Goal: Task Accomplishment & Management: Use online tool/utility

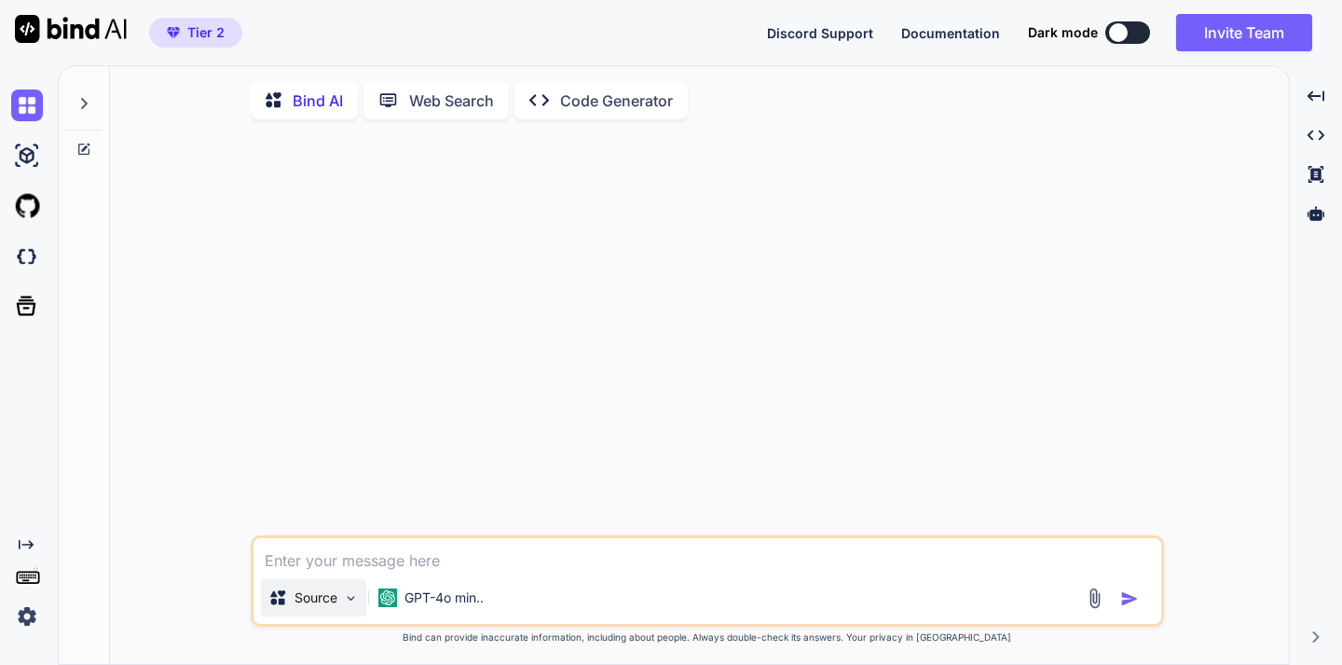
click at [349, 606] on img at bounding box center [351, 598] width 16 height 16
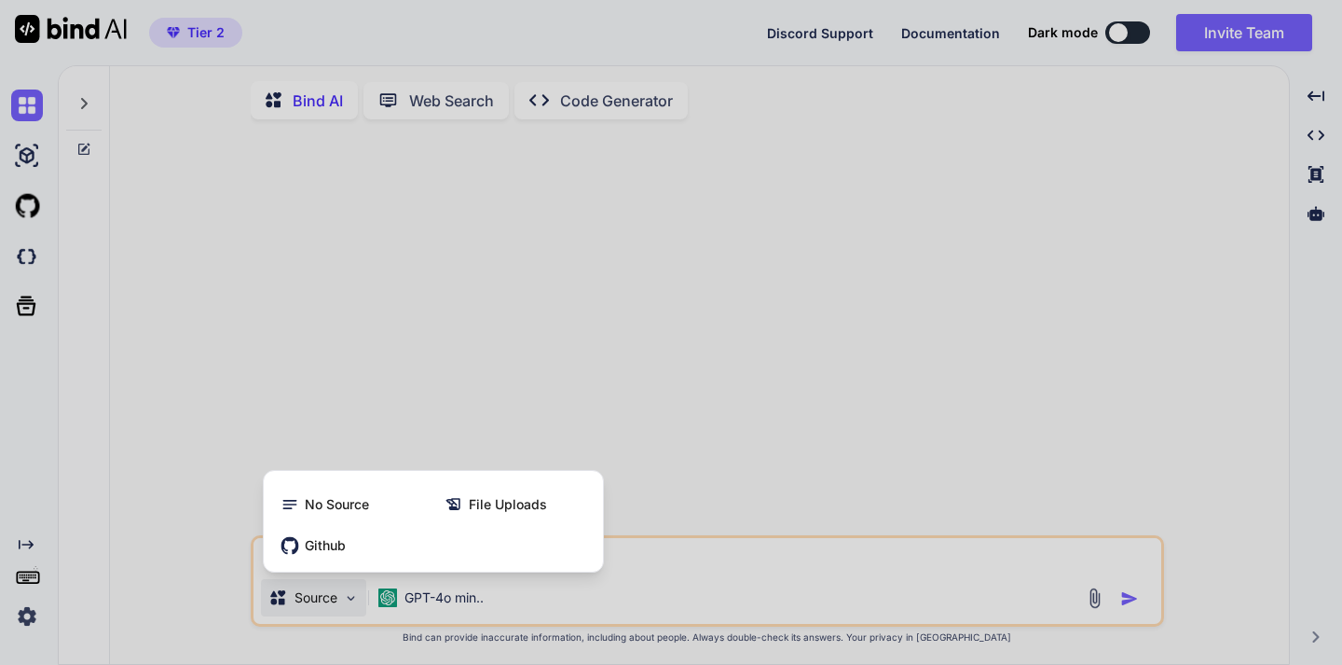
click at [697, 567] on div at bounding box center [671, 332] width 1342 height 665
type textarea "x"
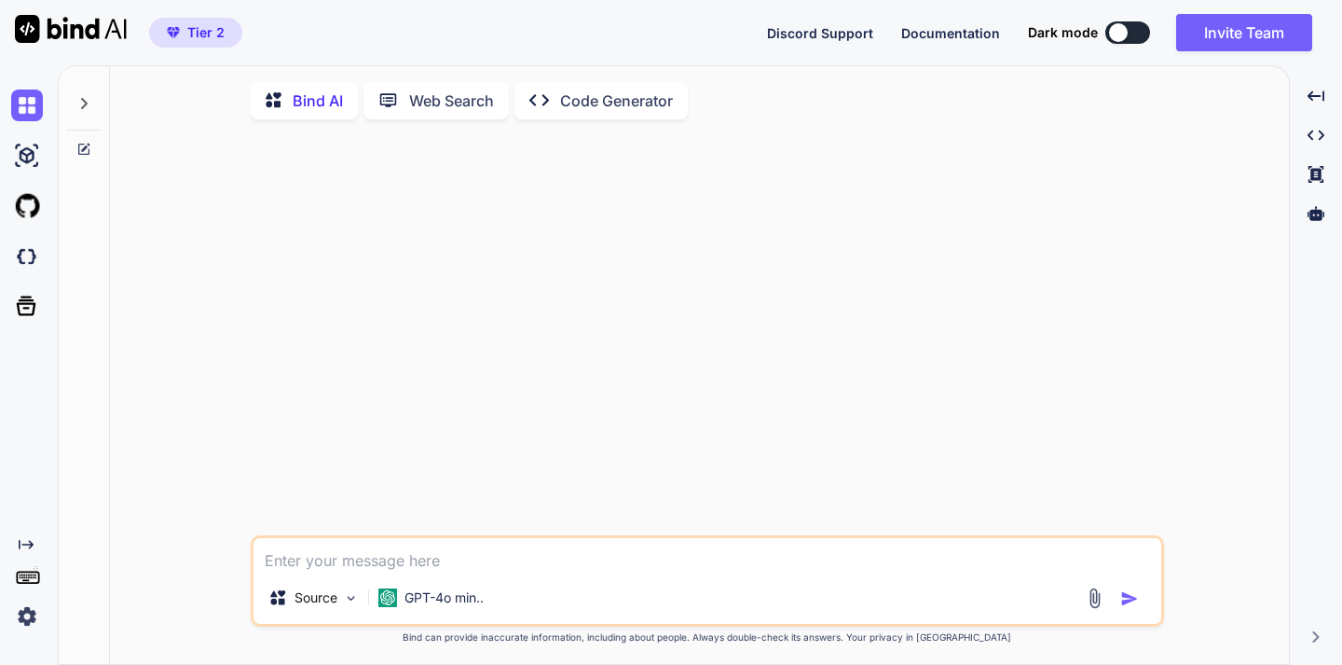
click at [316, 566] on textarea at bounding box center [708, 555] width 908 height 34
type textarea "si je te donne tous les documents d'une application, est tu capable , de constr…"
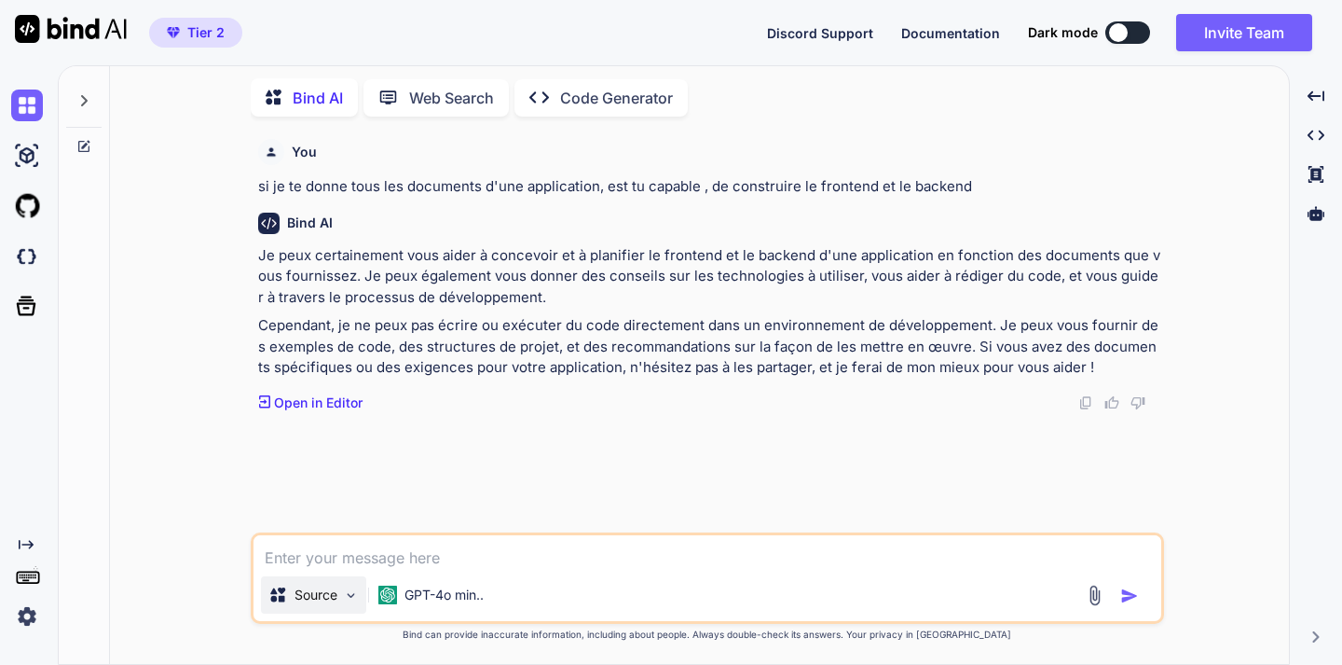
click at [348, 593] on img at bounding box center [351, 595] width 16 height 16
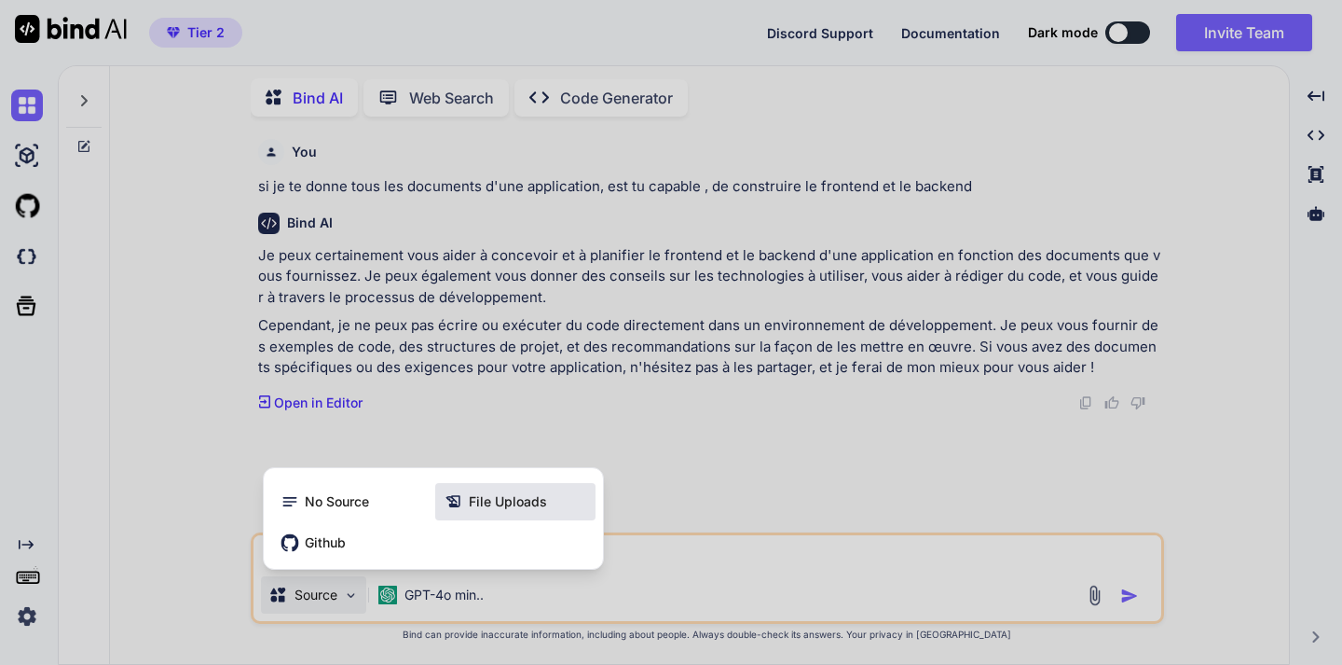
click at [488, 500] on span "File Uploads" at bounding box center [508, 501] width 78 height 19
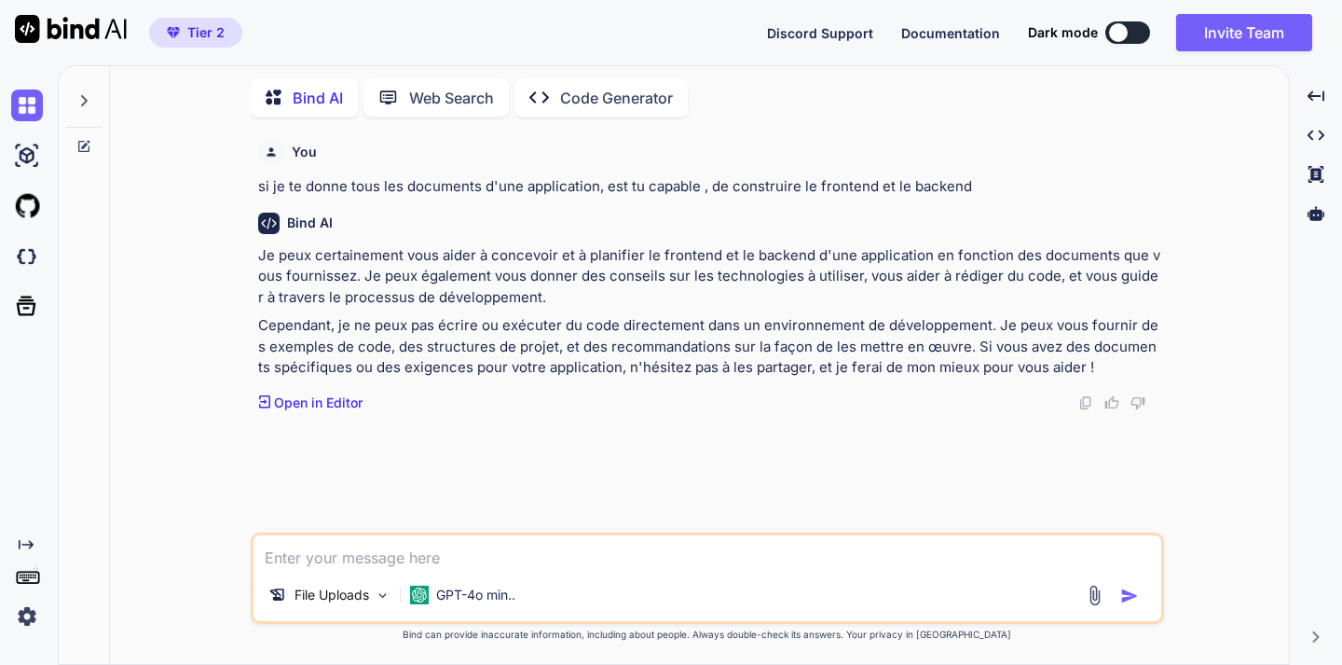
click at [1096, 597] on img at bounding box center [1094, 594] width 21 height 21
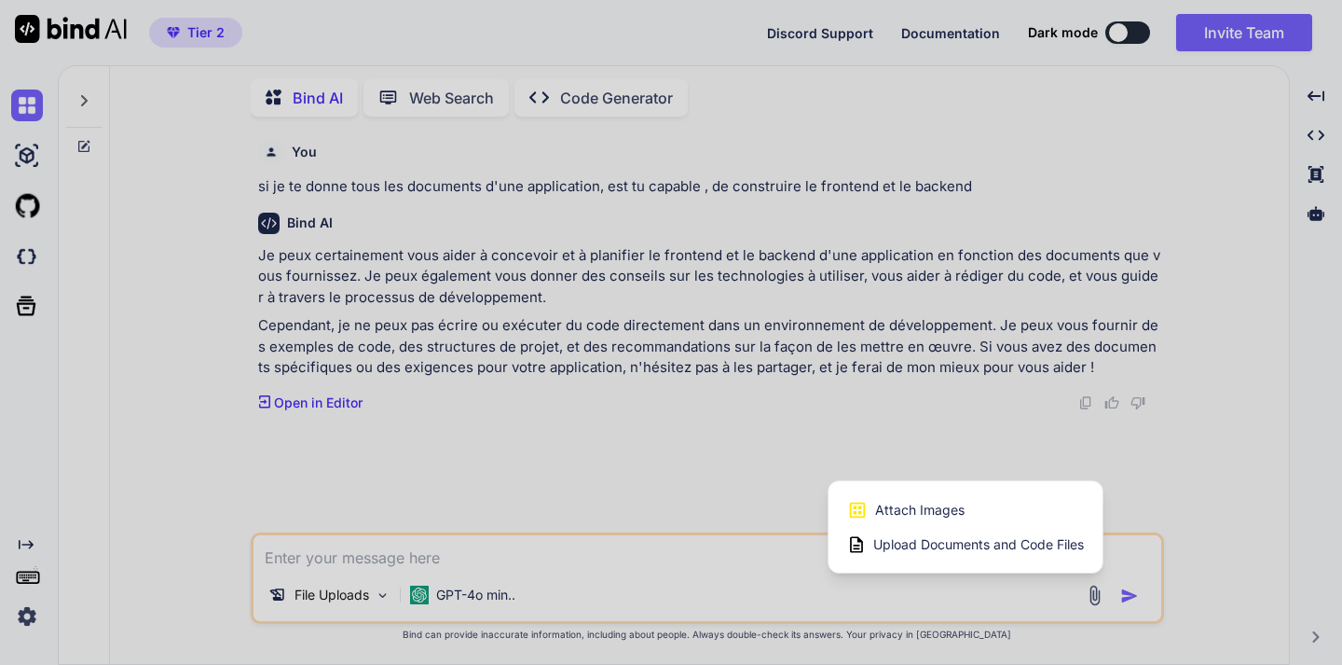
click at [898, 542] on span "Upload Documents and Code Files" at bounding box center [978, 544] width 211 height 19
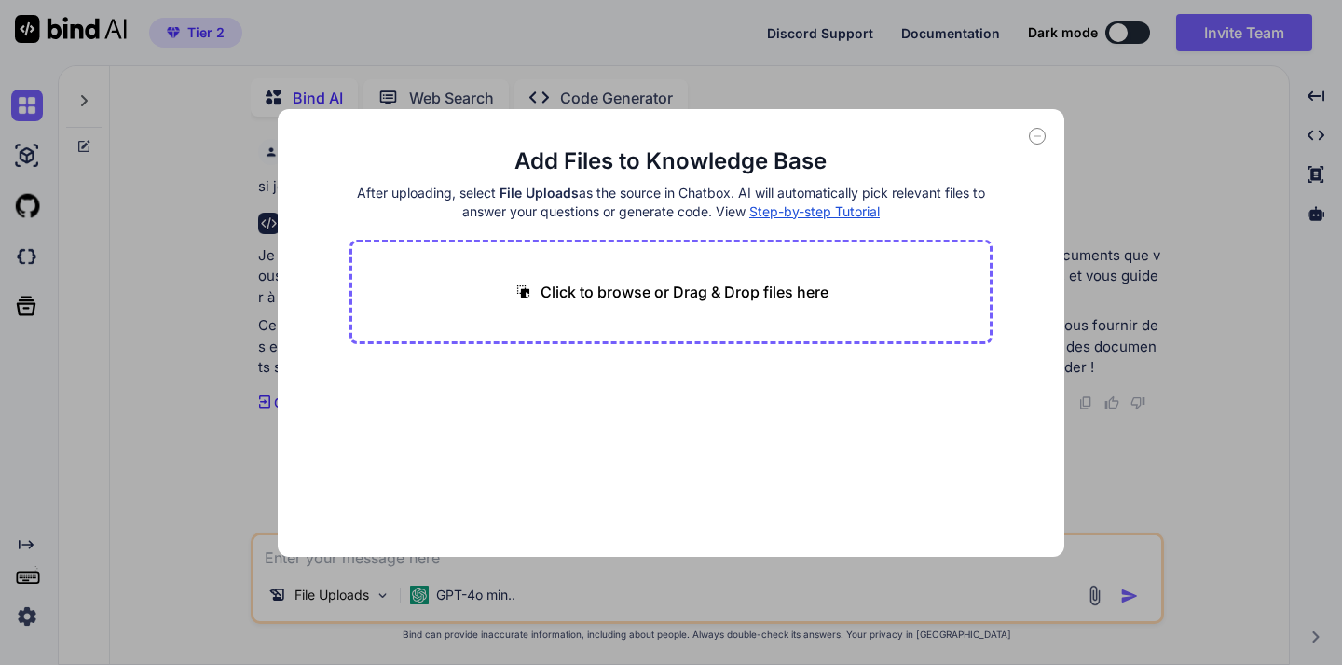
click at [674, 292] on p "Click to browse or Drag & Drop files here" at bounding box center [685, 292] width 288 height 22
type input "C:\fakepath\components.json"
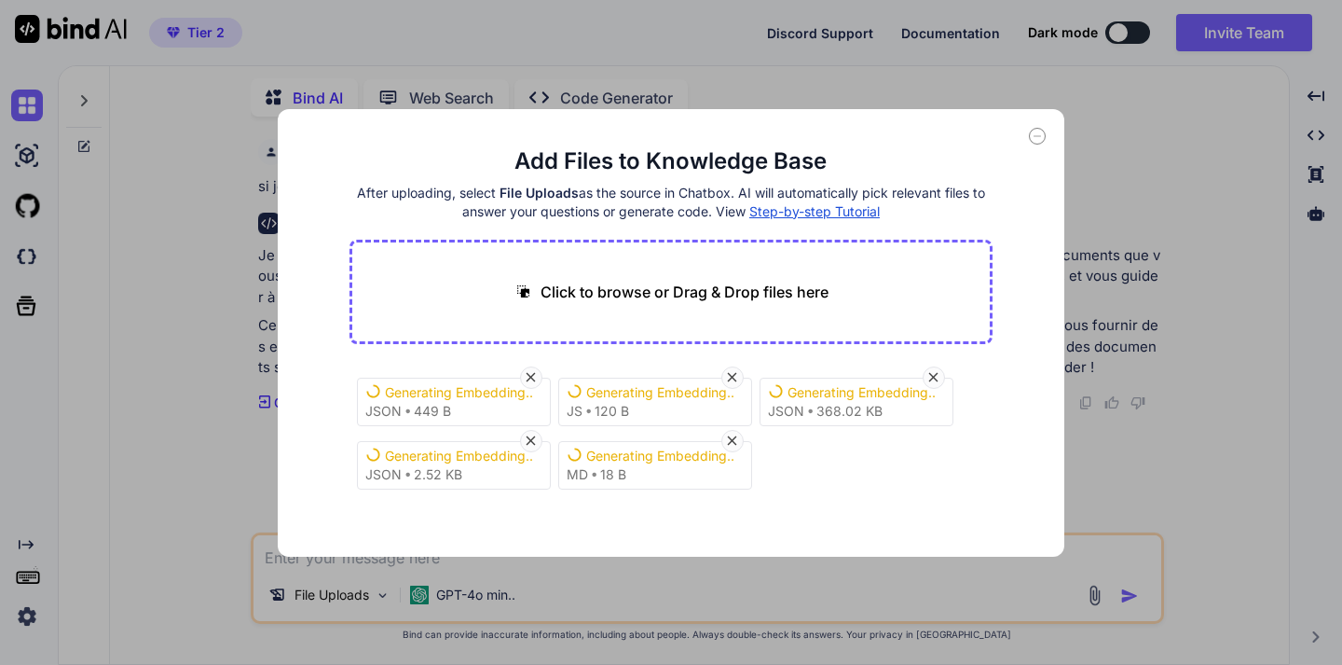
click at [1035, 136] on icon at bounding box center [1038, 136] width 7 height 0
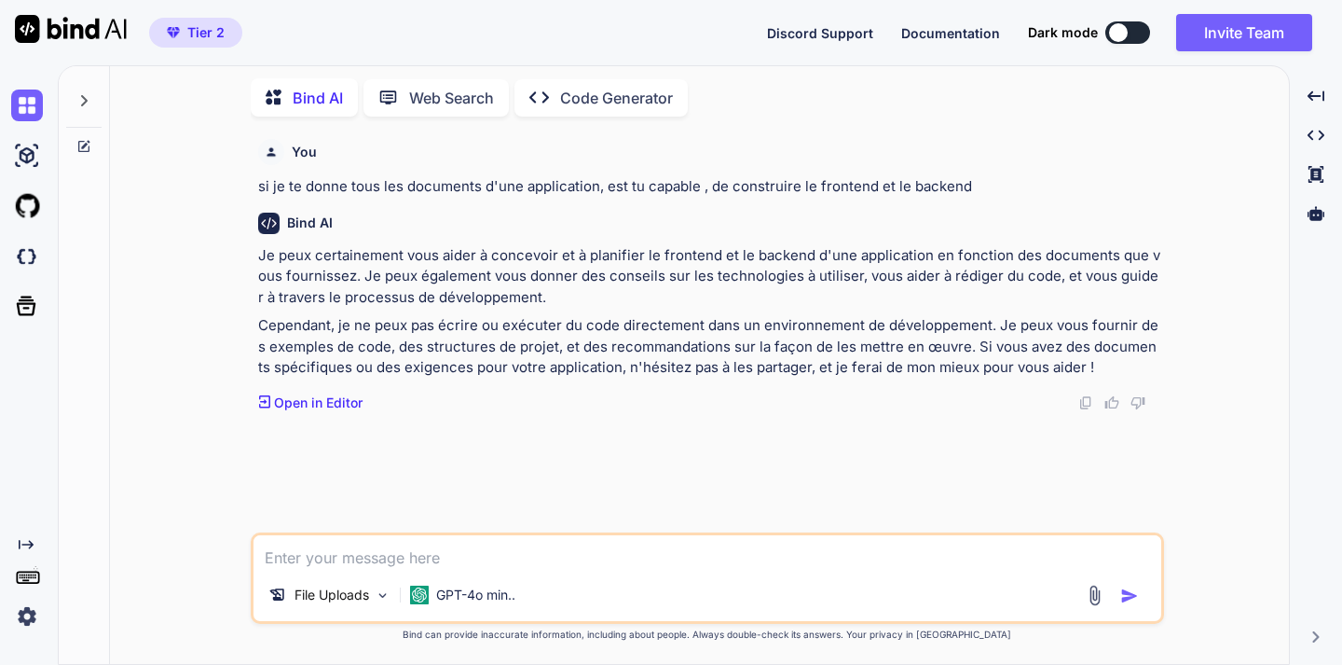
click at [354, 563] on textarea at bounding box center [708, 552] width 908 height 34
click at [27, 258] on img at bounding box center [27, 256] width 32 height 32
click at [305, 399] on p "Open in Editor" at bounding box center [318, 402] width 89 height 19
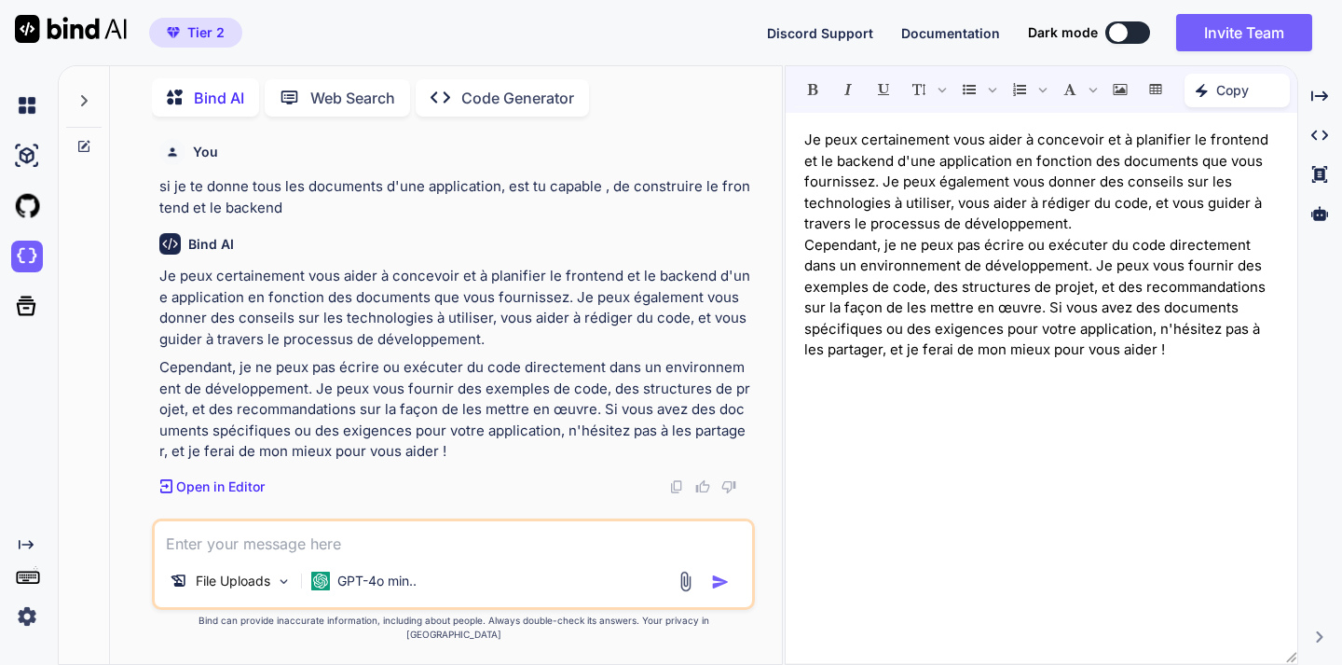
click at [945, 33] on span "Documentation" at bounding box center [950, 33] width 99 height 16
click at [248, 590] on p "File Uploads" at bounding box center [233, 580] width 75 height 19
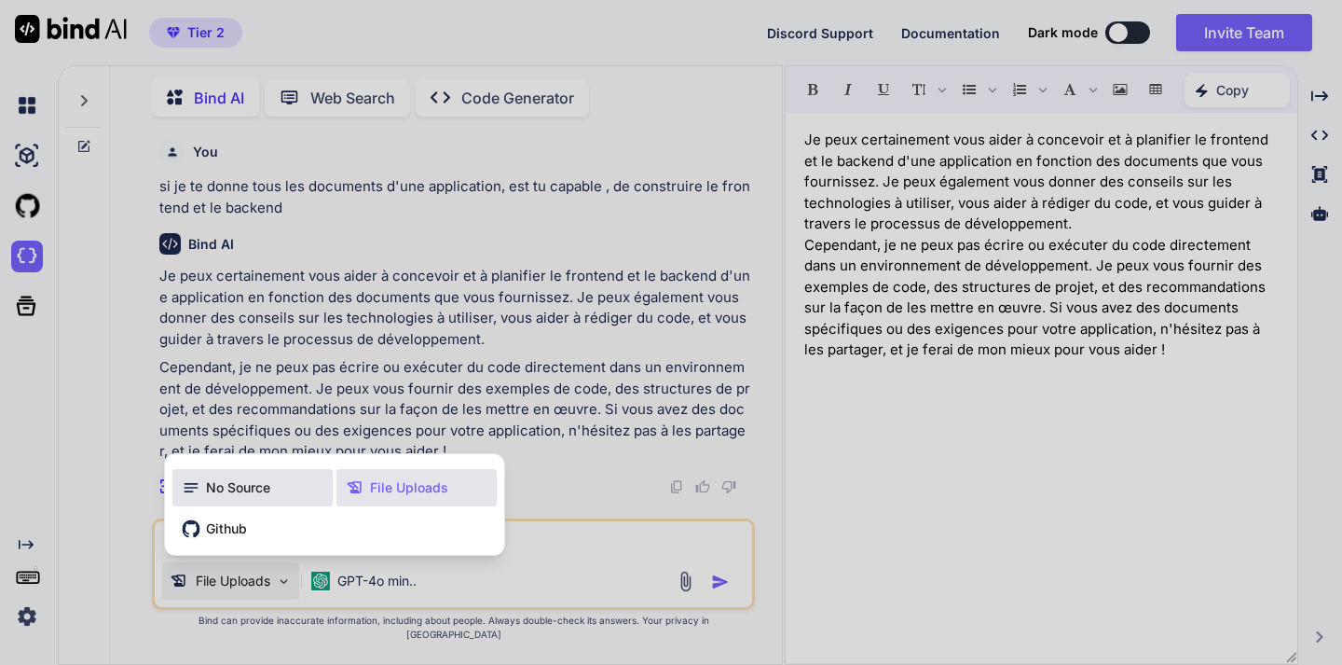
click at [250, 506] on div "No Source" at bounding box center [252, 487] width 160 height 37
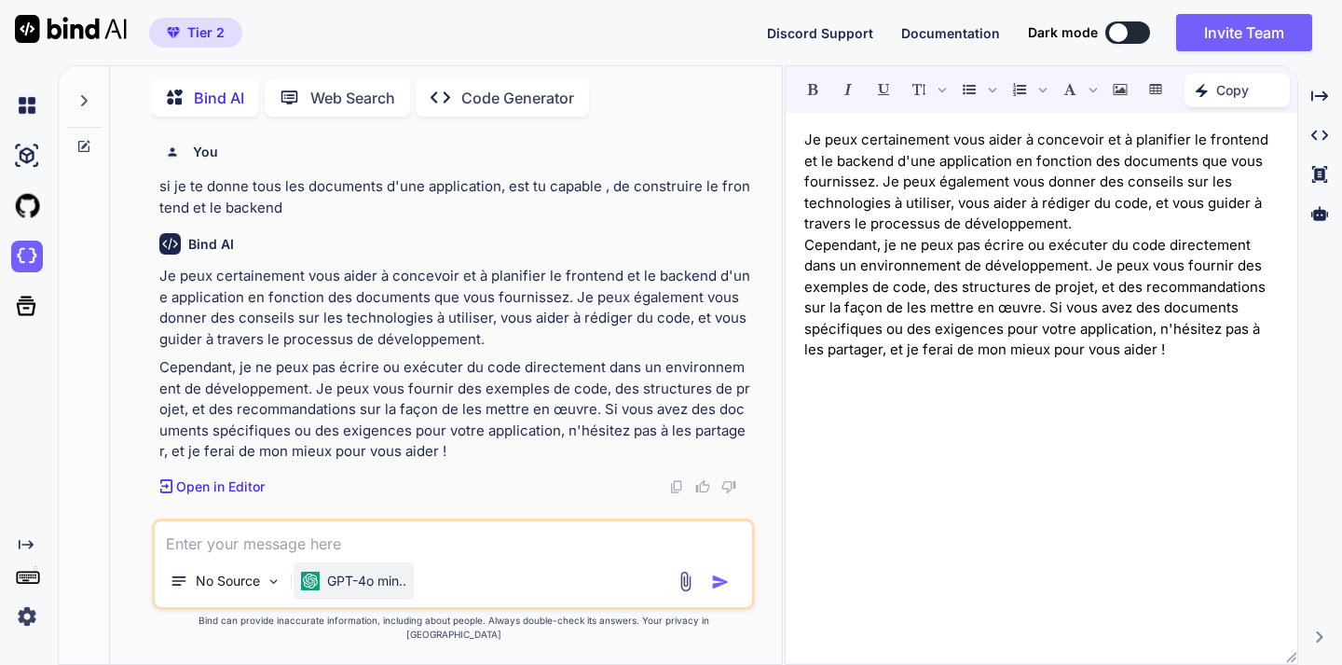
click at [383, 590] on p "GPT-4o min.." at bounding box center [366, 580] width 79 height 19
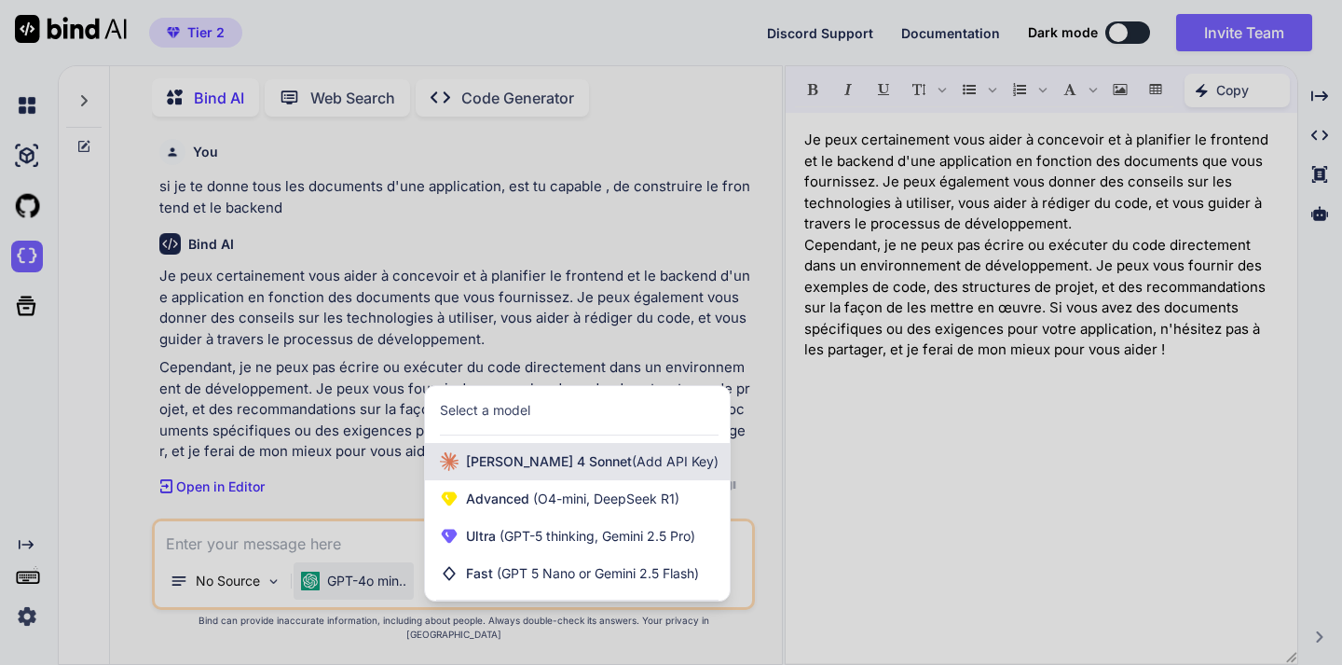
click at [520, 471] on span "Claude 4 Sonnet (Add API Key)" at bounding box center [592, 461] width 253 height 19
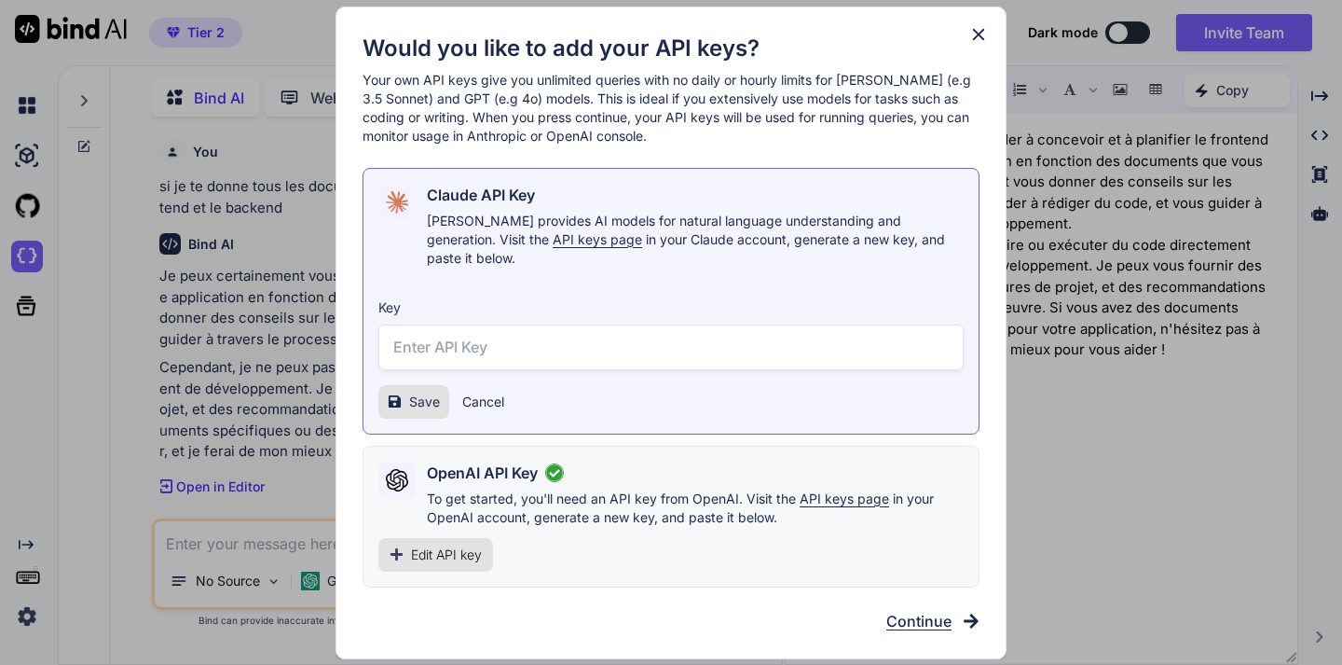
click at [446, 348] on input "text" at bounding box center [670, 347] width 585 height 46
click at [908, 613] on span "Continue" at bounding box center [918, 621] width 65 height 22
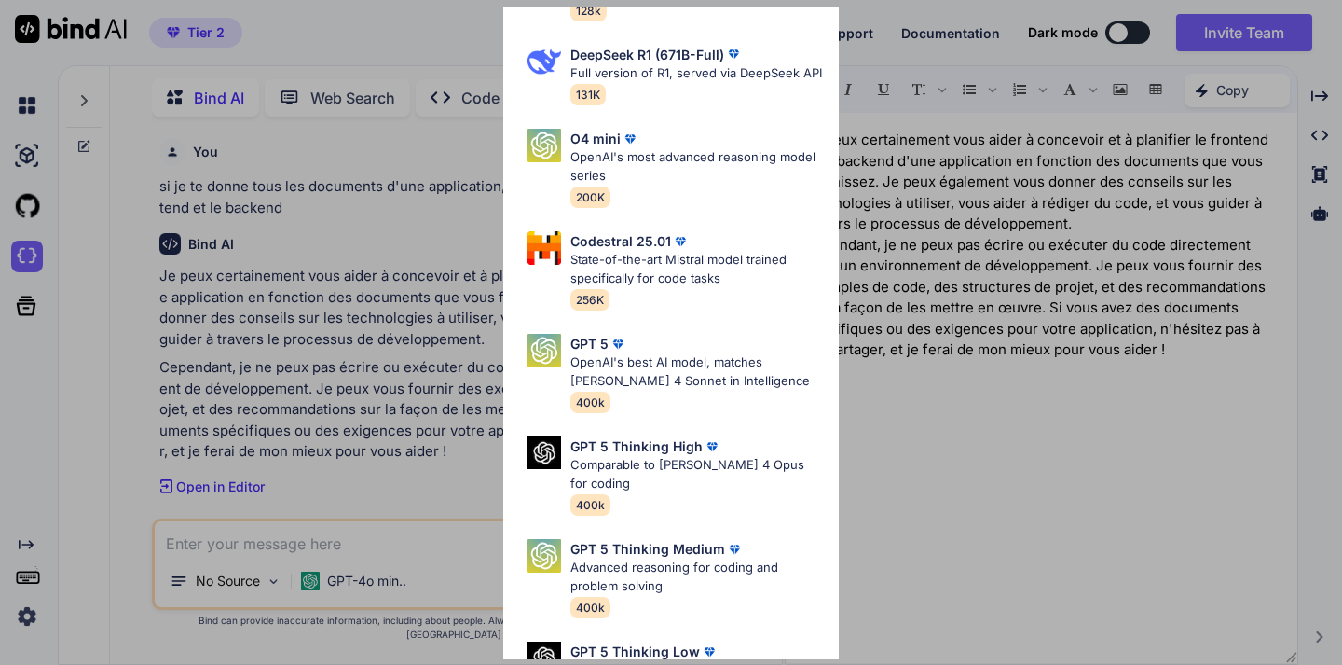
scroll to position [150, 0]
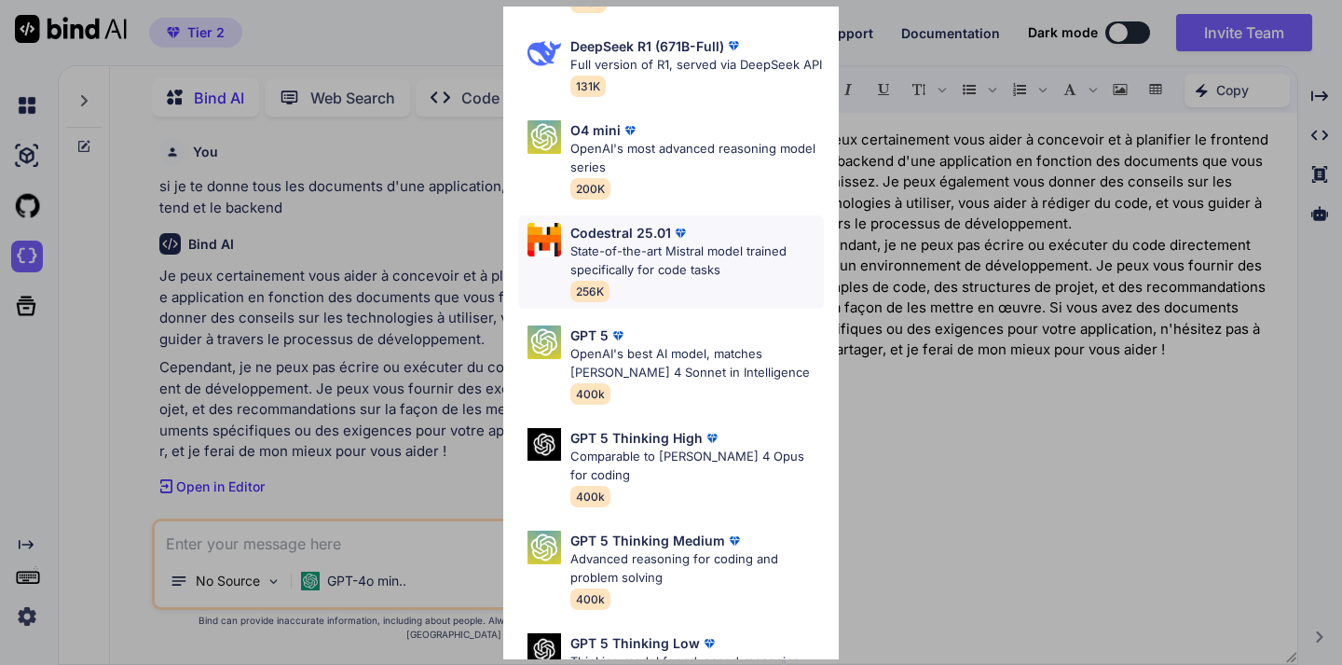
click at [659, 265] on p "State-of-the-art Mistral model trained specifically for code tasks" at bounding box center [697, 260] width 254 height 36
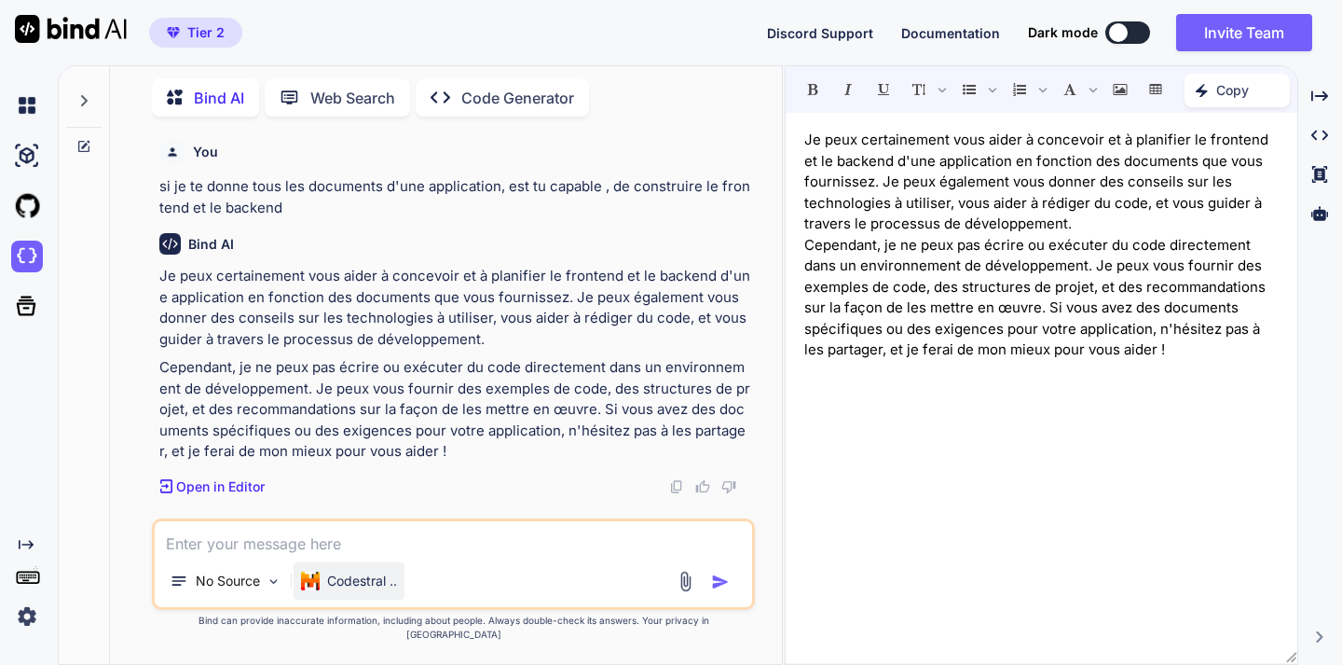
click at [377, 590] on p "Codestral .." at bounding box center [362, 580] width 70 height 19
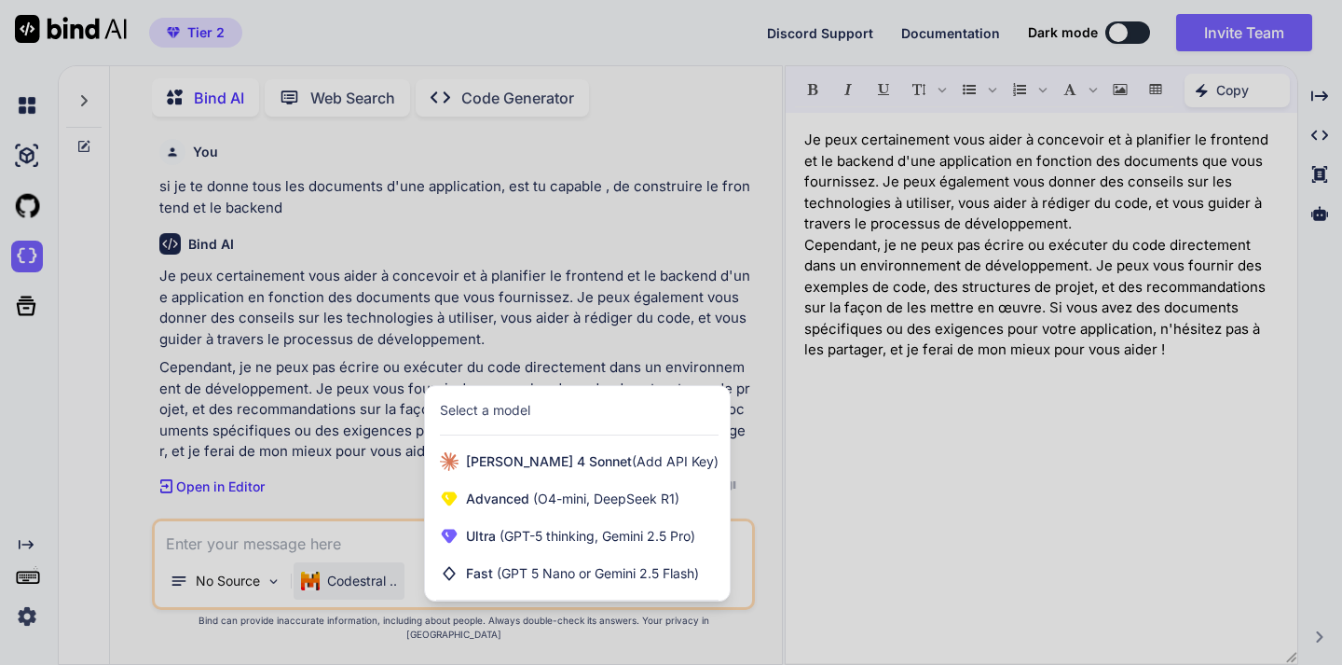
click at [362, 596] on div at bounding box center [671, 332] width 1342 height 665
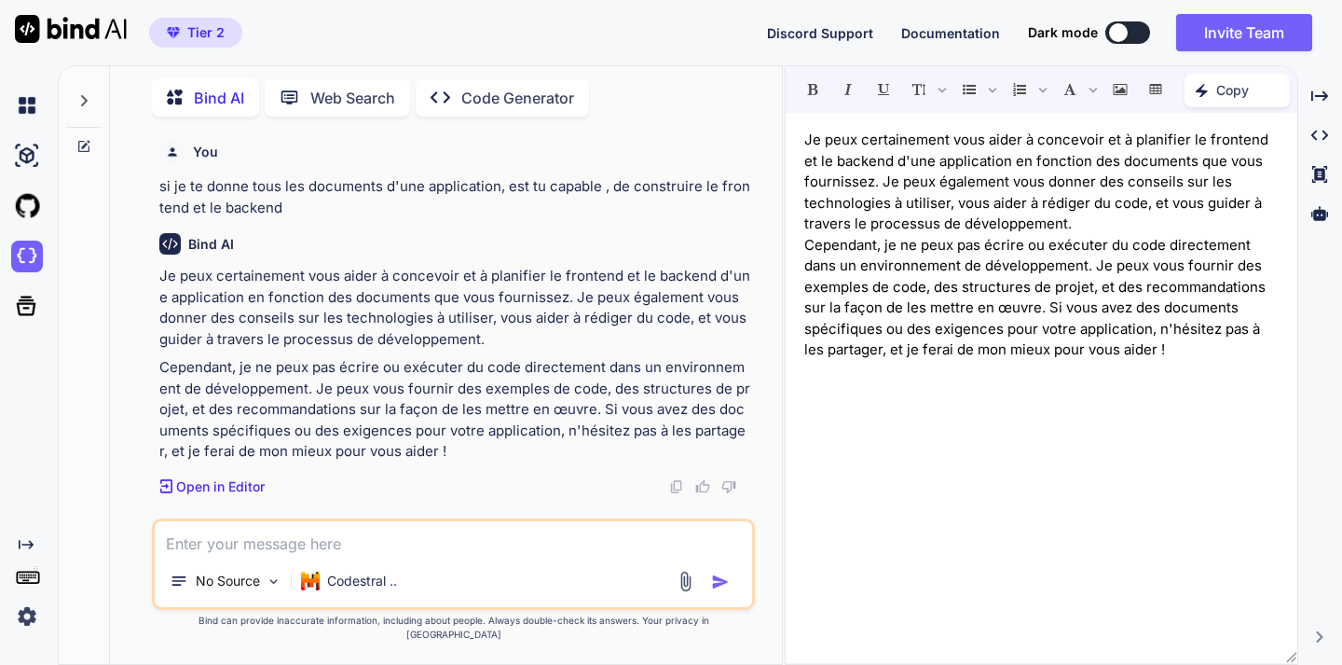
click at [362, 590] on p "Codestral .." at bounding box center [362, 580] width 70 height 19
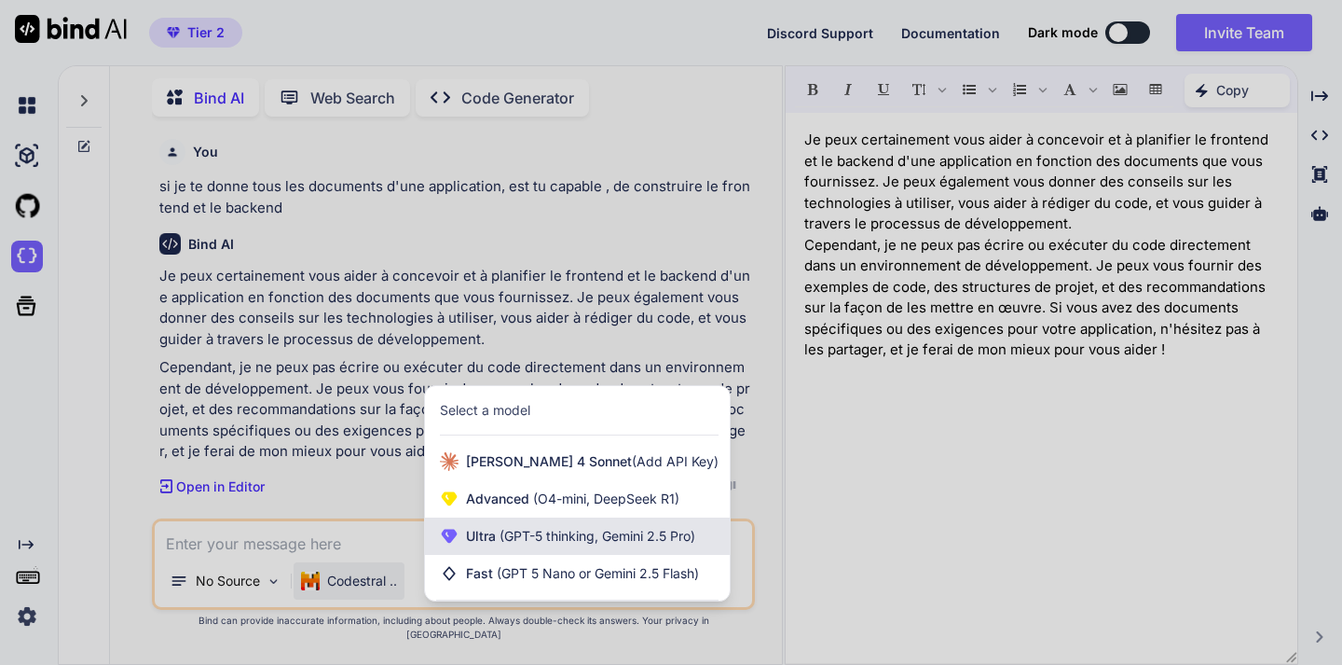
scroll to position [0, 0]
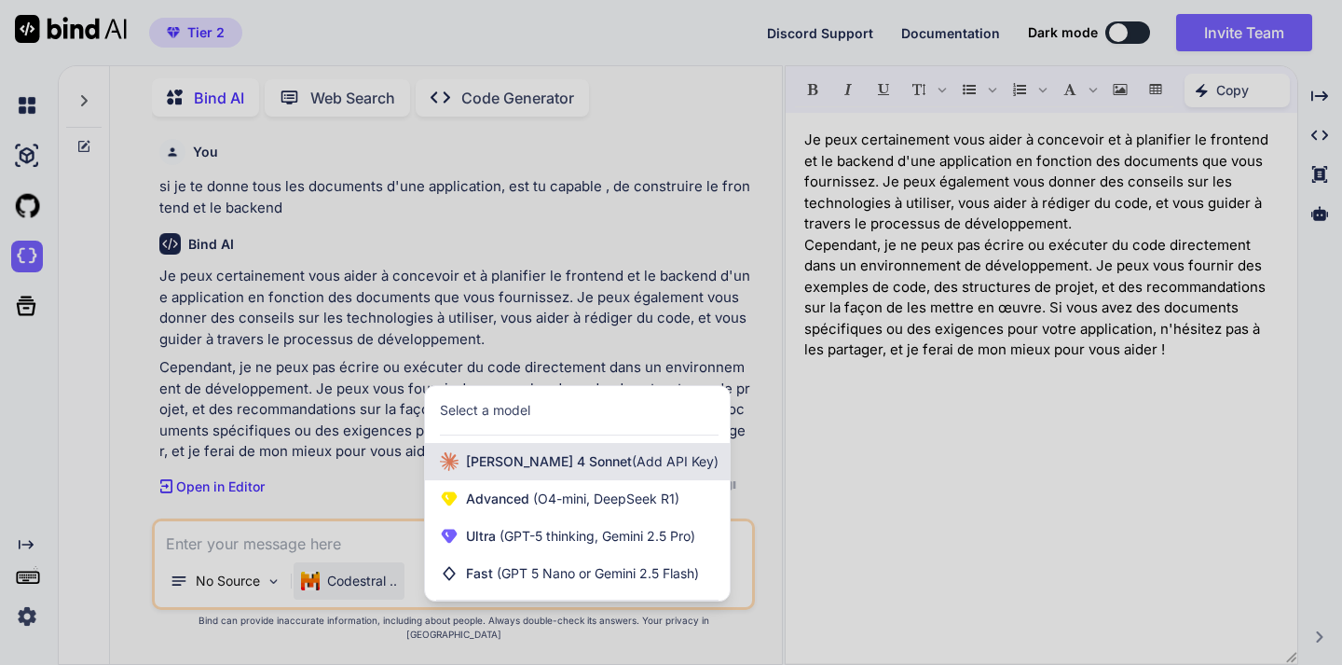
click at [514, 471] on span "Claude 4 Sonnet (Add API Key)" at bounding box center [592, 461] width 253 height 19
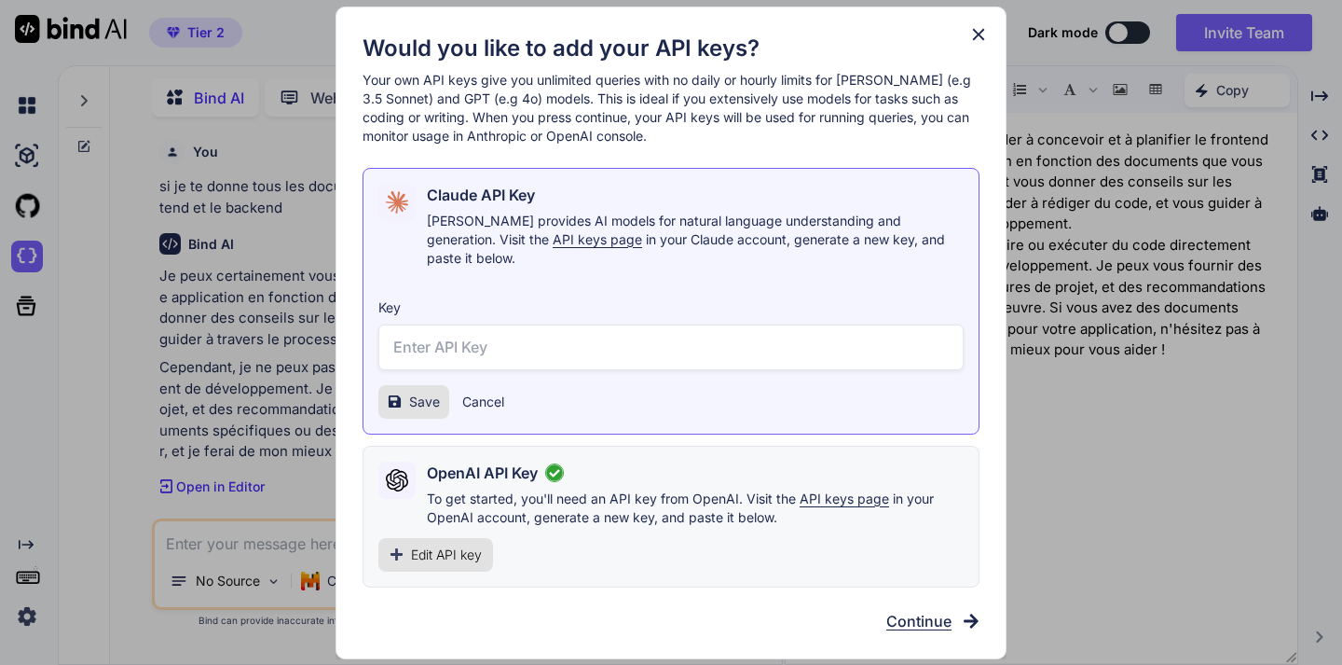
click at [921, 618] on span "Continue" at bounding box center [918, 621] width 65 height 22
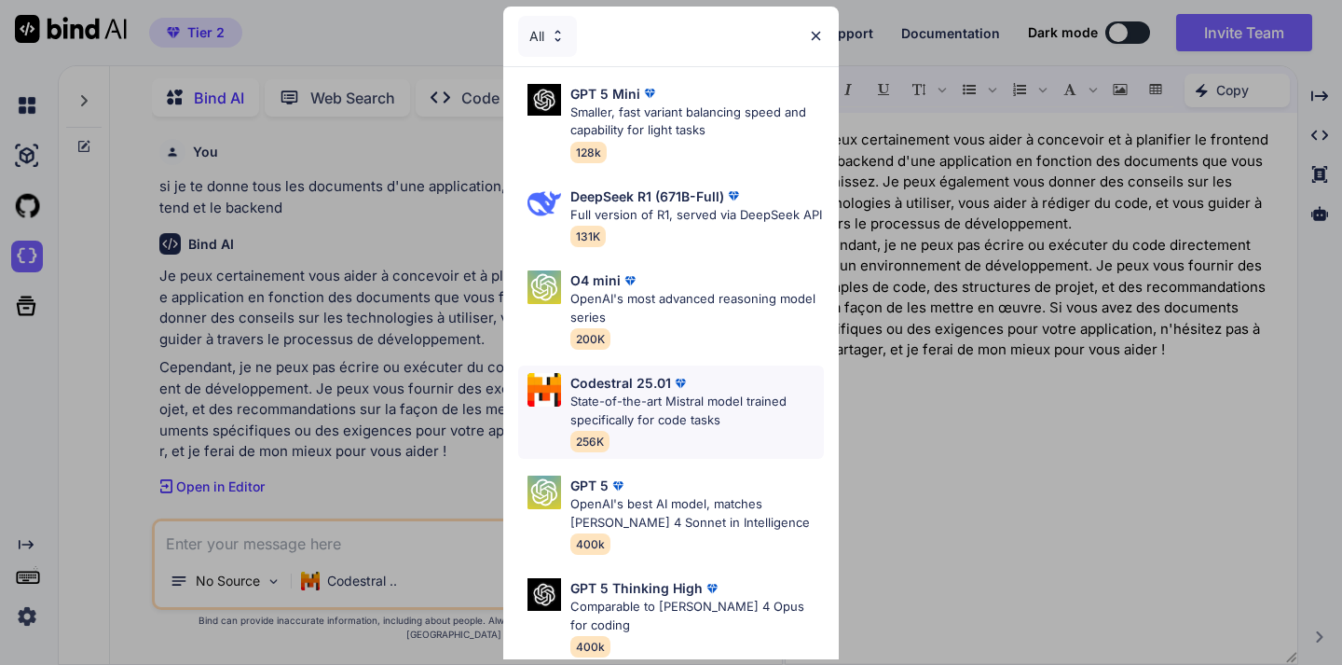
click at [651, 406] on p "State-of-the-art Mistral model trained specifically for code tasks" at bounding box center [697, 410] width 254 height 36
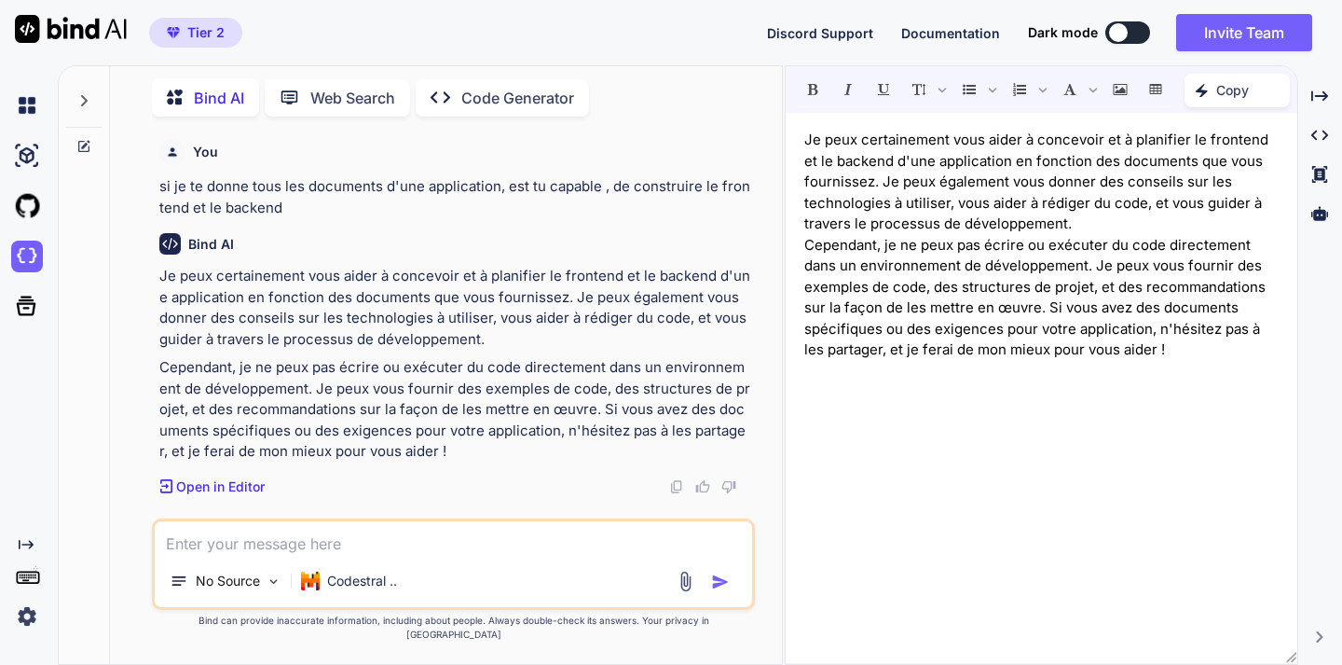
click at [321, 555] on textarea at bounding box center [453, 538] width 596 height 34
click at [685, 592] on img at bounding box center [685, 580] width 21 height 21
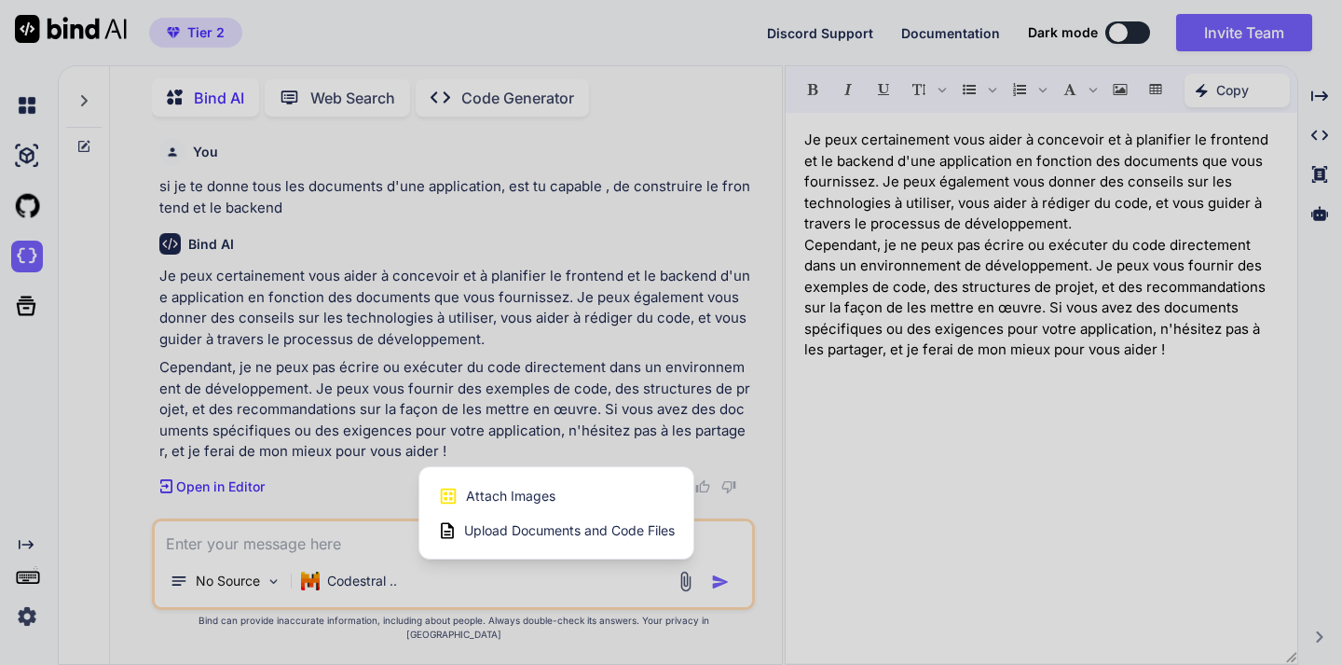
click at [522, 540] on span "Upload Documents and Code Files" at bounding box center [569, 530] width 211 height 19
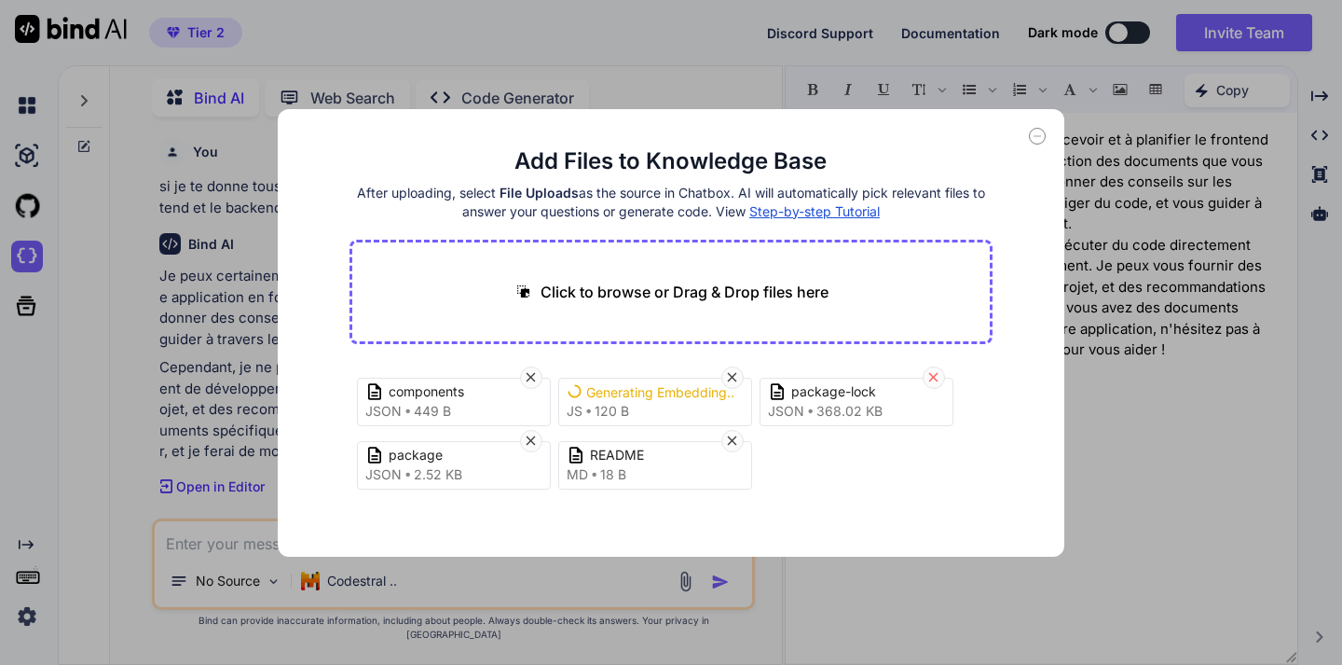
click at [934, 372] on icon at bounding box center [933, 377] width 16 height 16
click at [733, 381] on icon at bounding box center [732, 377] width 16 height 16
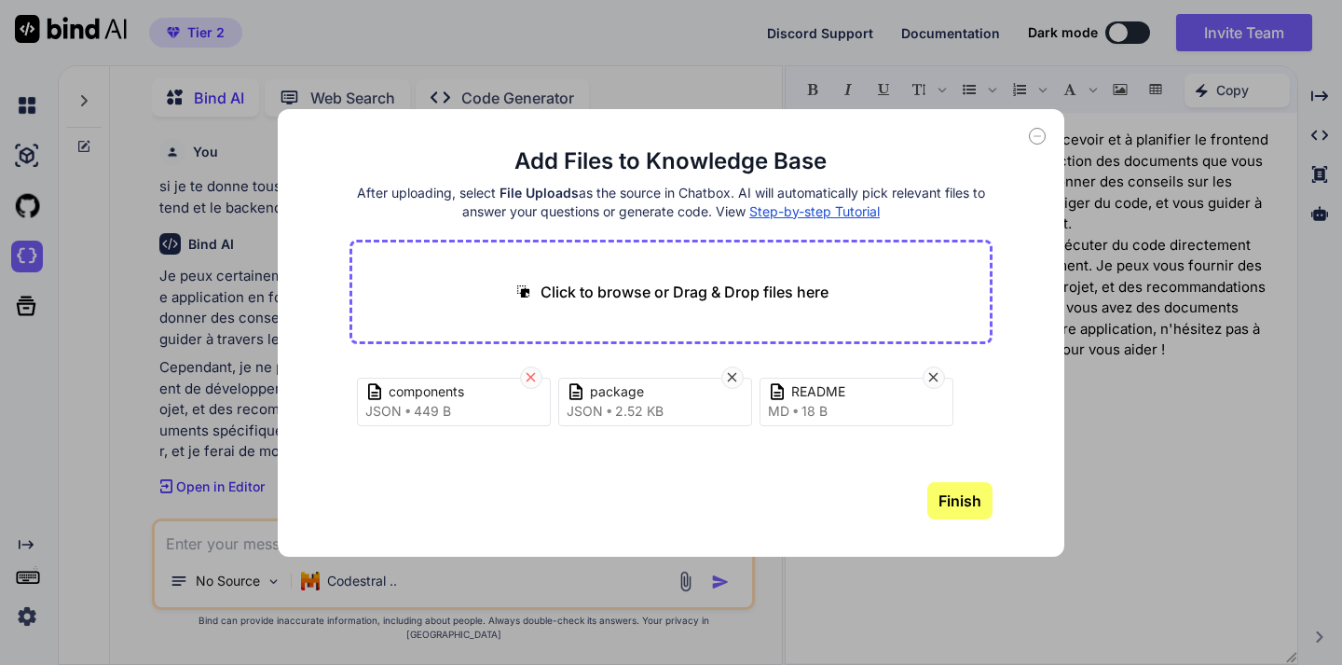
click at [530, 379] on icon at bounding box center [531, 377] width 16 height 16
click at [735, 373] on icon at bounding box center [732, 377] width 16 height 16
click at [533, 377] on icon at bounding box center [531, 377] width 16 height 16
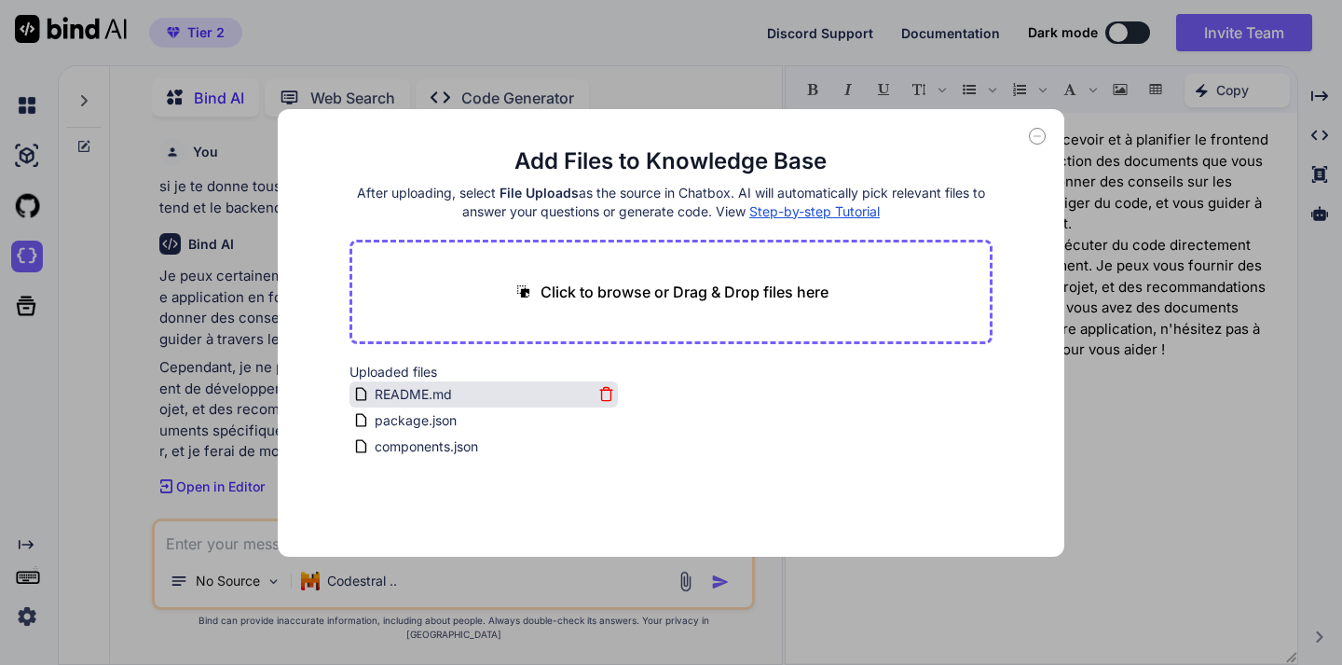
click at [601, 393] on icon at bounding box center [606, 394] width 16 height 16
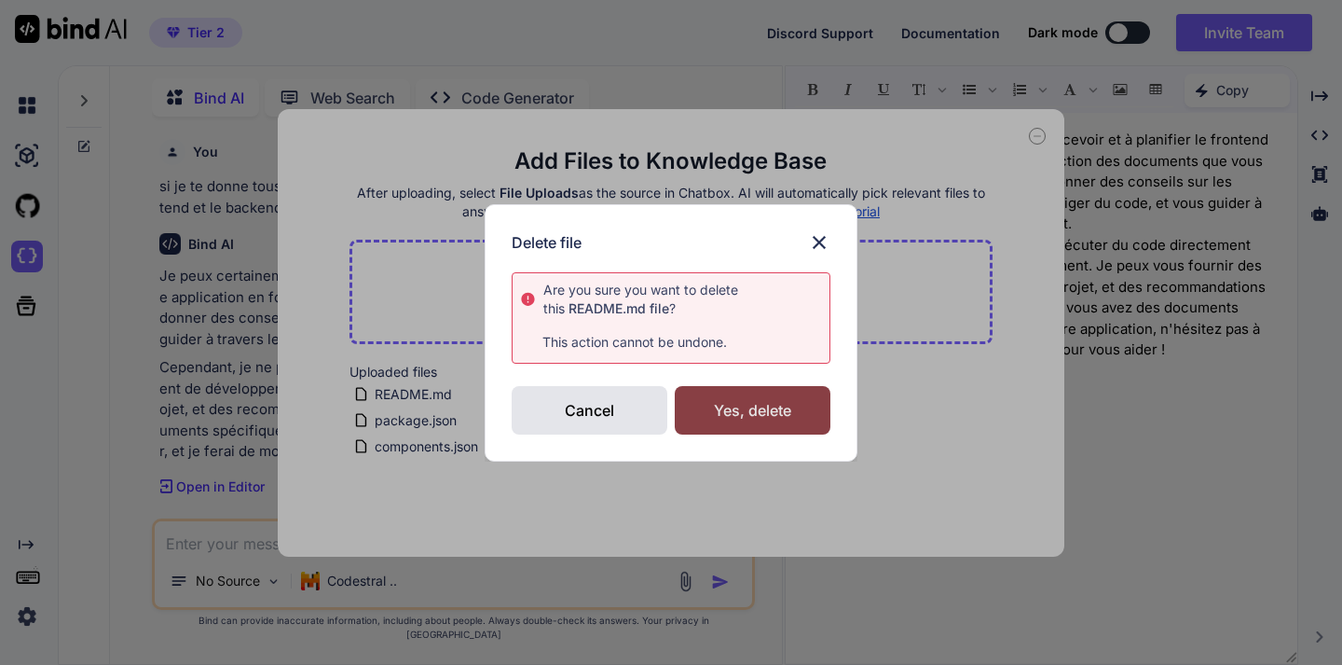
click at [723, 414] on div "Yes, delete" at bounding box center [753, 410] width 156 height 48
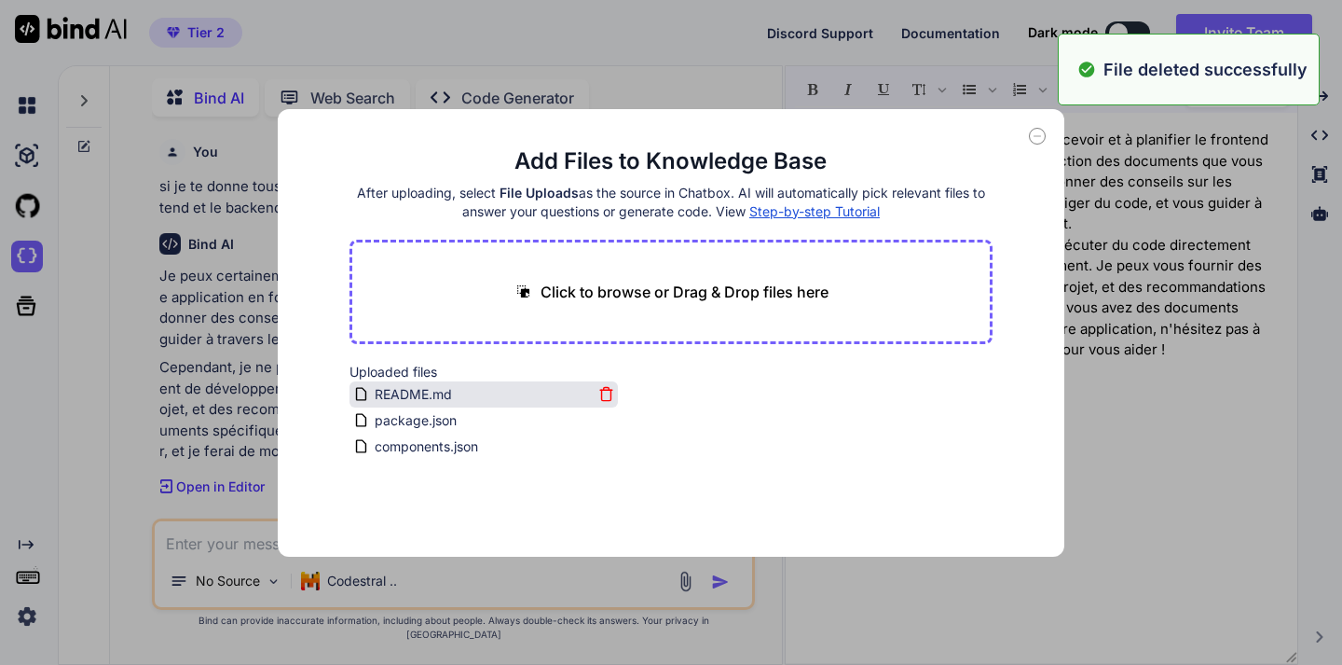
click at [600, 397] on icon at bounding box center [606, 394] width 16 height 16
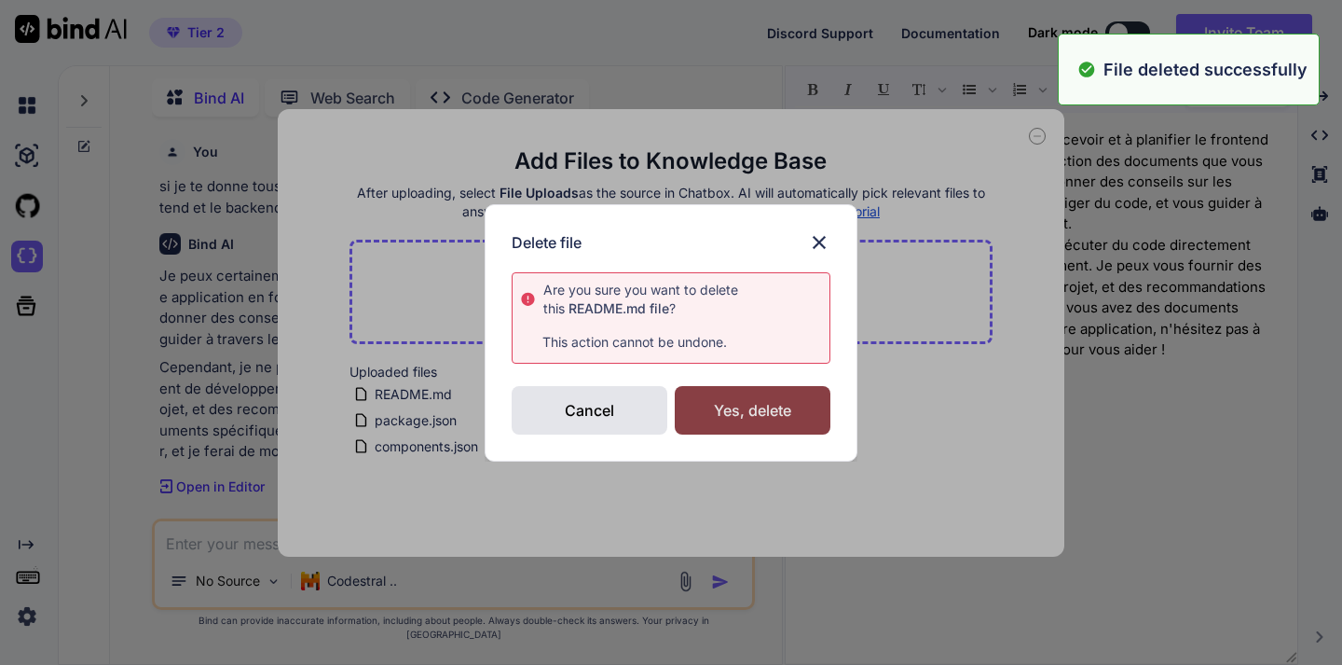
click at [701, 424] on div "Yes, delete" at bounding box center [753, 410] width 156 height 48
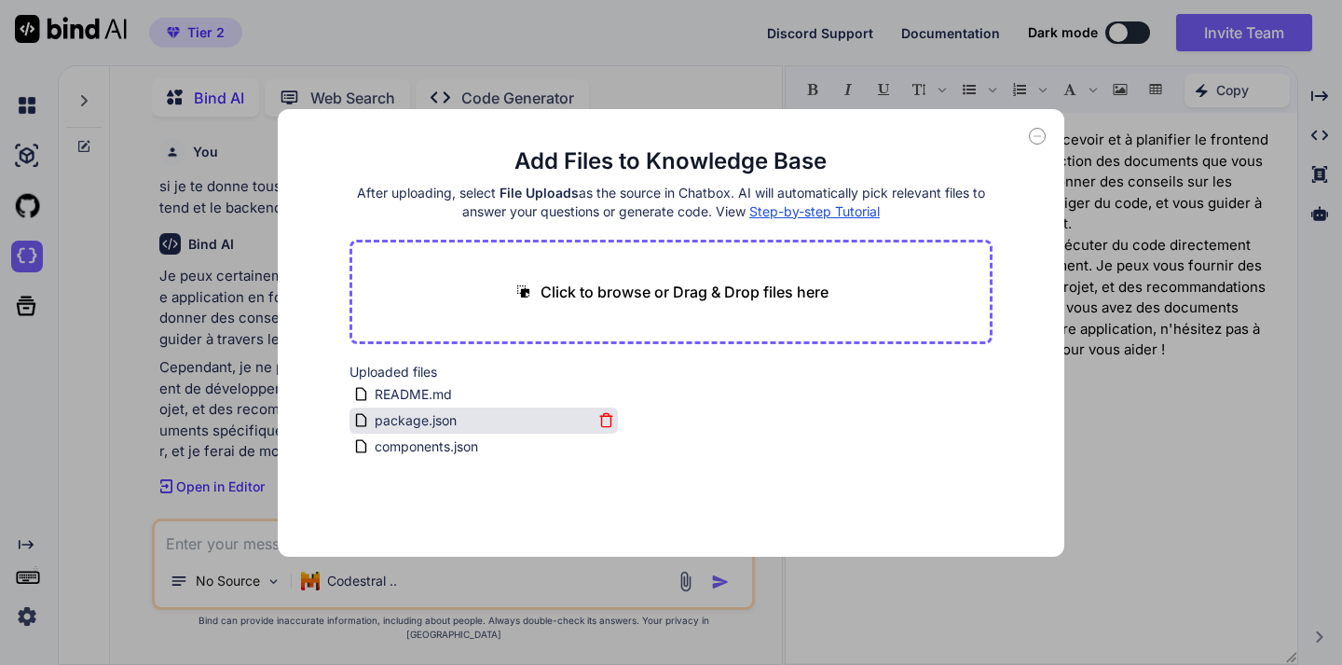
click at [601, 416] on icon at bounding box center [605, 421] width 9 height 10
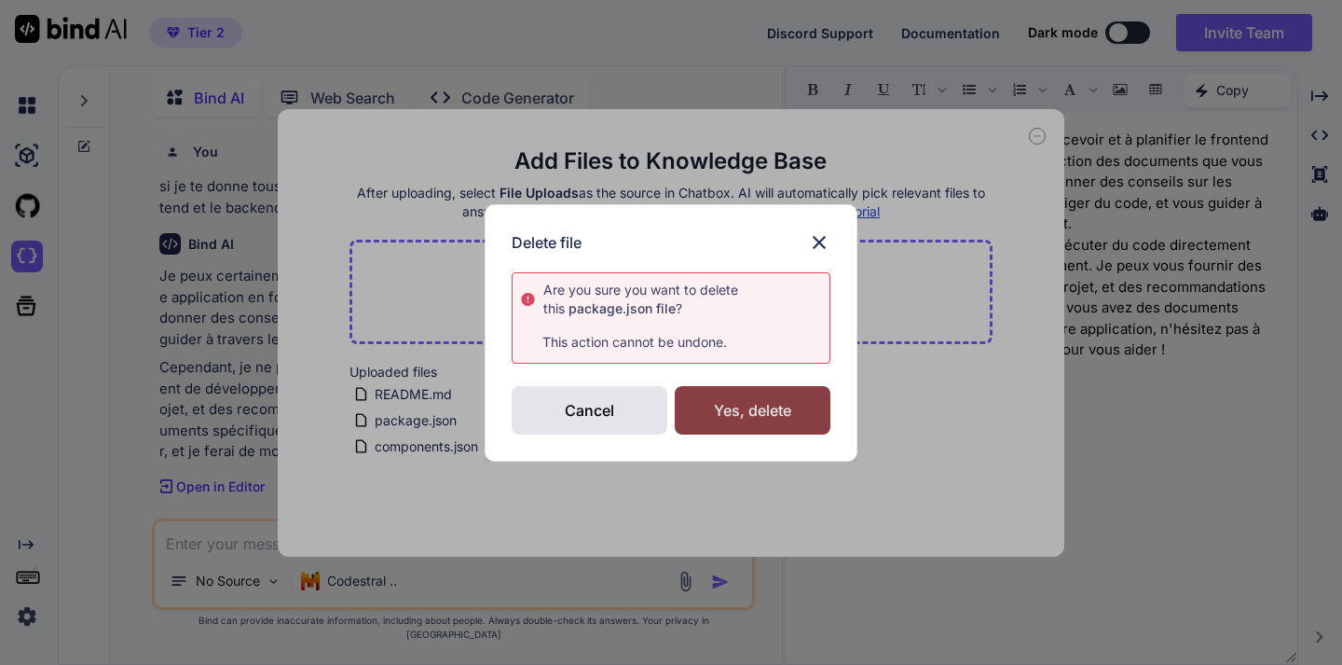
click at [715, 407] on div "Yes, delete" at bounding box center [753, 410] width 156 height 48
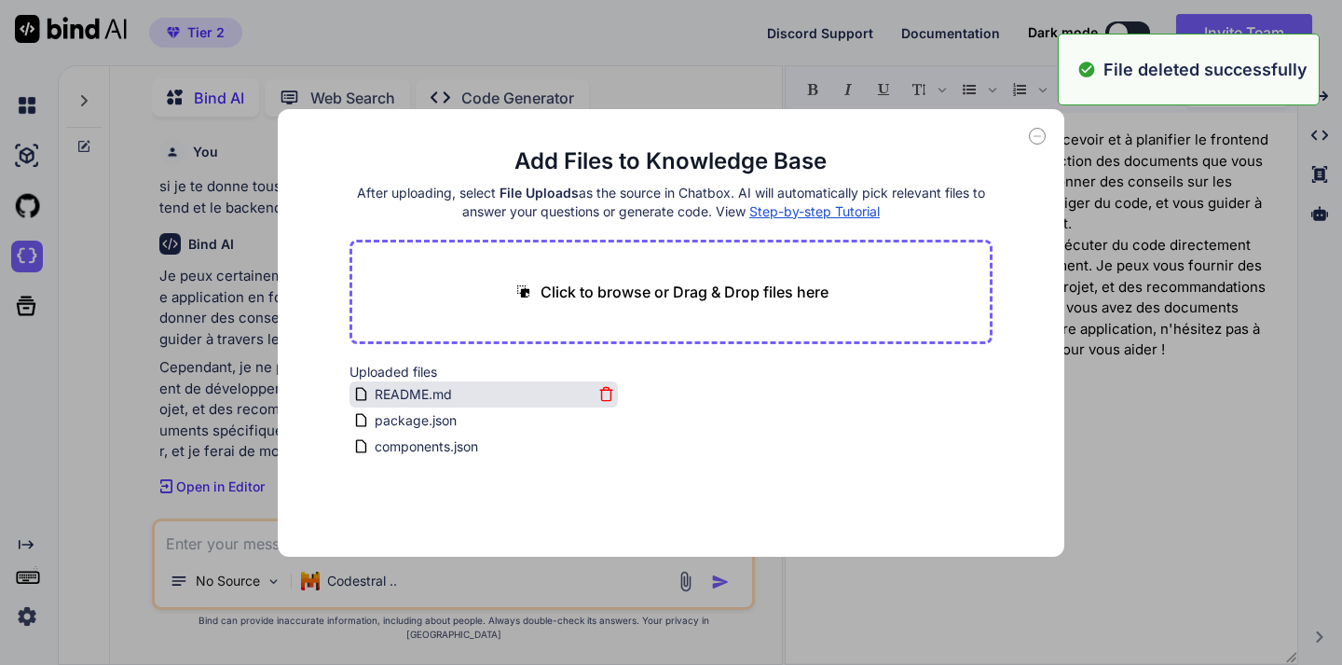
click at [602, 392] on icon at bounding box center [606, 394] width 16 height 16
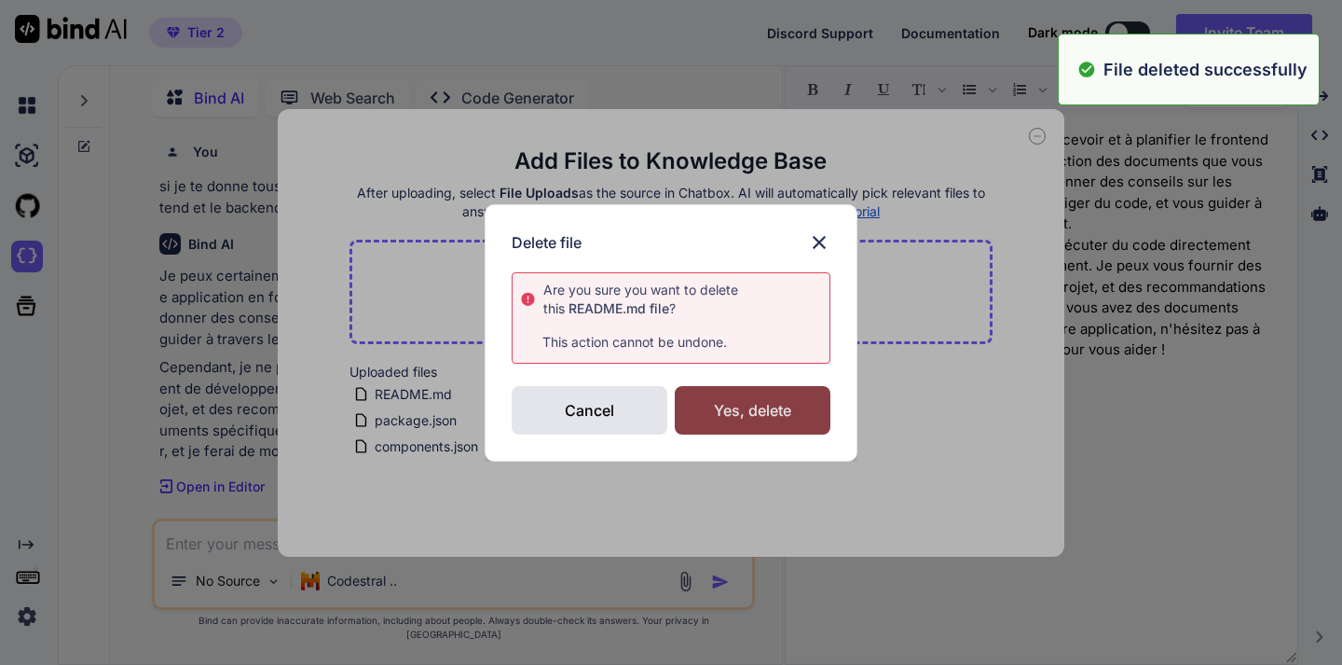
click at [732, 420] on div "Yes, delete" at bounding box center [753, 410] width 156 height 48
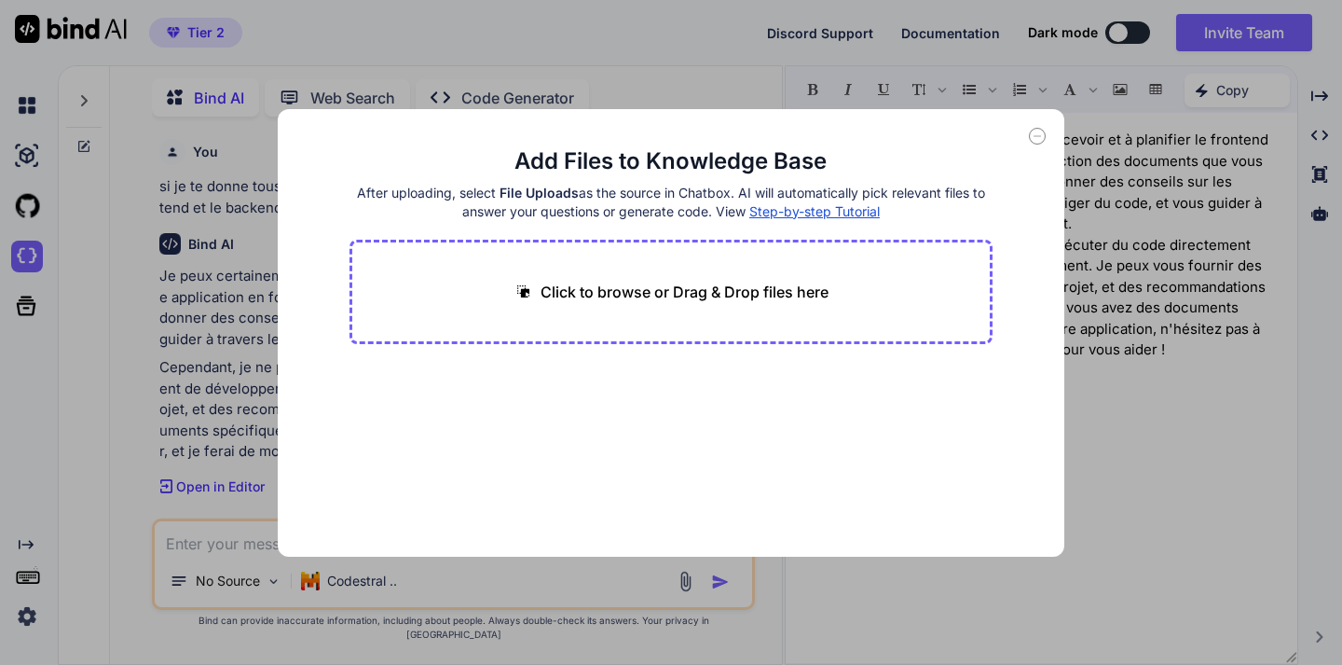
click at [1038, 136] on icon at bounding box center [1038, 136] width 7 height 0
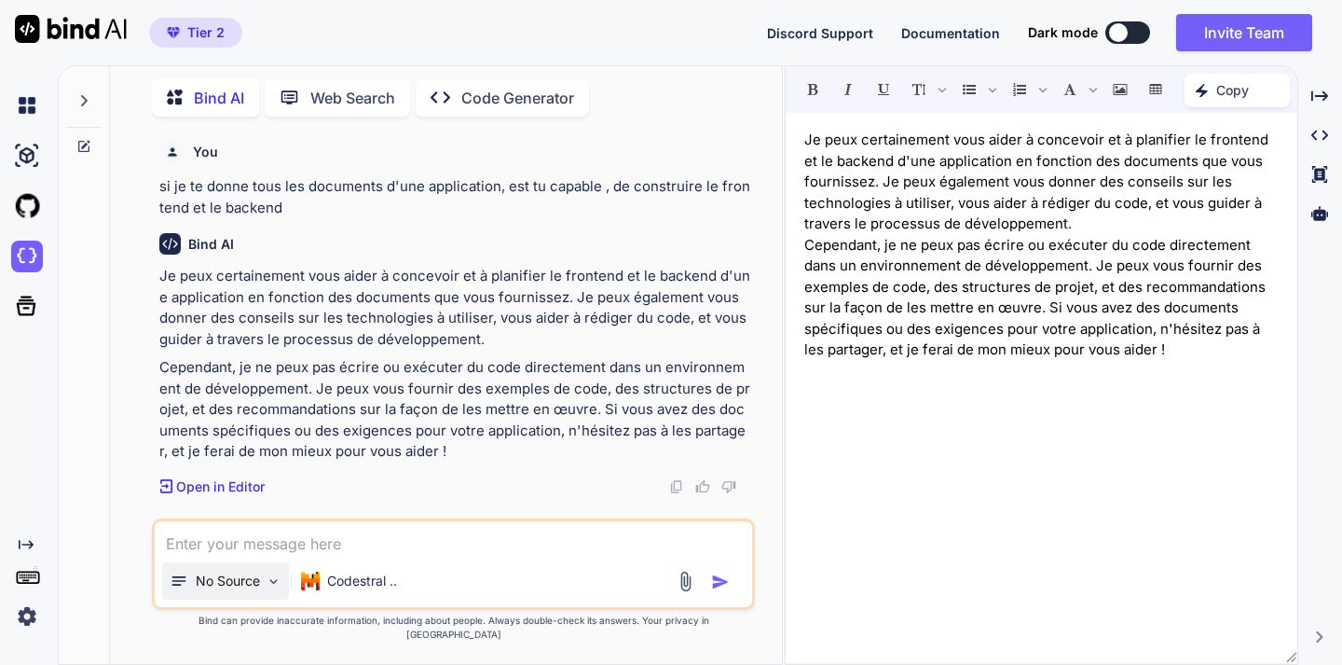
click at [232, 590] on p "No Source" at bounding box center [228, 580] width 64 height 19
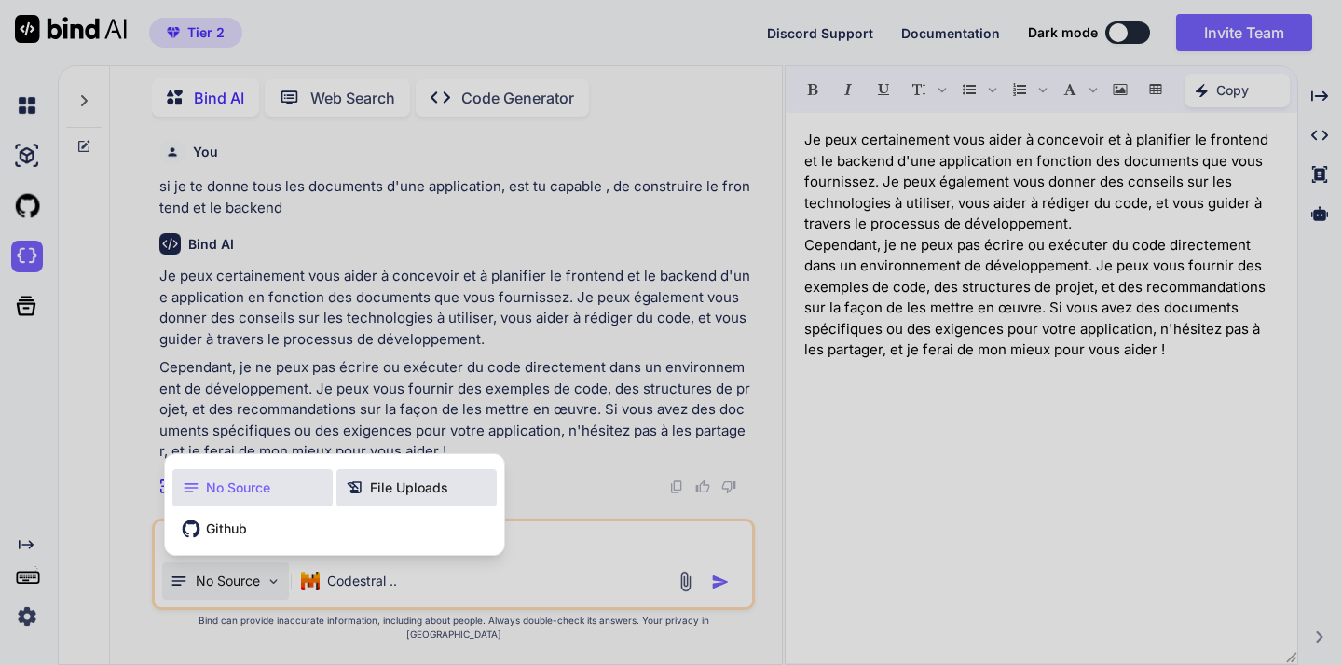
click at [385, 497] on span "File Uploads" at bounding box center [409, 487] width 78 height 19
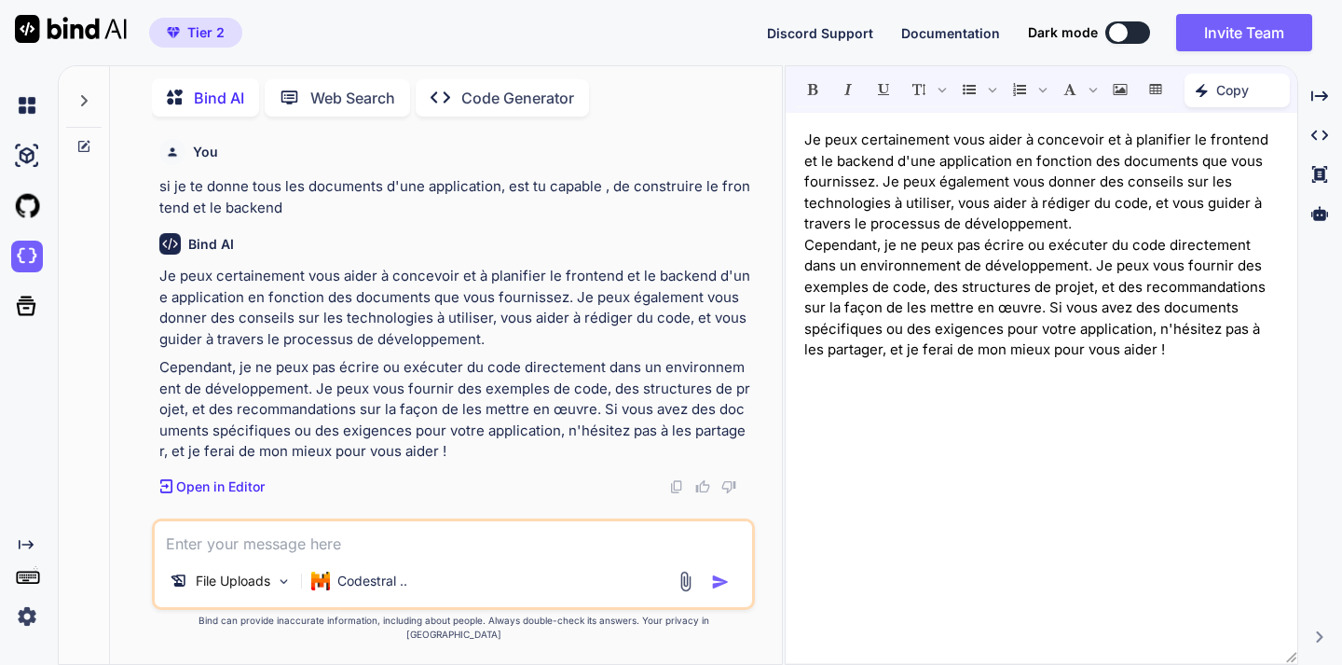
click at [235, 555] on textarea at bounding box center [453, 538] width 596 height 34
paste textarea "Voici un descriptif complet et exhaustif des fonctionnalités de l'application *…"
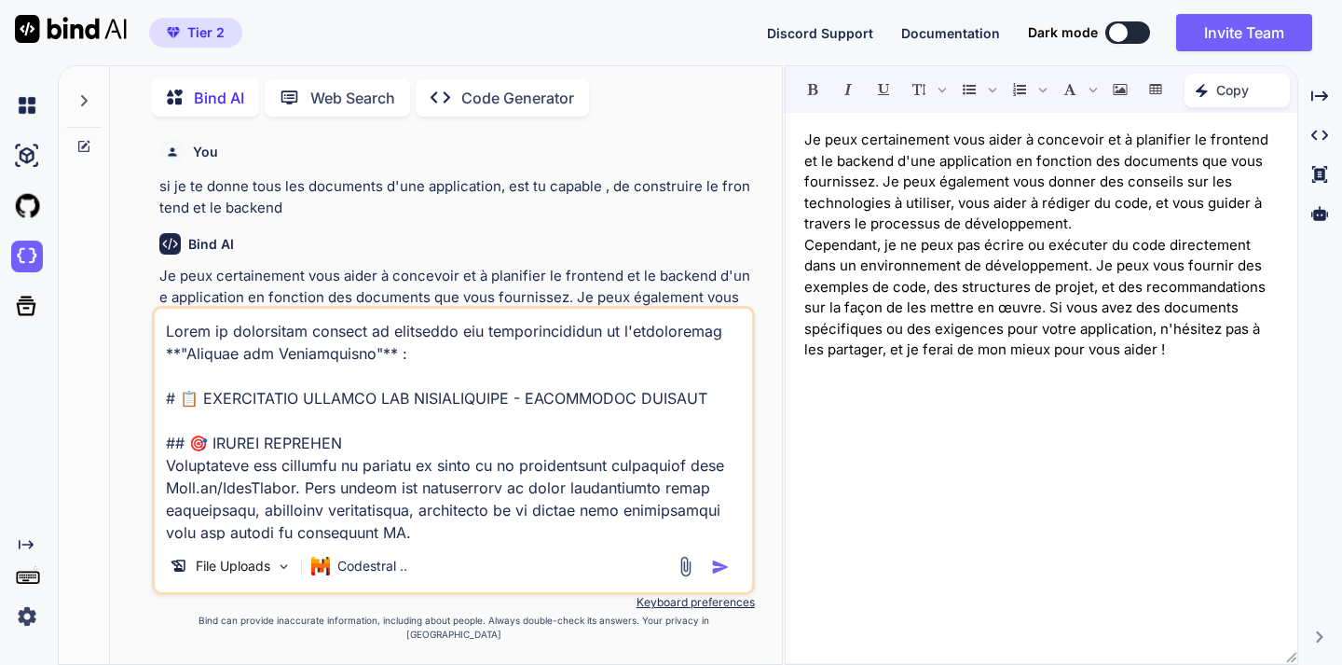
click at [437, 360] on textarea at bounding box center [453, 423] width 596 height 231
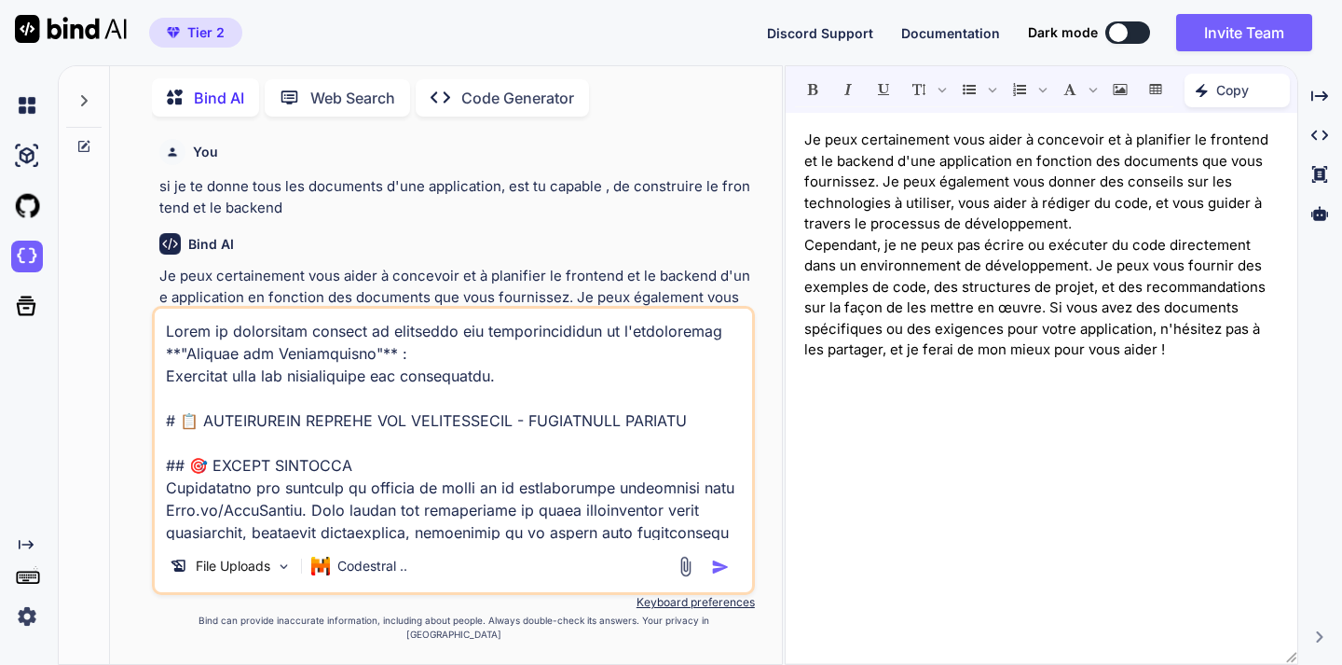
type textarea "Voici un descriptif complet et exhaustif des fonctionnalités de l'application *…"
click at [718, 576] on img "button" at bounding box center [720, 566] width 19 height 19
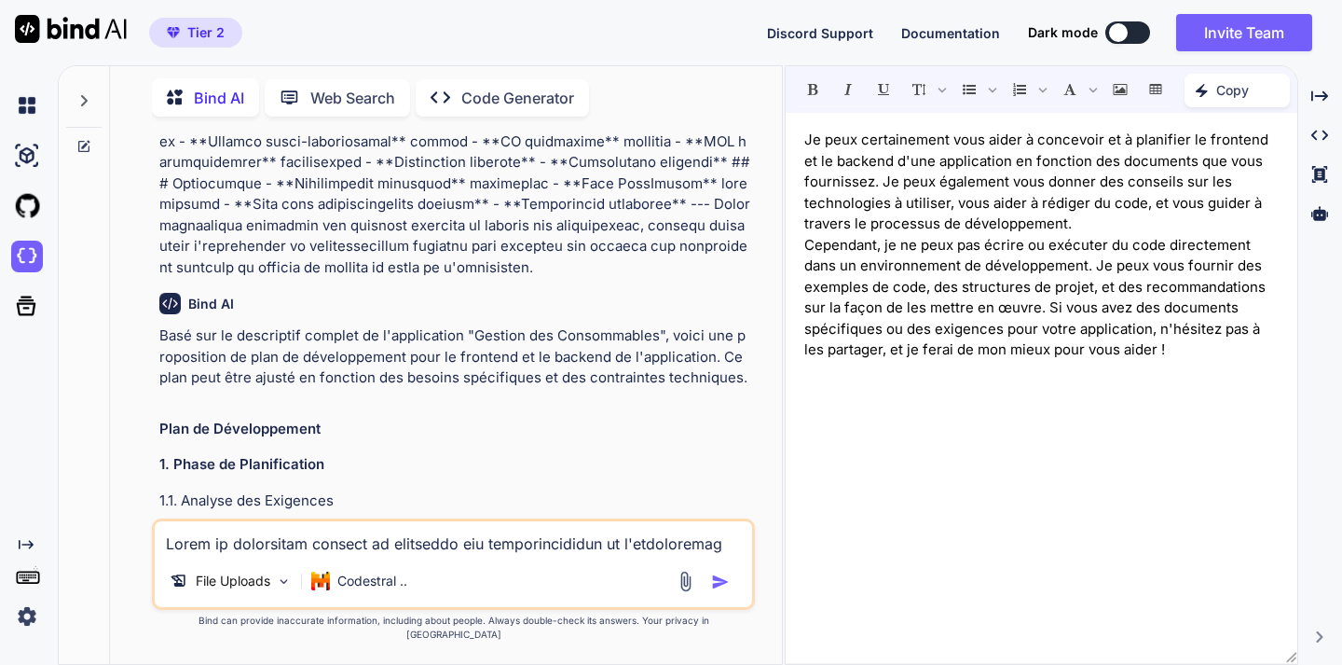
scroll to position [2885, 0]
click at [487, 89] on p "Code Generator" at bounding box center [517, 98] width 113 height 22
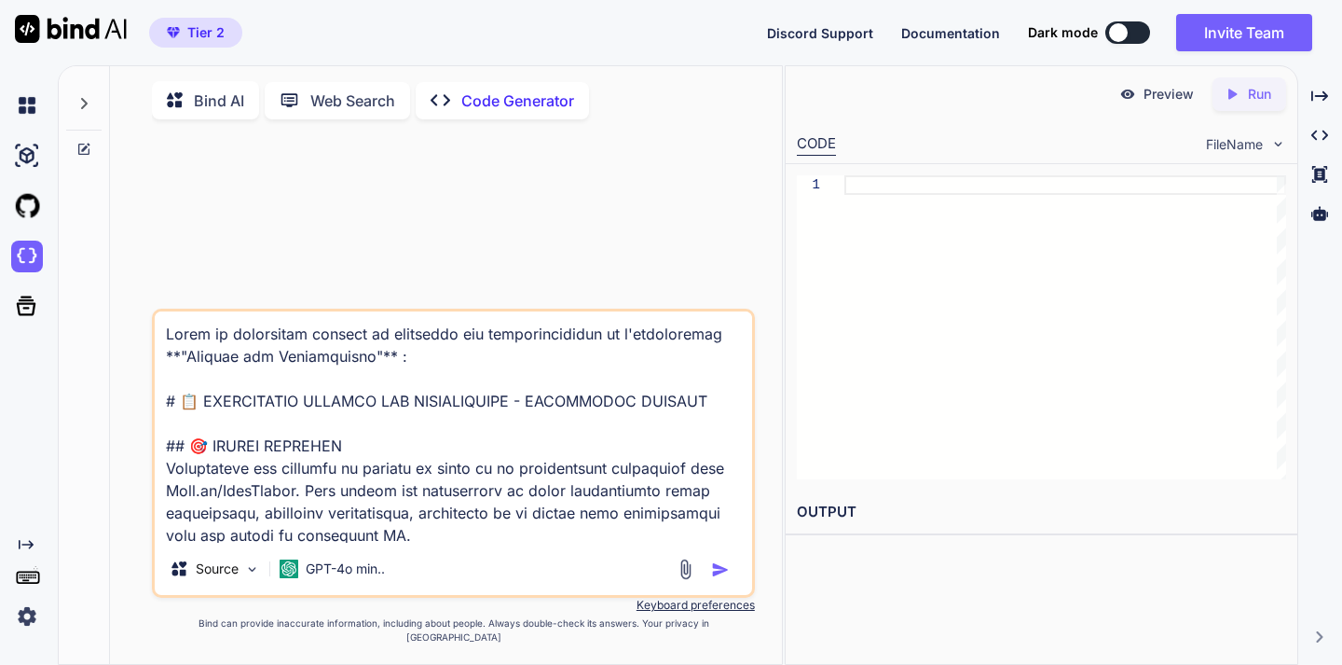
scroll to position [7698, 0]
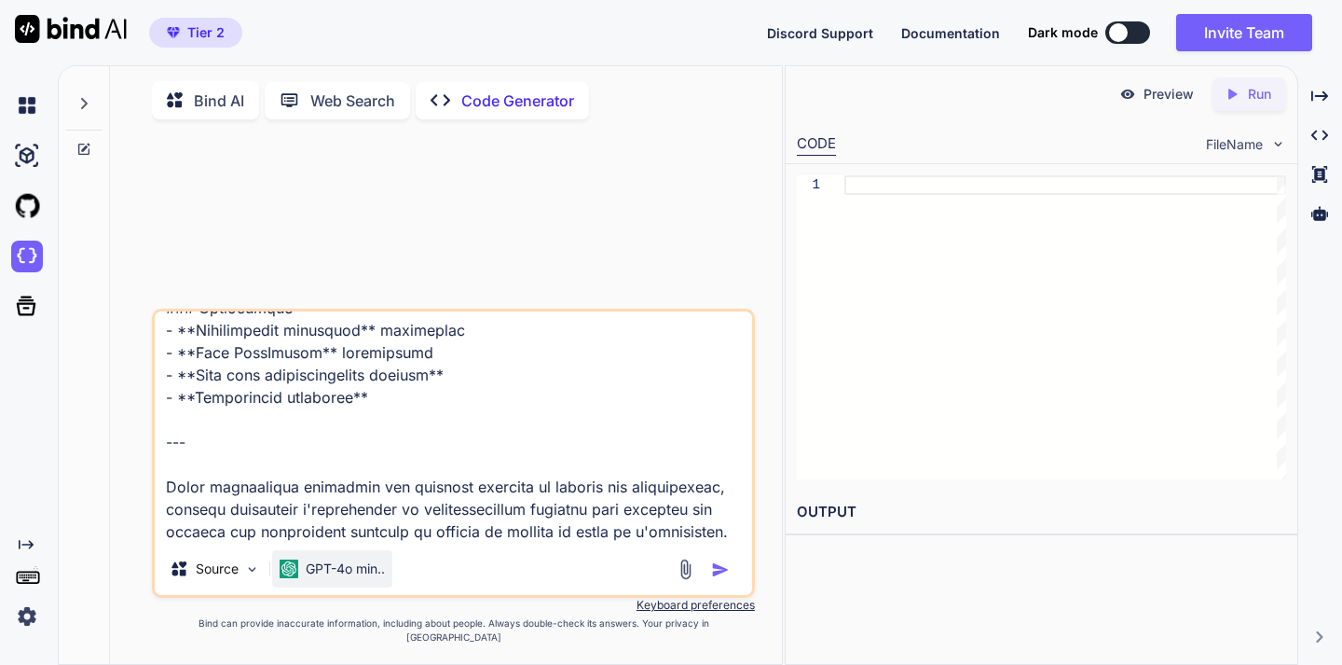
type textarea "Voici un descriptif complet et exhaustif des fonctionnalités de l'application *…"
click at [324, 578] on p "GPT-4o min.." at bounding box center [345, 568] width 79 height 19
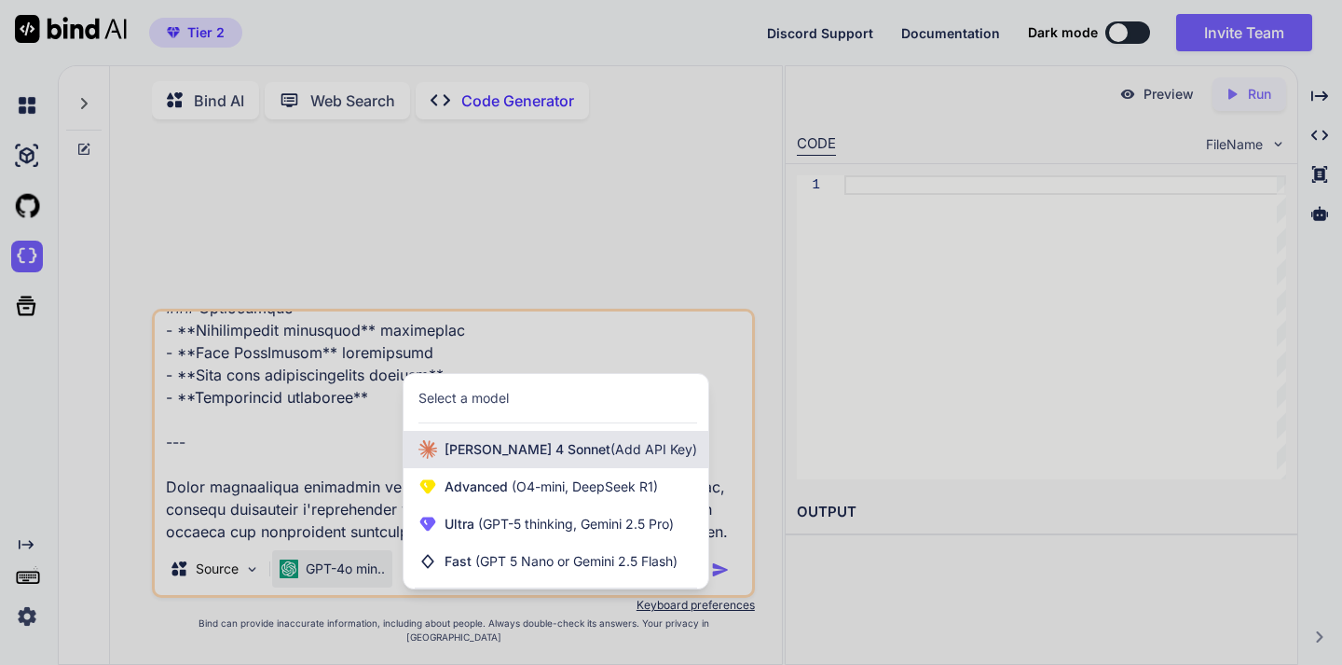
click at [546, 459] on span "Claude 4 Sonnet (Add API Key)" at bounding box center [571, 449] width 253 height 19
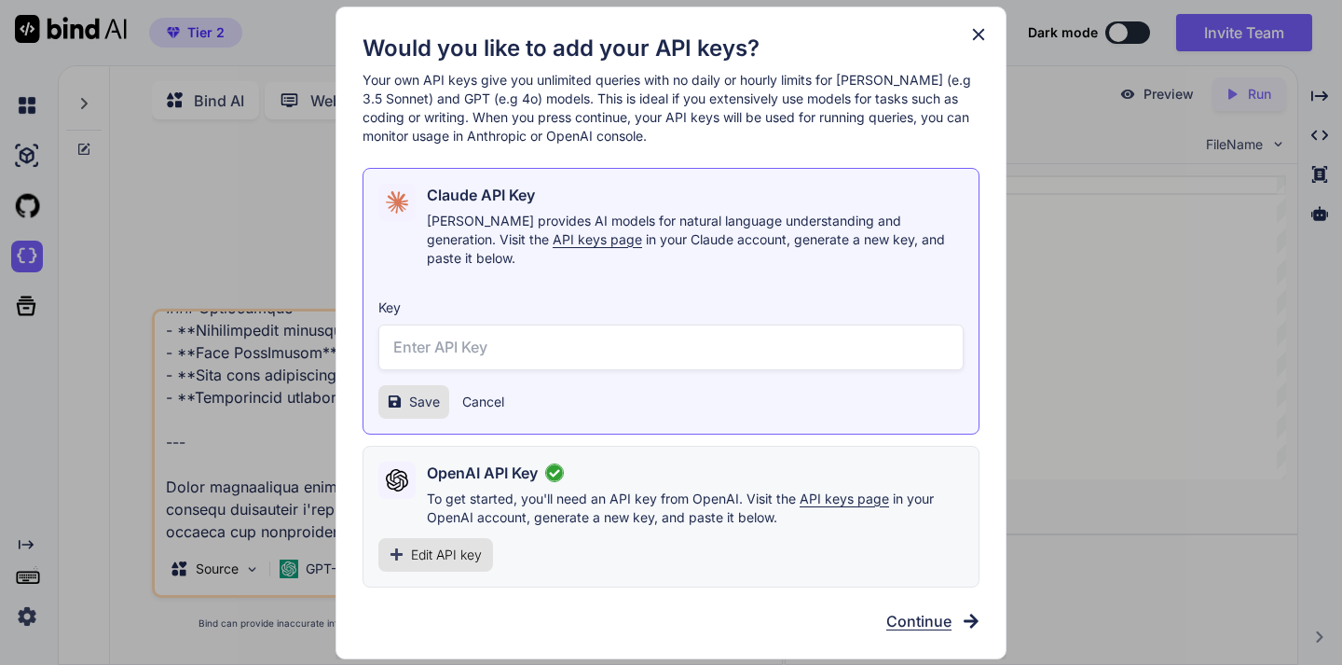
click at [930, 610] on span "Continue" at bounding box center [918, 621] width 65 height 22
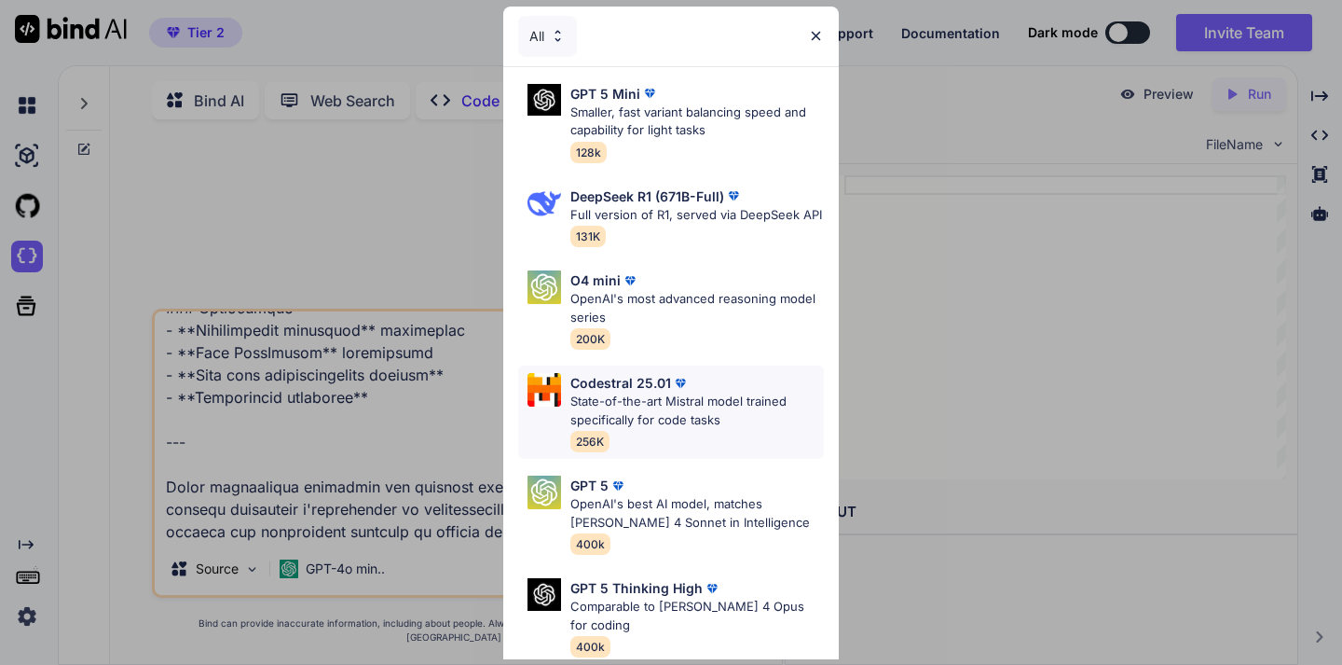
click at [616, 416] on p "State-of-the-art Mistral model trained specifically for code tasks" at bounding box center [697, 410] width 254 height 36
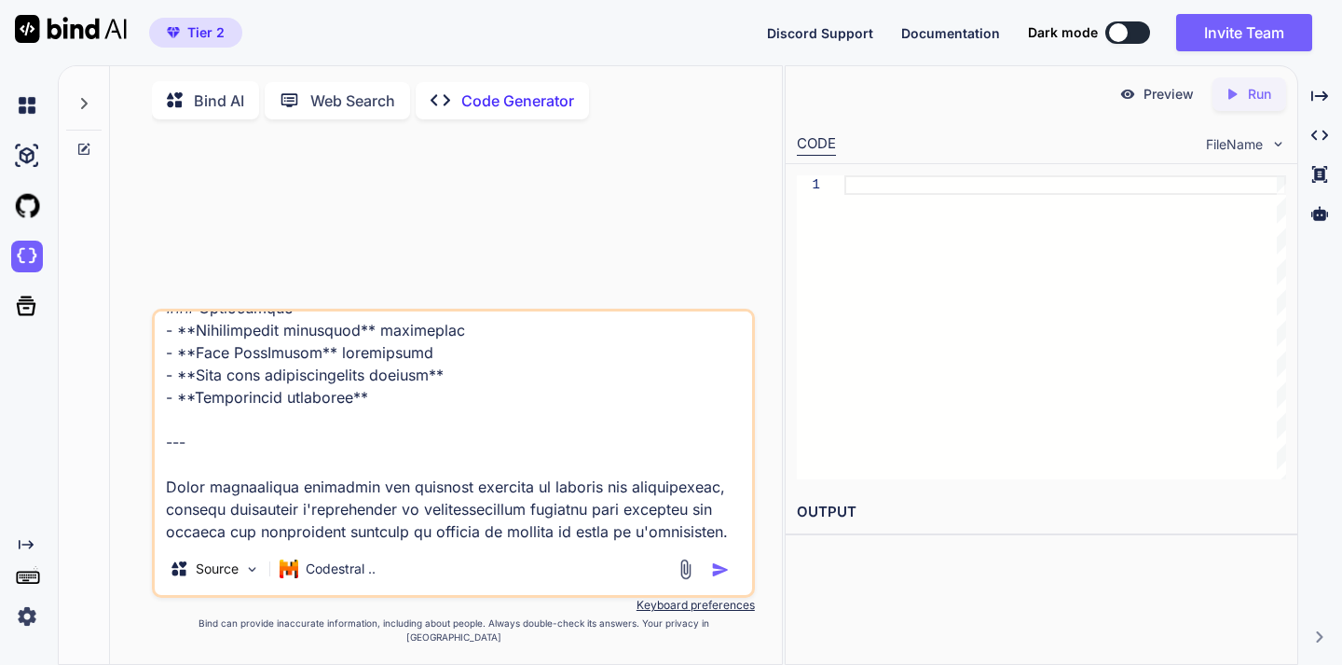
click at [719, 579] on img "button" at bounding box center [720, 569] width 19 height 19
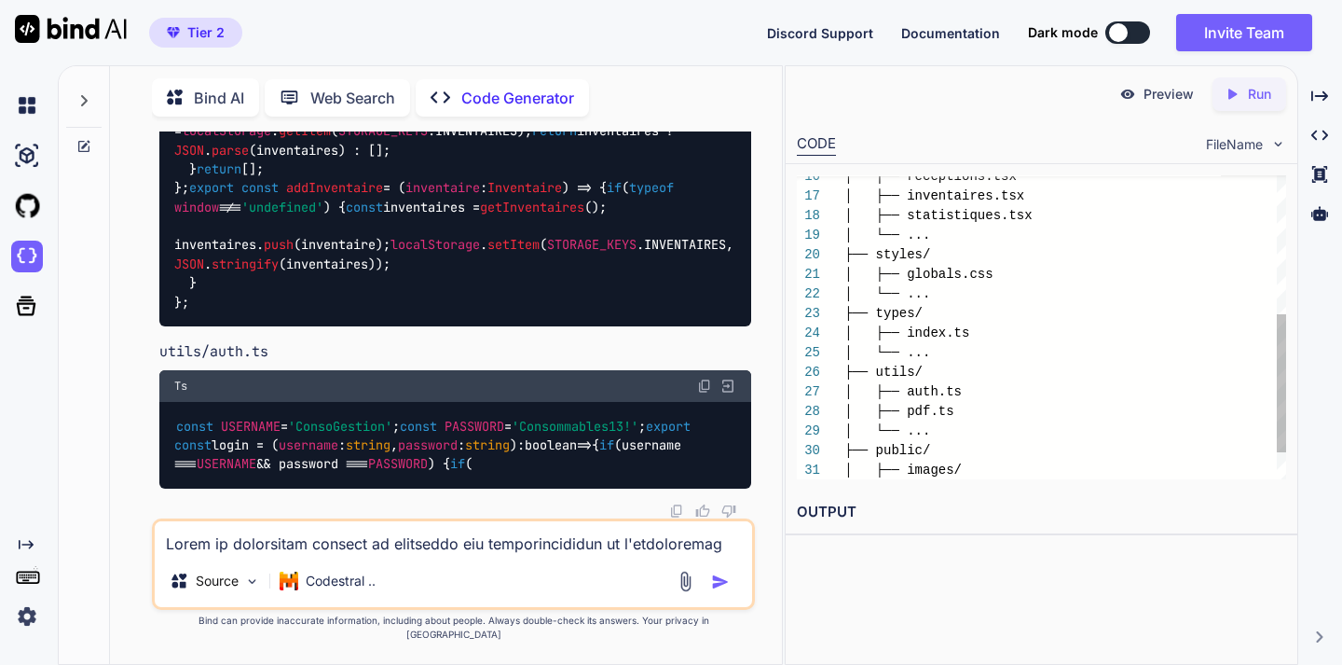
scroll to position [59, 0]
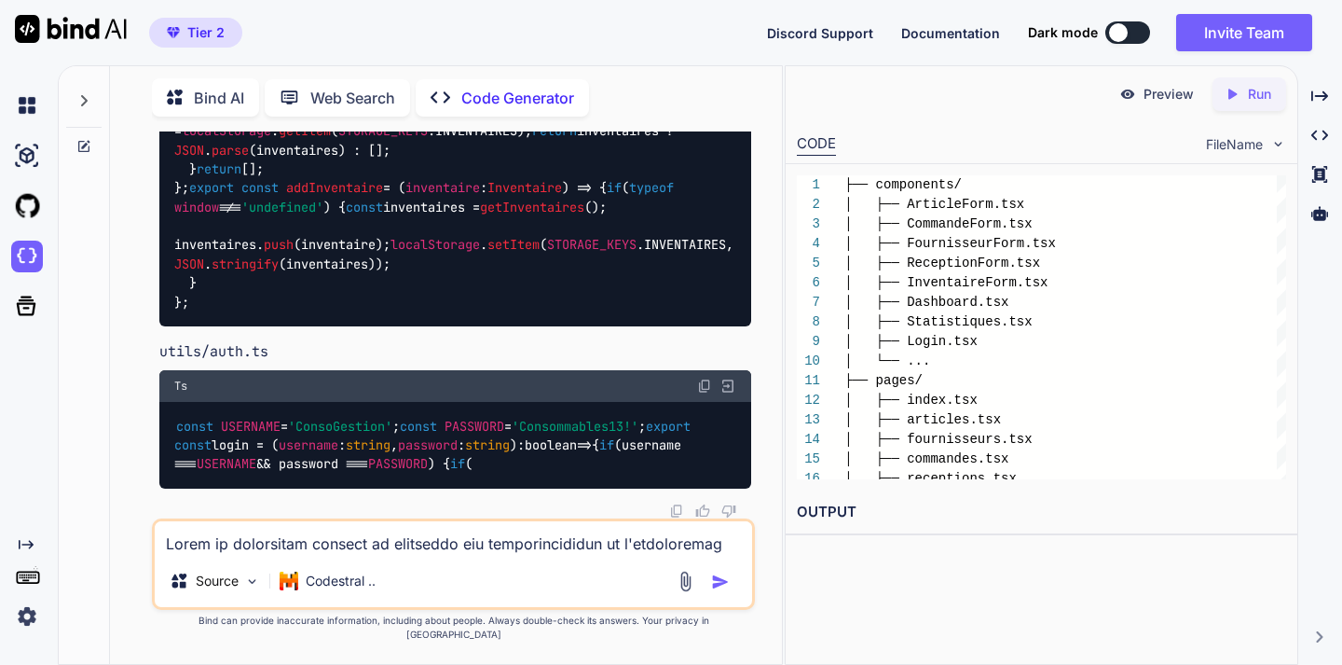
click at [1117, 94] on p "Preview" at bounding box center [1169, 94] width 50 height 19
click at [1117, 101] on icon "Created with Pixso." at bounding box center [1236, 94] width 24 height 17
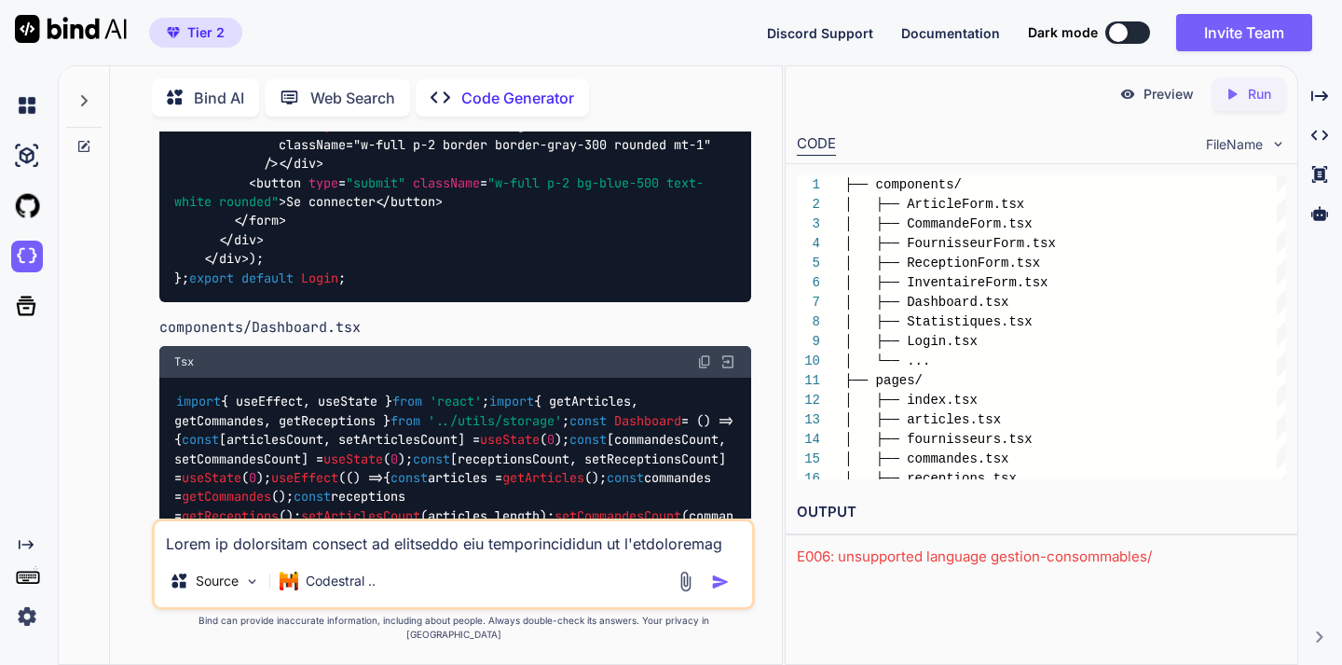
scroll to position [4058, 0]
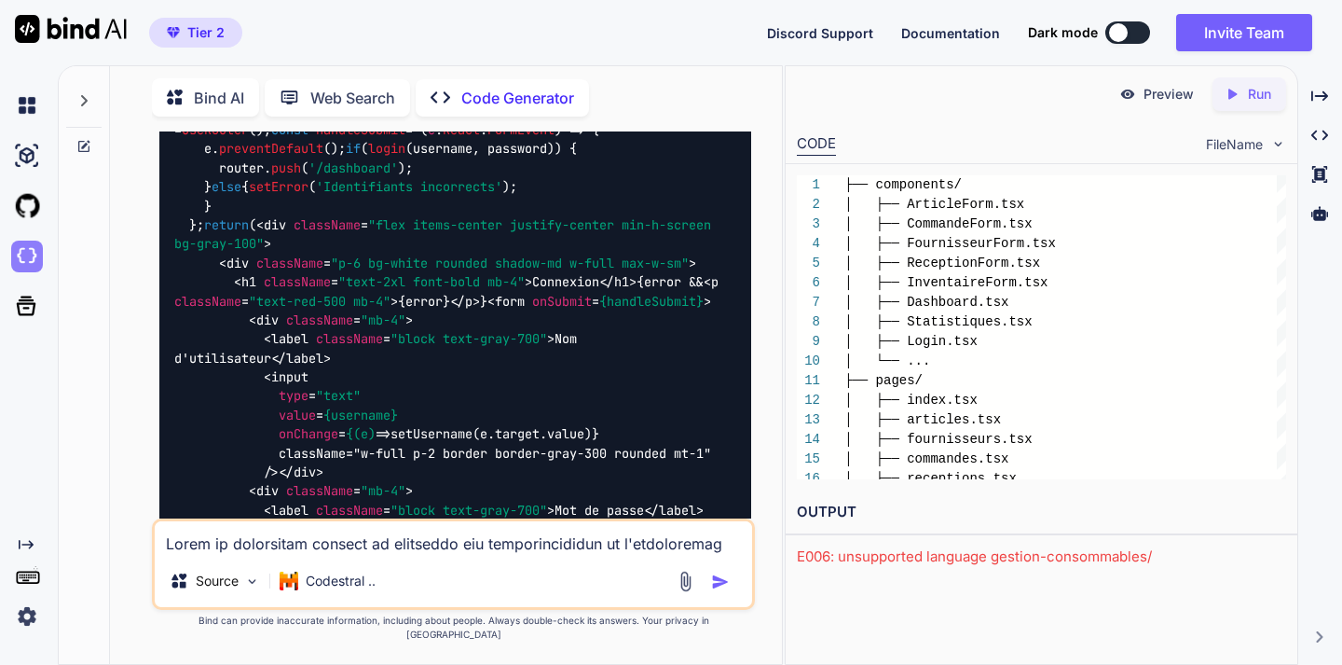
click at [21, 254] on img at bounding box center [27, 256] width 32 height 32
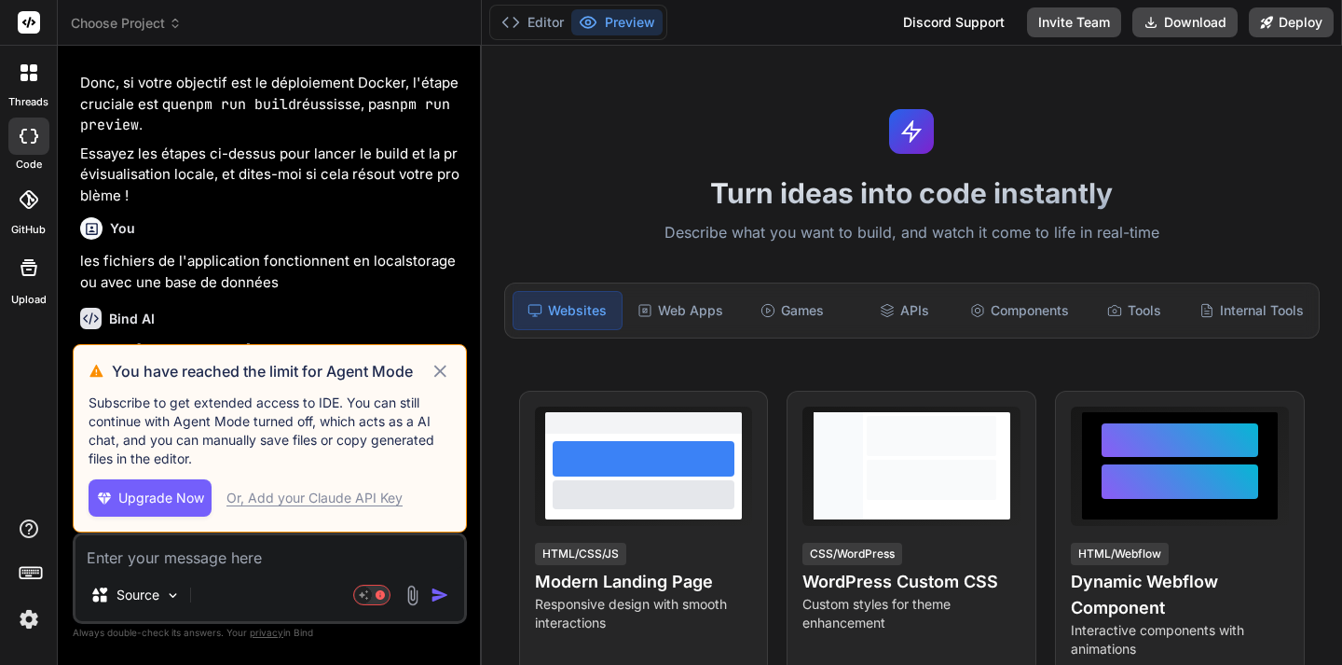
scroll to position [3564, 0]
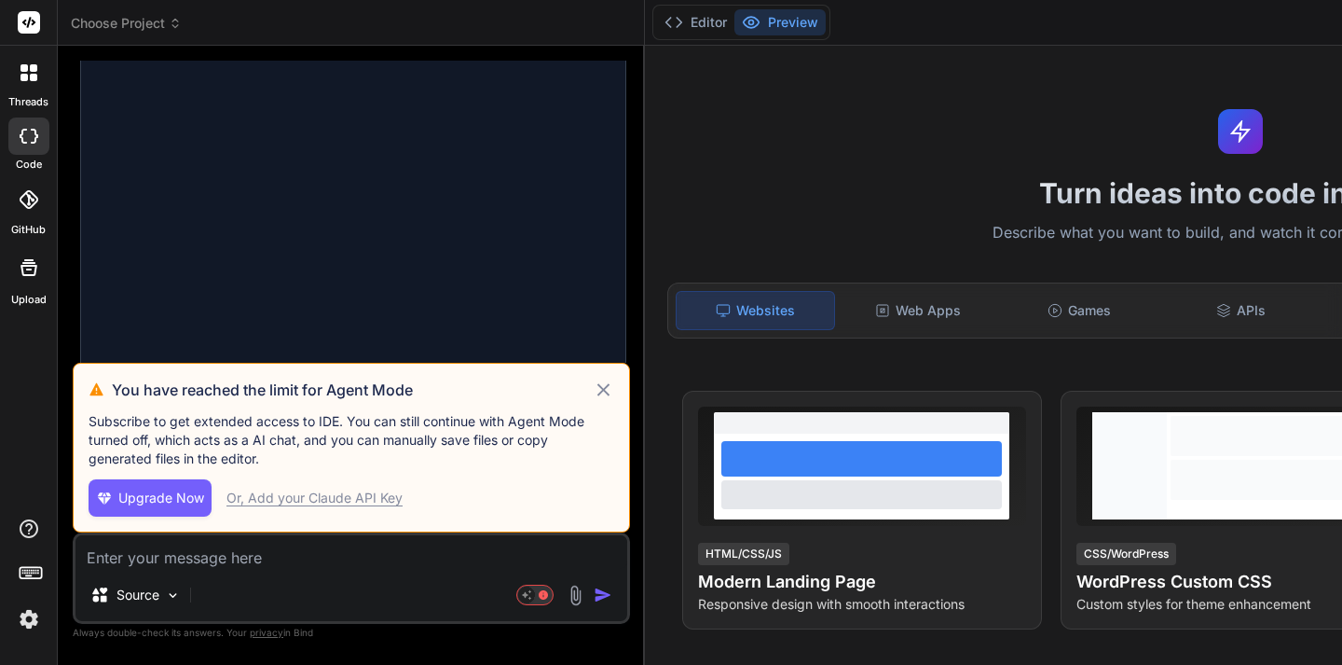
click at [441, 370] on div "You have reached the limit for Agent Mode Subscribe to get extended access to I…" at bounding box center [351, 448] width 557 height 170
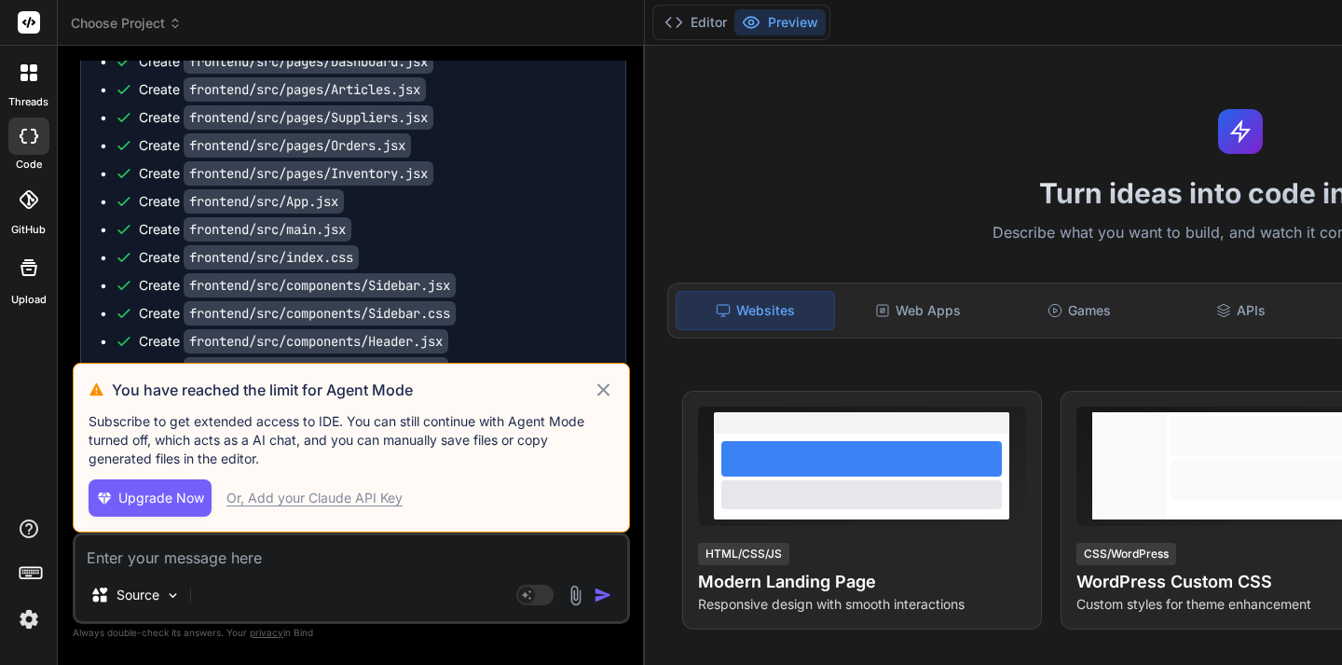
click at [609, 391] on icon at bounding box center [602, 389] width 12 height 12
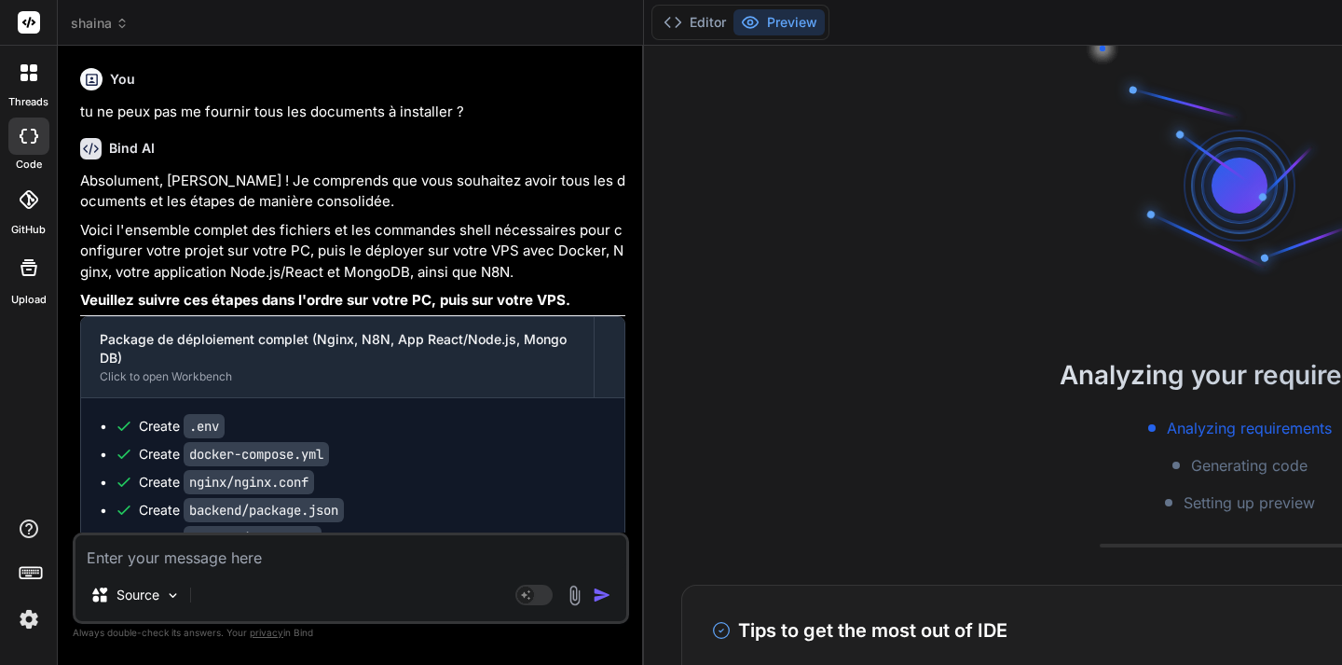
scroll to position [0, 0]
click at [118, 27] on icon at bounding box center [122, 23] width 13 height 13
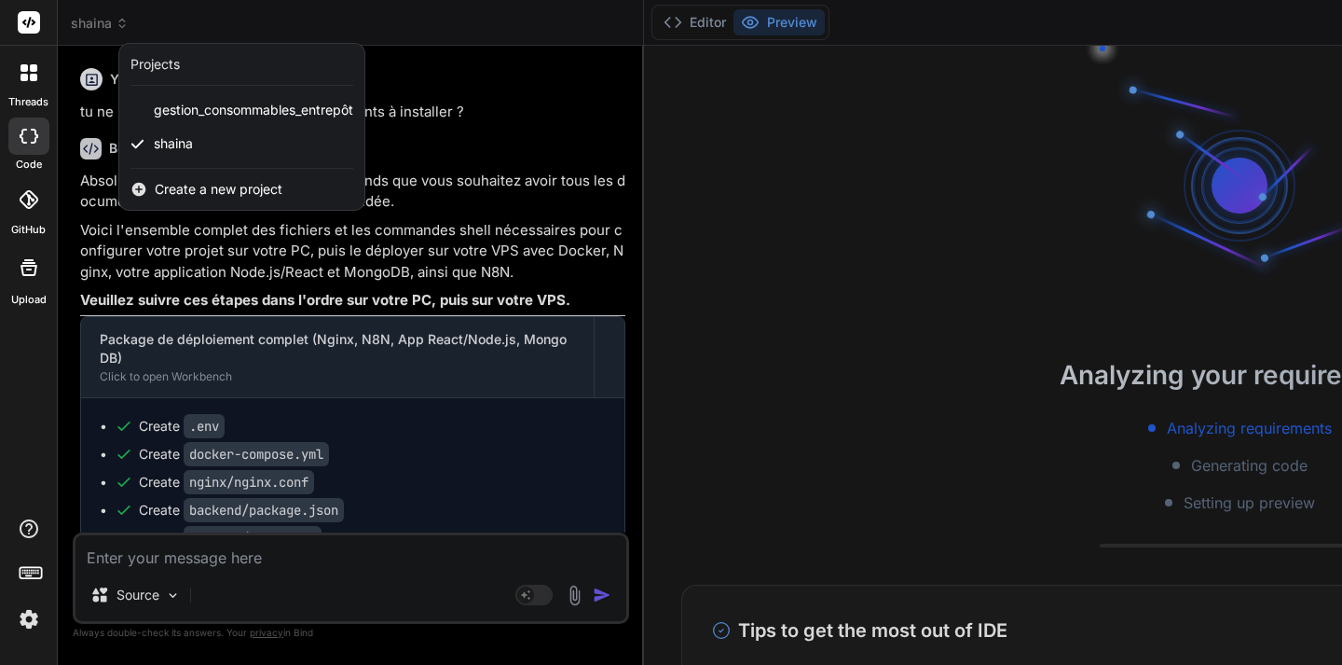
click at [176, 596] on div at bounding box center [671, 332] width 1342 height 665
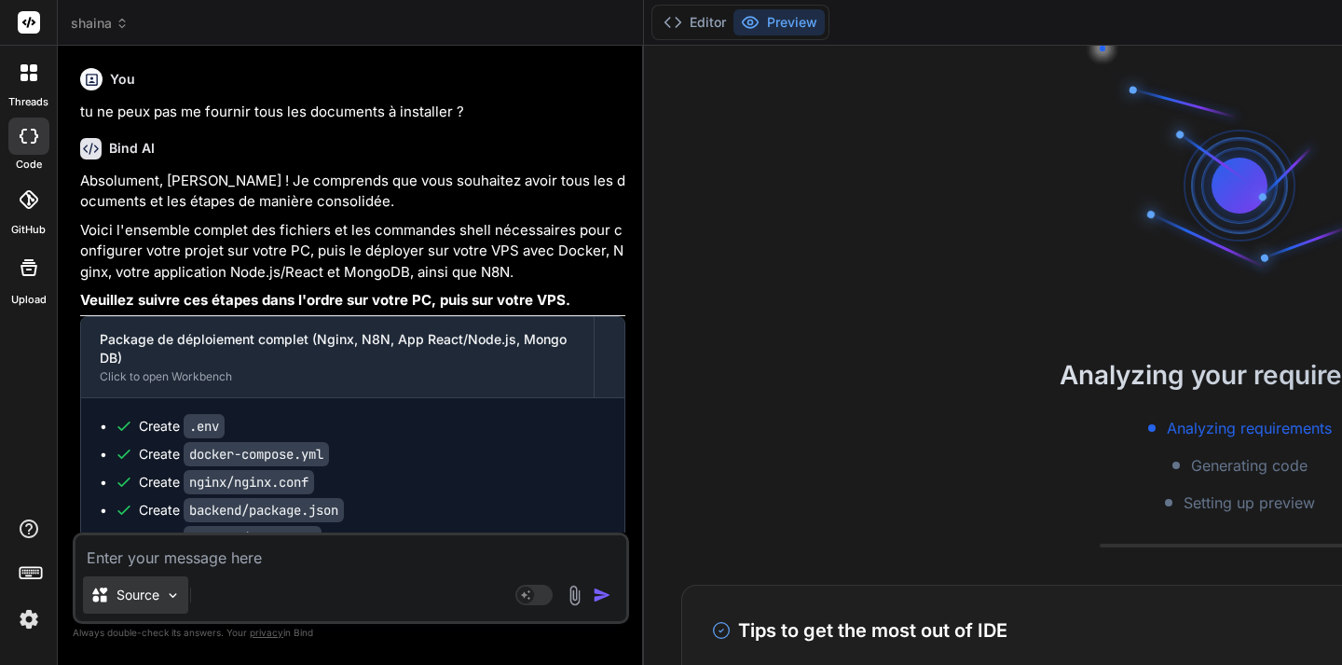
click at [172, 596] on img at bounding box center [173, 595] width 16 height 16
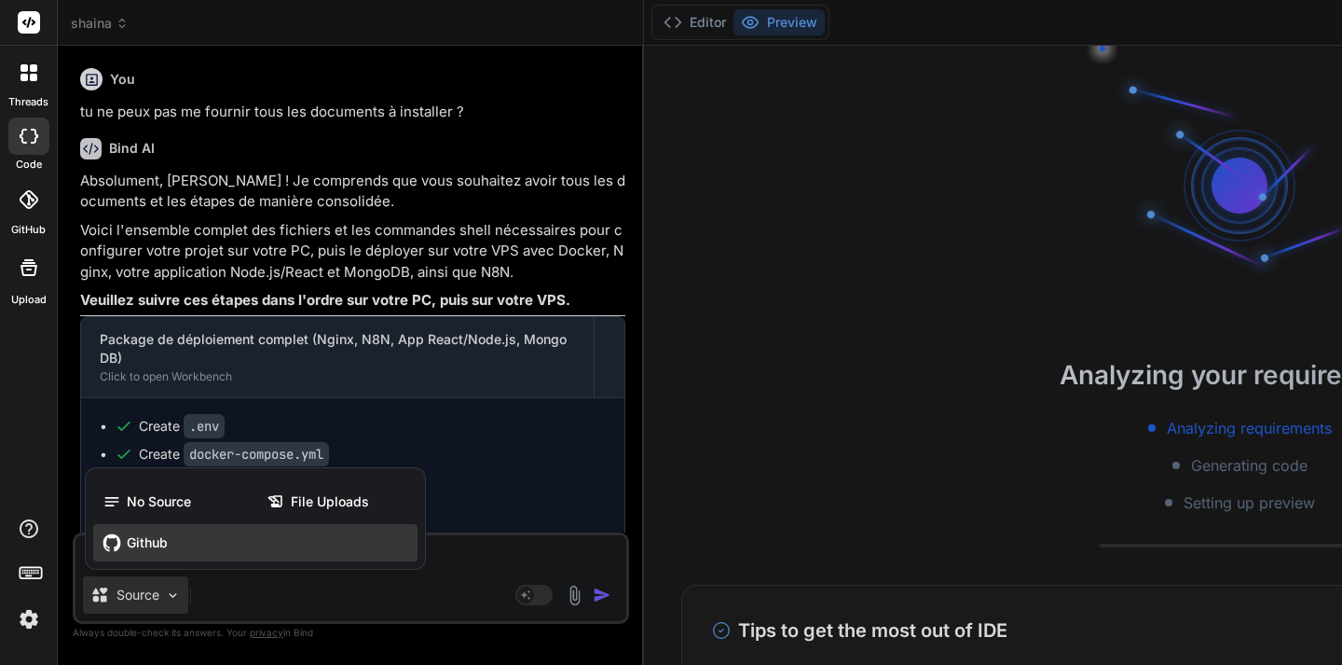
click at [144, 545] on span "Github" at bounding box center [147, 542] width 41 height 19
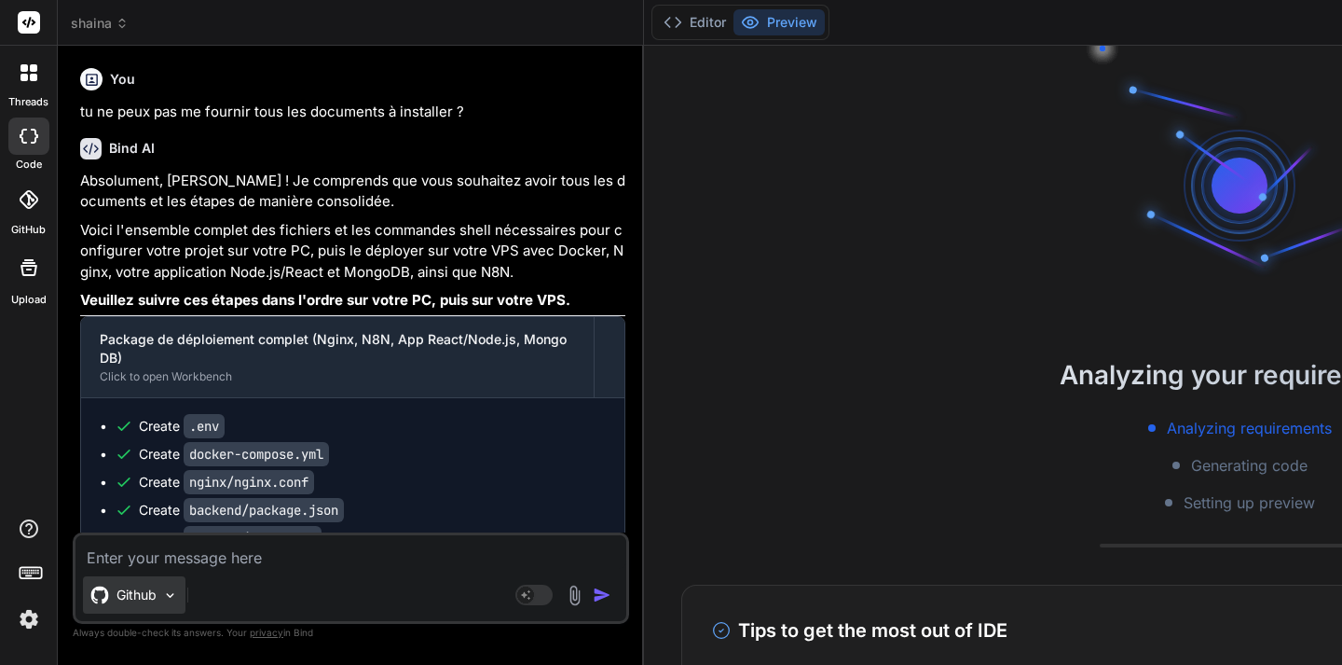
click at [133, 597] on p "Github" at bounding box center [137, 594] width 40 height 19
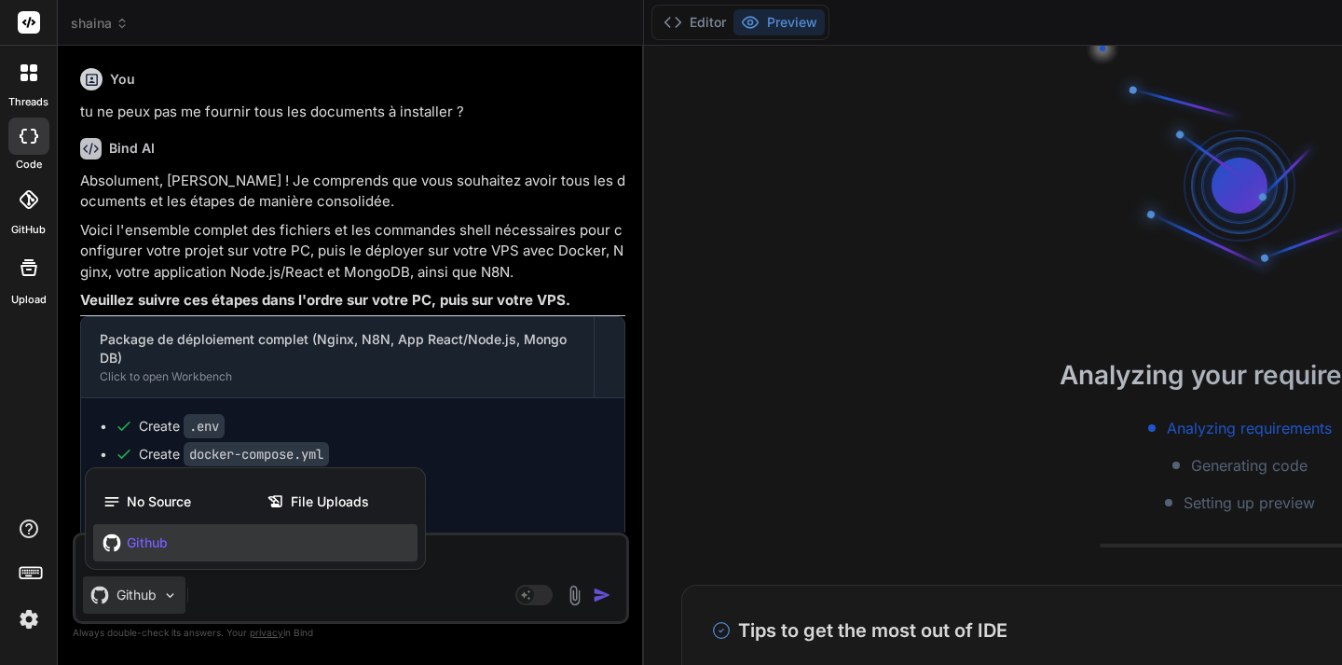
click at [144, 543] on span "Github" at bounding box center [147, 542] width 41 height 19
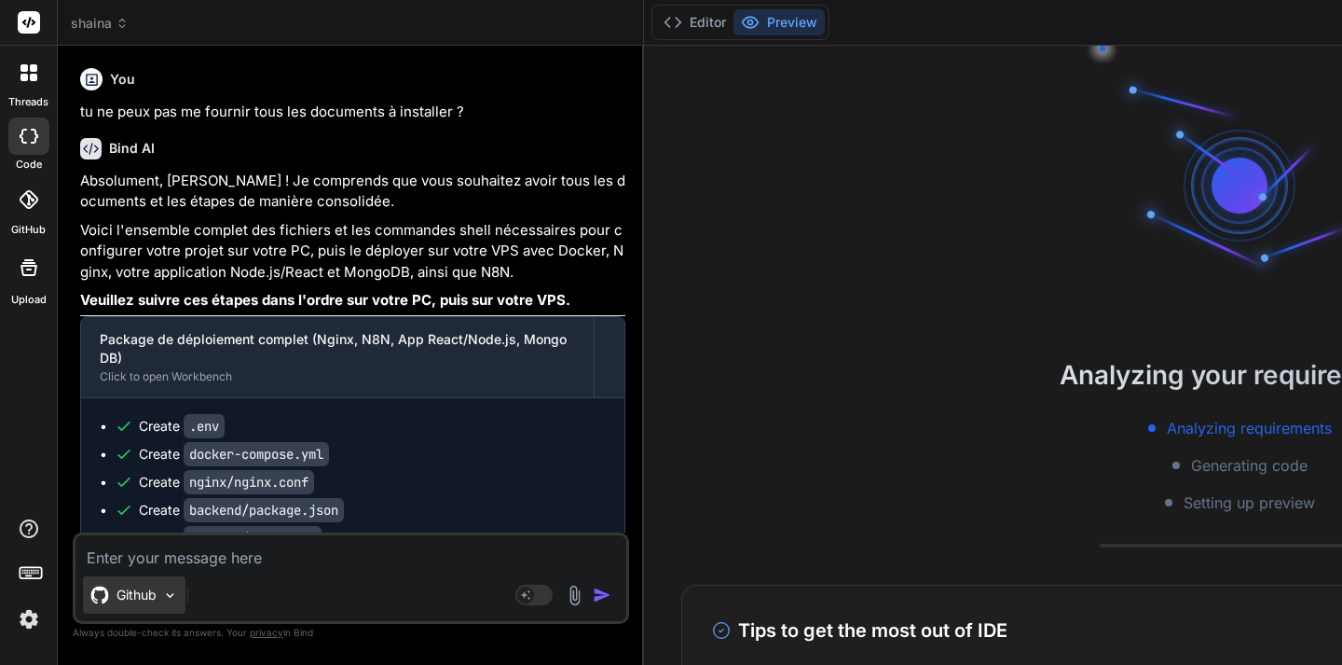
click at [171, 596] on img at bounding box center [170, 595] width 16 height 16
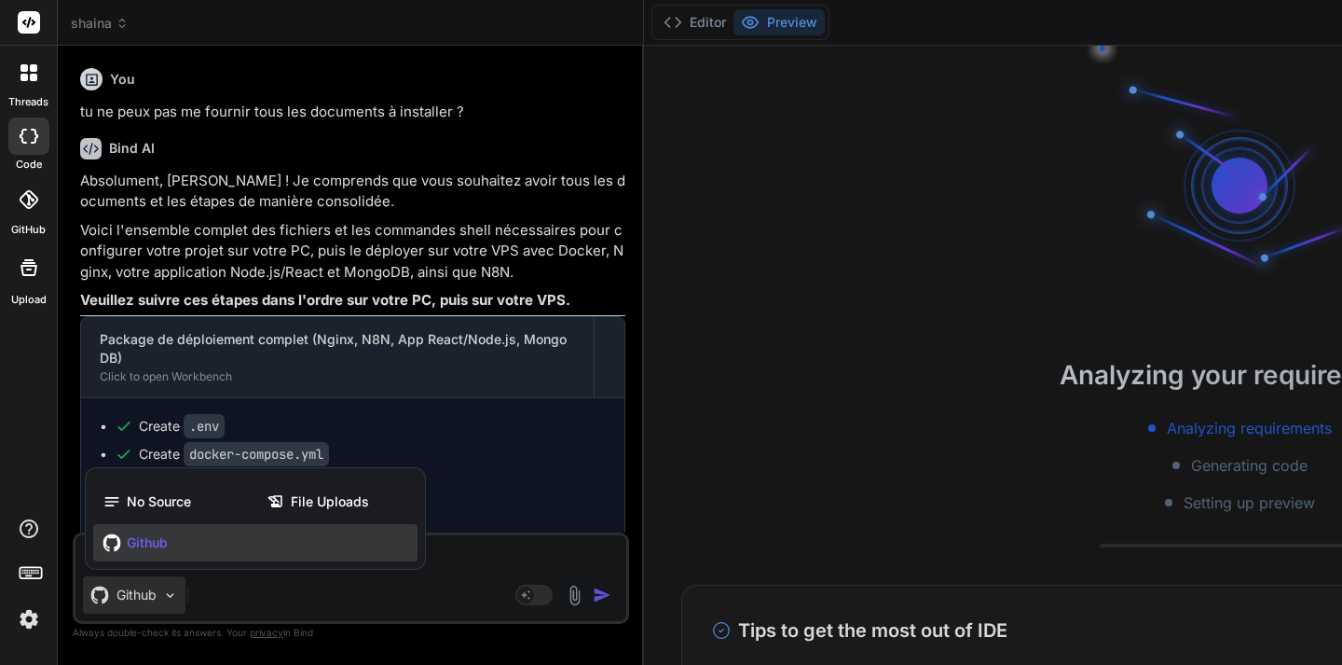
click at [148, 545] on span "Github" at bounding box center [147, 542] width 41 height 19
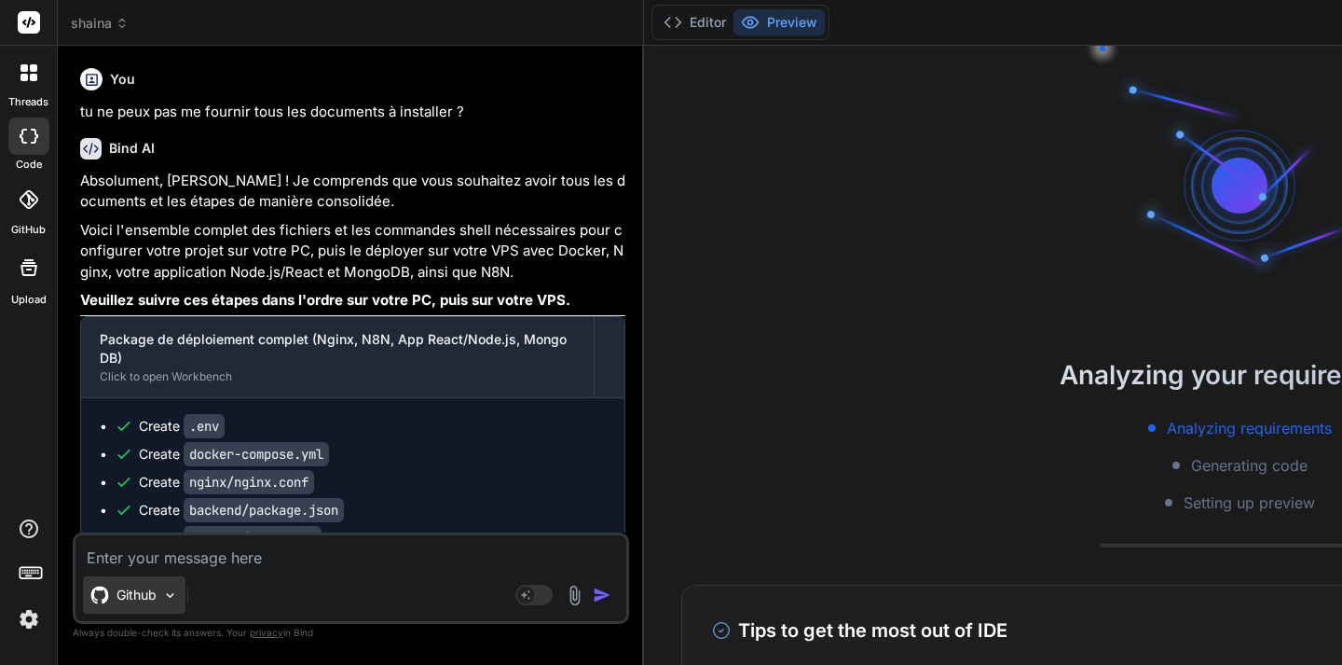
click at [167, 597] on img at bounding box center [170, 595] width 16 height 16
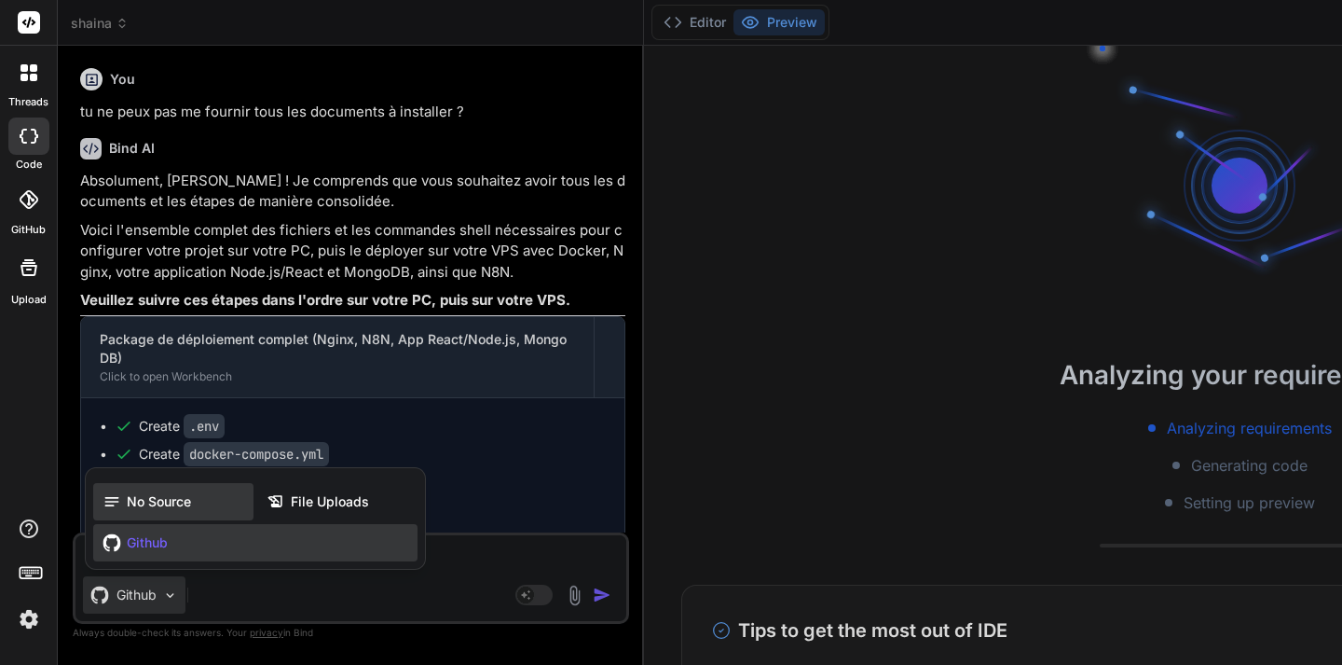
click at [148, 503] on span "No Source" at bounding box center [159, 501] width 64 height 19
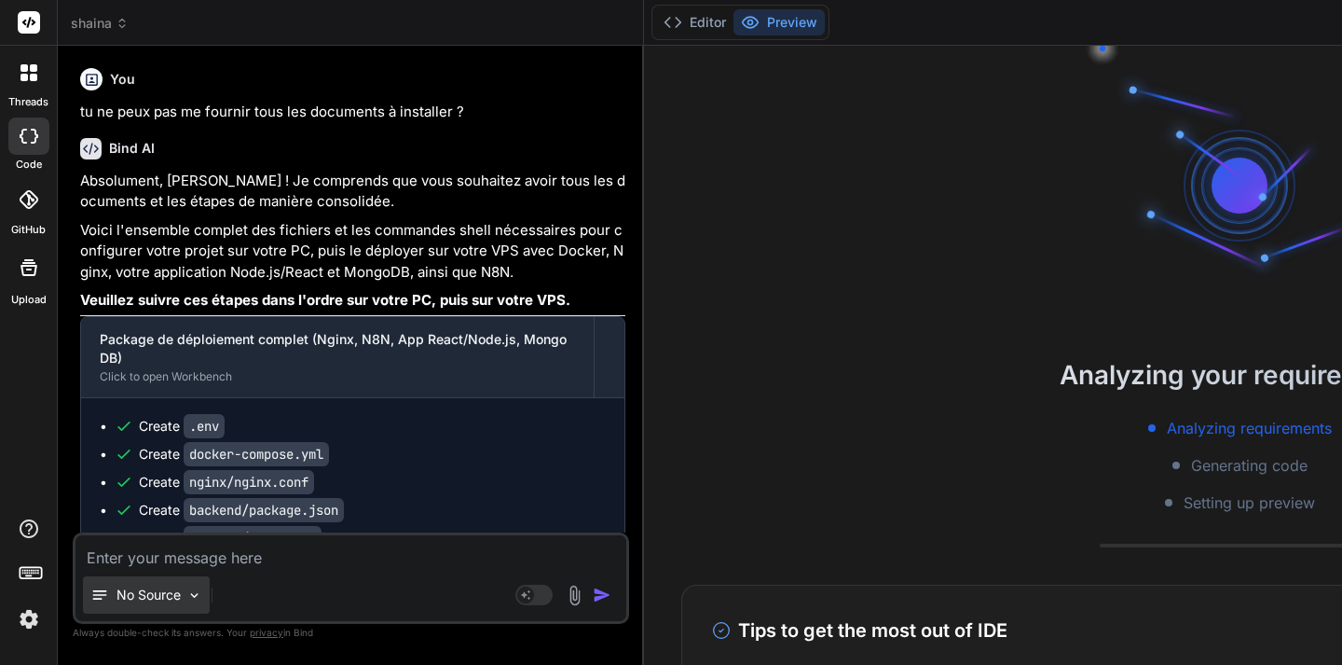
click at [190, 600] on img at bounding box center [194, 595] width 16 height 16
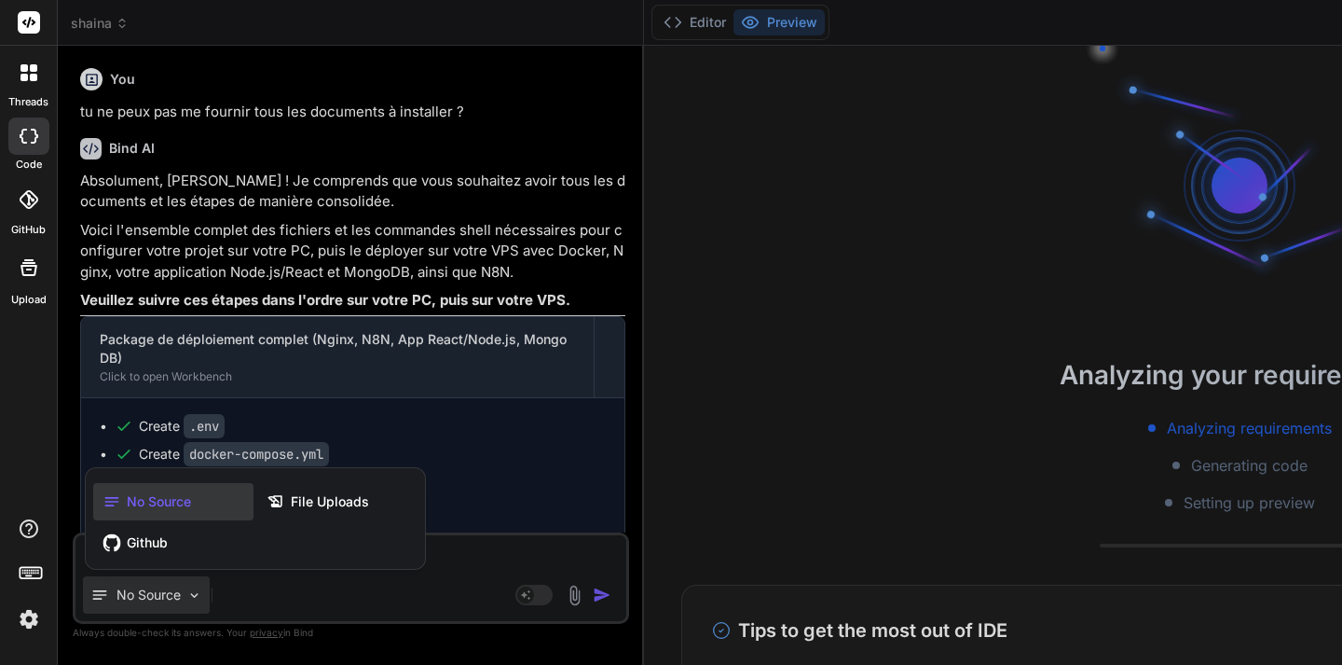
click at [177, 598] on div at bounding box center [671, 332] width 1342 height 665
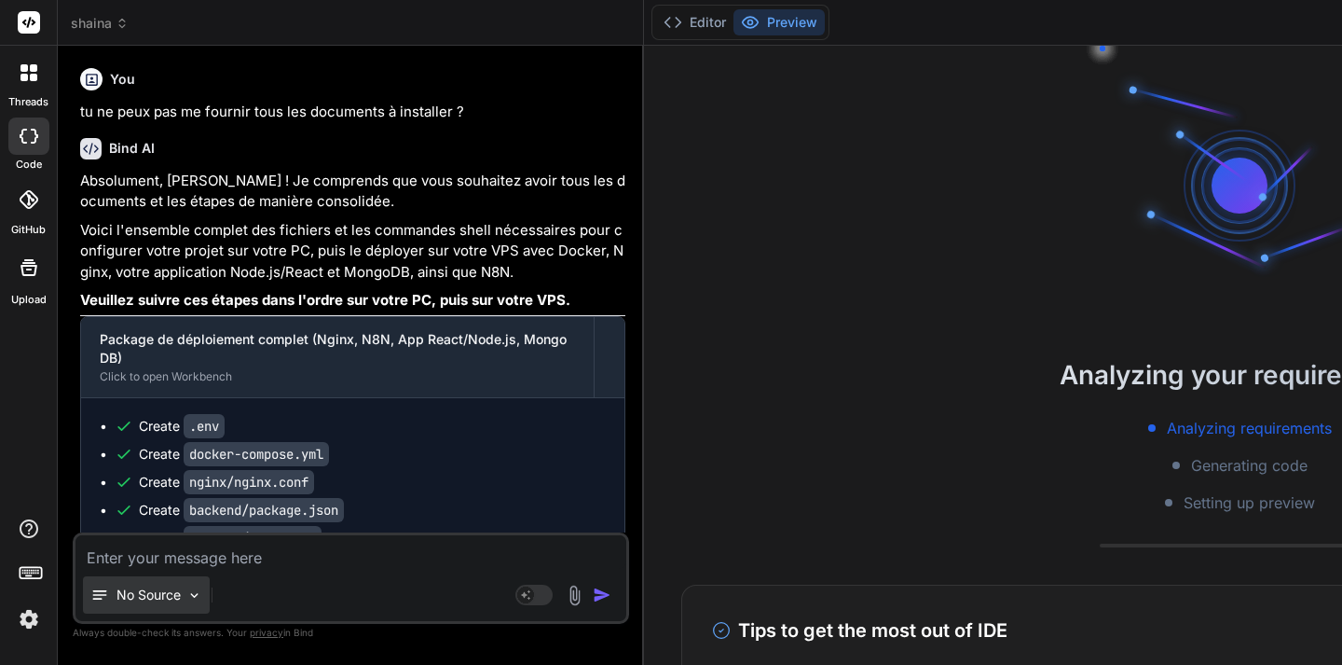
click at [174, 596] on p "No Source" at bounding box center [149, 594] width 64 height 19
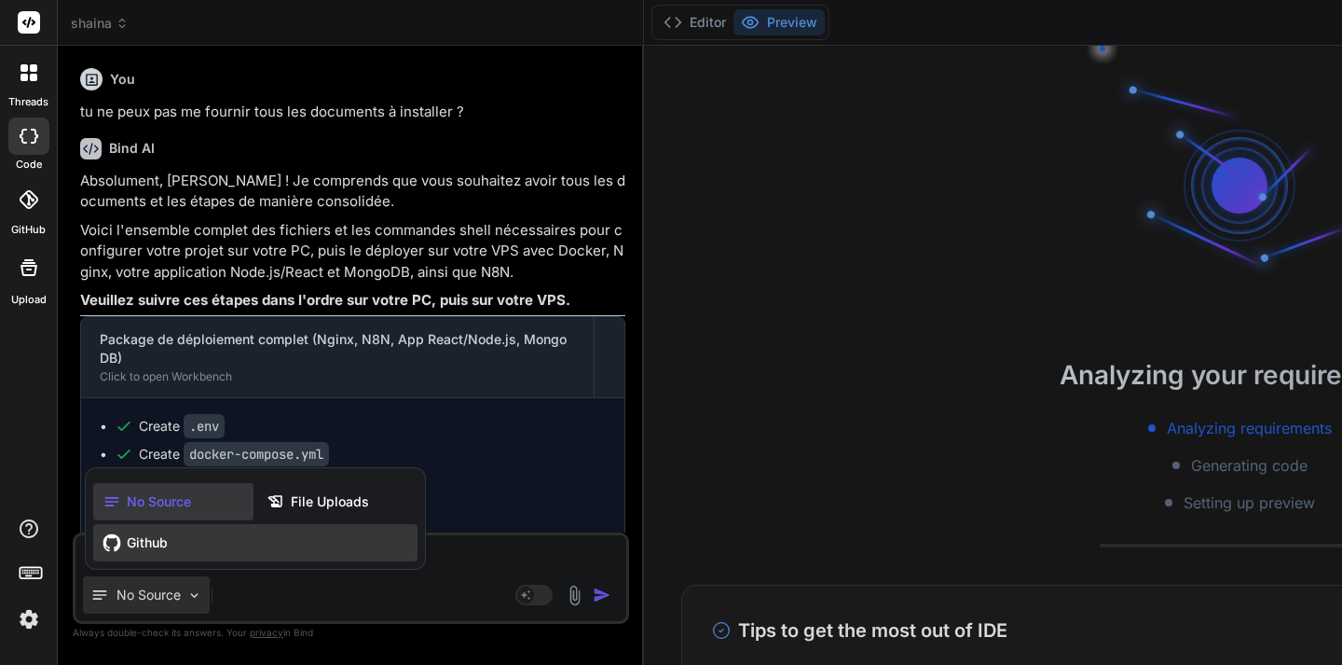
click at [137, 541] on span "Github" at bounding box center [147, 542] width 41 height 19
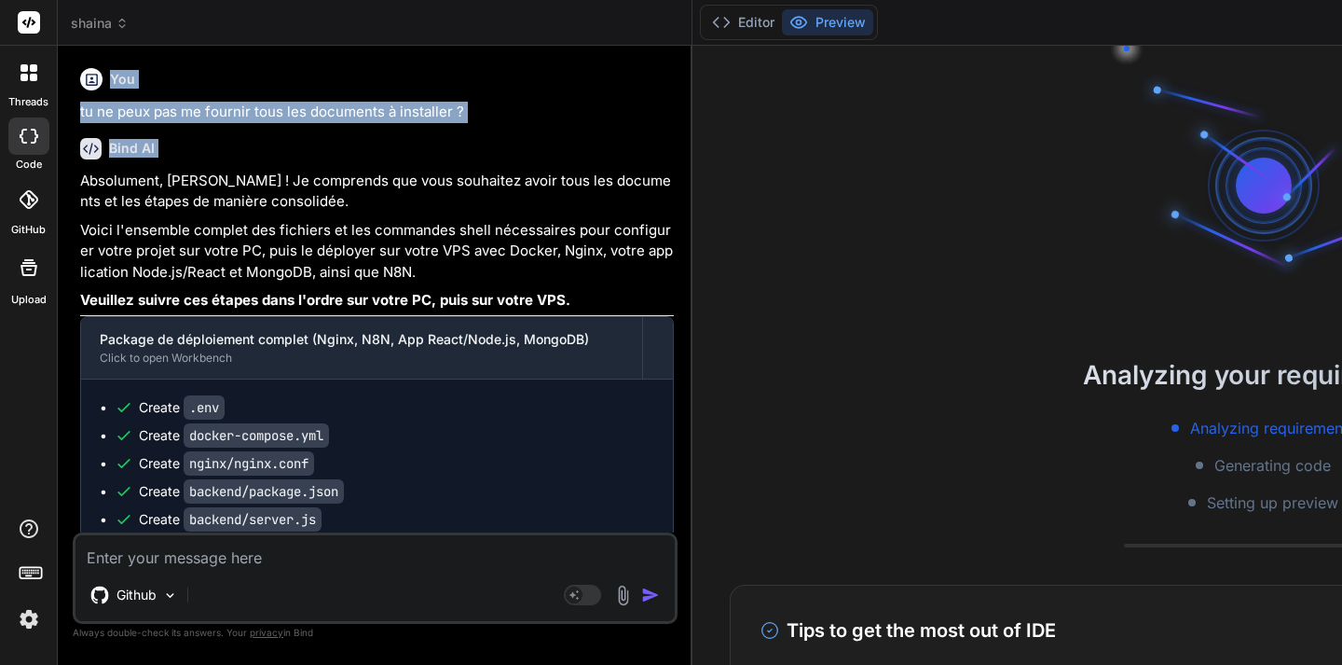
drag, startPoint x: 653, startPoint y: 120, endPoint x: 476, endPoint y: 163, distance: 182.2
click at [476, 163] on div "Bind AI Web Search Created with Pixso. Code Generator You tu ne peux pas me fou…" at bounding box center [375, 355] width 635 height 619
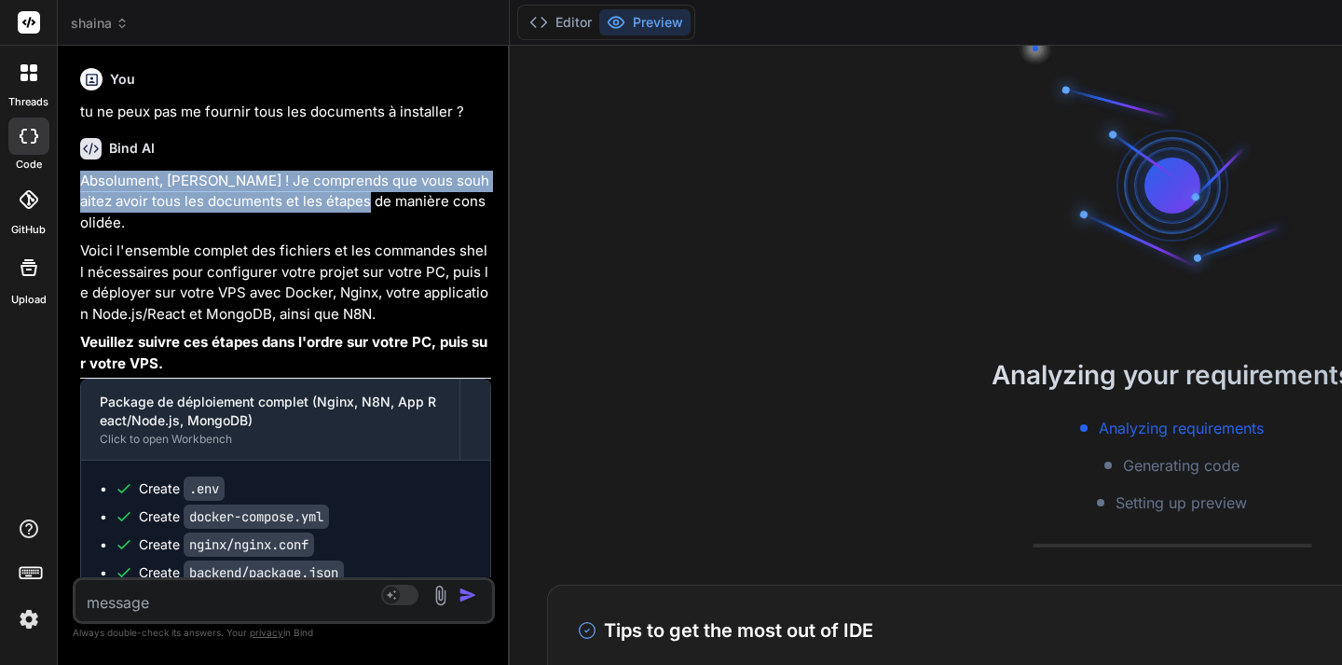
drag, startPoint x: 698, startPoint y: 145, endPoint x: 341, endPoint y: 204, distance: 361.8
click at [570, 24] on button "Editor" at bounding box center [560, 22] width 77 height 26
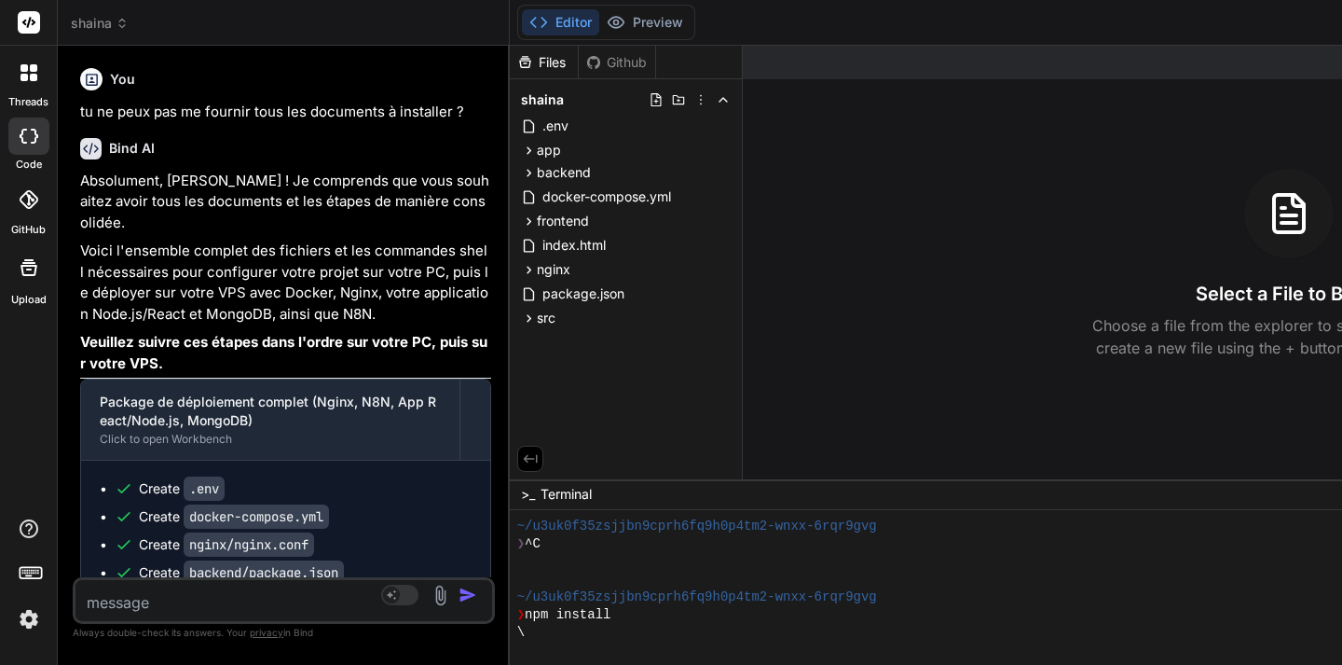
click at [623, 72] on div "Files Github" at bounding box center [583, 63] width 146 height 34
click at [624, 62] on div "Github" at bounding box center [617, 62] width 76 height 19
click at [546, 62] on div "Files" at bounding box center [544, 62] width 68 height 19
click at [610, 61] on div "Github" at bounding box center [617, 62] width 76 height 19
click at [618, 62] on div "Github" at bounding box center [617, 62] width 76 height 19
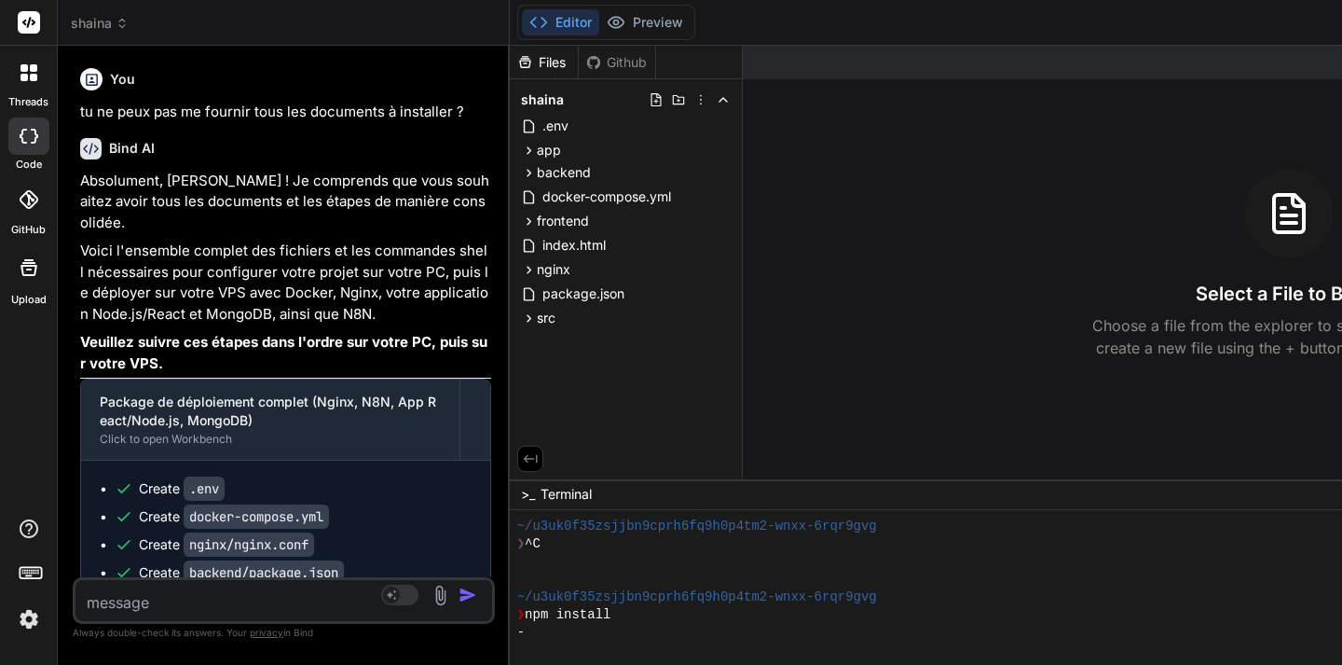
click at [25, 199] on icon at bounding box center [29, 199] width 19 height 19
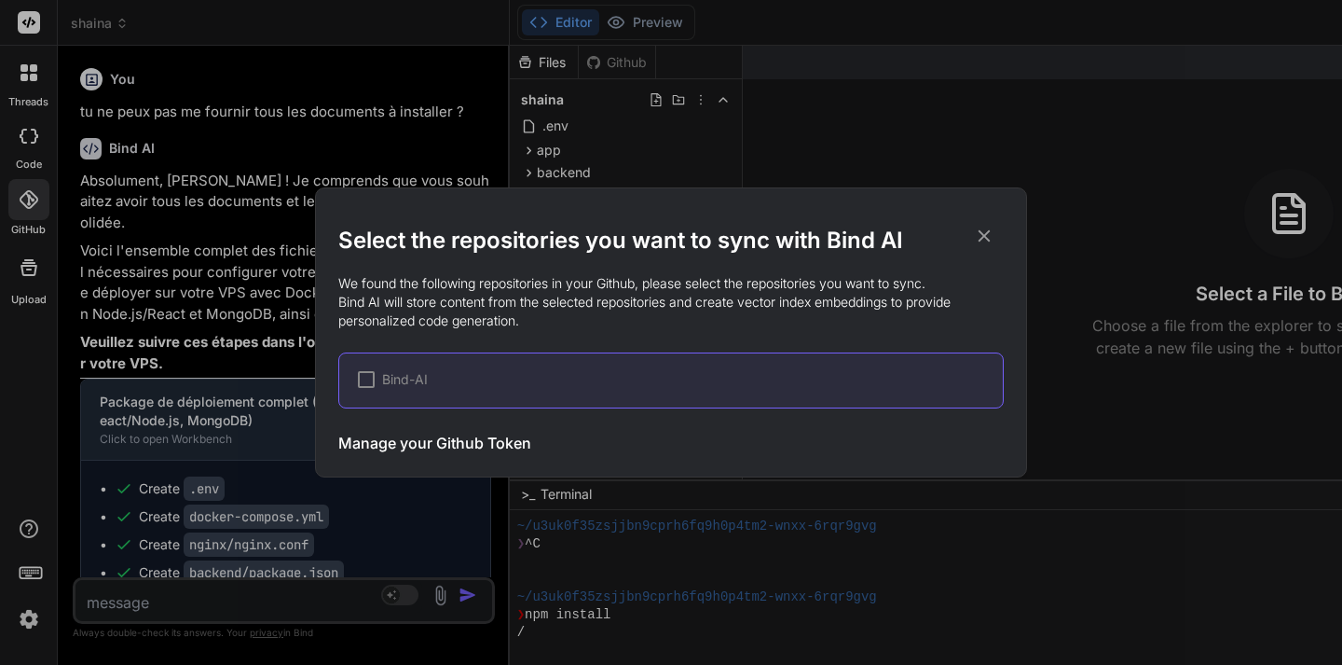
click at [366, 379] on div at bounding box center [366, 379] width 17 height 17
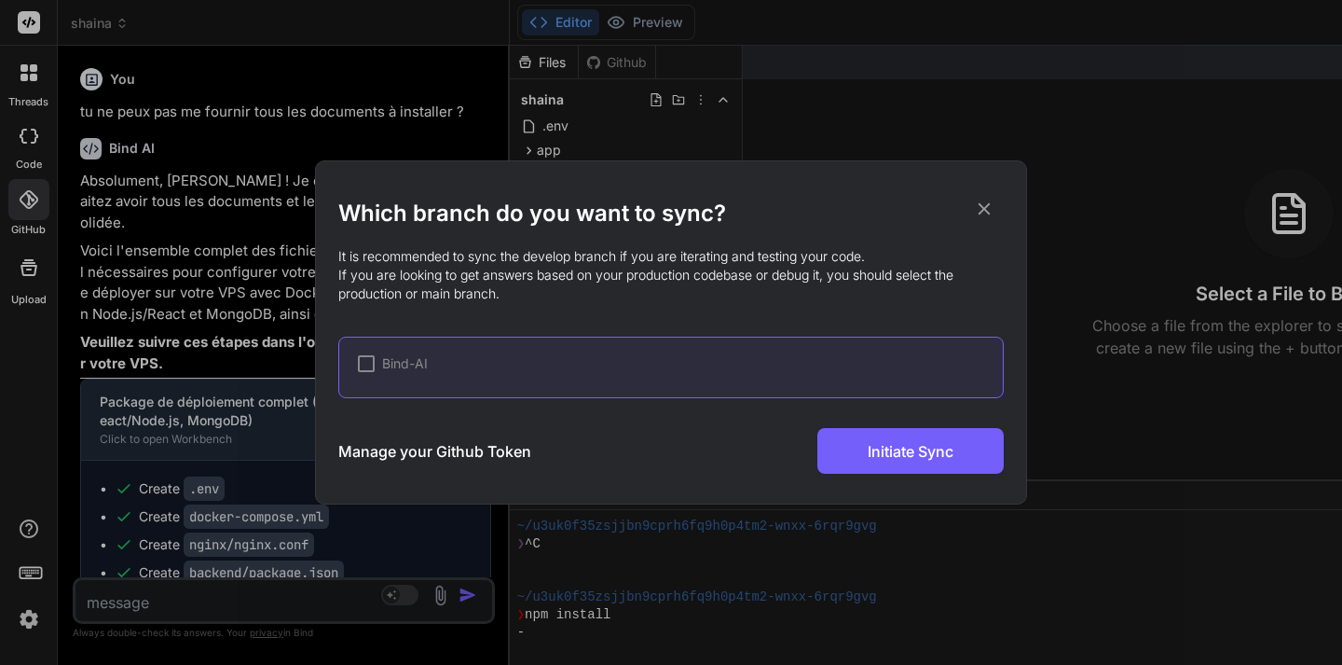
click at [368, 365] on div at bounding box center [366, 363] width 17 height 17
drag, startPoint x: 755, startPoint y: 175, endPoint x: 747, endPoint y: 106, distance: 69.4
click at [747, 107] on div "Which branch do you want to sync? It is recommended to sync the develop branch …" at bounding box center [671, 332] width 1342 height 665
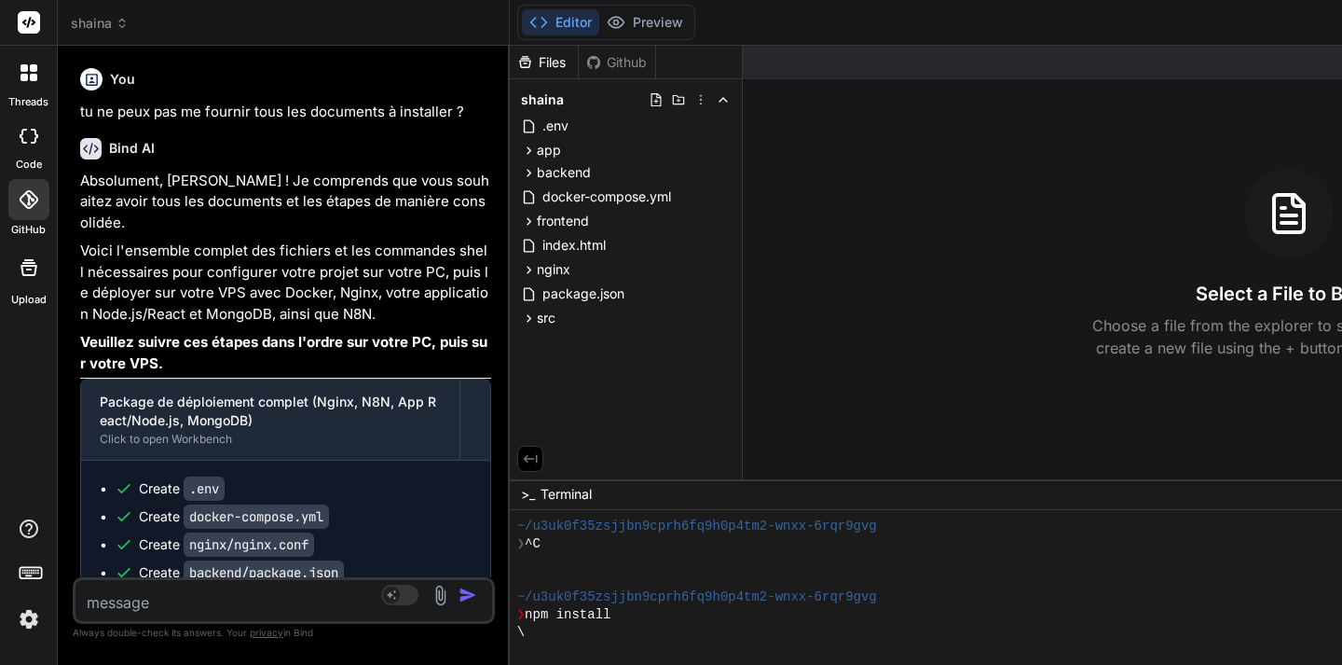
click at [28, 200] on icon at bounding box center [28, 199] width 19 height 19
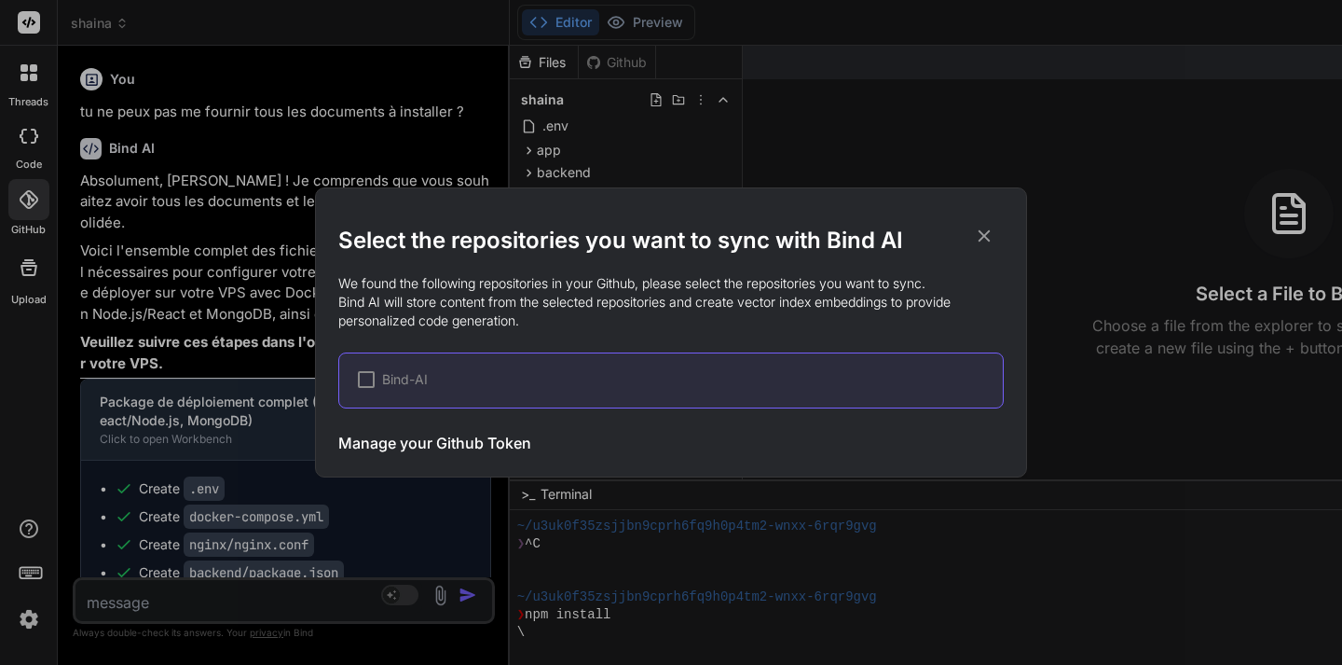
click at [362, 384] on div at bounding box center [366, 379] width 17 height 17
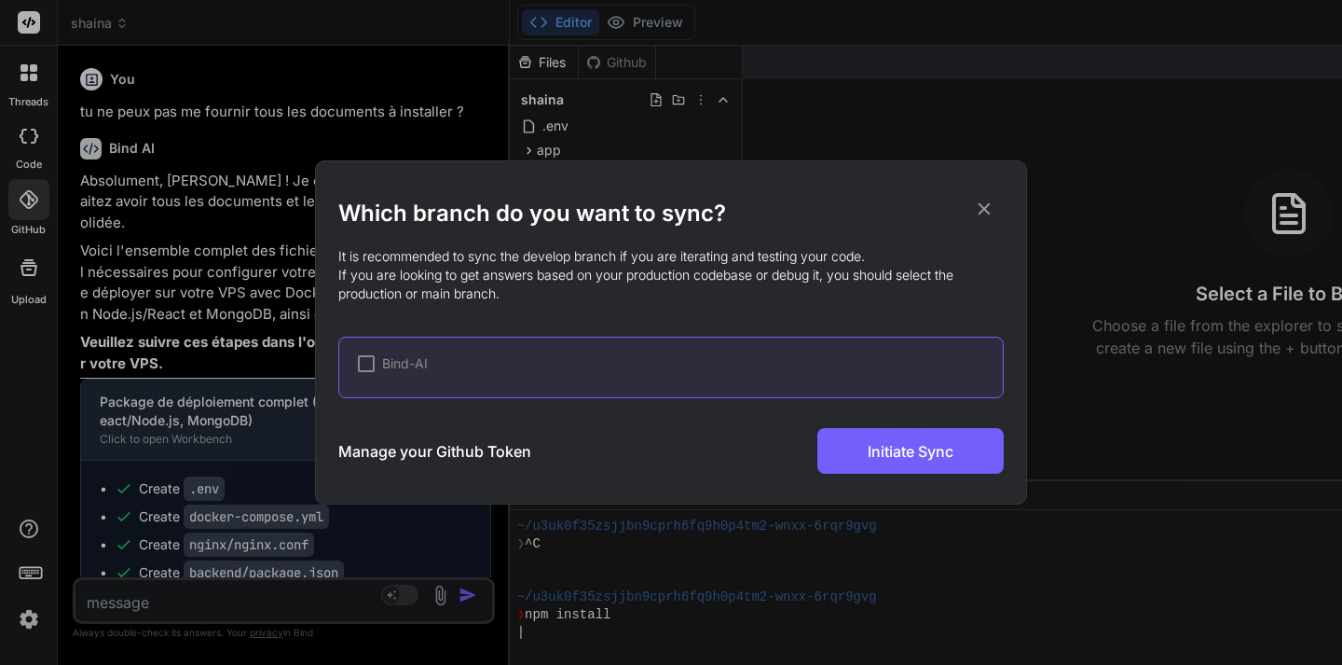
click at [373, 359] on div at bounding box center [366, 363] width 17 height 17
click at [438, 450] on h3 "Manage your Github Token" at bounding box center [434, 451] width 193 height 22
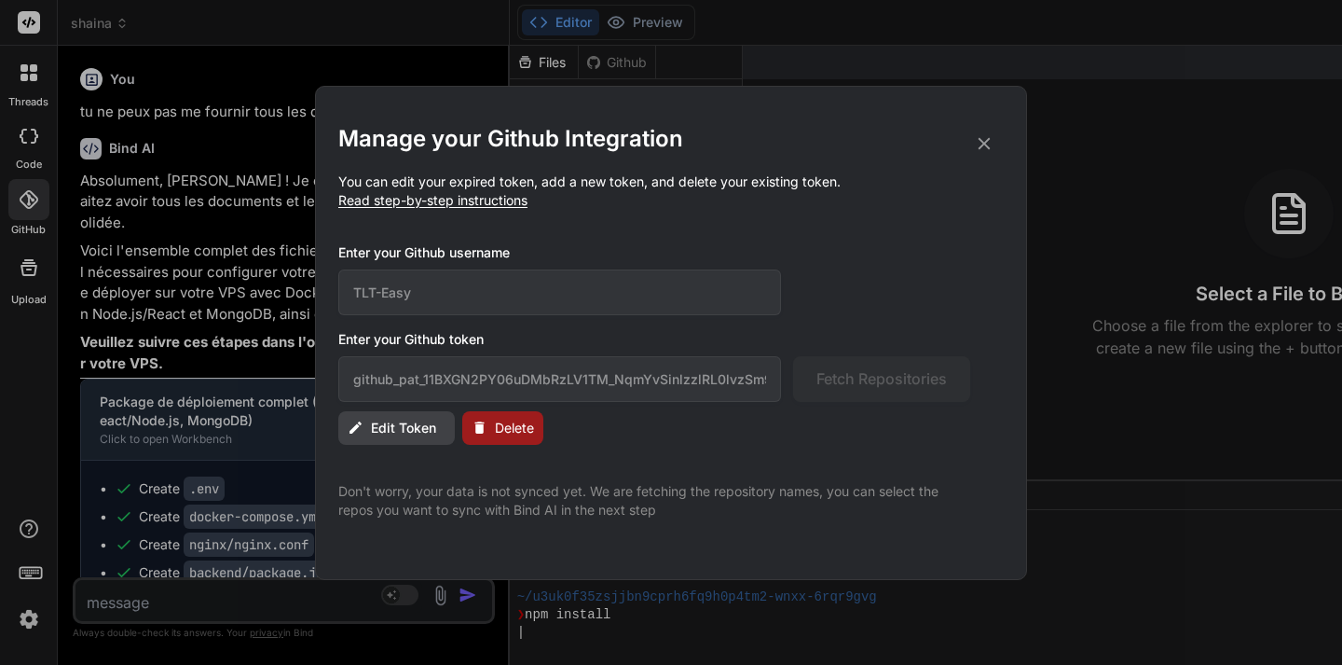
click at [984, 146] on icon at bounding box center [984, 143] width 21 height 21
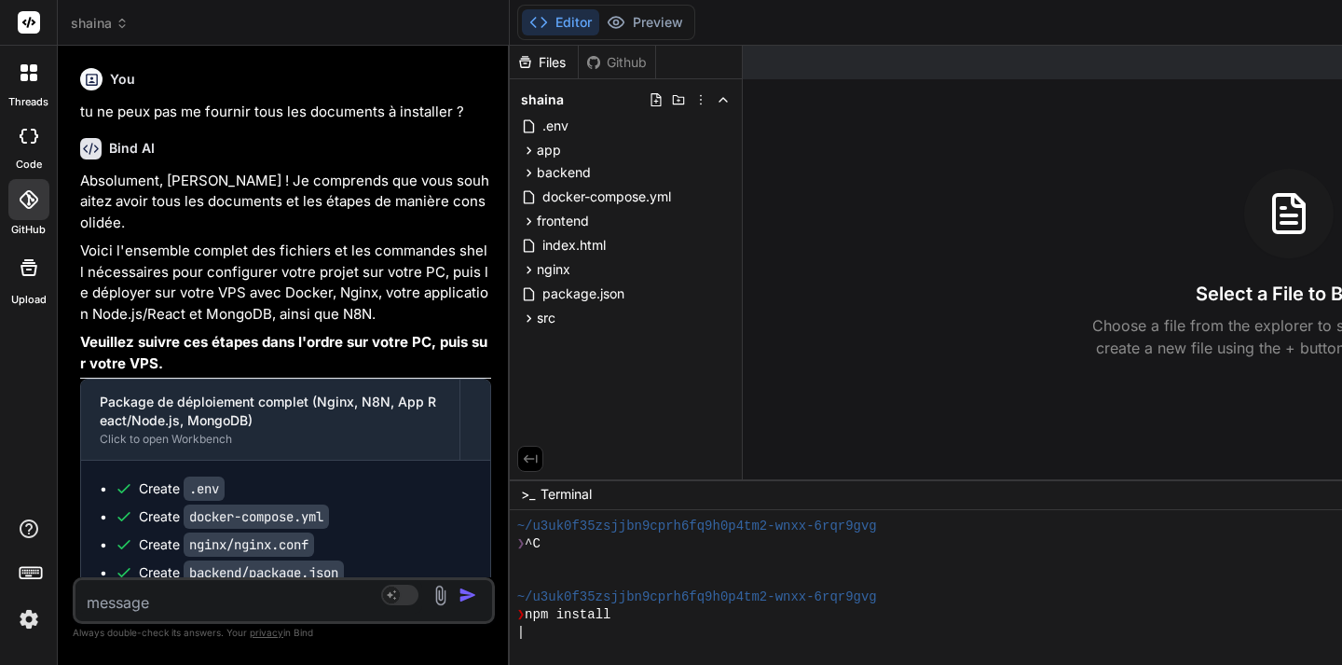
click at [26, 205] on icon at bounding box center [28, 199] width 19 height 19
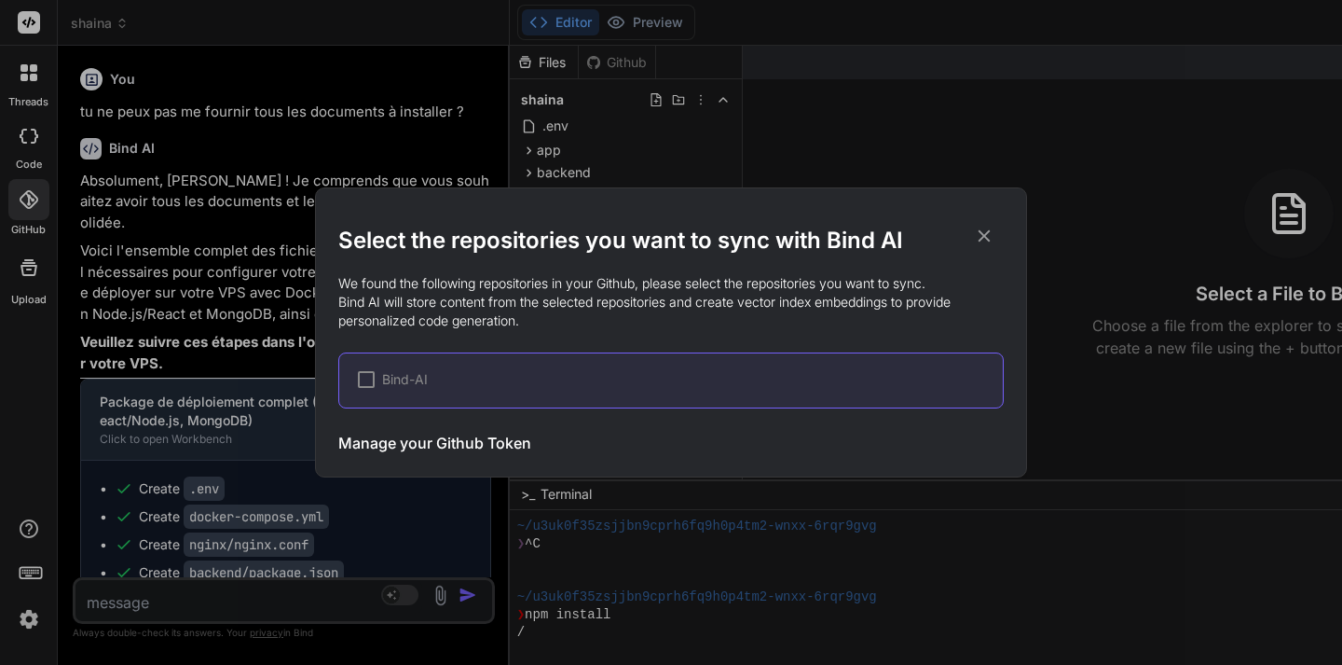
click at [364, 382] on div at bounding box center [366, 379] width 17 height 17
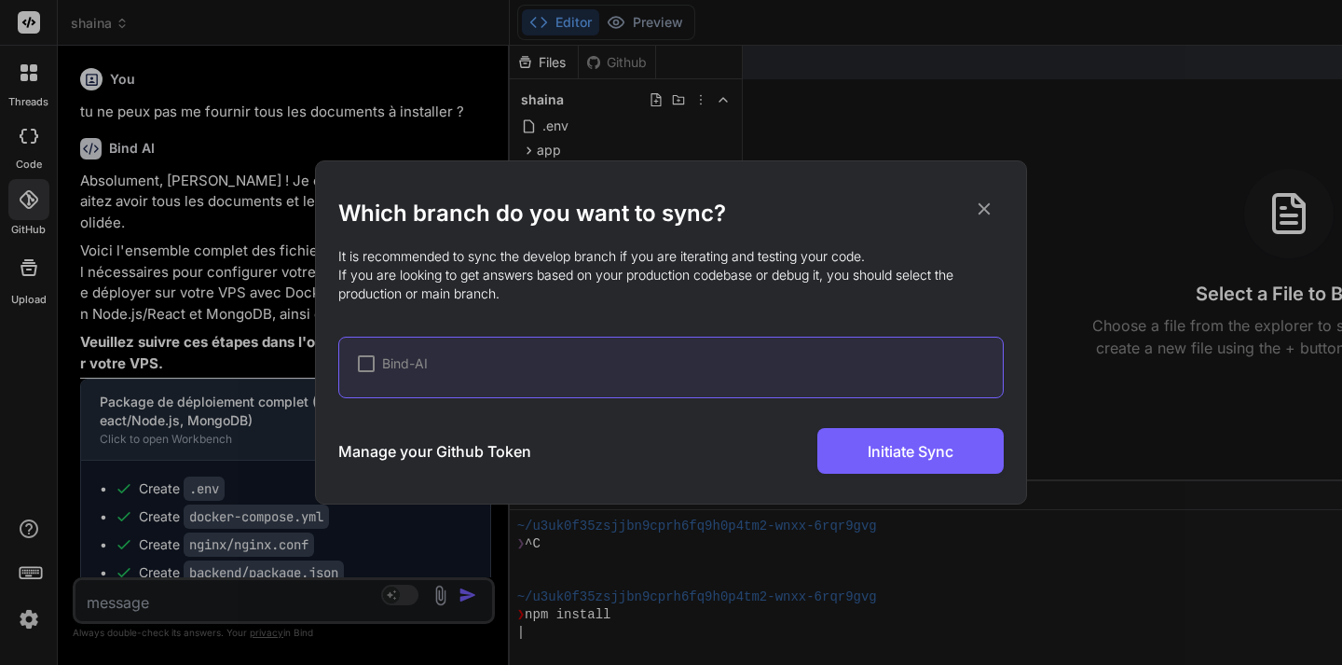
click at [363, 362] on div at bounding box center [366, 363] width 17 height 17
click at [983, 213] on icon at bounding box center [984, 209] width 21 height 21
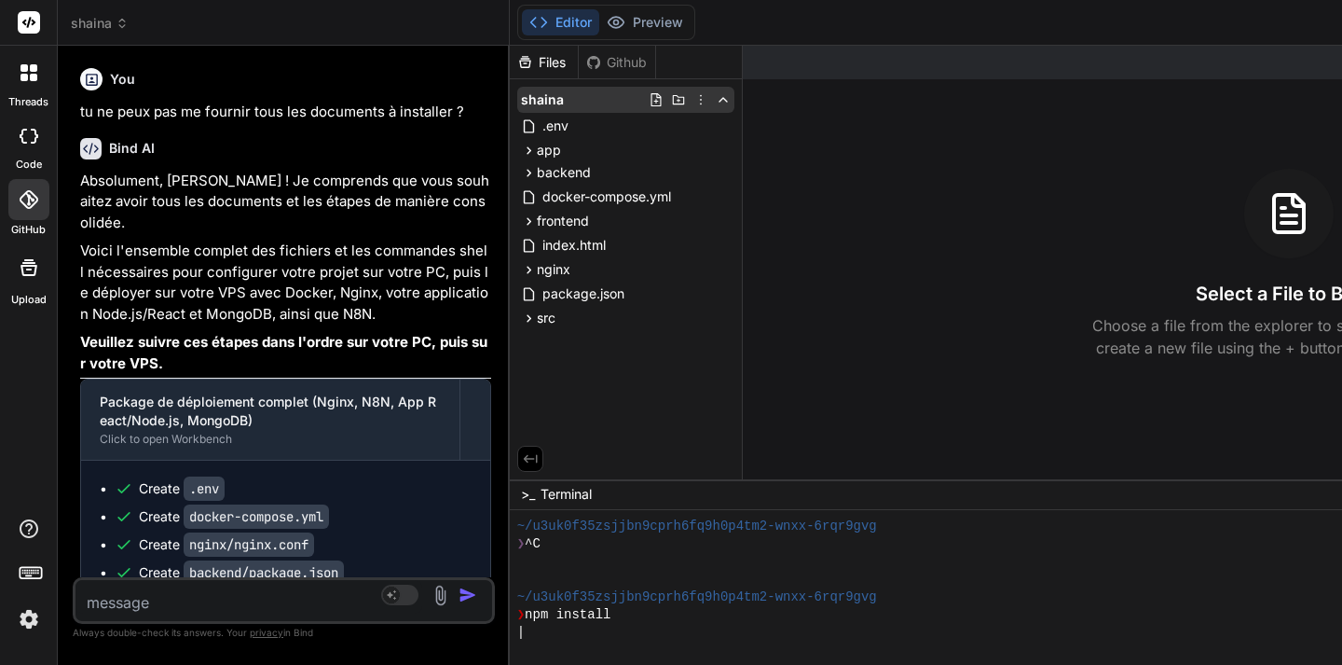
click at [731, 101] on icon at bounding box center [723, 99] width 15 height 15
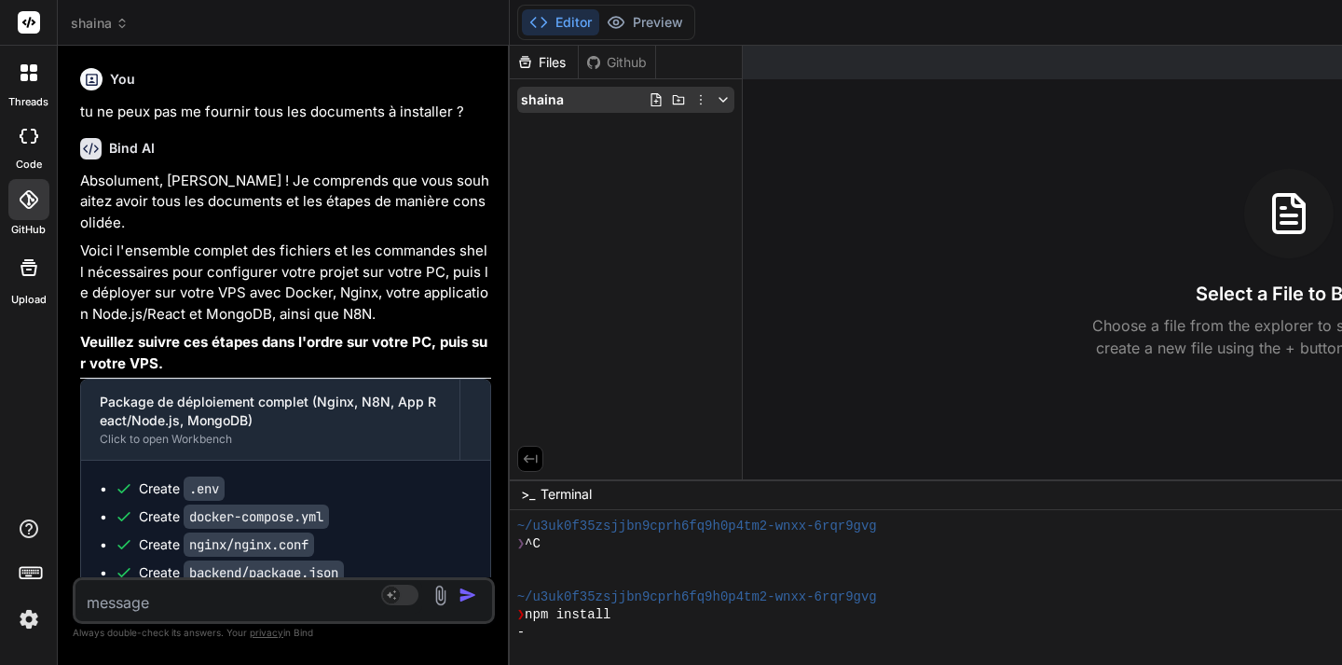
click at [731, 103] on icon at bounding box center [723, 99] width 15 height 15
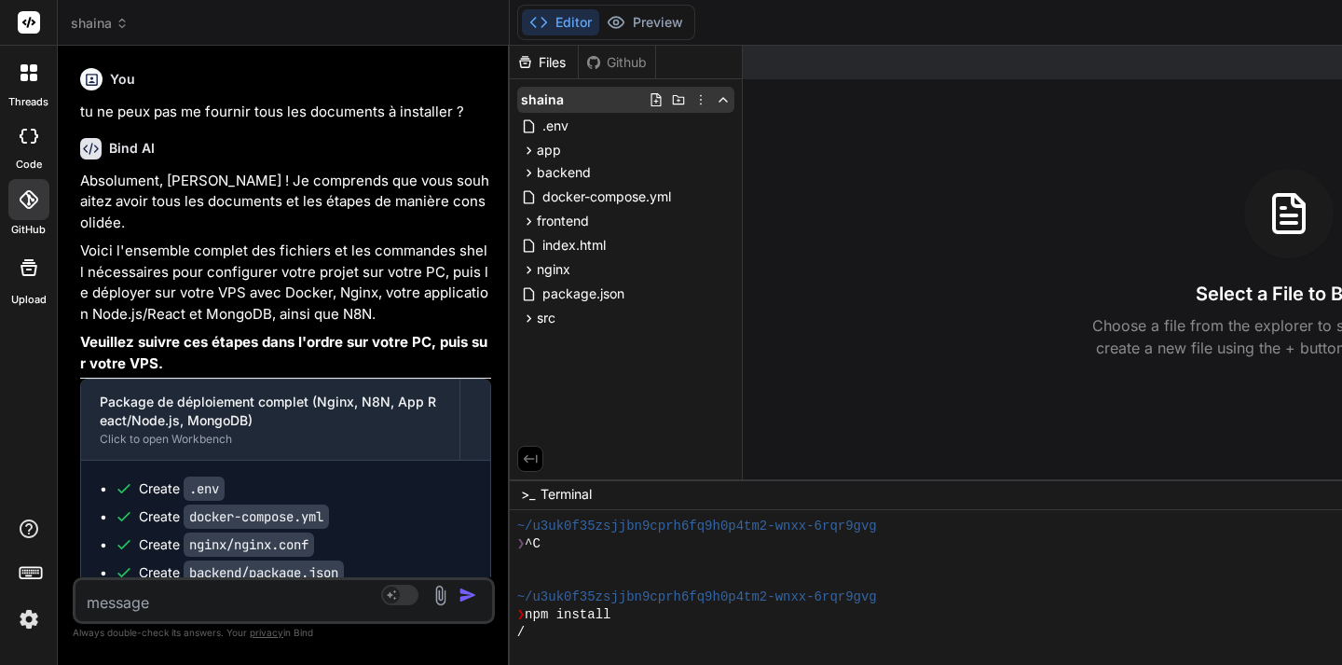
click at [686, 103] on icon at bounding box center [678, 99] width 15 height 15
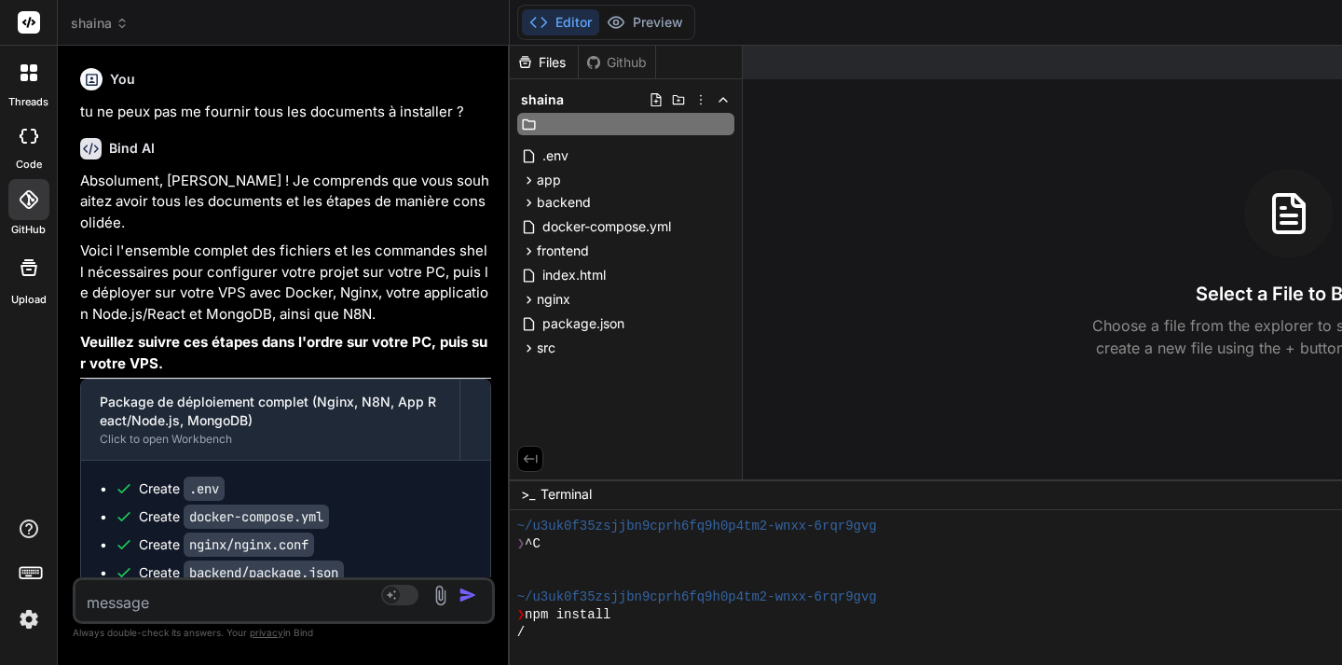
click at [761, 134] on div "Created with Pixso. Show preview Select a File to Begin Choose a file from the …" at bounding box center [1289, 262] width 1092 height 433
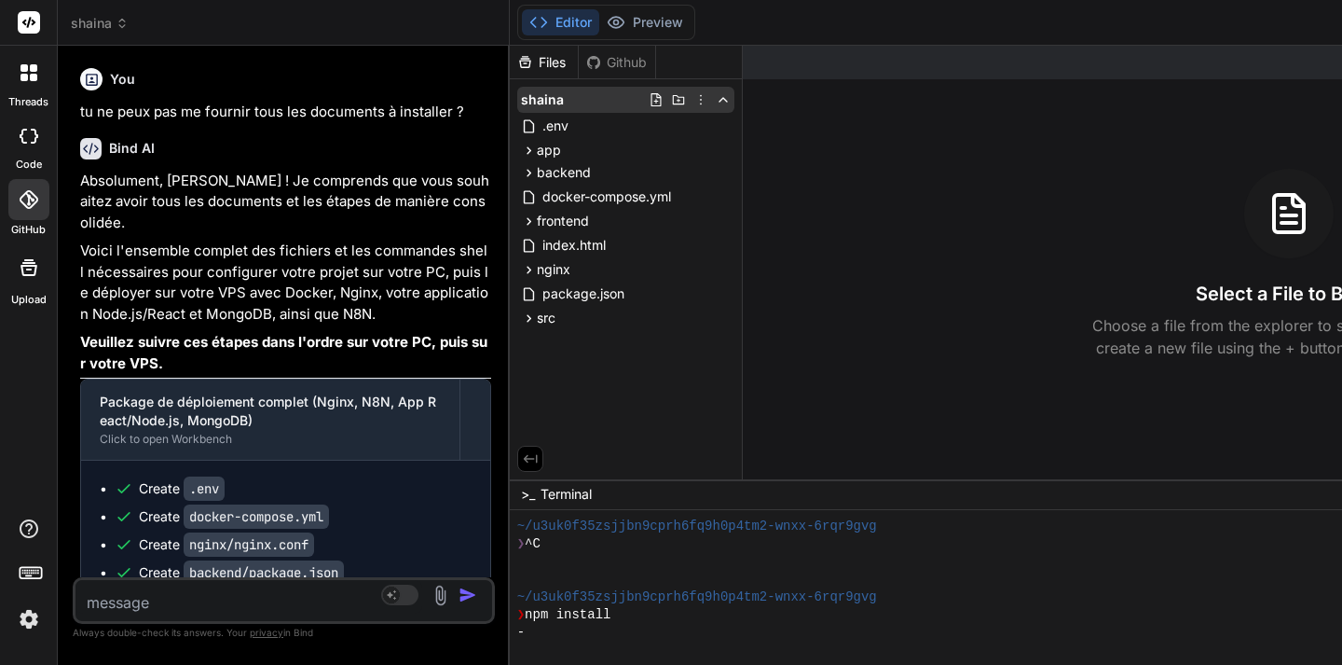
click at [664, 102] on icon at bounding box center [656, 99] width 15 height 15
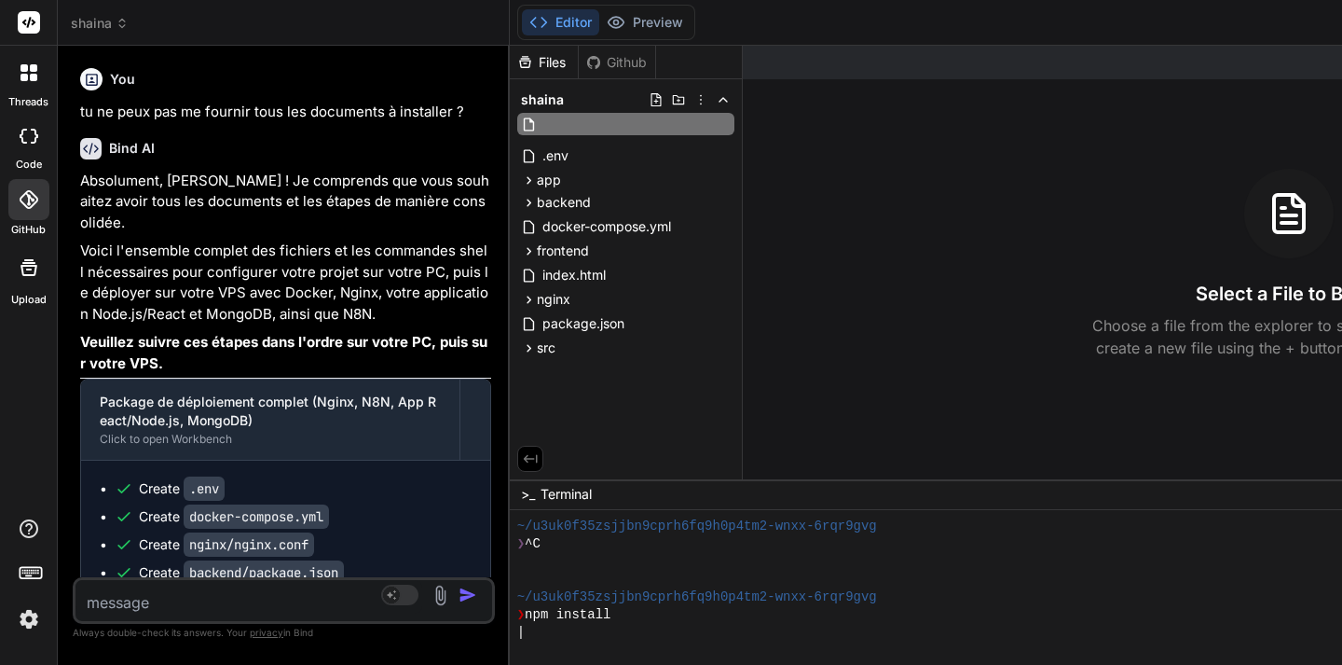
click at [664, 102] on icon at bounding box center [656, 99] width 15 height 15
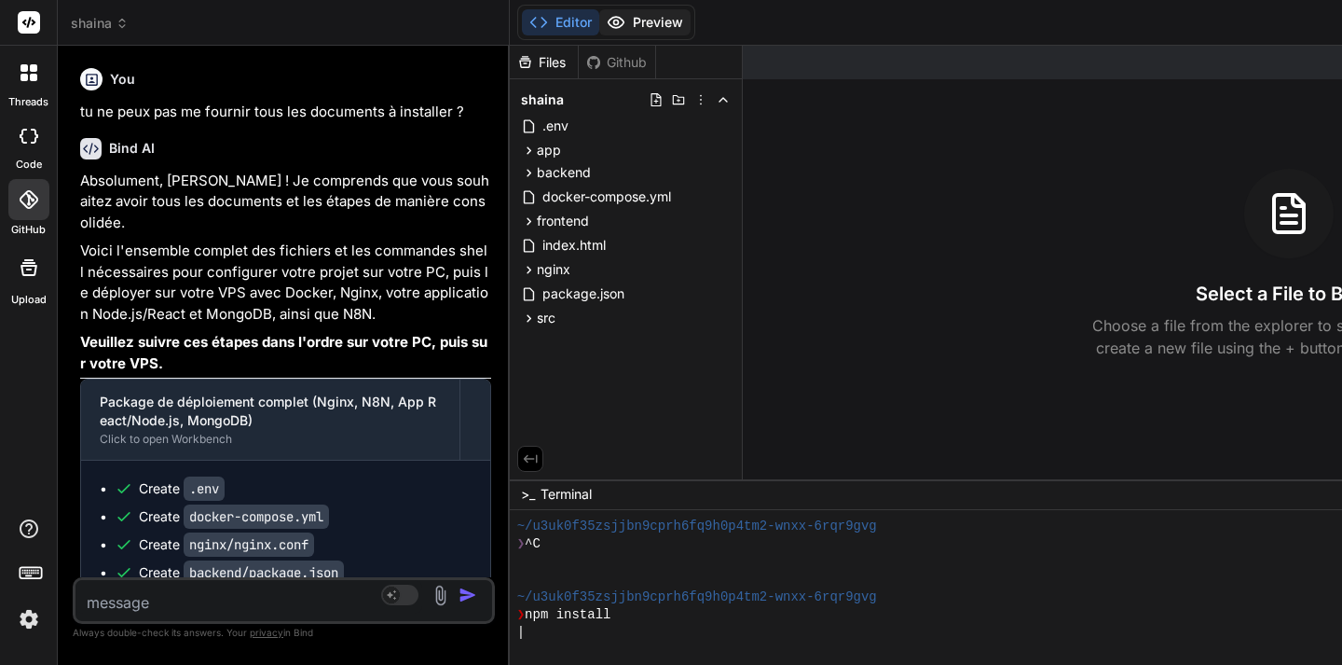
click at [624, 20] on icon at bounding box center [616, 22] width 16 height 11
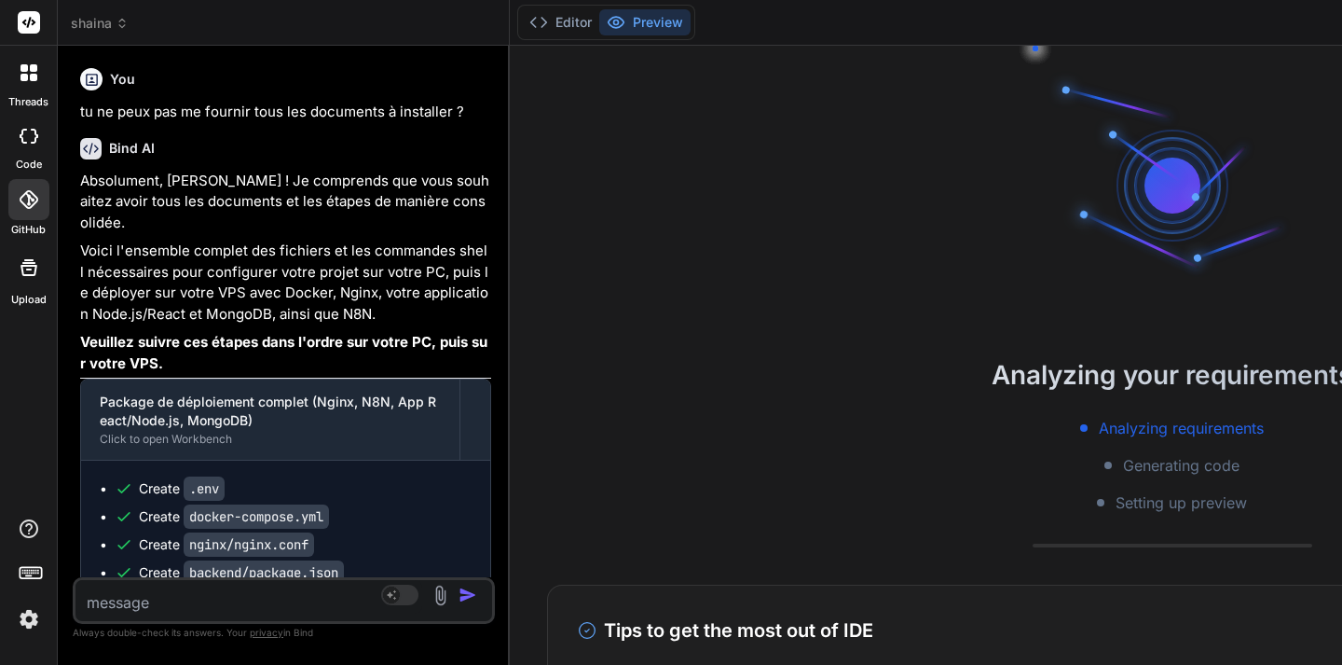
click at [21, 137] on icon at bounding box center [23, 136] width 7 height 15
click at [23, 136] on icon at bounding box center [29, 136] width 19 height 15
click at [22, 209] on div at bounding box center [28, 199] width 41 height 41
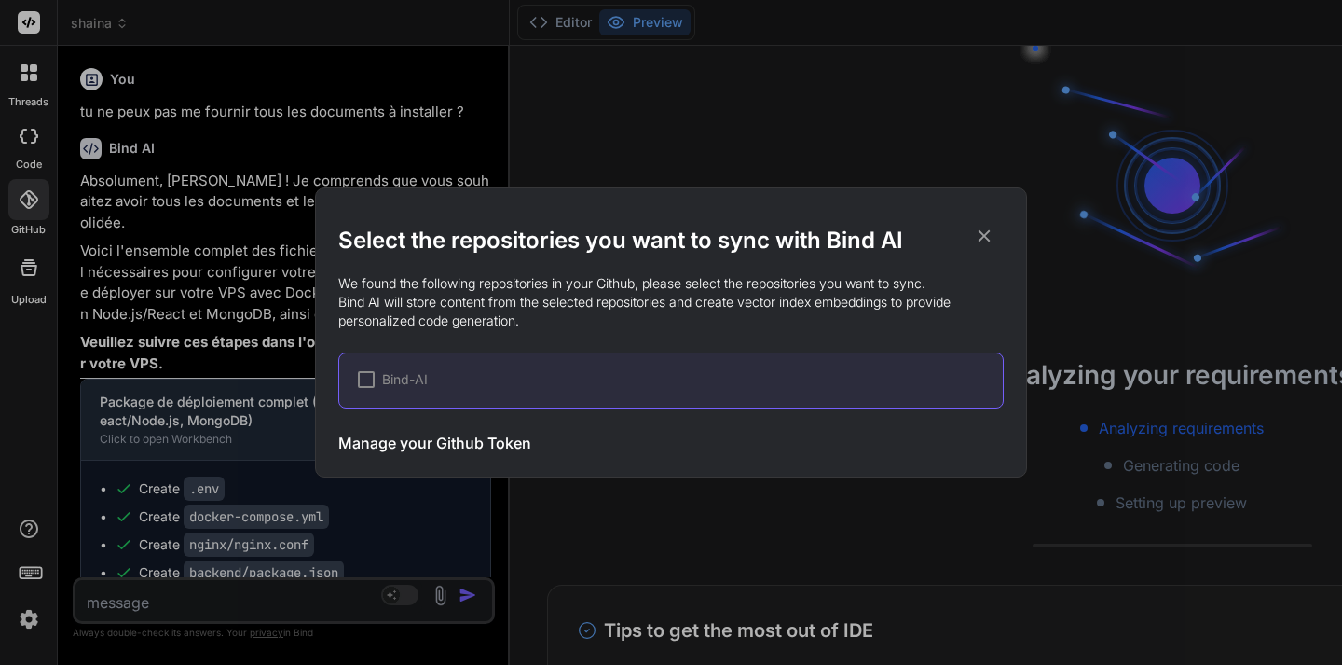
click at [989, 236] on icon at bounding box center [984, 236] width 21 height 21
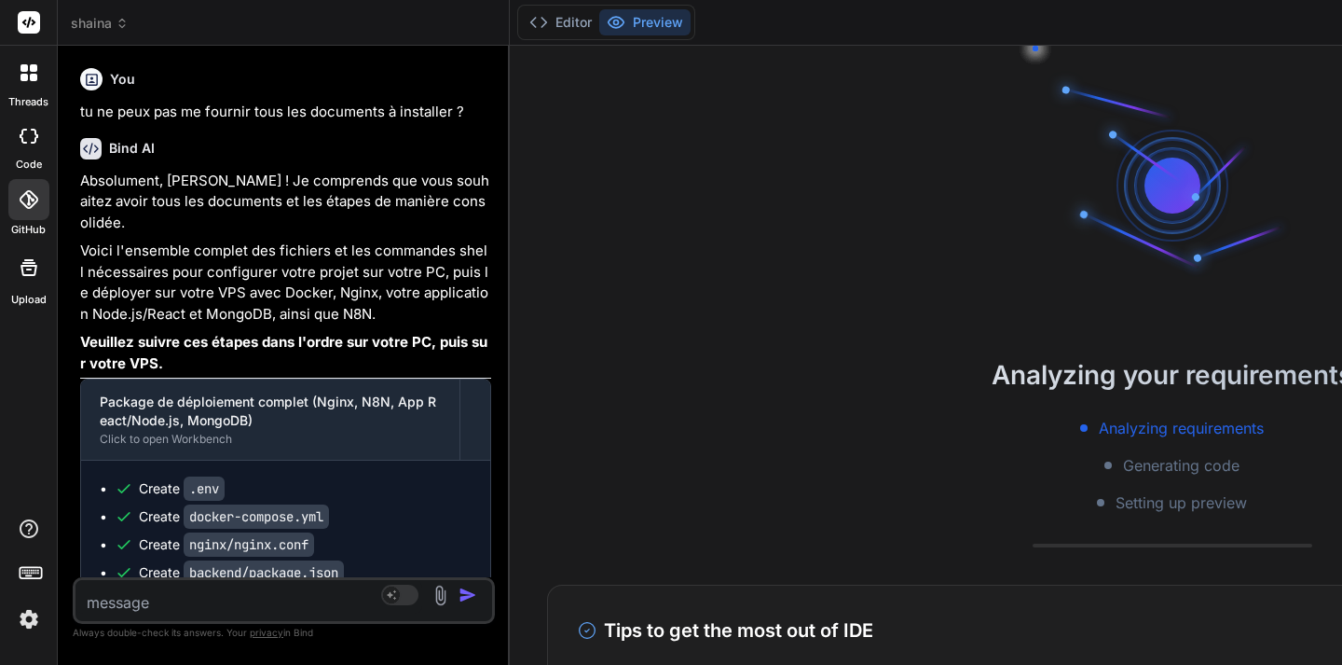
click at [28, 270] on icon at bounding box center [29, 267] width 22 height 22
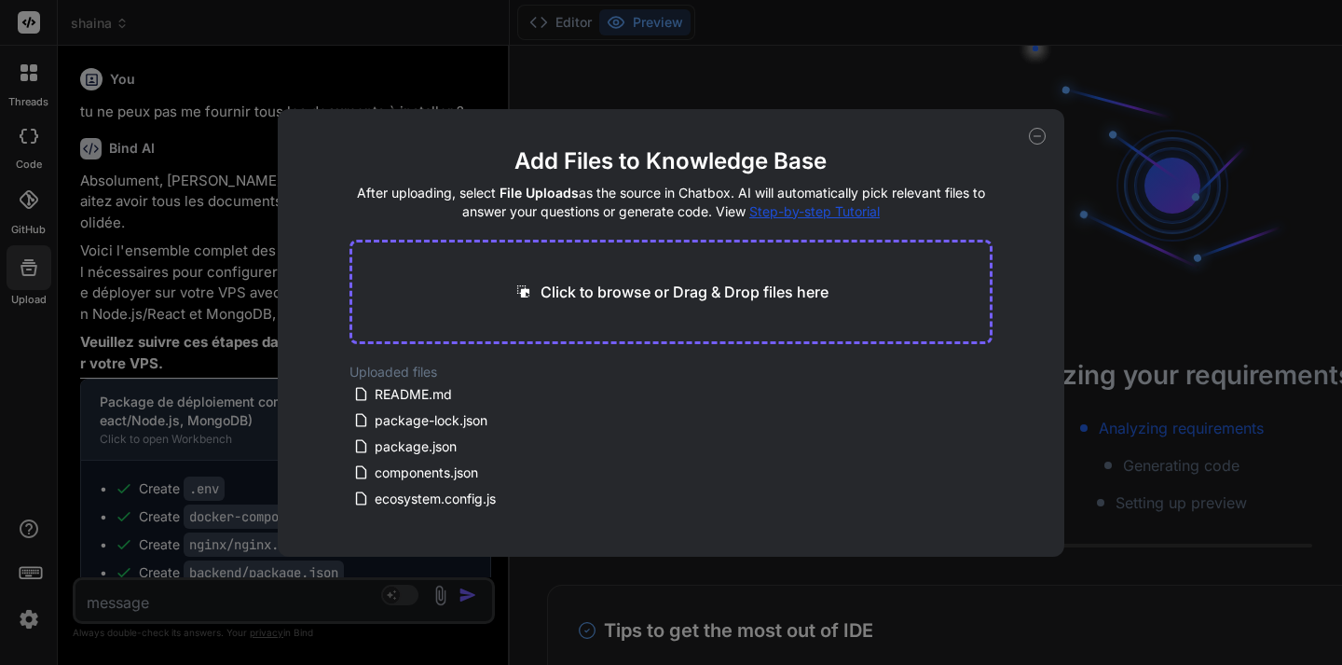
click at [1041, 137] on icon at bounding box center [1037, 136] width 17 height 17
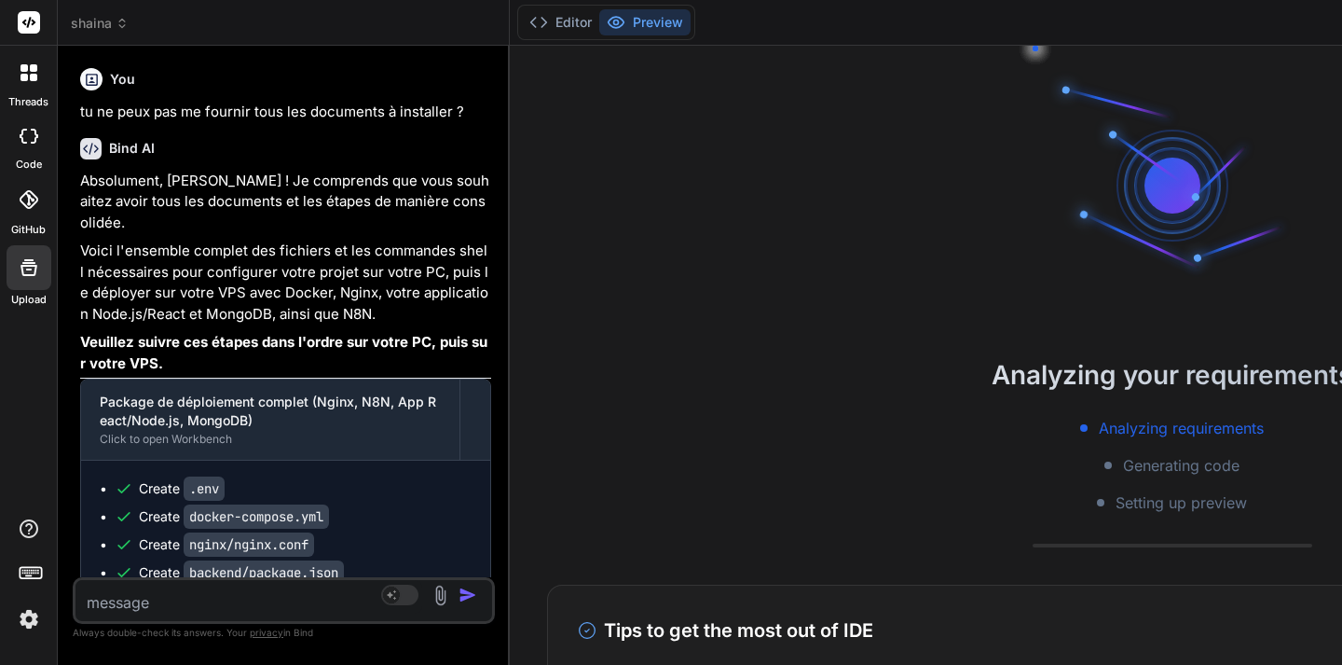
click at [26, 80] on icon at bounding box center [24, 77] width 7 height 7
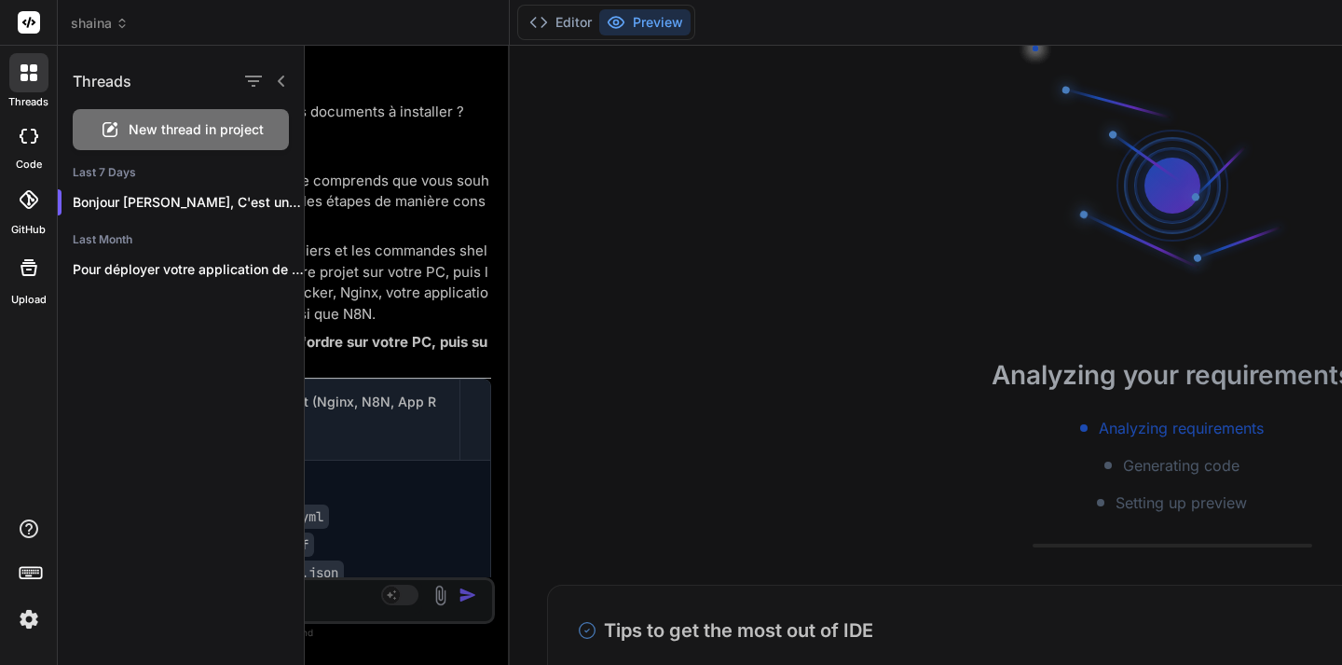
click at [373, 80] on div at bounding box center [823, 355] width 1037 height 619
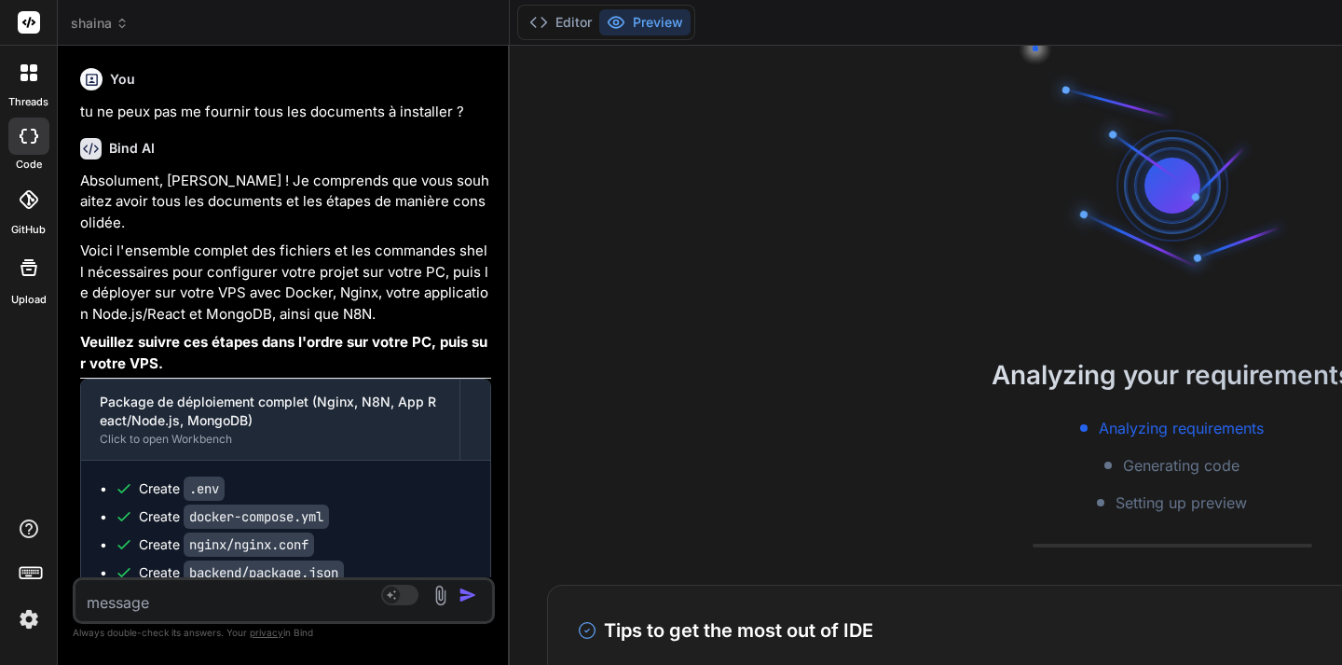
type textarea "x"
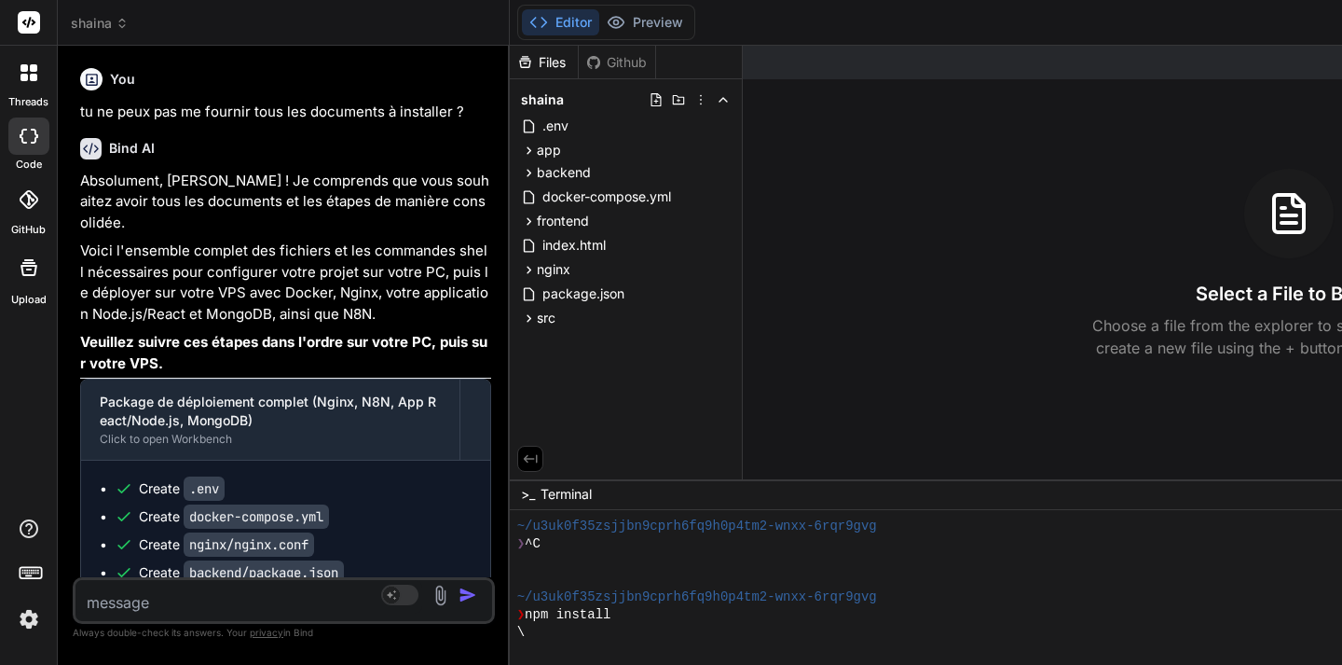
scroll to position [71, 0]
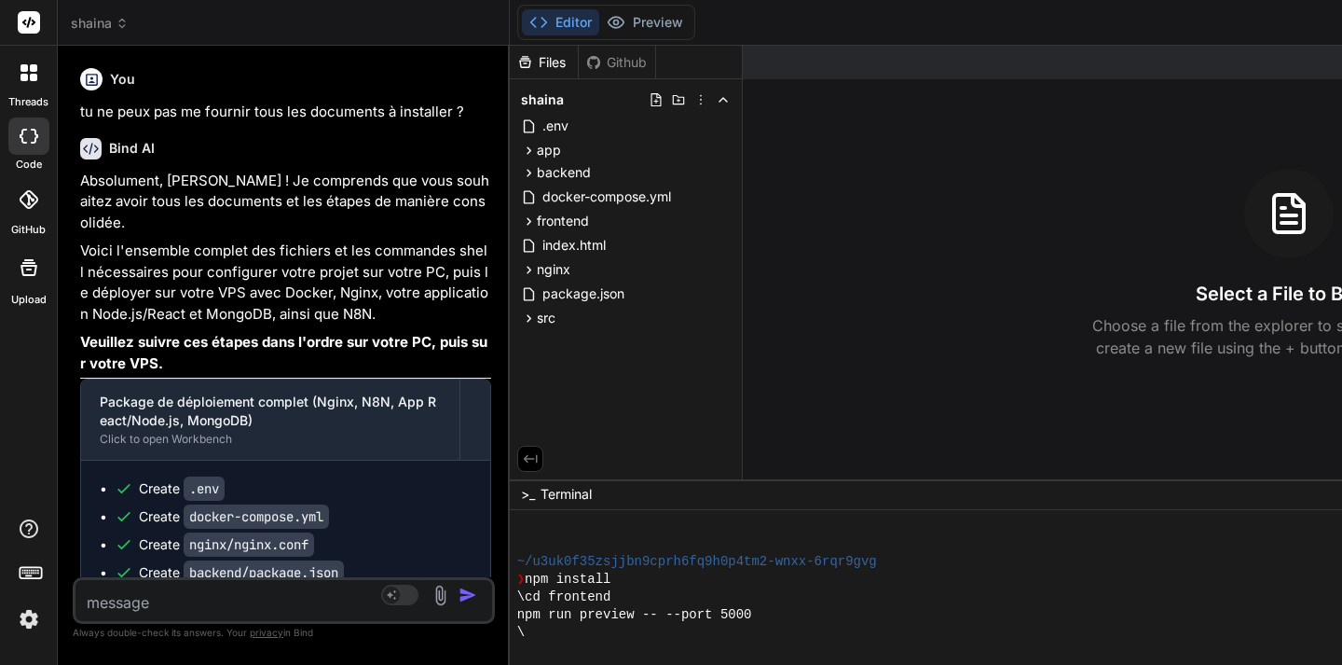
click at [34, 619] on img at bounding box center [29, 619] width 32 height 32
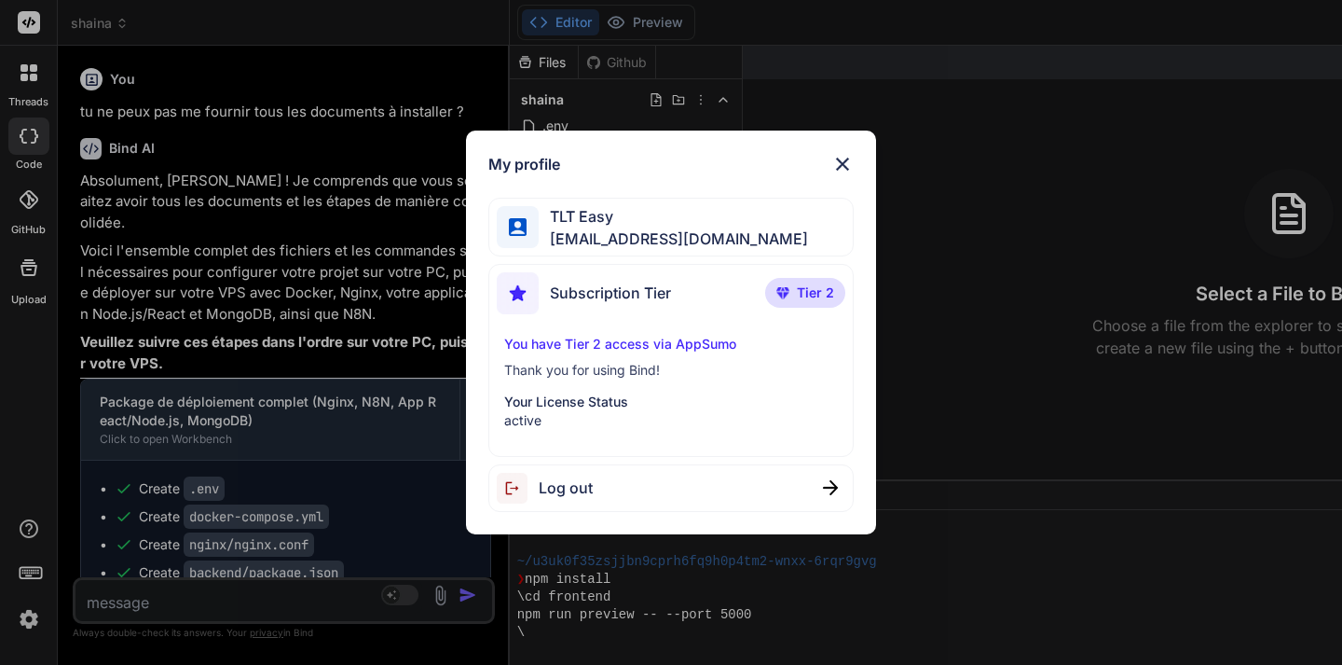
click at [797, 288] on p "Tier 2" at bounding box center [805, 293] width 80 height 30
click at [607, 341] on p "You have Tier 2 access via AppSumo" at bounding box center [671, 344] width 334 height 19
drag, startPoint x: 625, startPoint y: 138, endPoint x: 491, endPoint y: 105, distance: 138.1
click at [487, 105] on div "My profile TLT Easy leanmanagereasy@gmail.com Subscription Tier Tier 2 You have…" at bounding box center [671, 332] width 1342 height 665
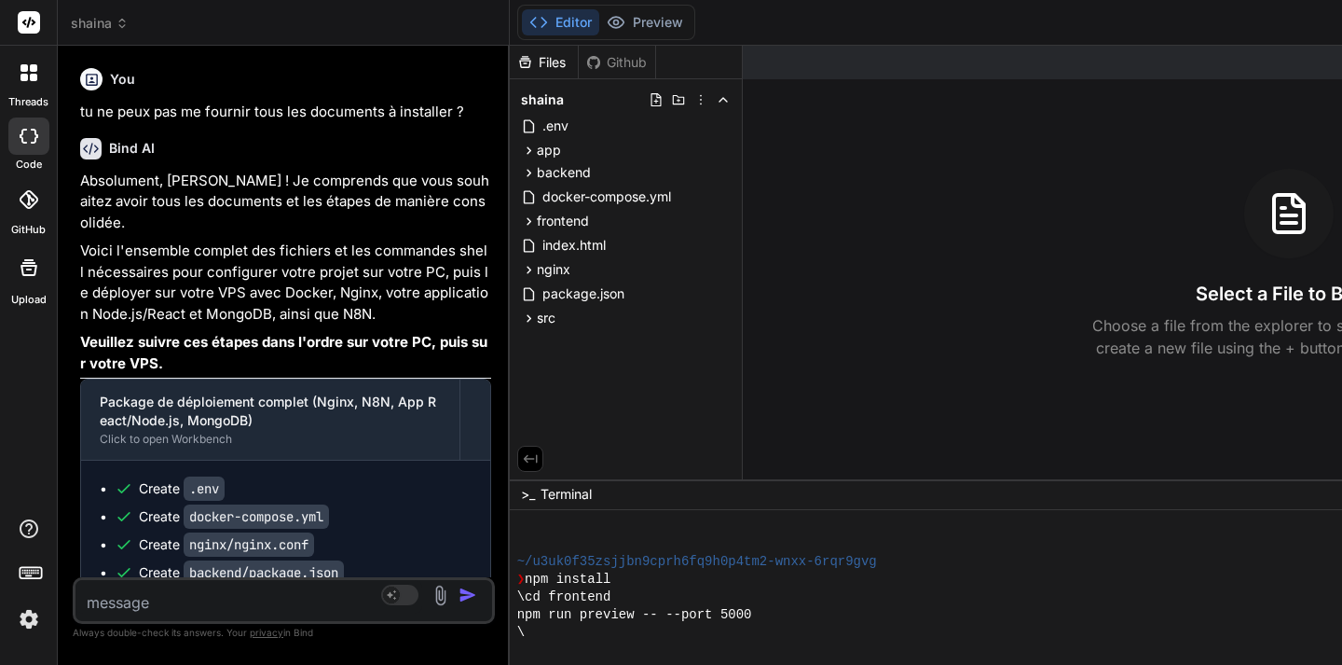
scroll to position [0, 0]
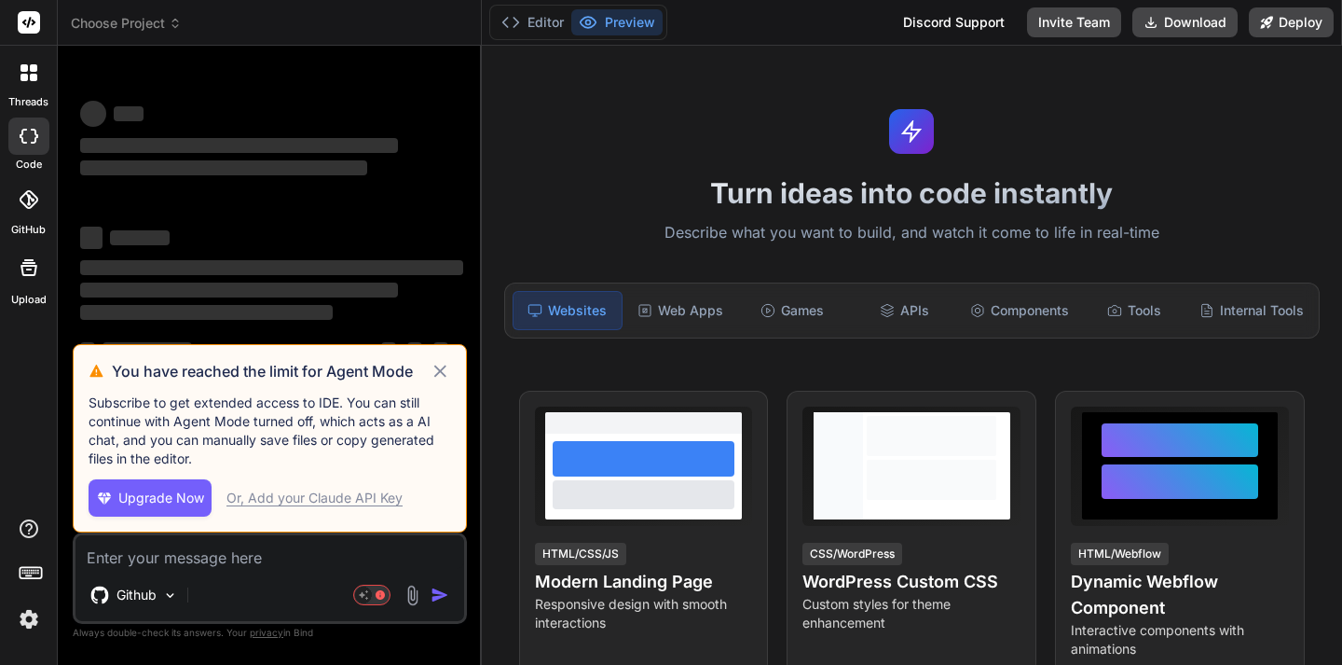
click at [167, 27] on span "Choose Project" at bounding box center [126, 23] width 111 height 19
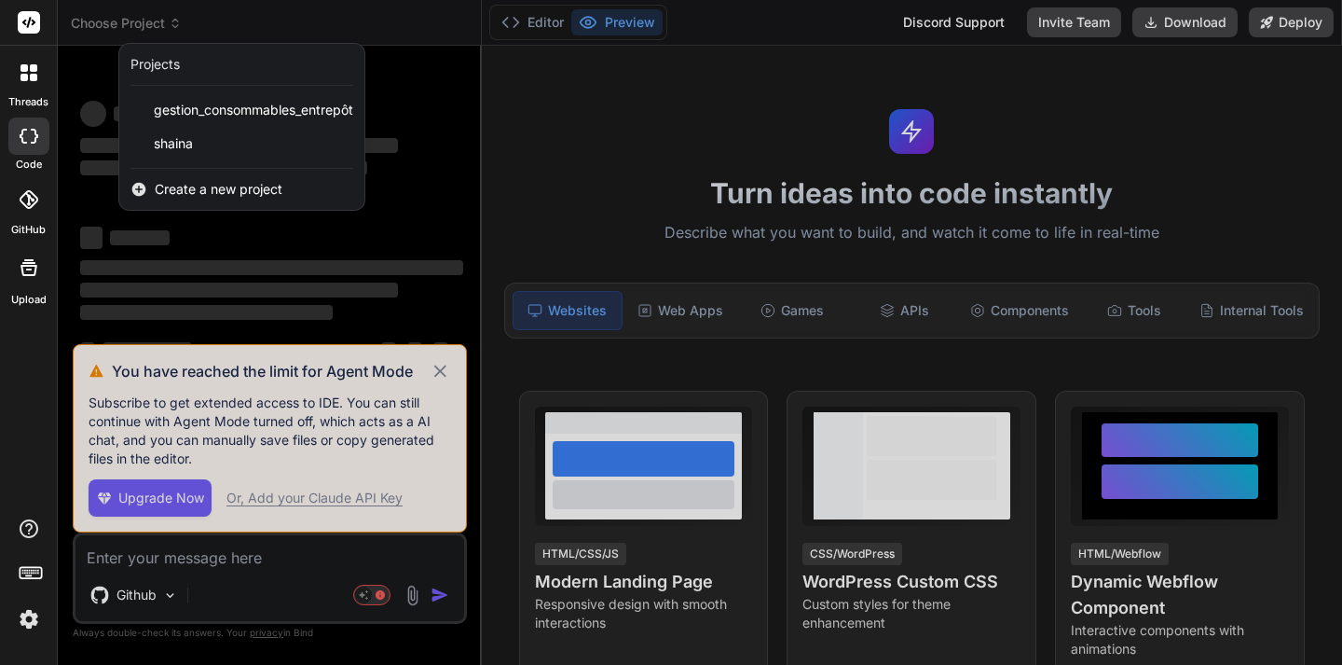
click at [210, 189] on span "Create a new project" at bounding box center [219, 189] width 128 height 19
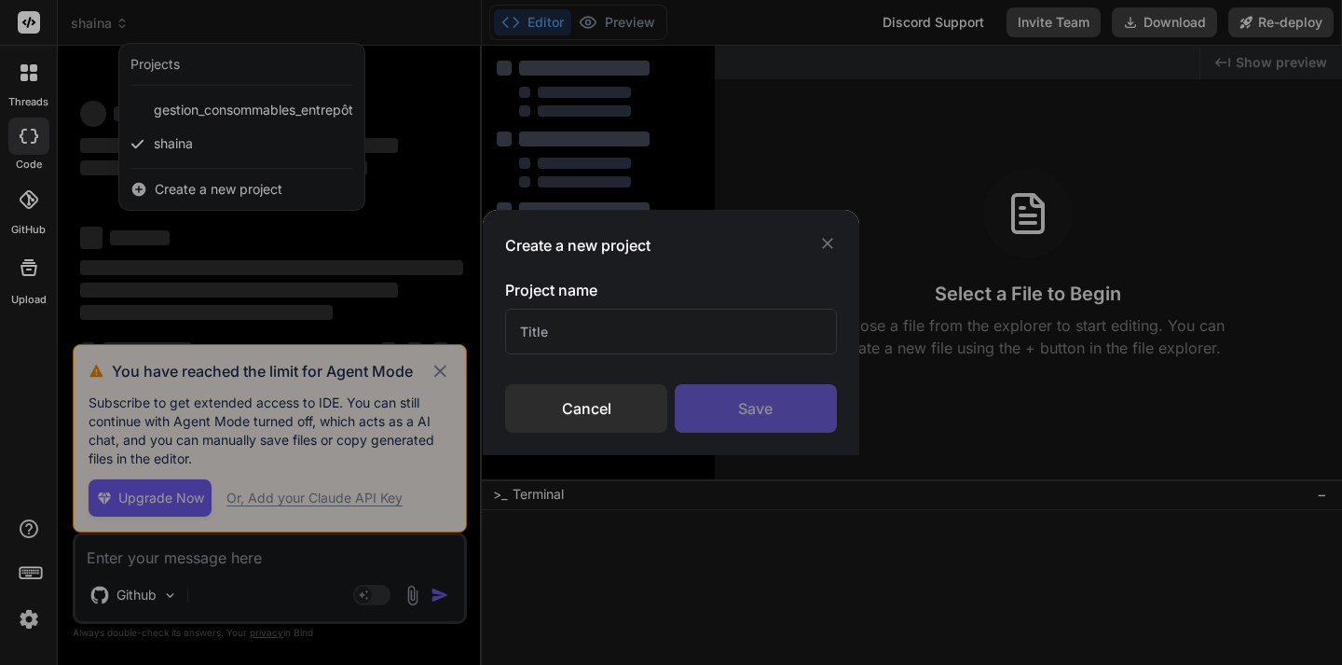
type textarea "x"
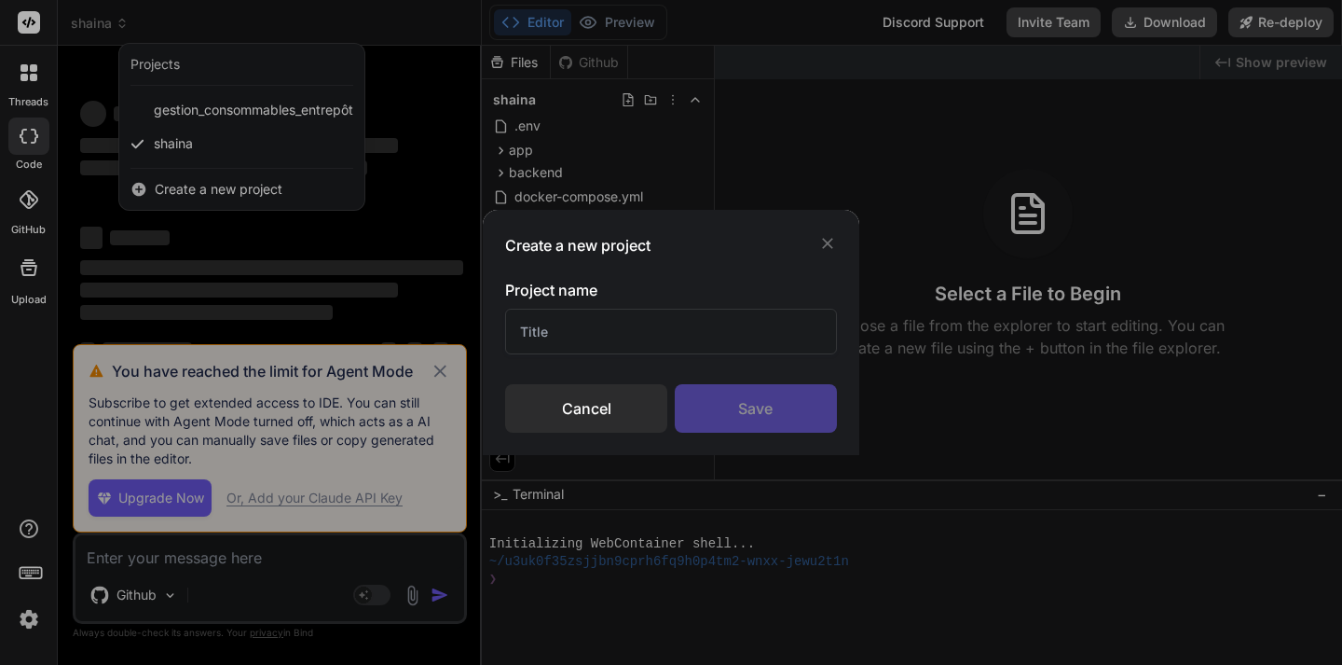
click at [542, 330] on input "text" at bounding box center [670, 331] width 331 height 46
type input "APP"
click at [740, 419] on div "Save" at bounding box center [756, 408] width 162 height 48
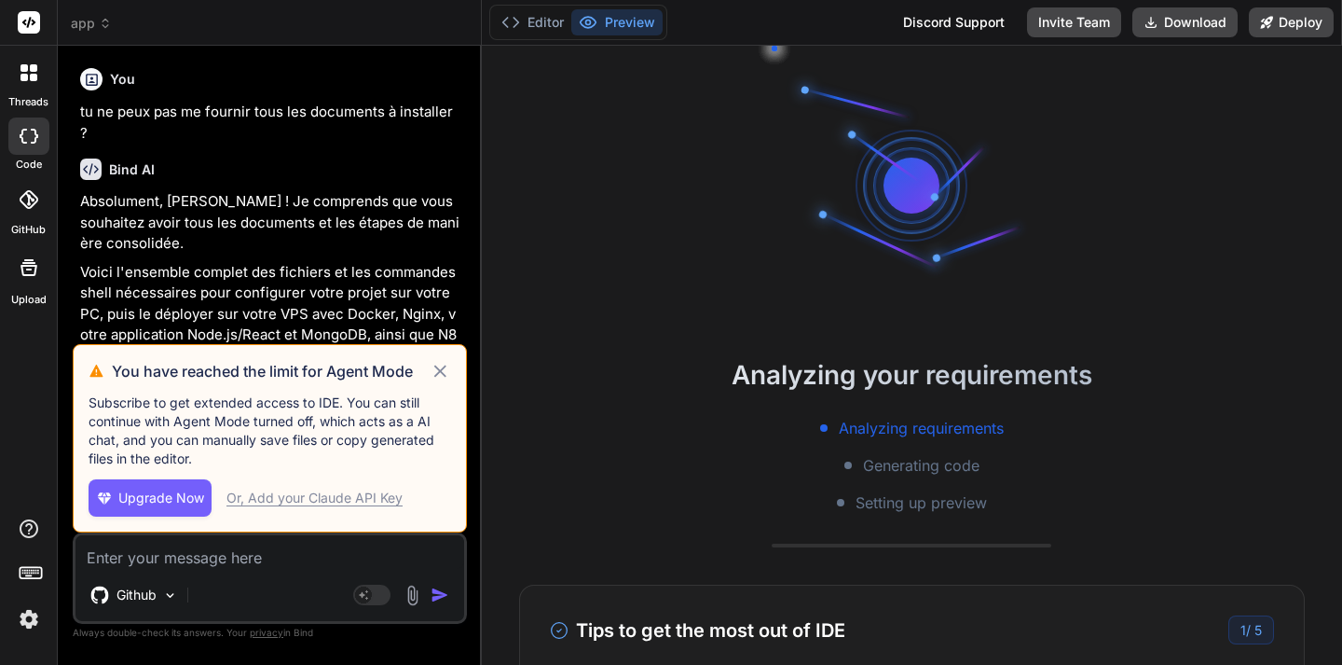
scroll to position [4448, 0]
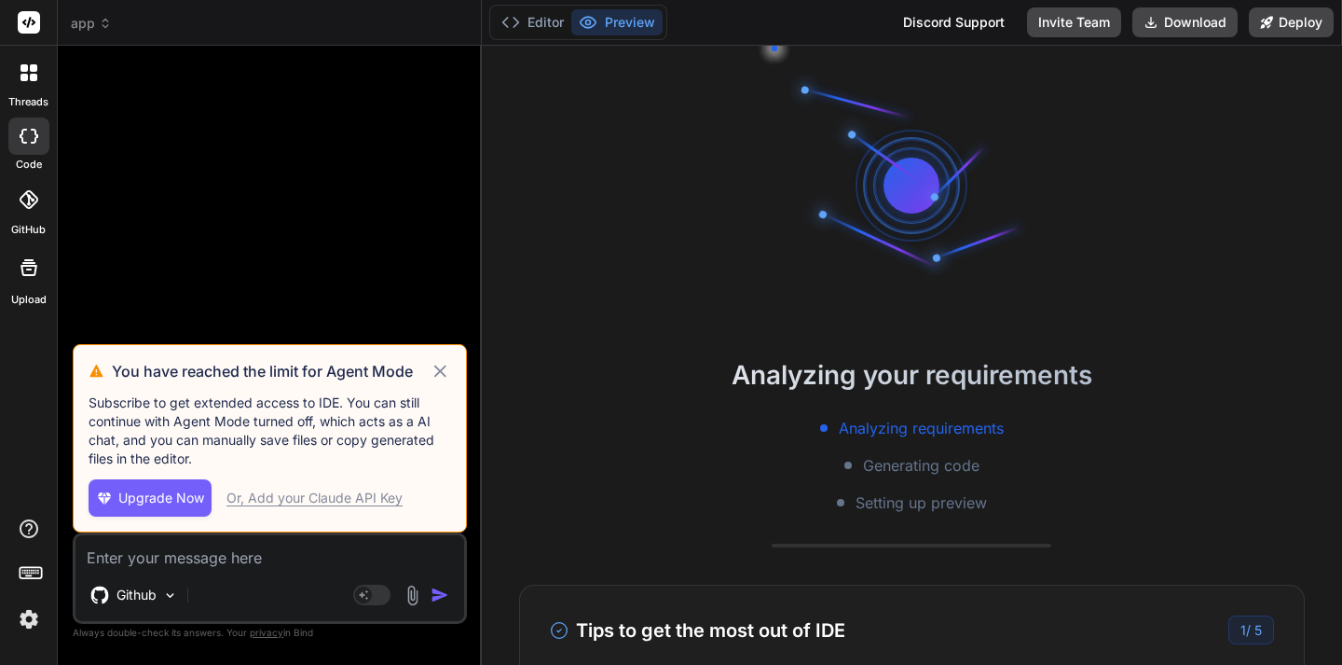
click at [441, 373] on icon at bounding box center [440, 370] width 12 height 12
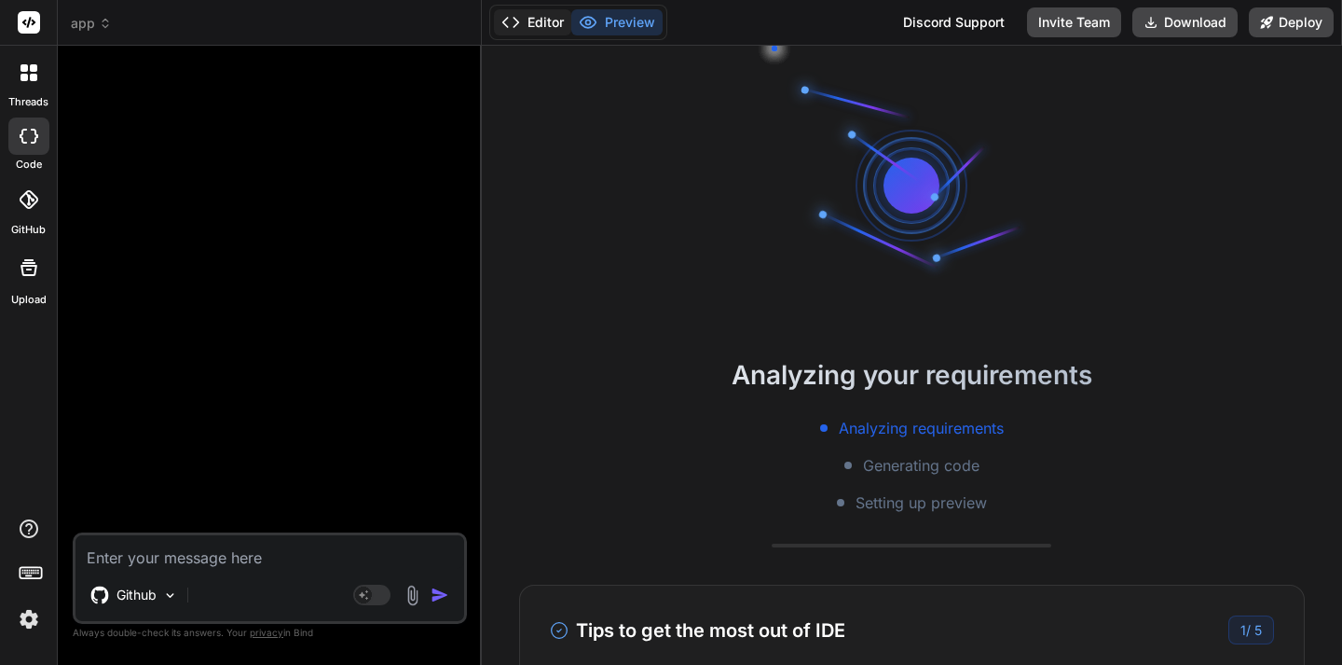
click at [529, 27] on button "Editor" at bounding box center [532, 22] width 77 height 26
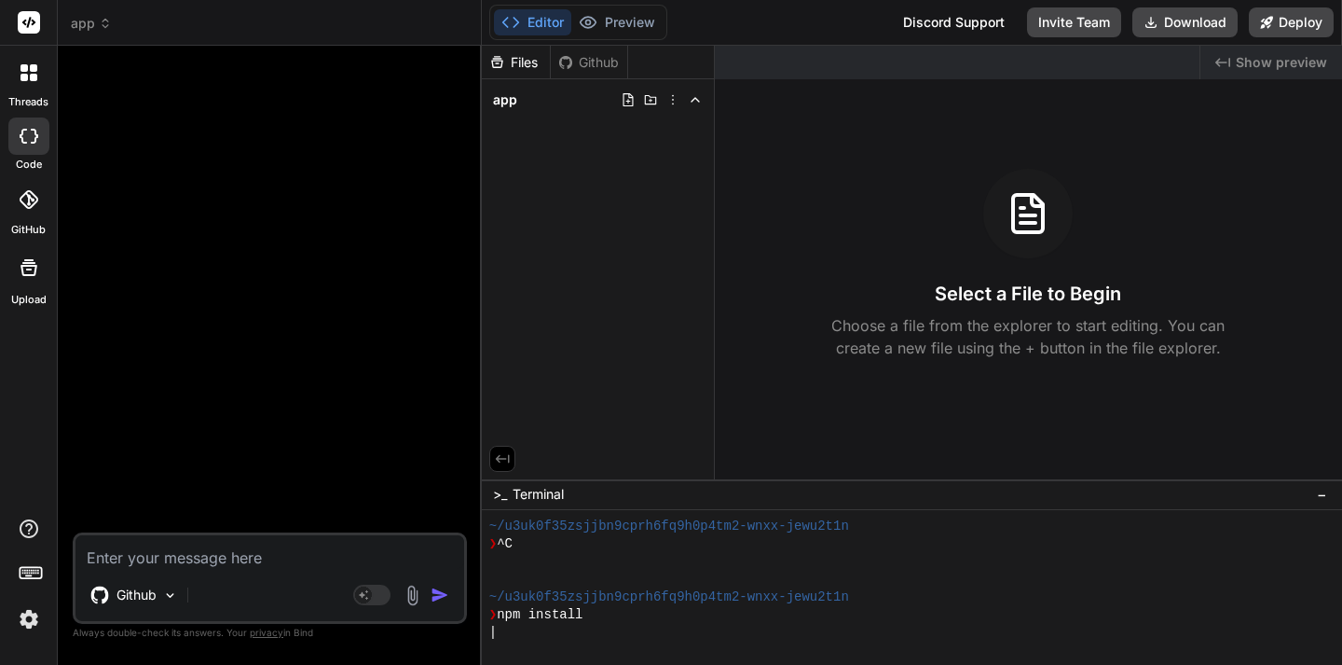
click at [155, 556] on textarea at bounding box center [269, 552] width 389 height 34
click at [173, 594] on img at bounding box center [170, 595] width 16 height 16
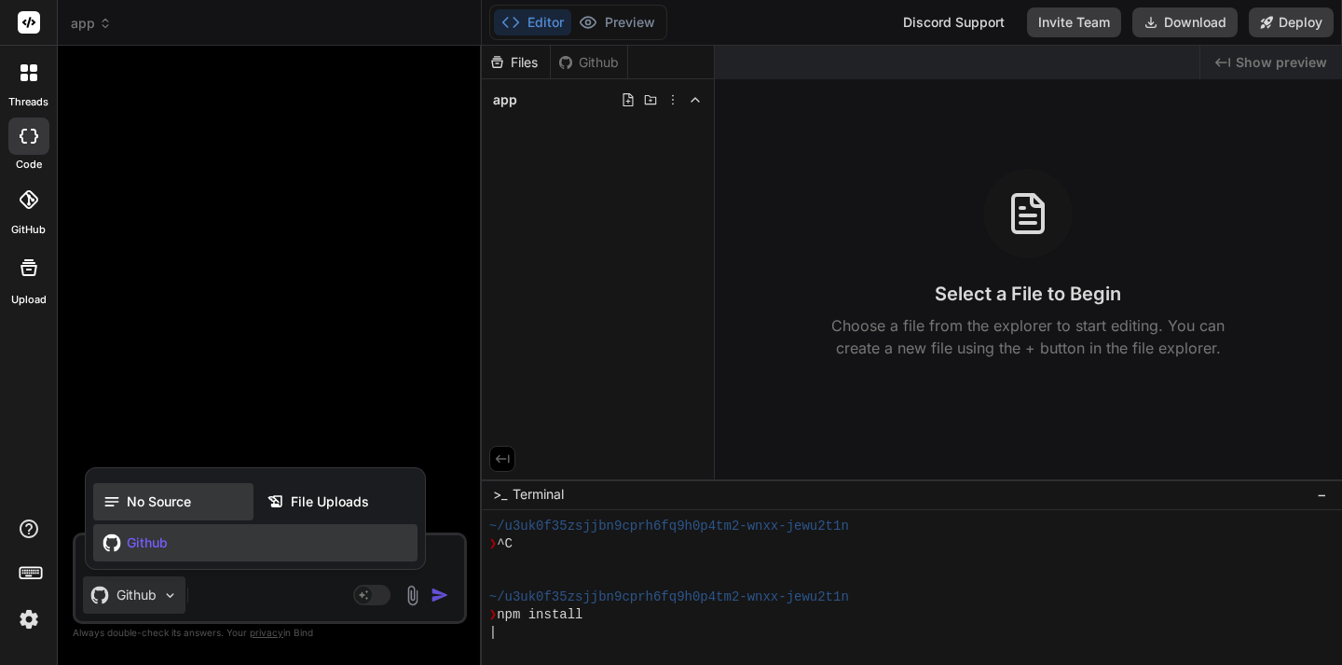
click at [164, 512] on div "No Source" at bounding box center [173, 501] width 160 height 37
type textarea "x"
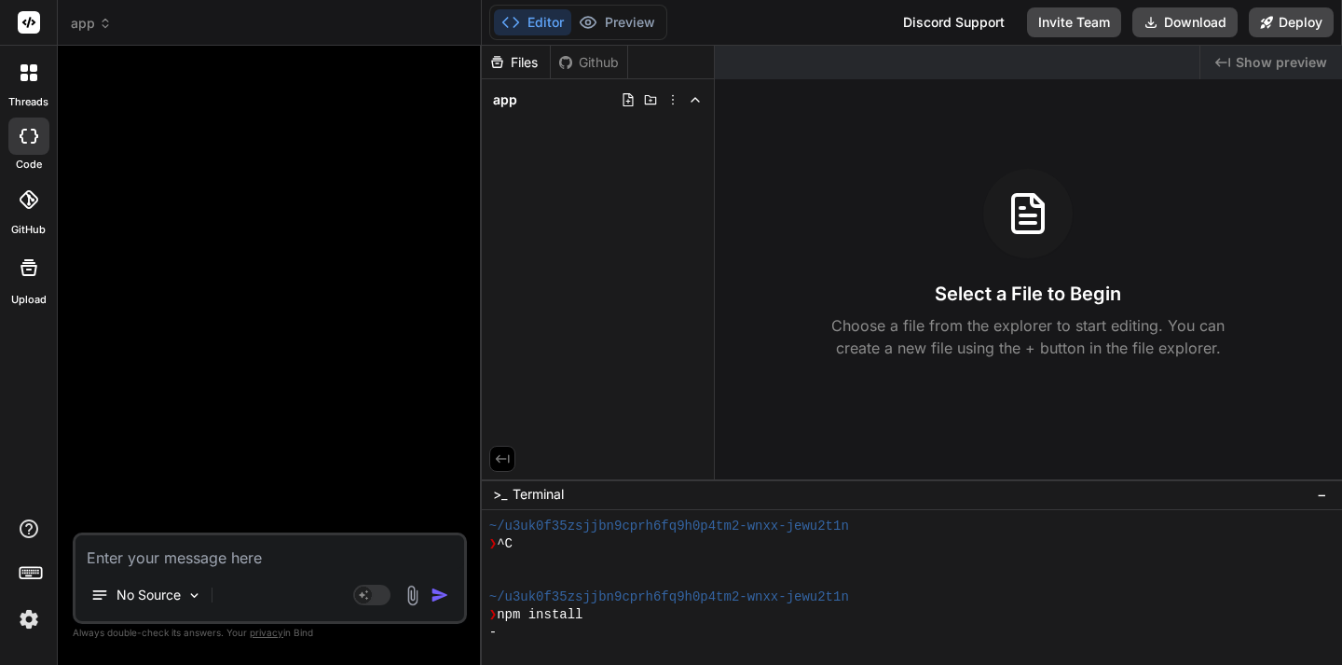
click at [145, 544] on textarea at bounding box center [269, 552] width 389 height 34
paste textarea "Voici un descriptif complet et exhaustif des fonctionnalités de l'application *…"
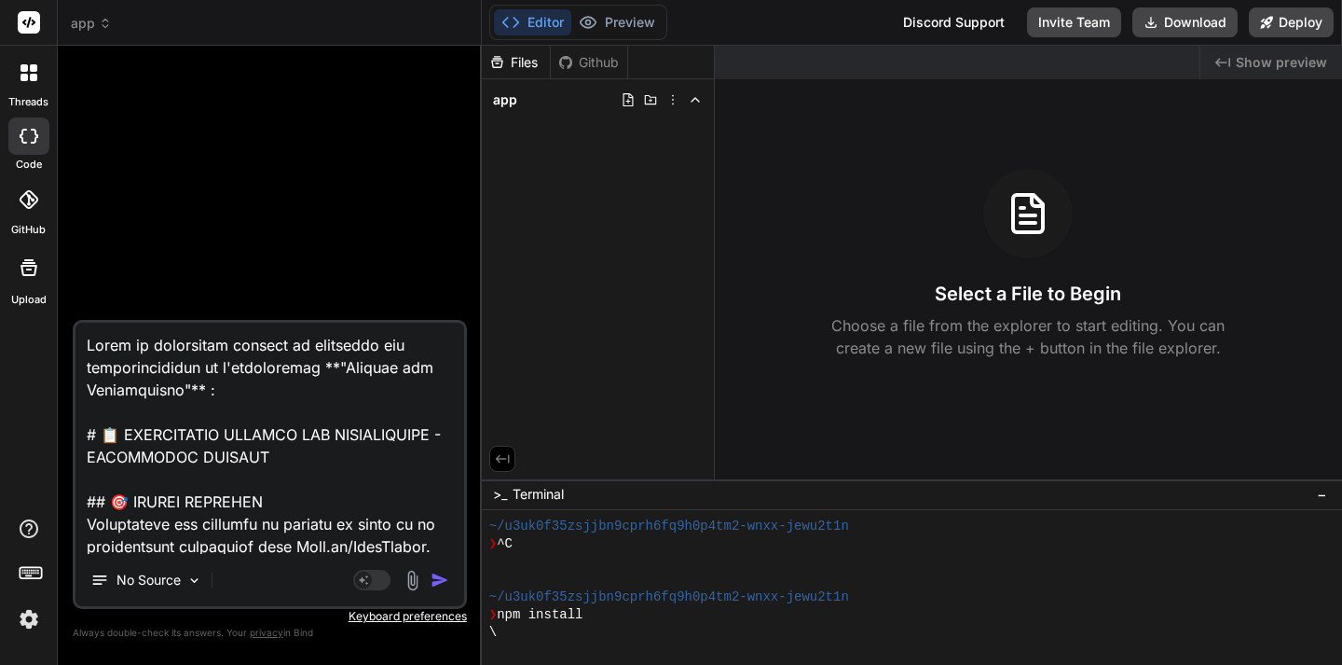
type textarea "Voici un descriptif complet et exhaustif des fonctionnalités de l'application *…"
type textarea "x"
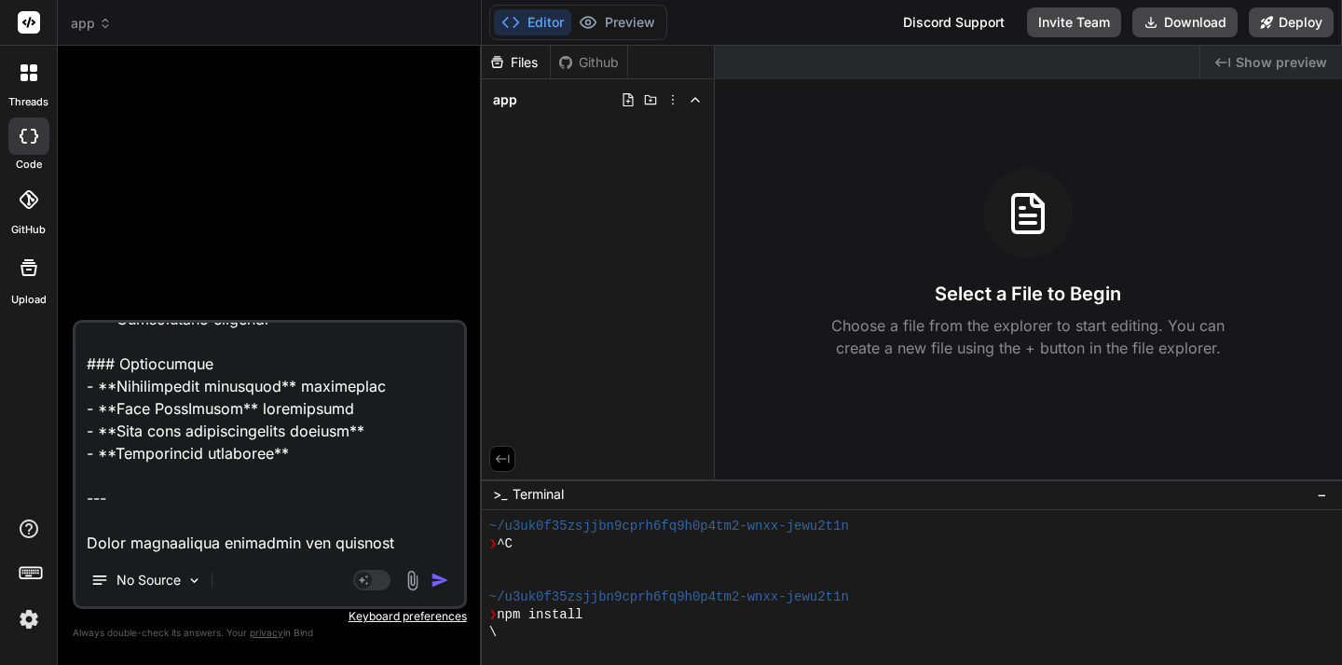
type textarea "Voici un descriptif complet et exhaustif des fonctionnalités de l'application *…"
click at [436, 582] on img "button" at bounding box center [440, 579] width 19 height 19
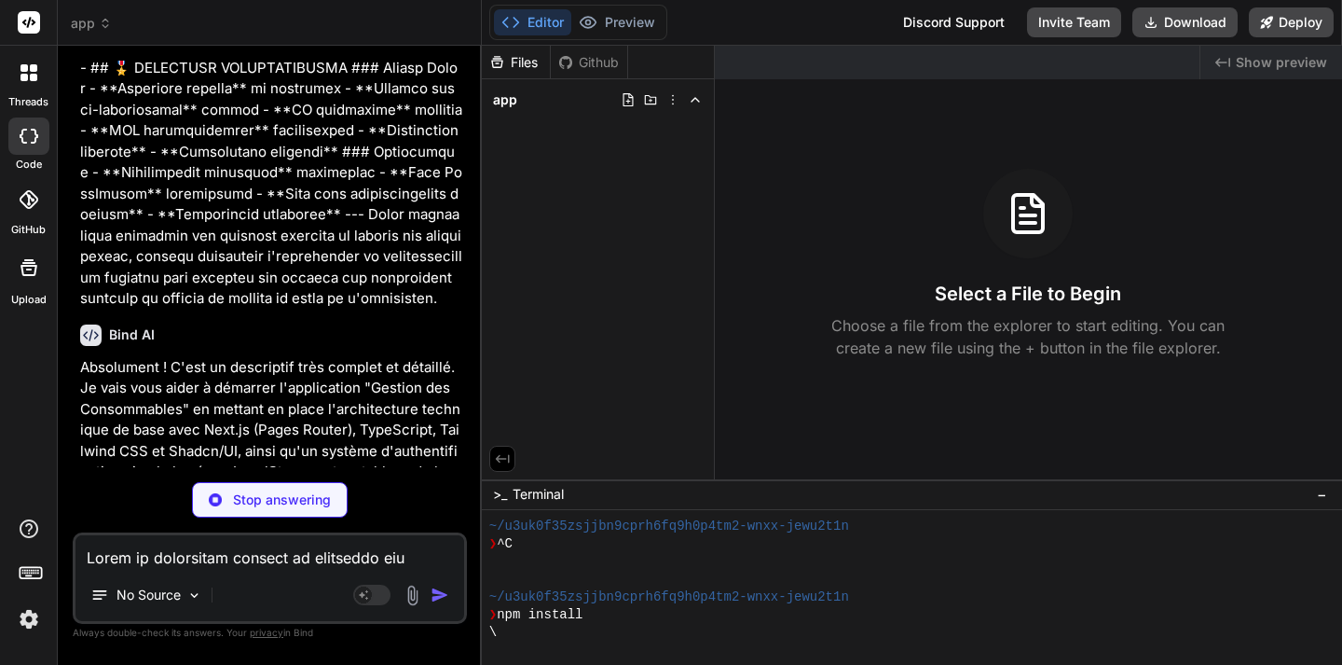
scroll to position [3842, 0]
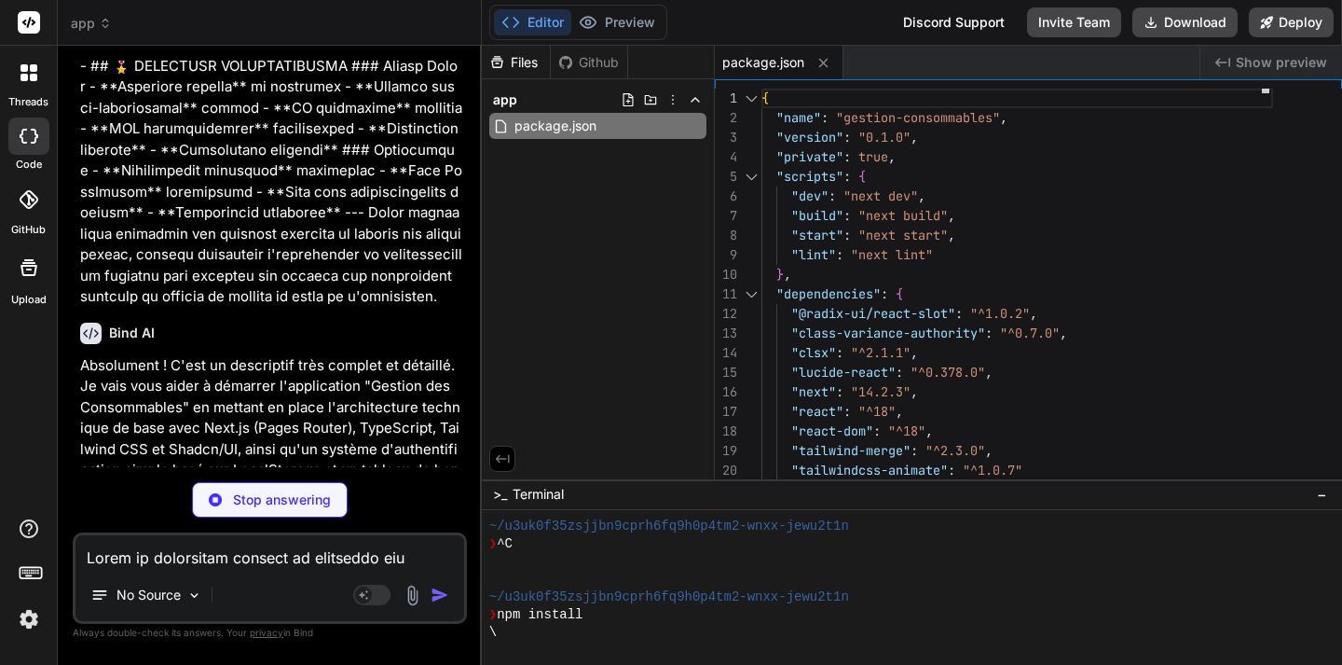
type textarea "x"
type textarea "export default config;"
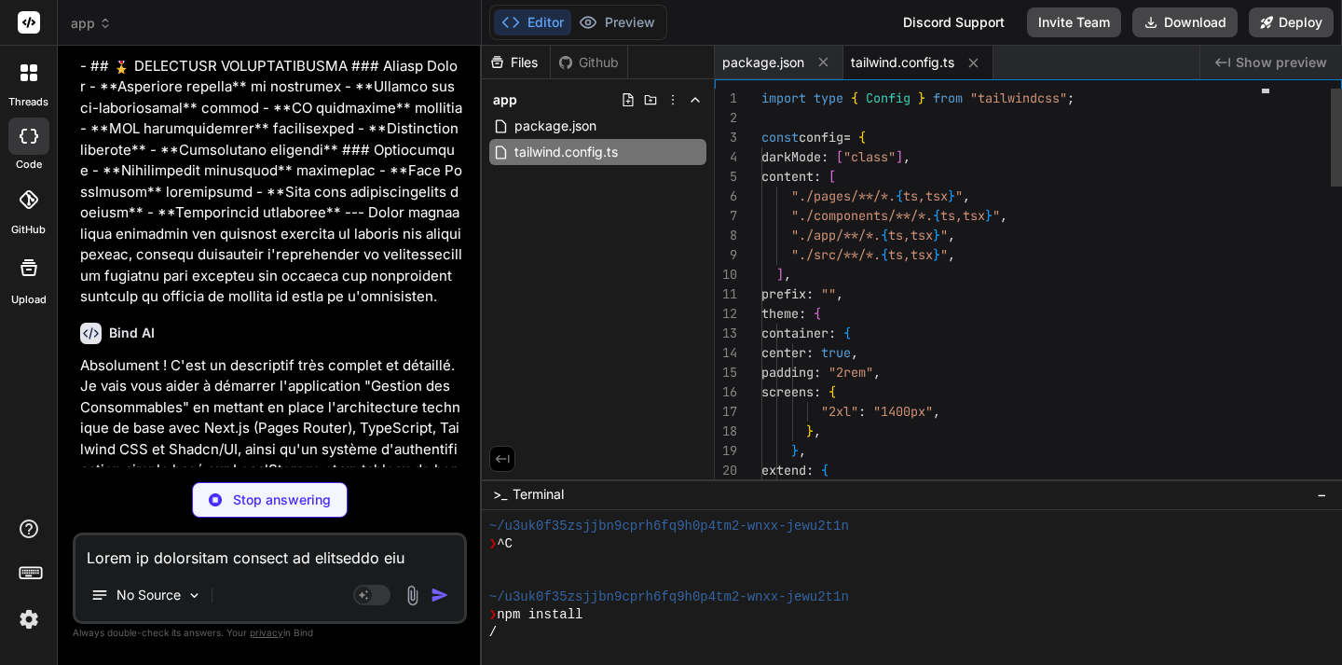
type textarea "x"
type textarea "module.exports = { plugins: { tailwindcss: {}, autoprefixer: {}, }, };"
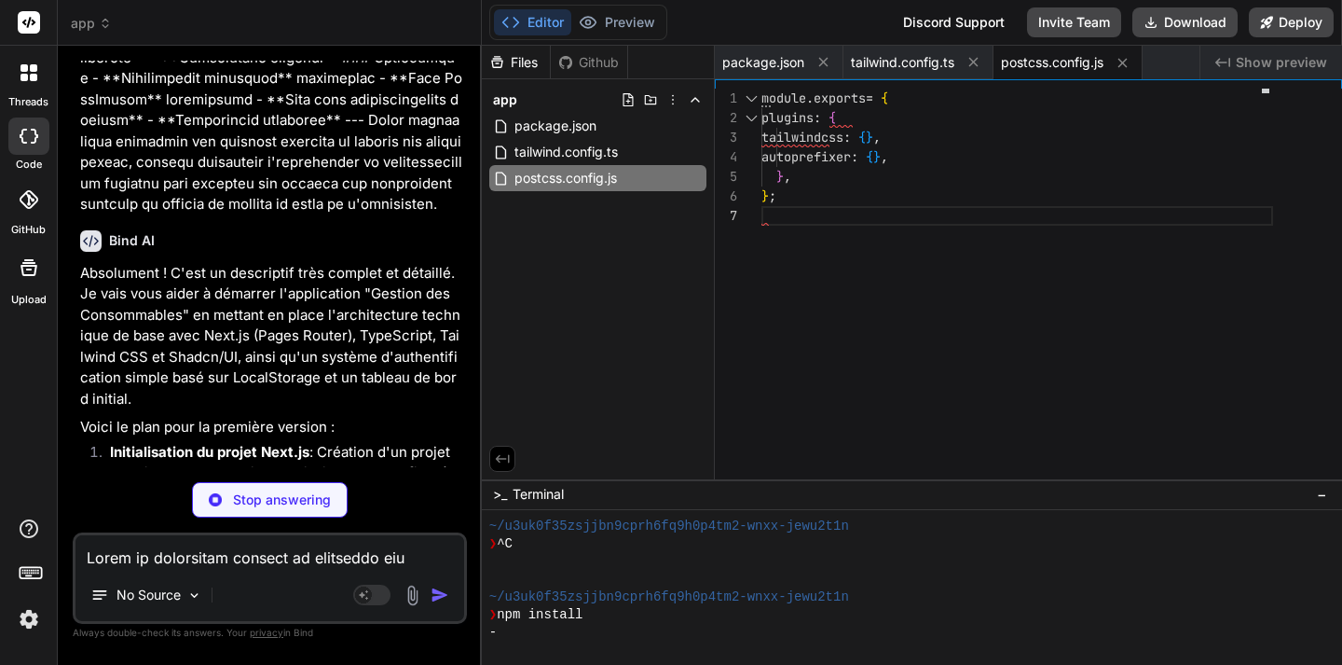
scroll to position [3930, 0]
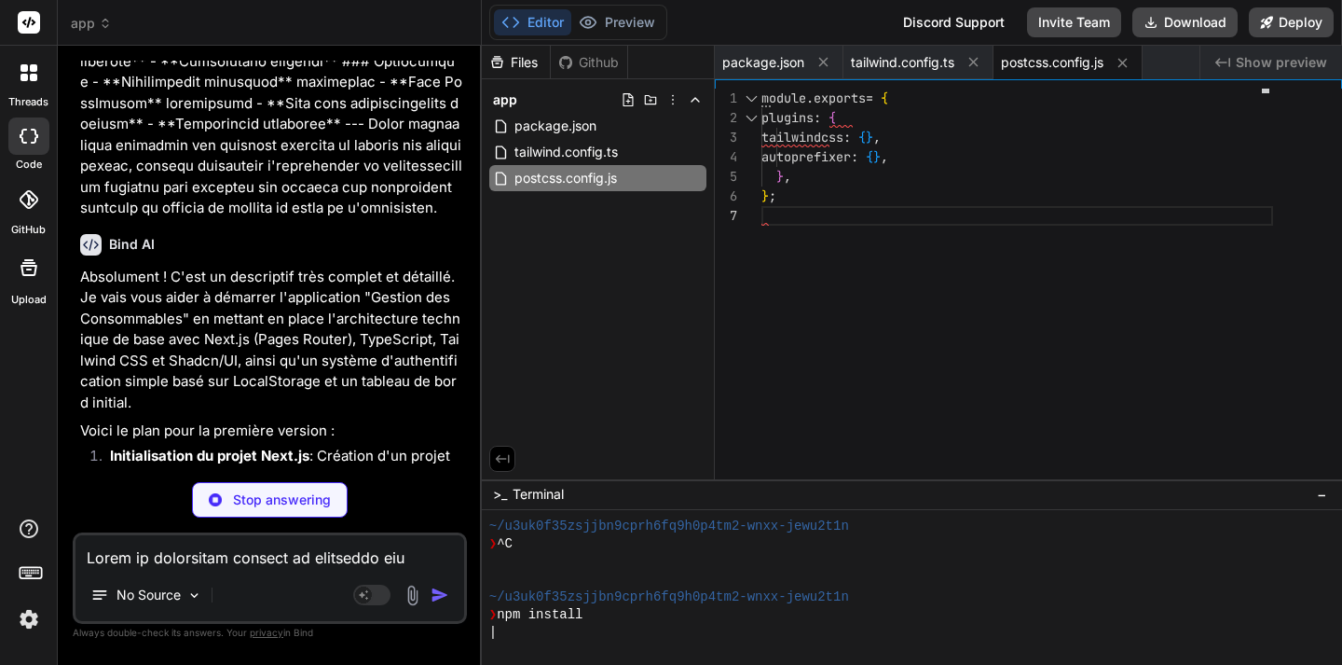
type textarea "x"
type textarea "@apply border-border; } body { @apply bg-background text-foreground; } }"
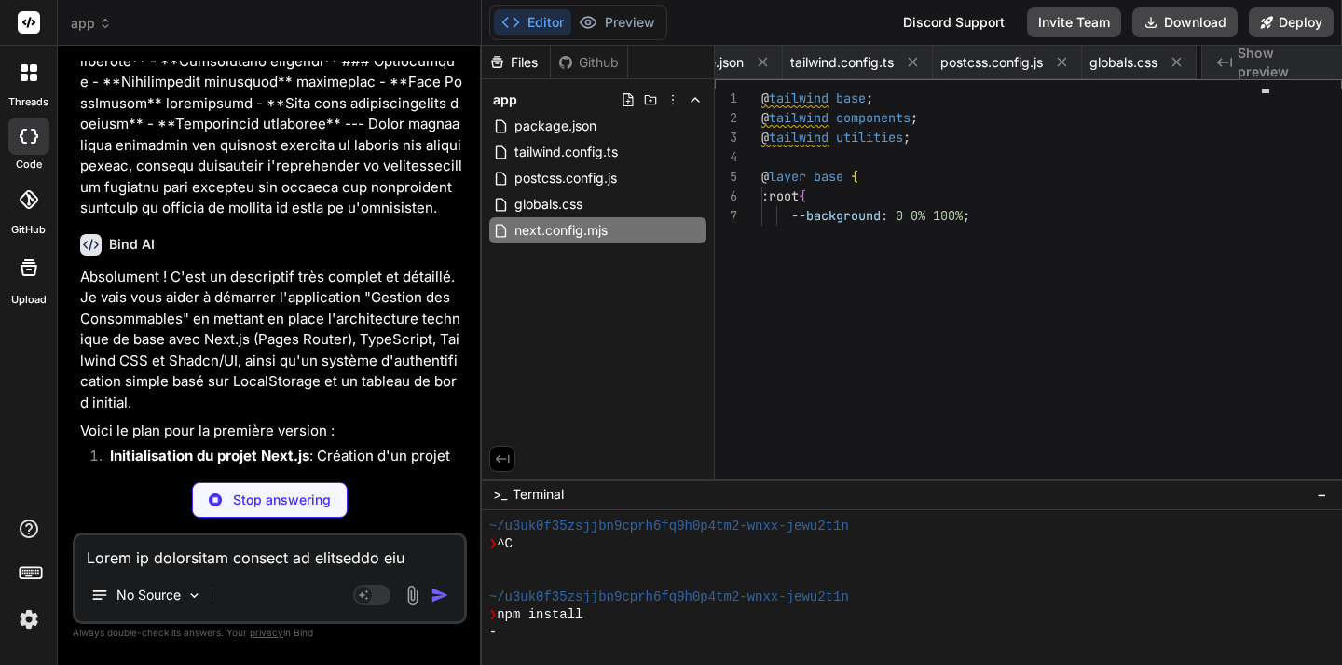
type textarea "x"
type textarea "/** @type {import('next').NextConfig} */ const nextConfig = { reactStrictMode: …"
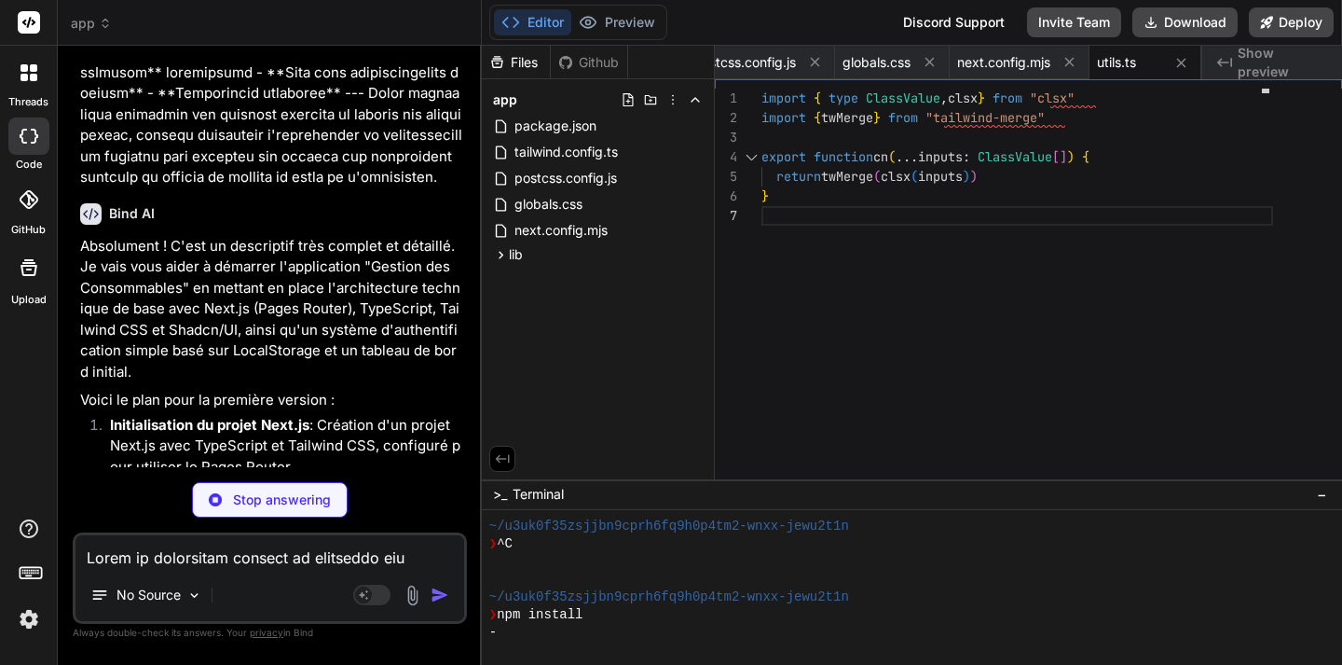
scroll to position [3964, 0]
type textarea "x"
type textarea "export const logout = (): void => { if (typeof window !== 'undefined') { localS…"
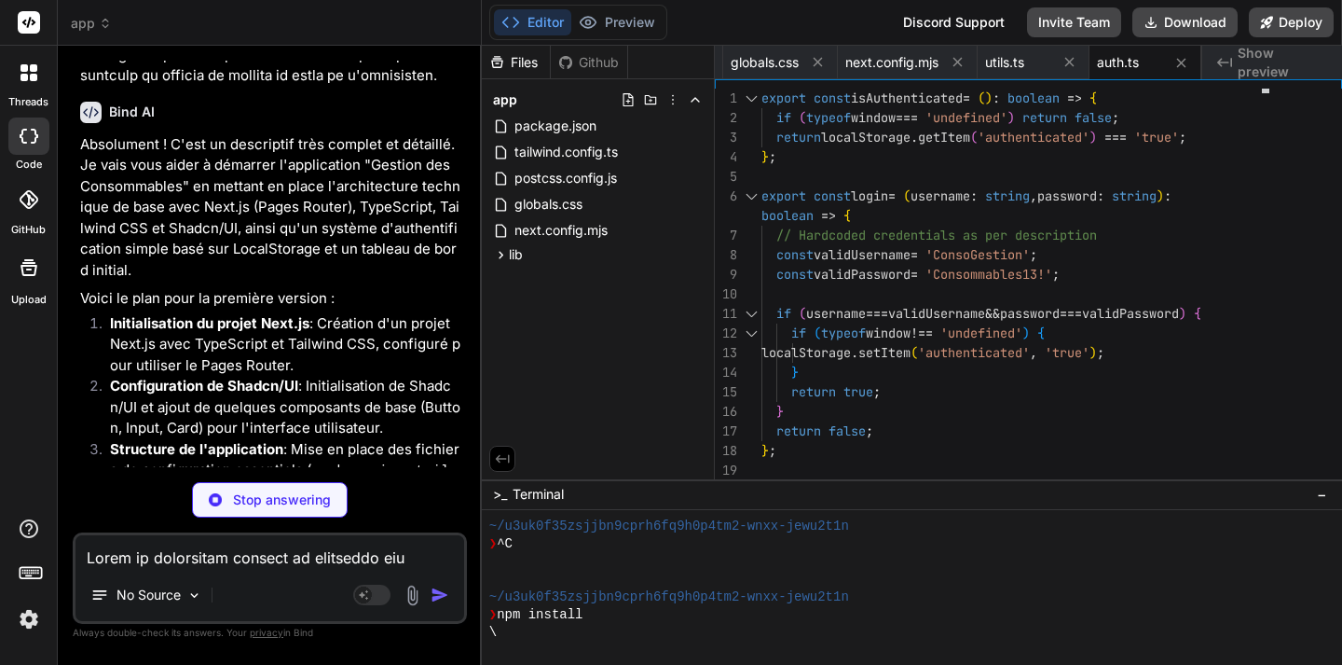
scroll to position [4072, 0]
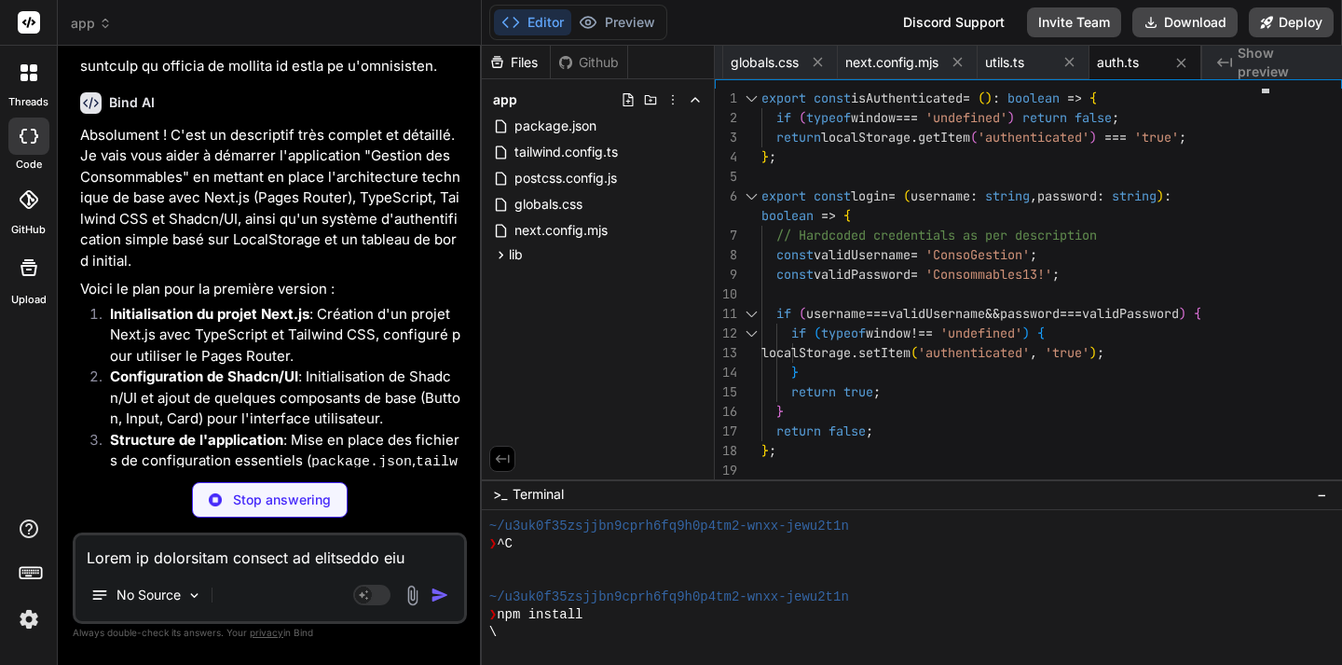
type textarea "x"
type textarea "/> ) } ) Button.displayName = "Button" export { Button, buttonVariants }"
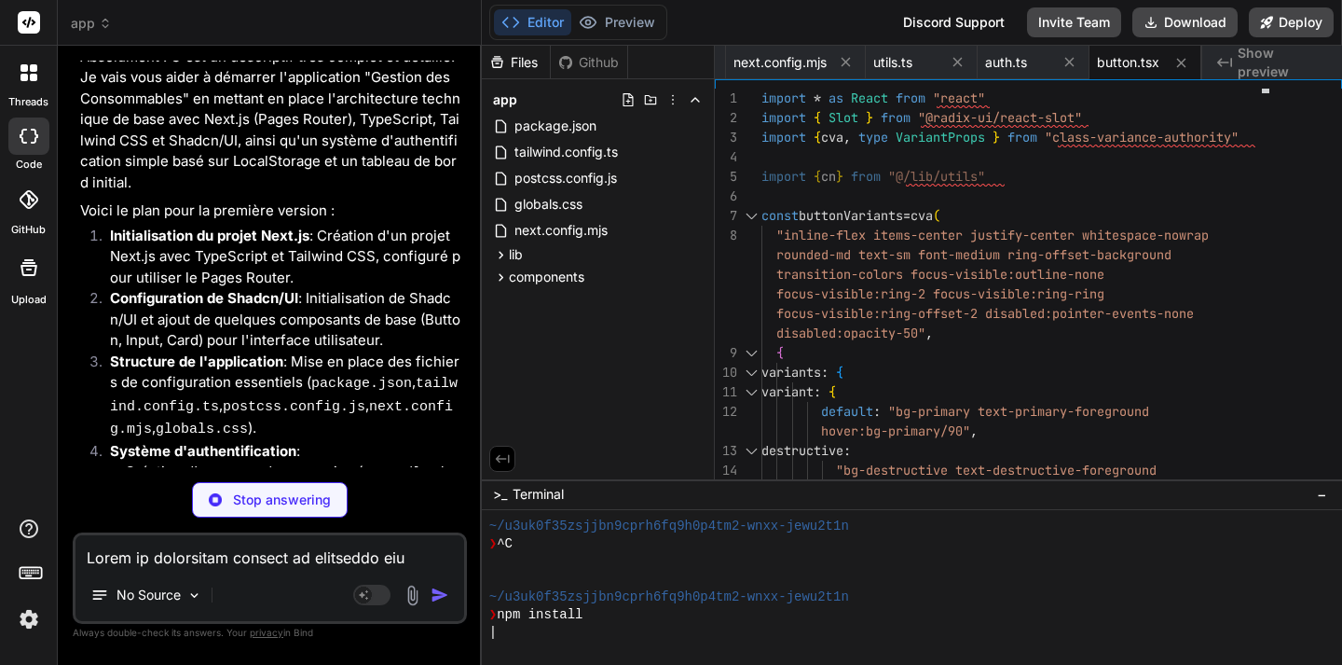
scroll to position [4166, 0]
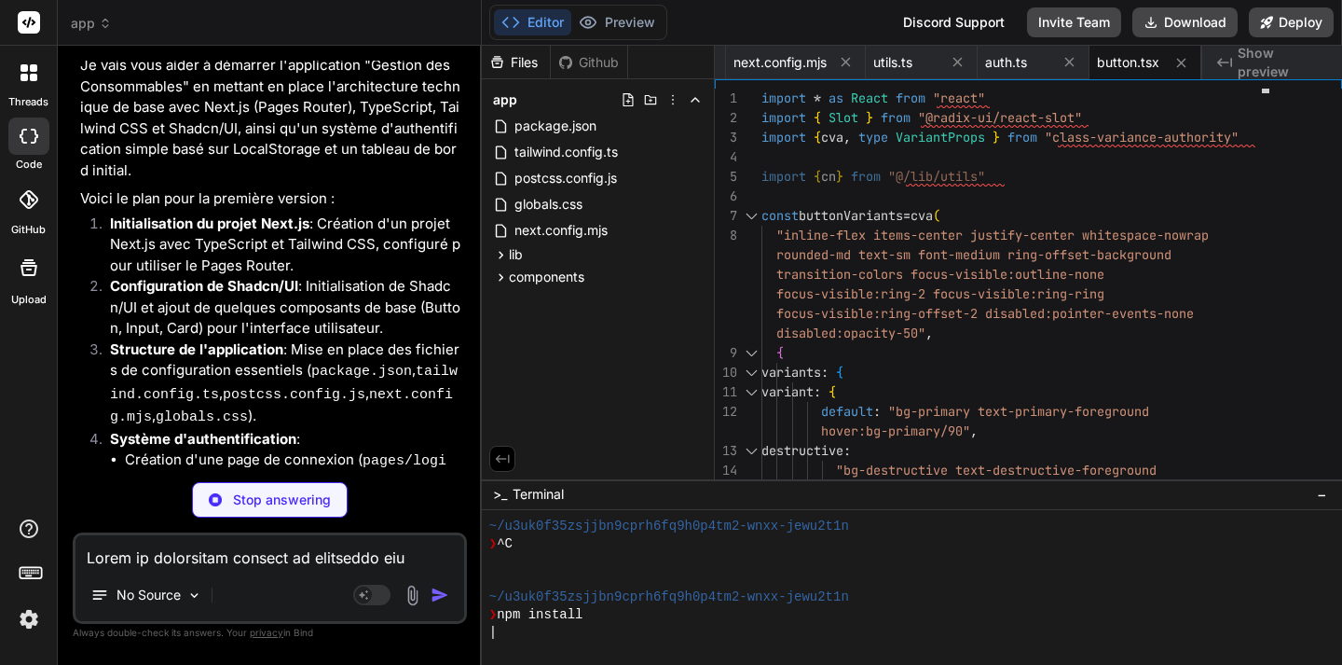
type textarea "x"
type textarea "export { Input }"
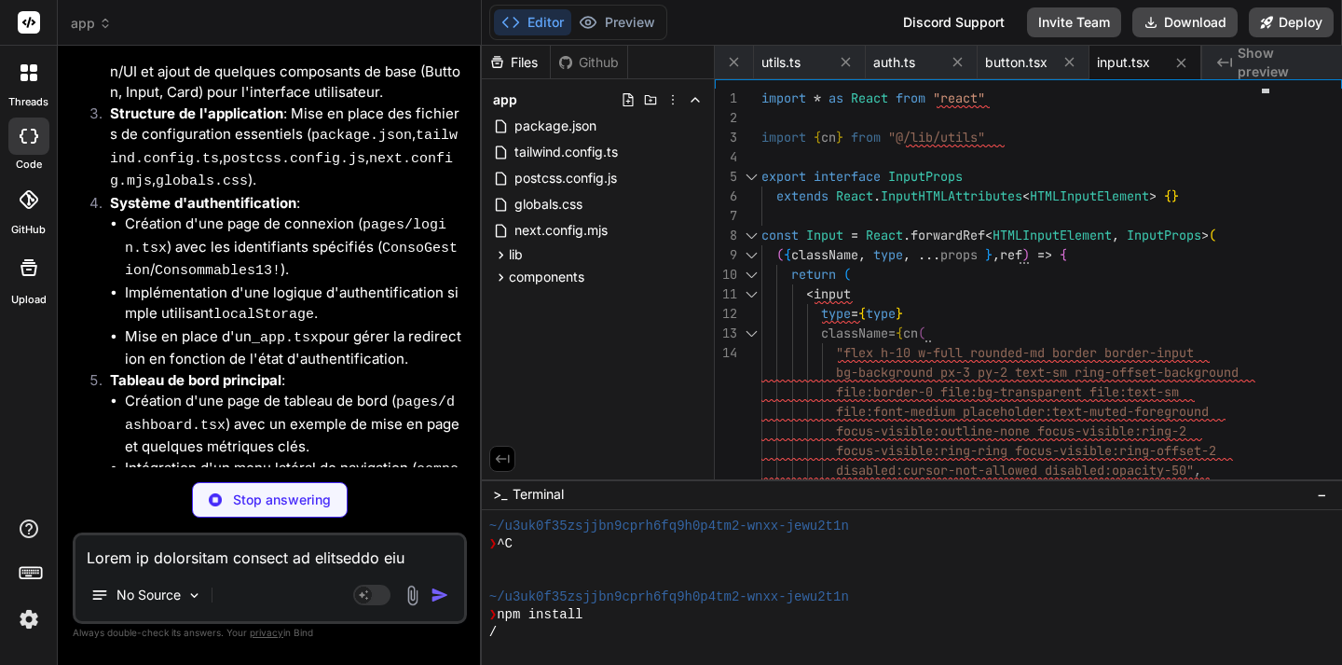
scroll to position [4425, 0]
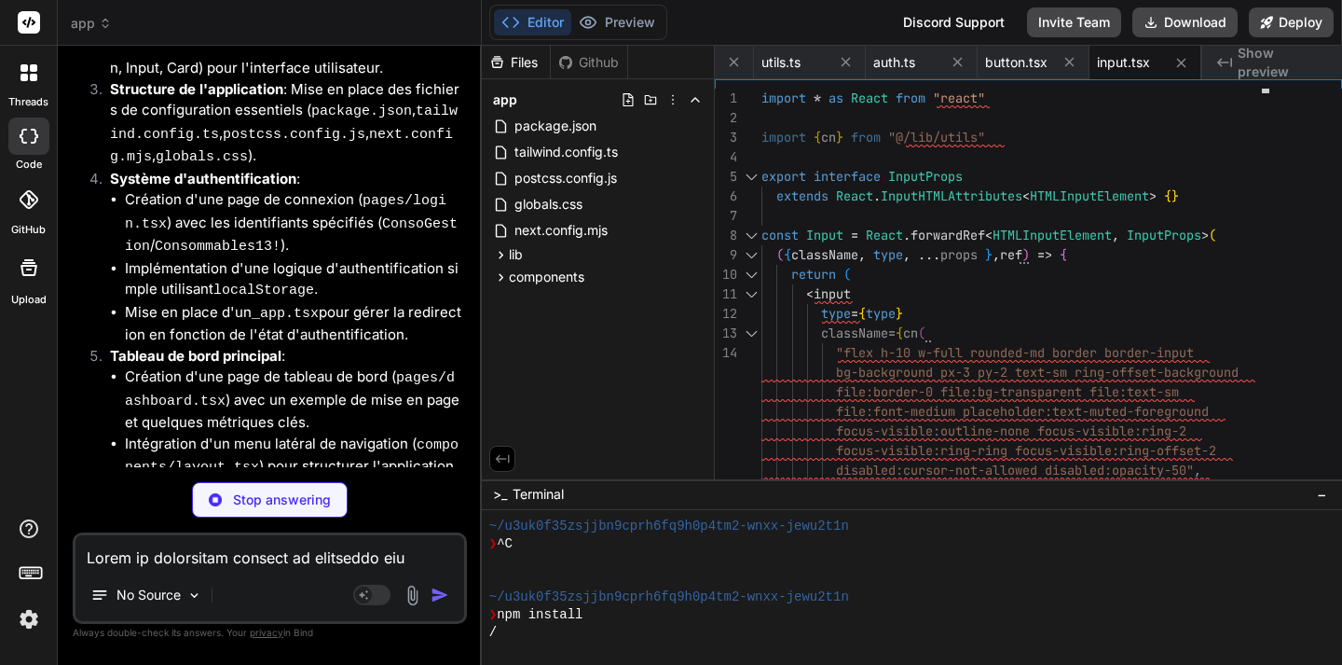
type textarea "x"
type textarea "CardDescription, CardContent }"
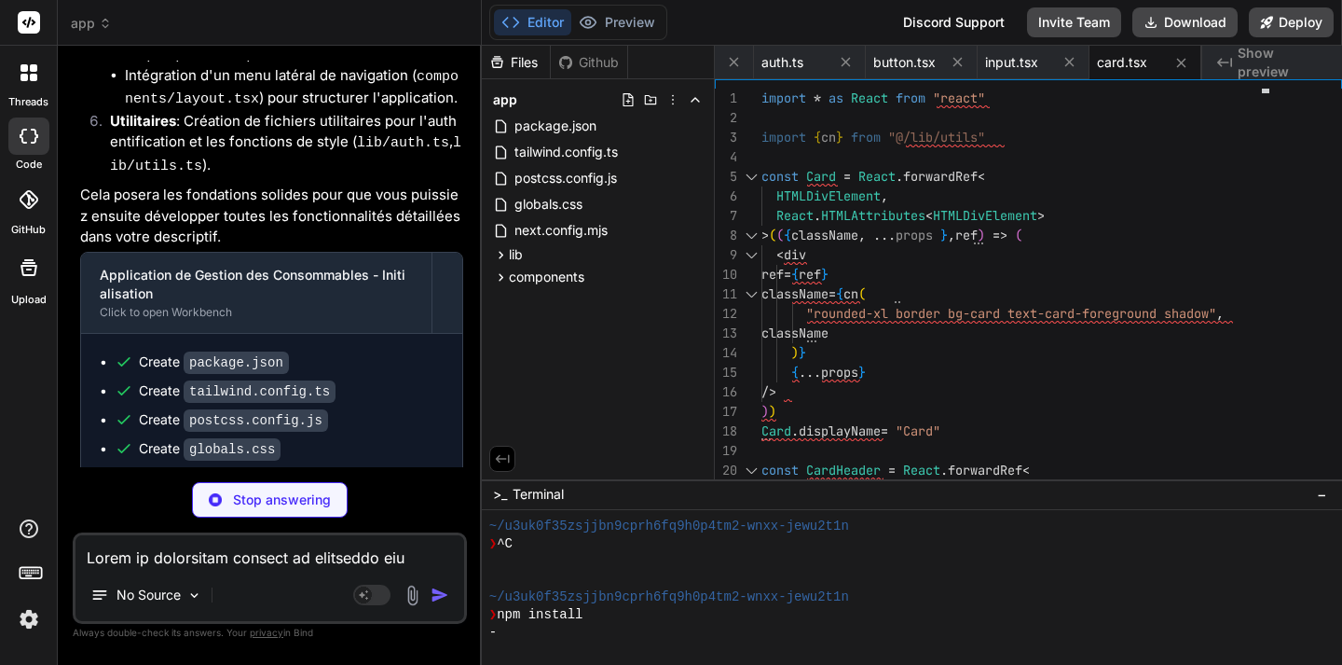
scroll to position [0, 0]
type textarea "x"
type textarea "</div> ); }; export default Layout;"
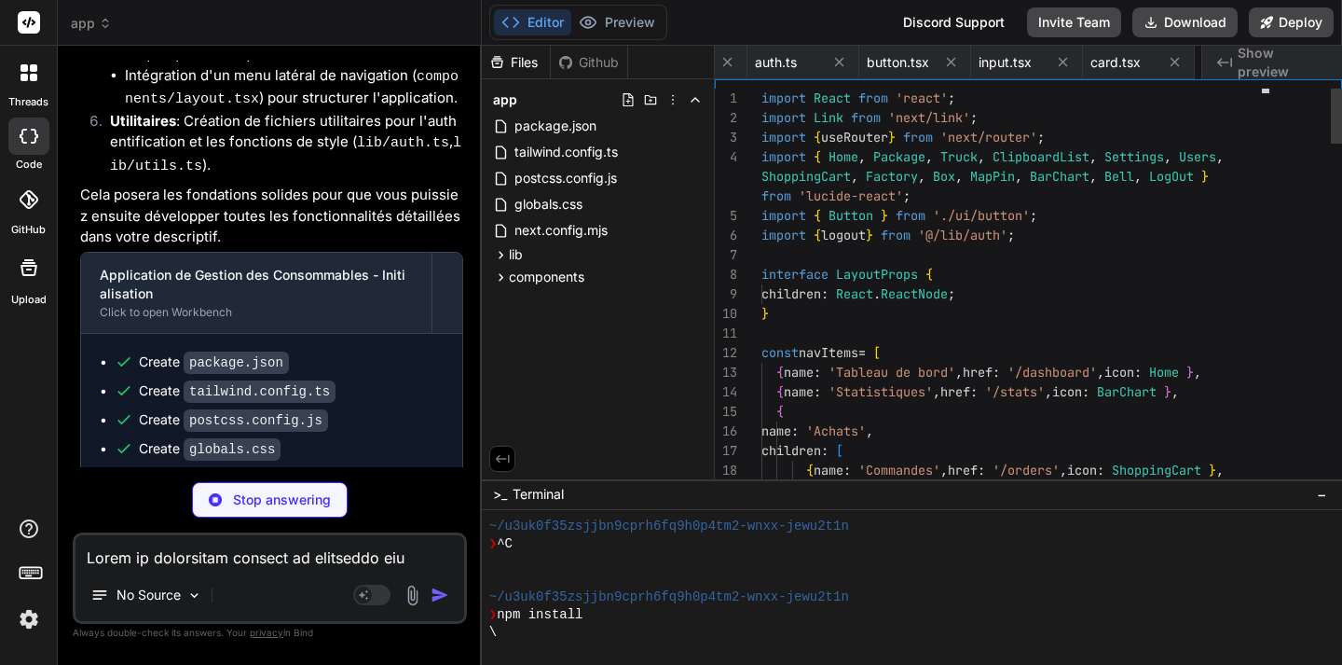
scroll to position [0, 873]
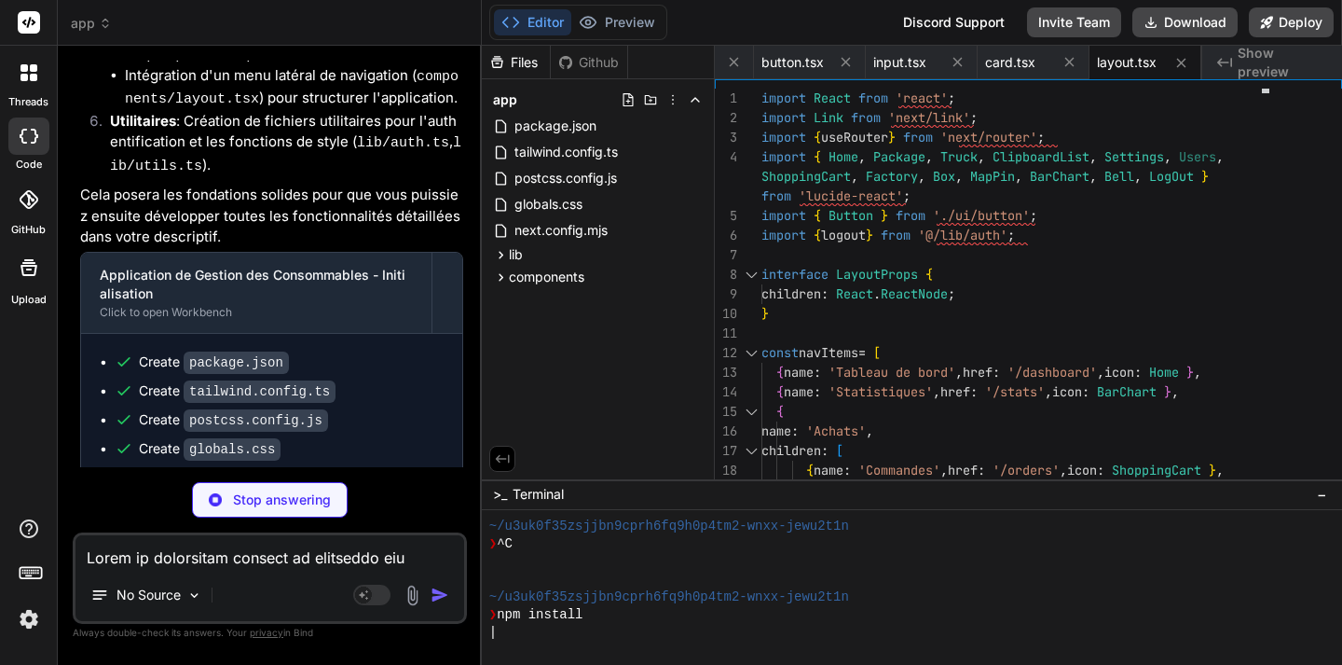
type textarea "x"
type textarea "return ( <Layout> <Component {...pageProps} /> </Layout> ); } export default My…"
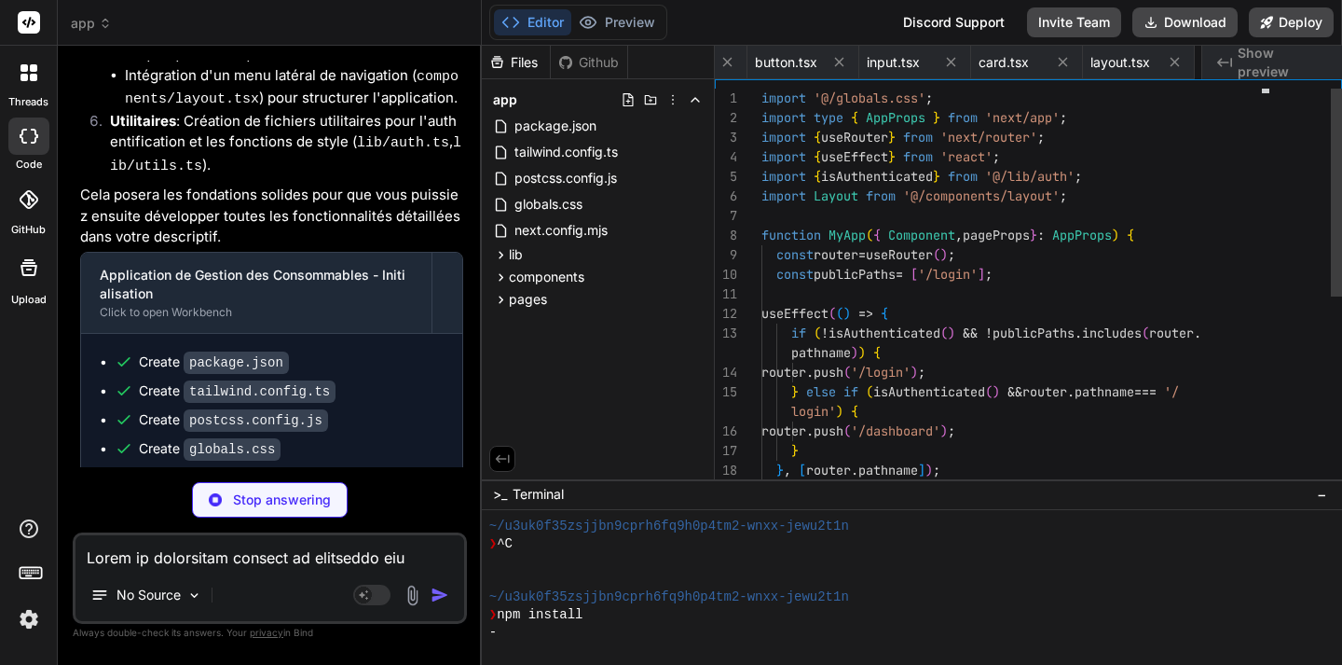
scroll to position [0, 985]
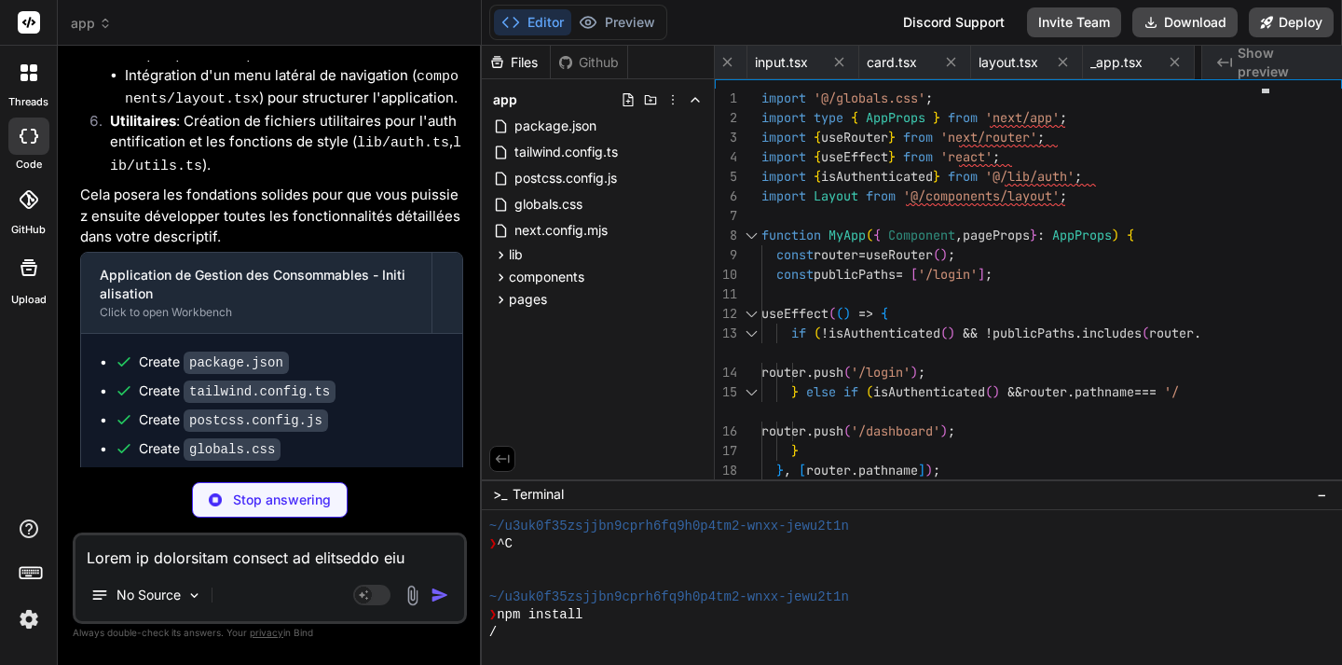
type textarea "x"
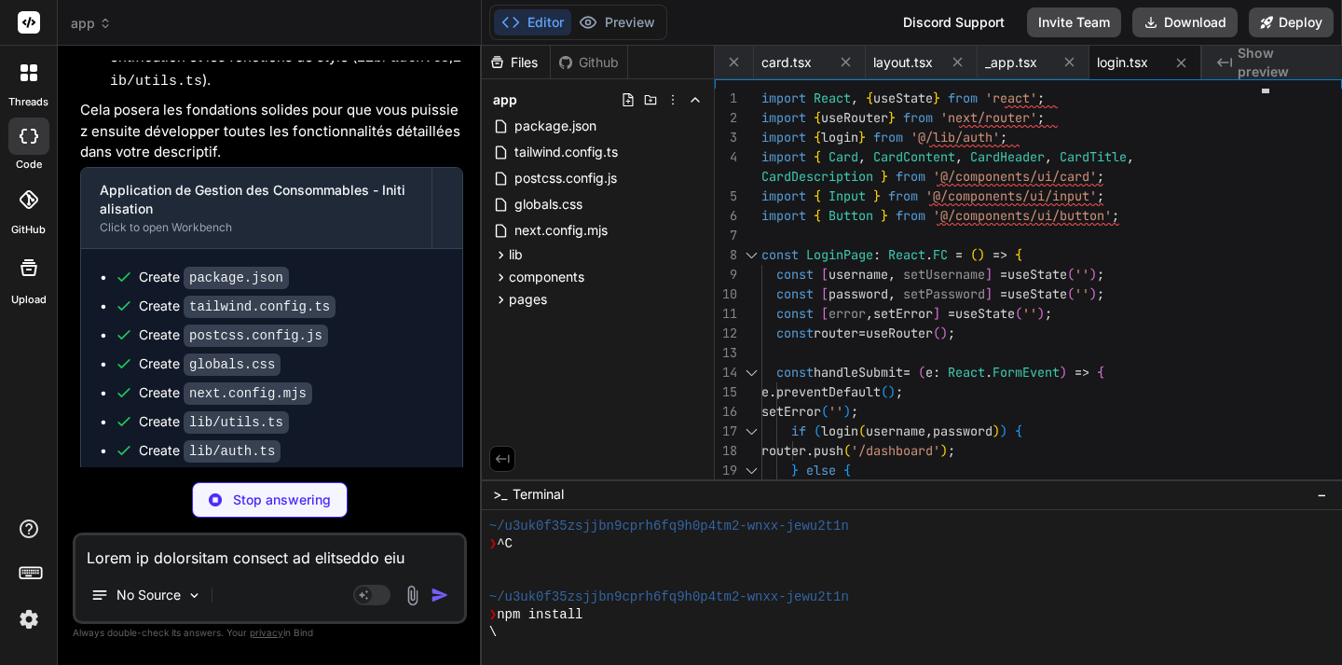
scroll to position [2, 0]
type textarea "x"
type textarea "); }; export default HomePage;"
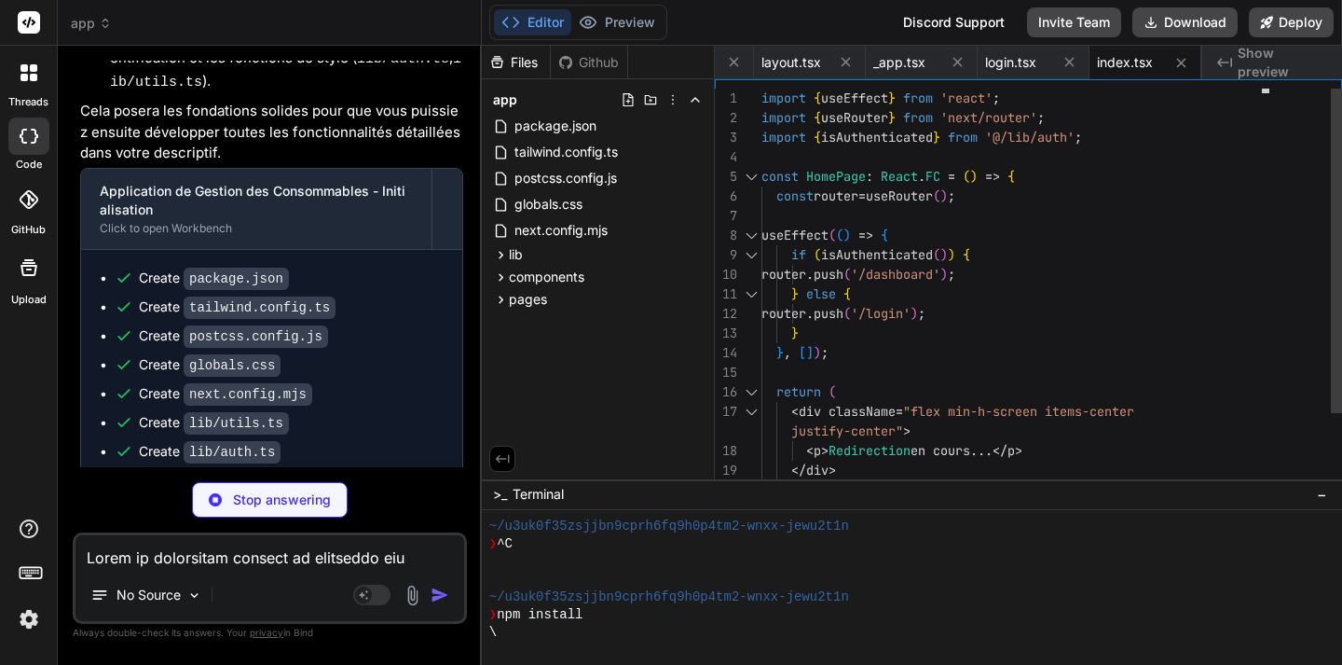
scroll to position [0, 0]
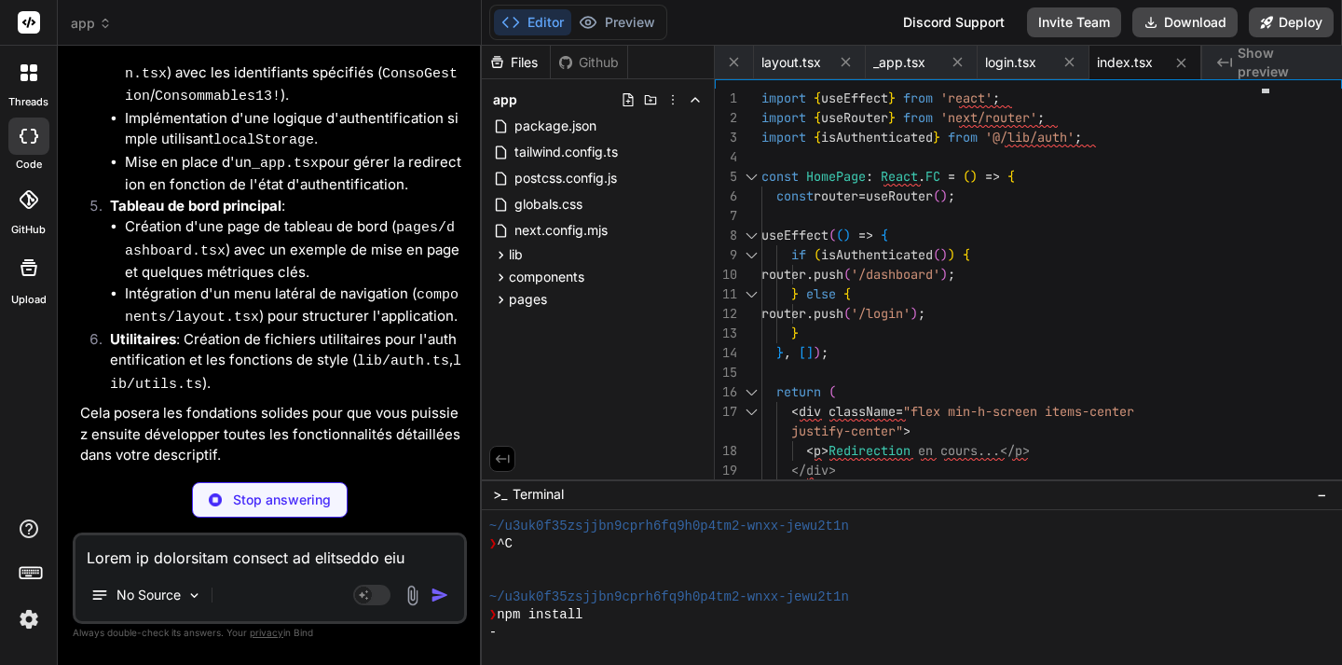
type textarea "x"
type textarea "</div> ); }; export default DashboardPage;"
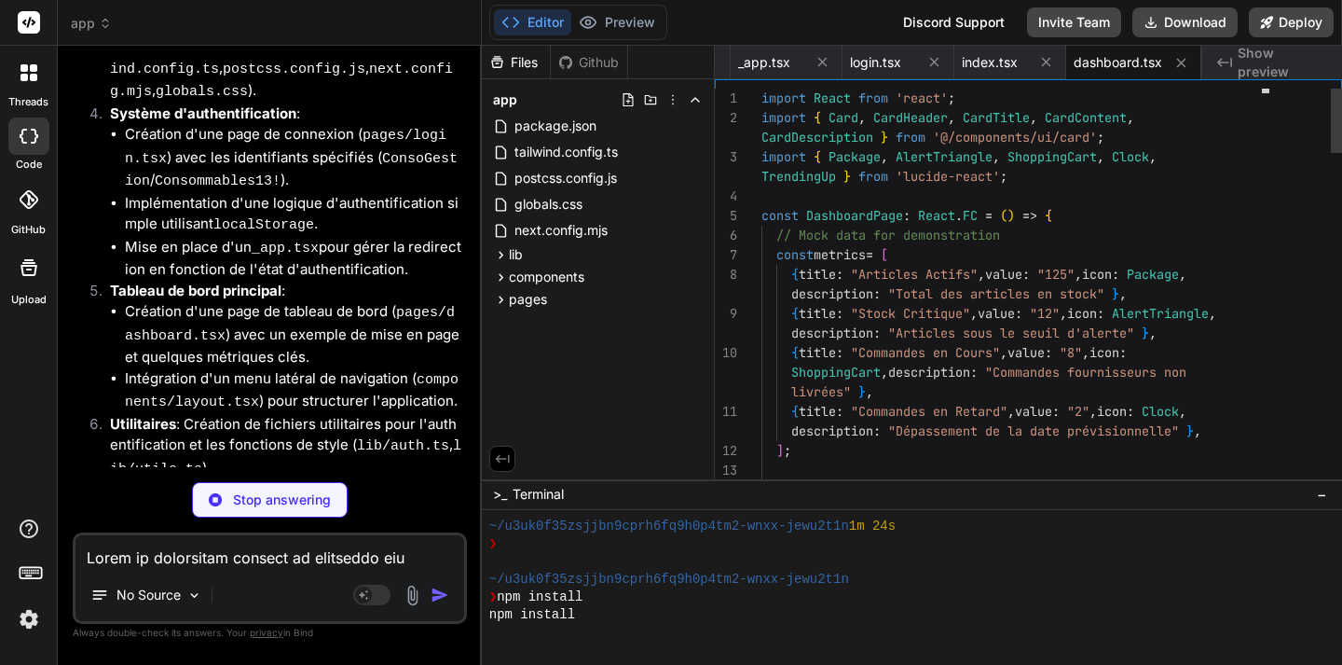
scroll to position [319, 0]
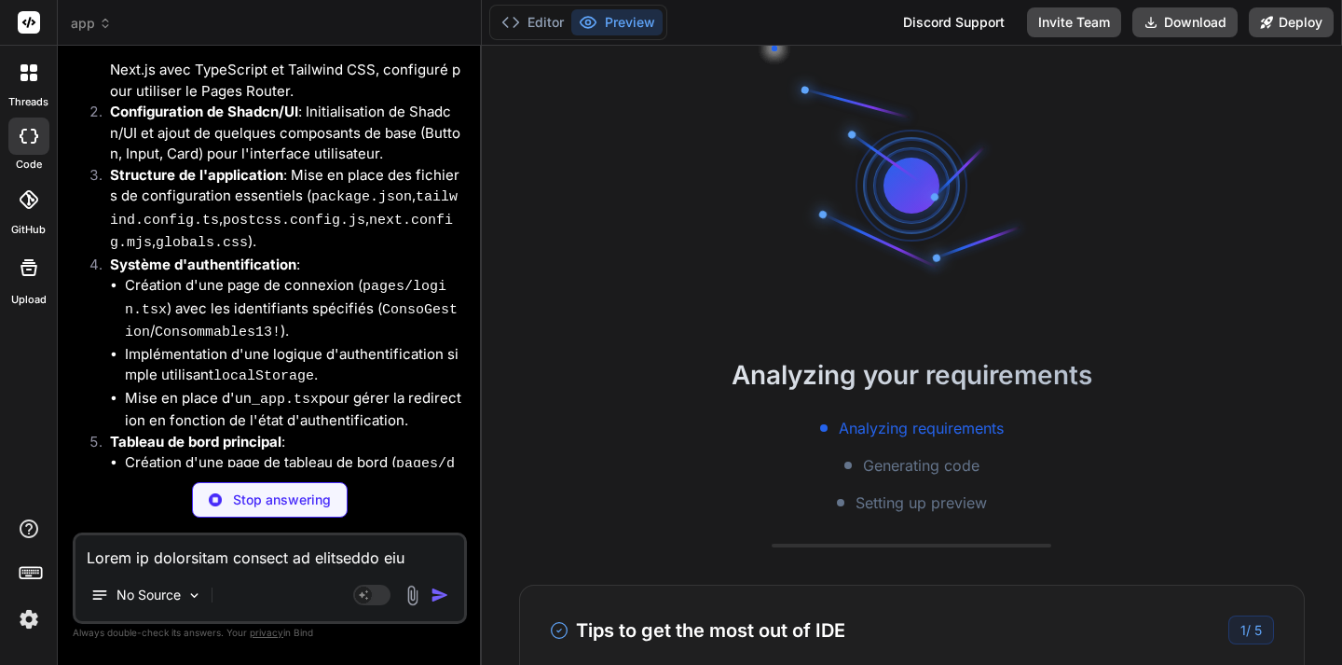
type textarea "x"
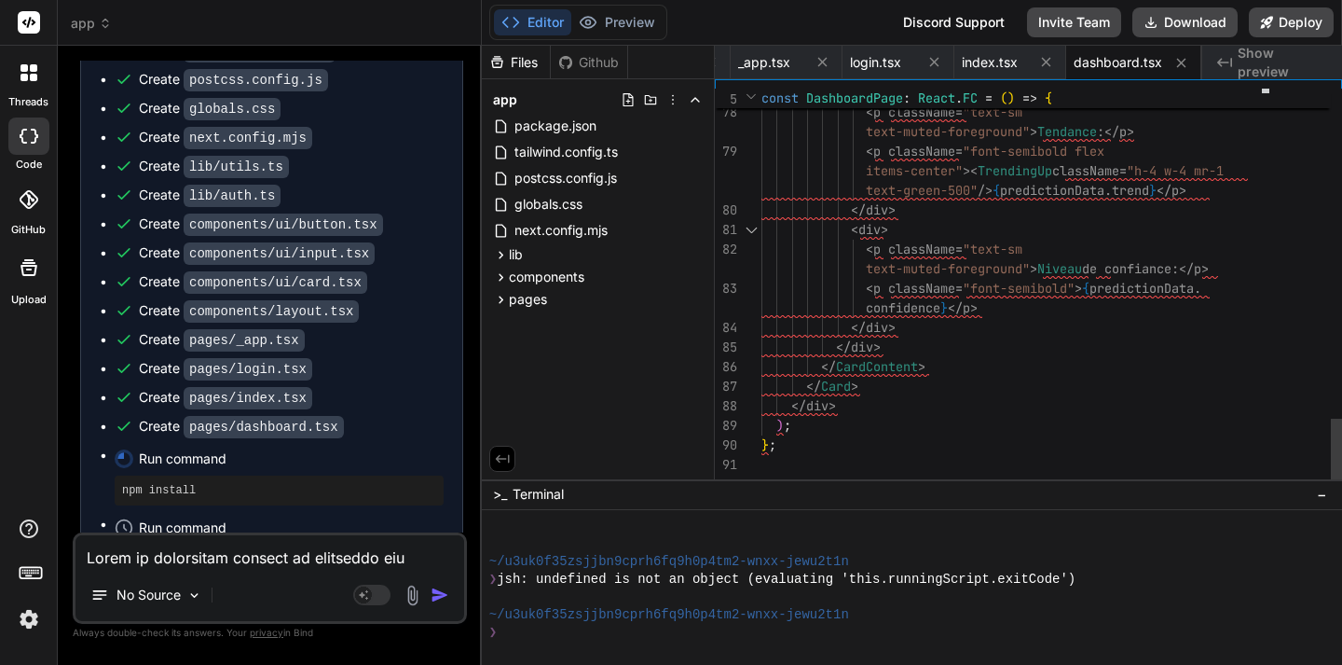
scroll to position [98, 0]
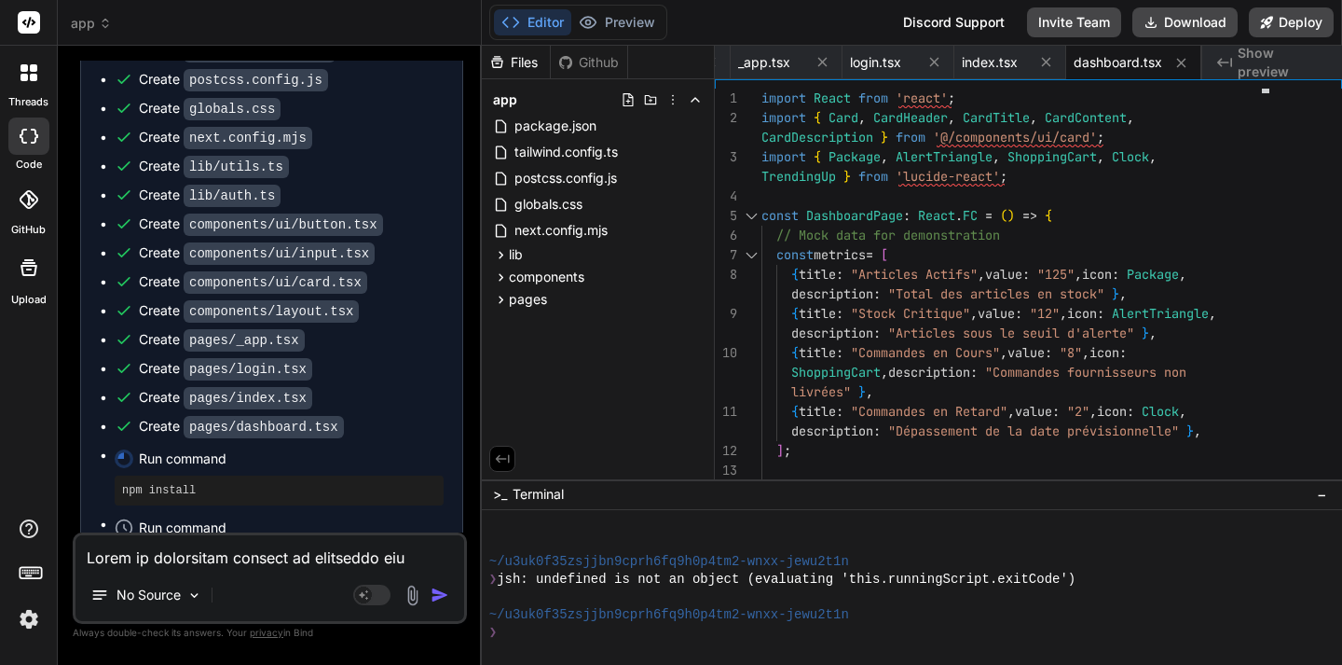
click at [1254, 64] on span "Show preview" at bounding box center [1282, 62] width 89 height 37
click at [765, 64] on span "_app.tsx" at bounding box center [764, 62] width 52 height 19
type textarea "return ( <Layout> <Component {...pageProps} /> </Layout> ); } export default My…"
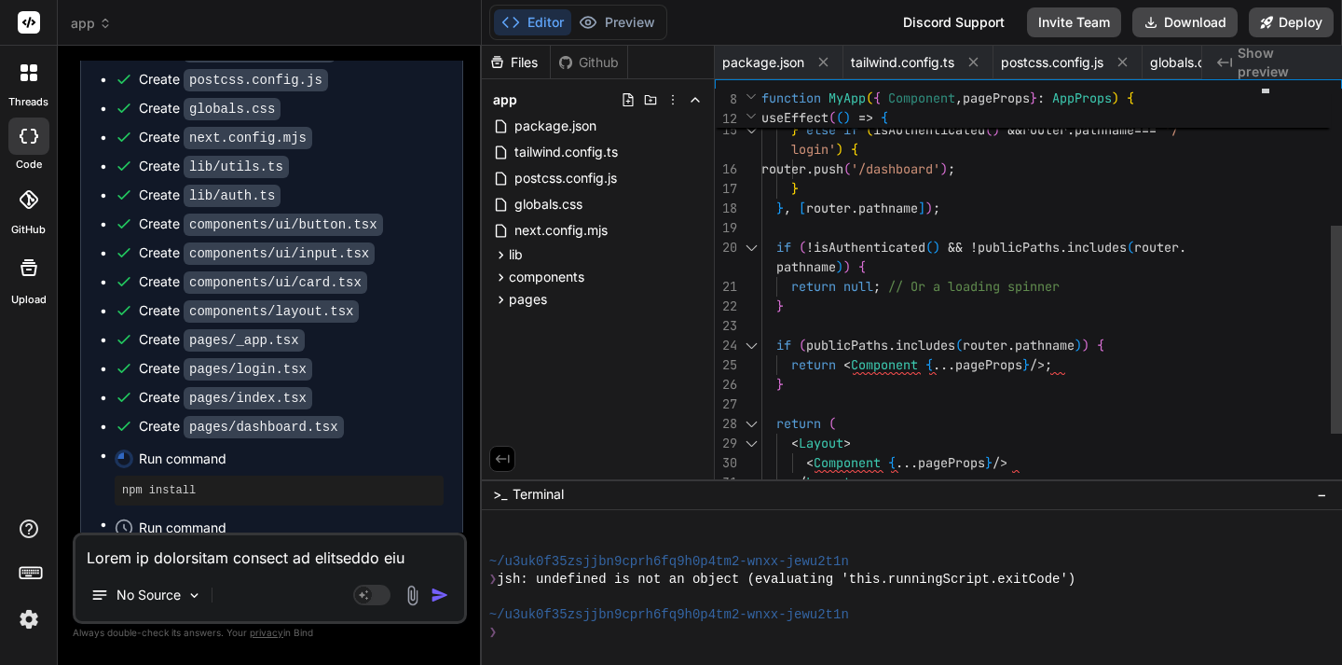
scroll to position [157, 0]
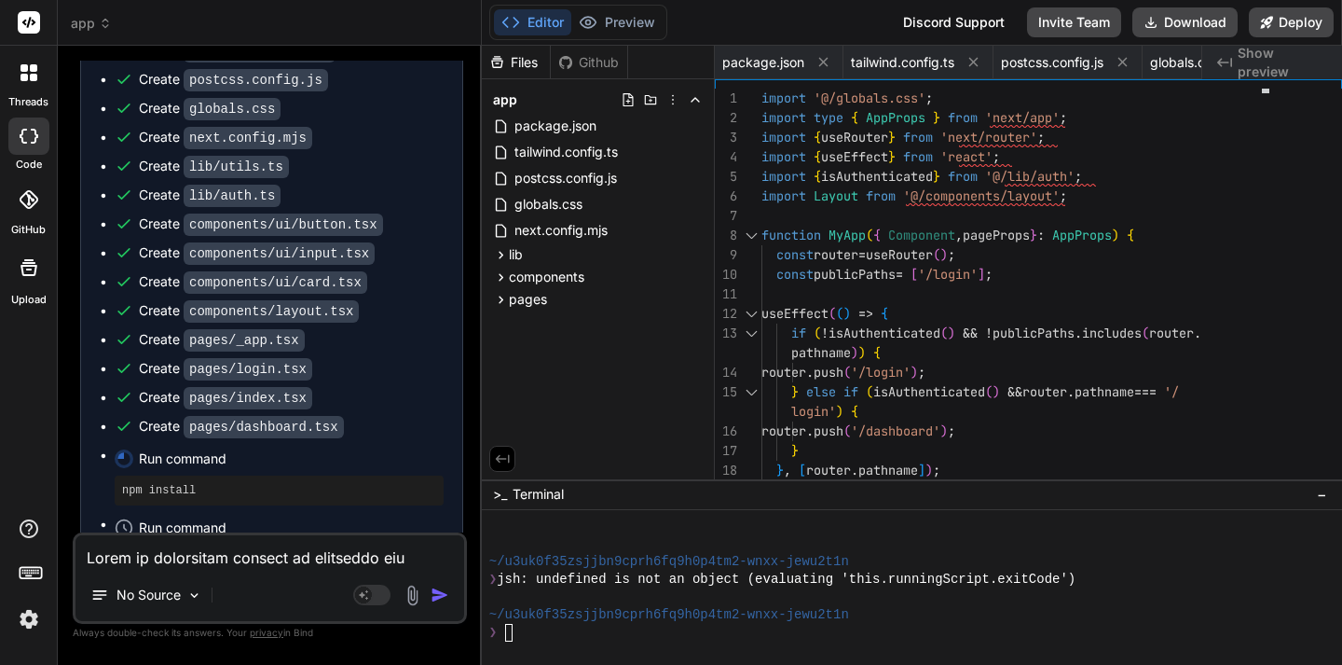
click at [585, 64] on div "Github" at bounding box center [589, 62] width 76 height 19
click at [514, 65] on div "Files" at bounding box center [516, 62] width 68 height 19
click at [595, 69] on div "Github" at bounding box center [589, 62] width 76 height 19
drag, startPoint x: 202, startPoint y: 273, endPoint x: 116, endPoint y: 276, distance: 86.7
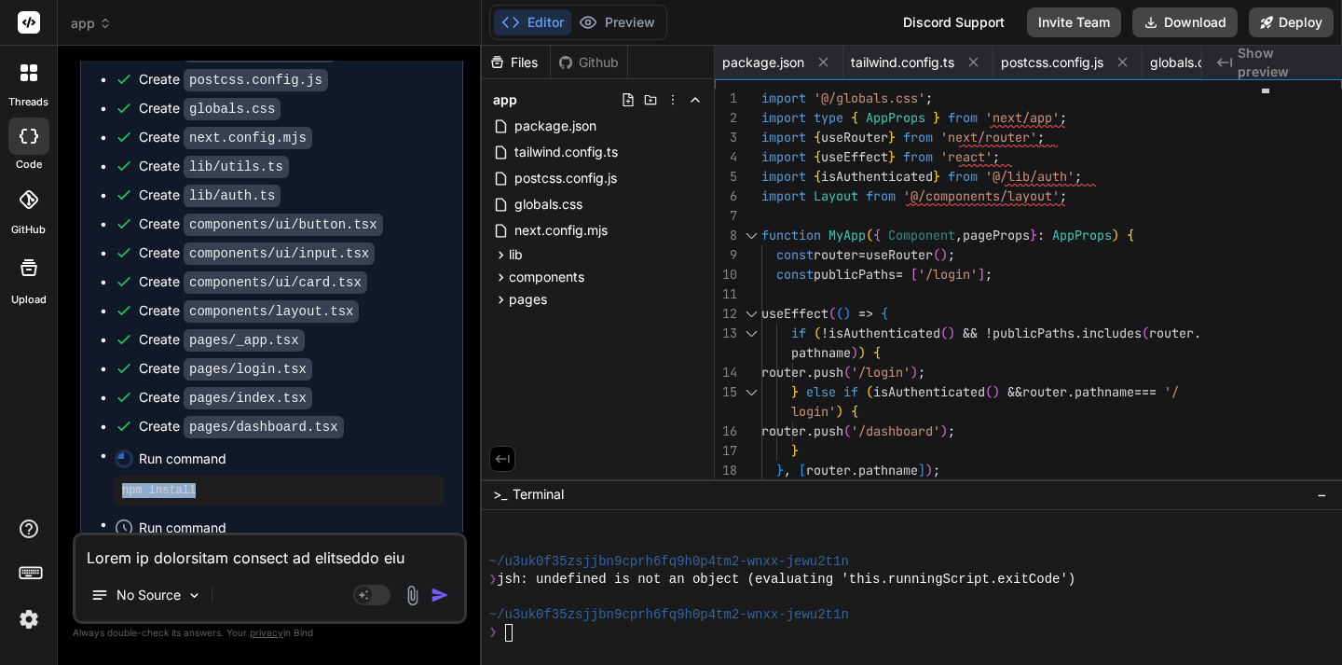
click at [116, 475] on div "npm install" at bounding box center [279, 490] width 329 height 30
click at [540, 640] on div "❯" at bounding box center [901, 633] width 825 height 18
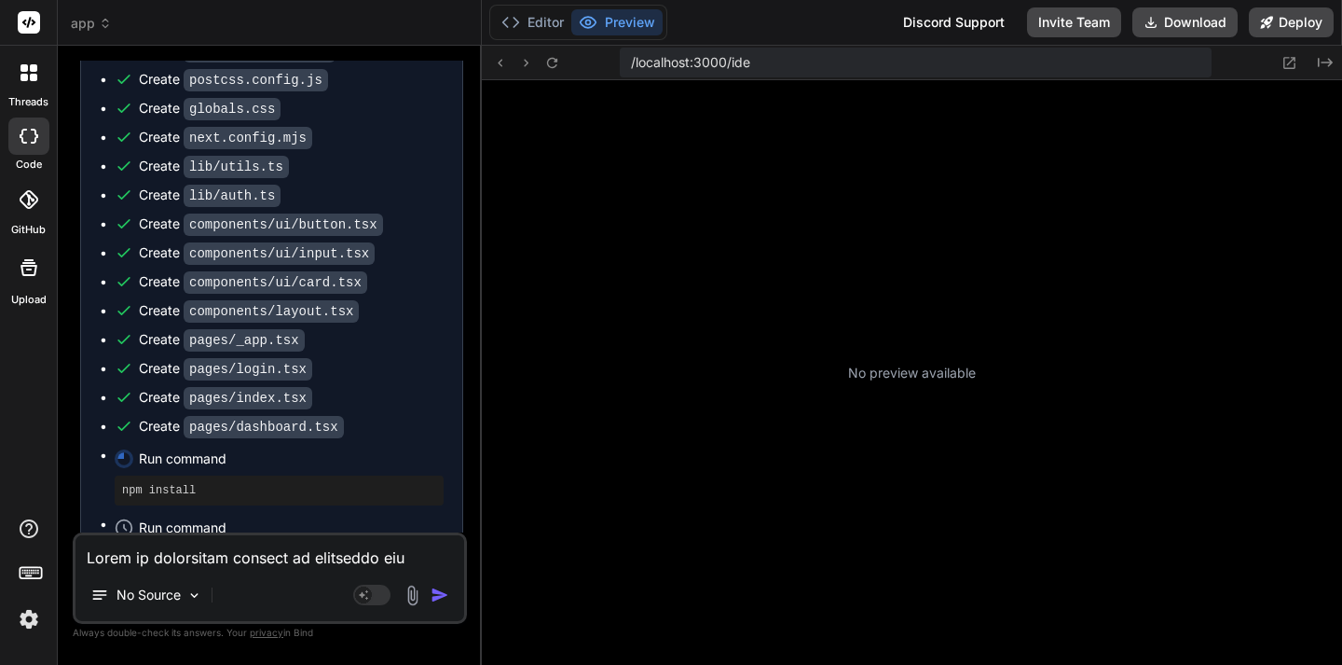
type textarea "x"
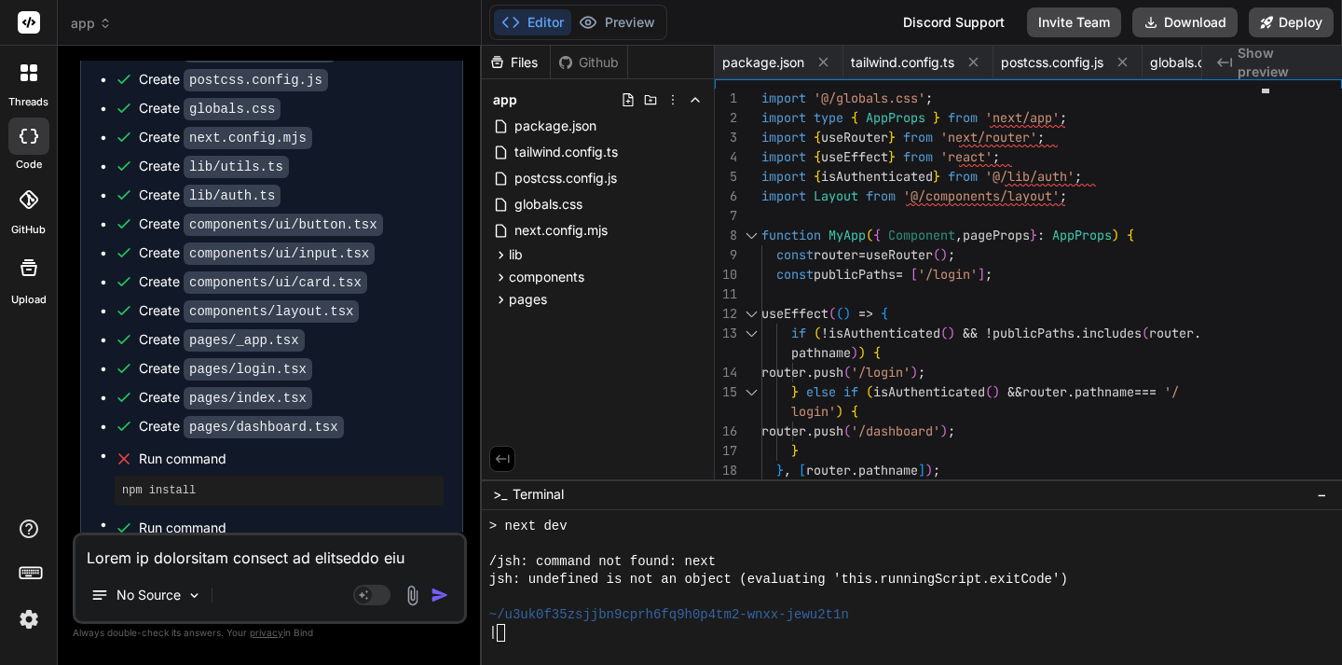
scroll to position [0, 0]
click at [521, 636] on div "/" at bounding box center [901, 633] width 825 height 18
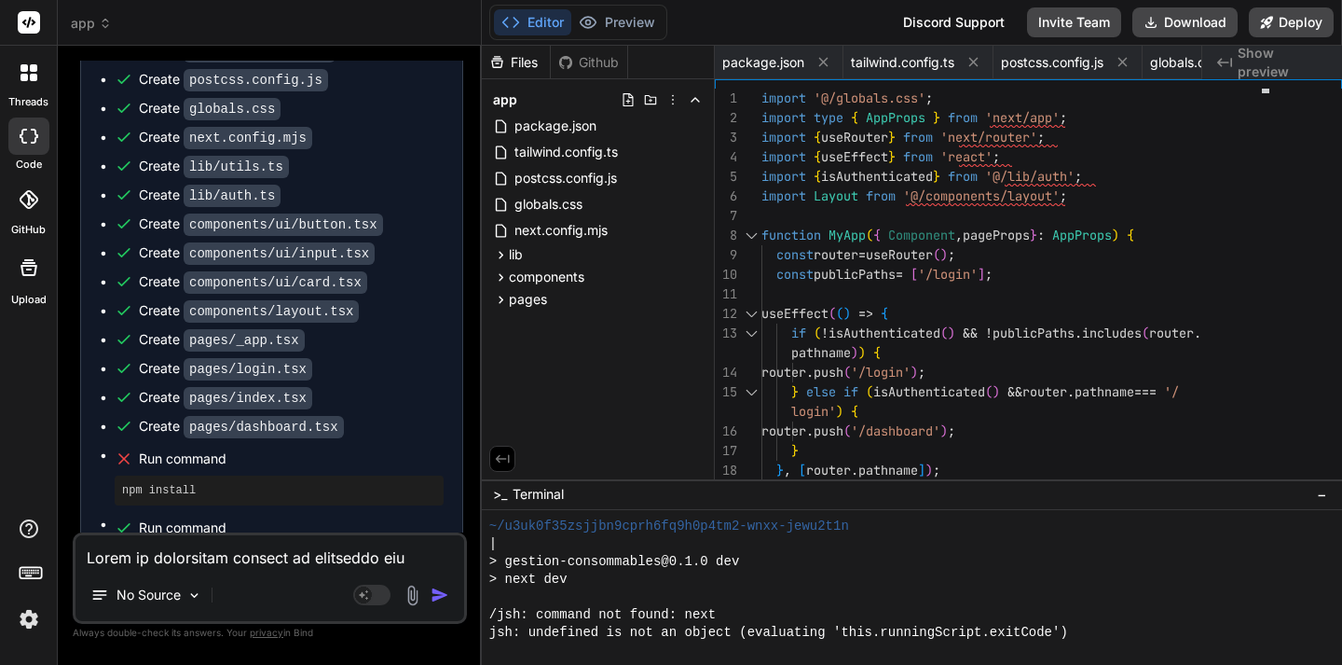
scroll to position [908, 0]
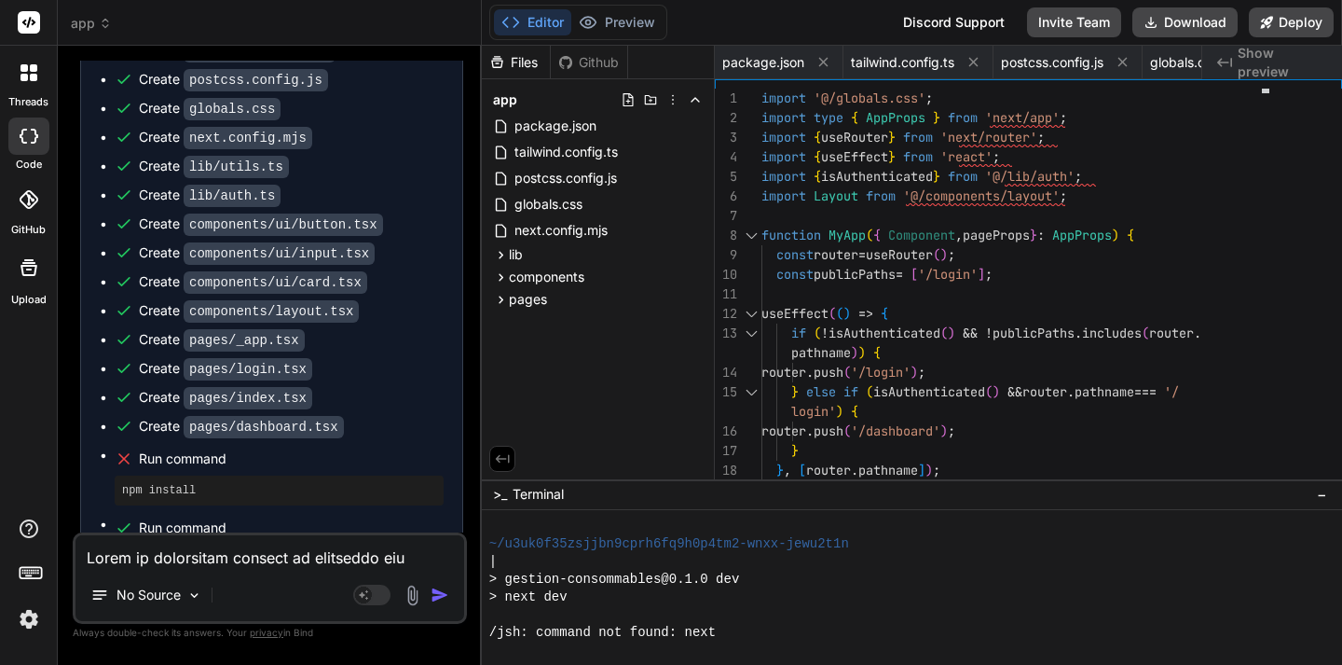
click at [539, 23] on button "Editor" at bounding box center [532, 22] width 77 height 26
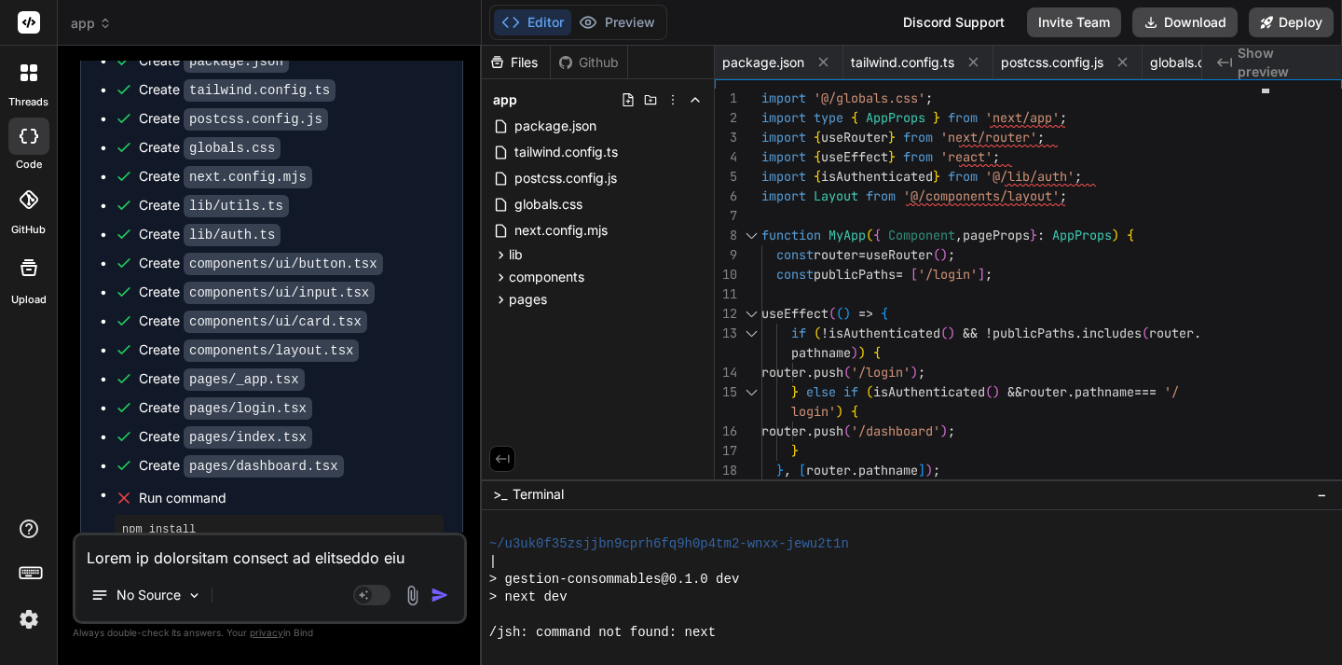
scroll to position [5083, 0]
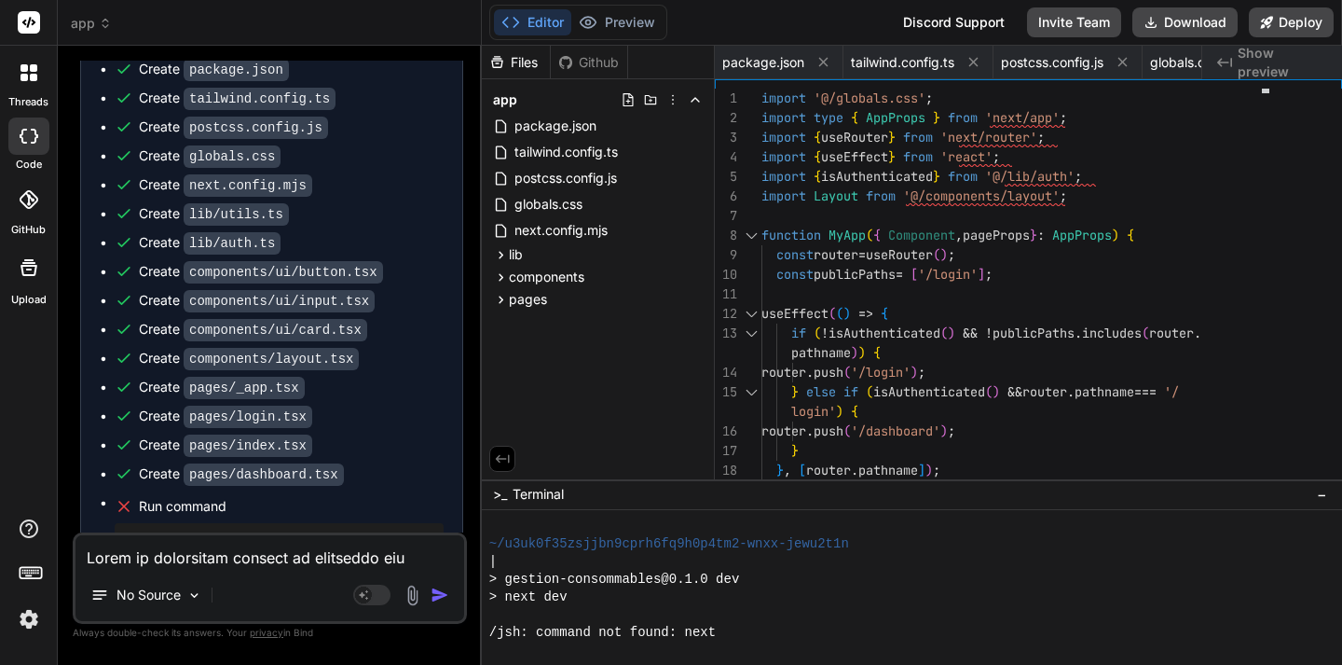
click at [151, 555] on textarea at bounding box center [269, 552] width 389 height 34
type textarea "j"
type textarea "x"
type textarea "je"
type textarea "x"
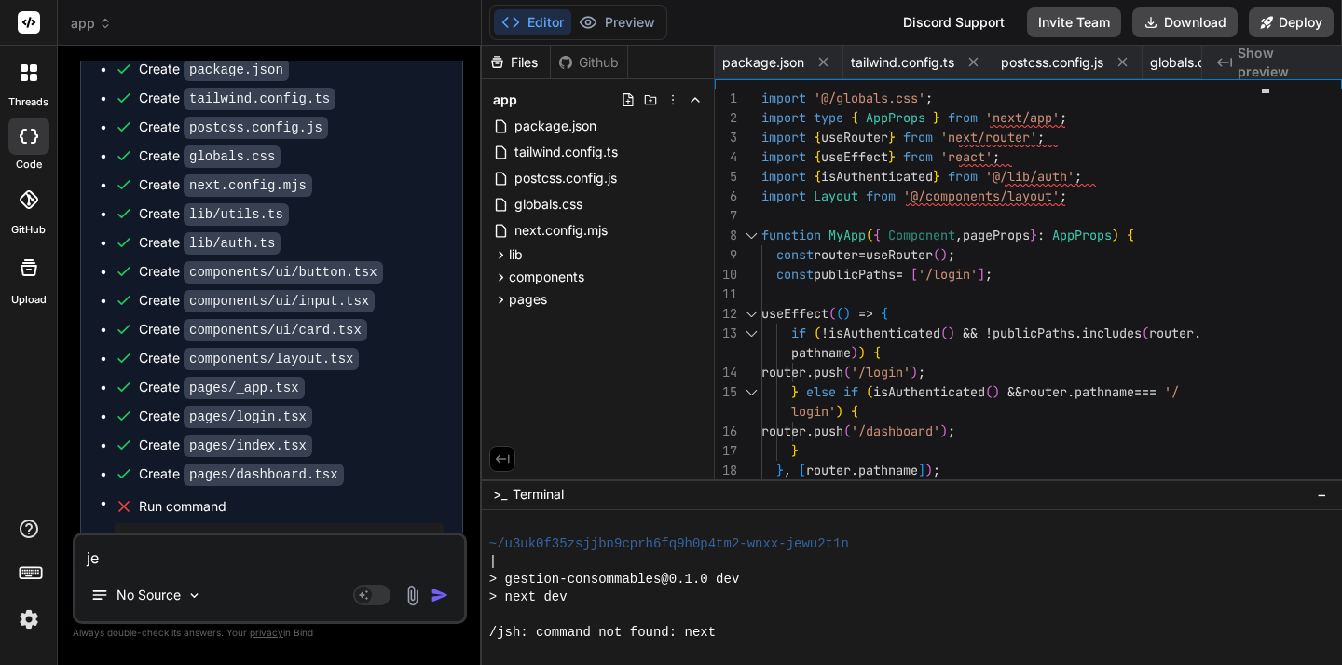
type textarea "je"
type textarea "x"
type textarea "je d"
type textarea "x"
type textarea "je do"
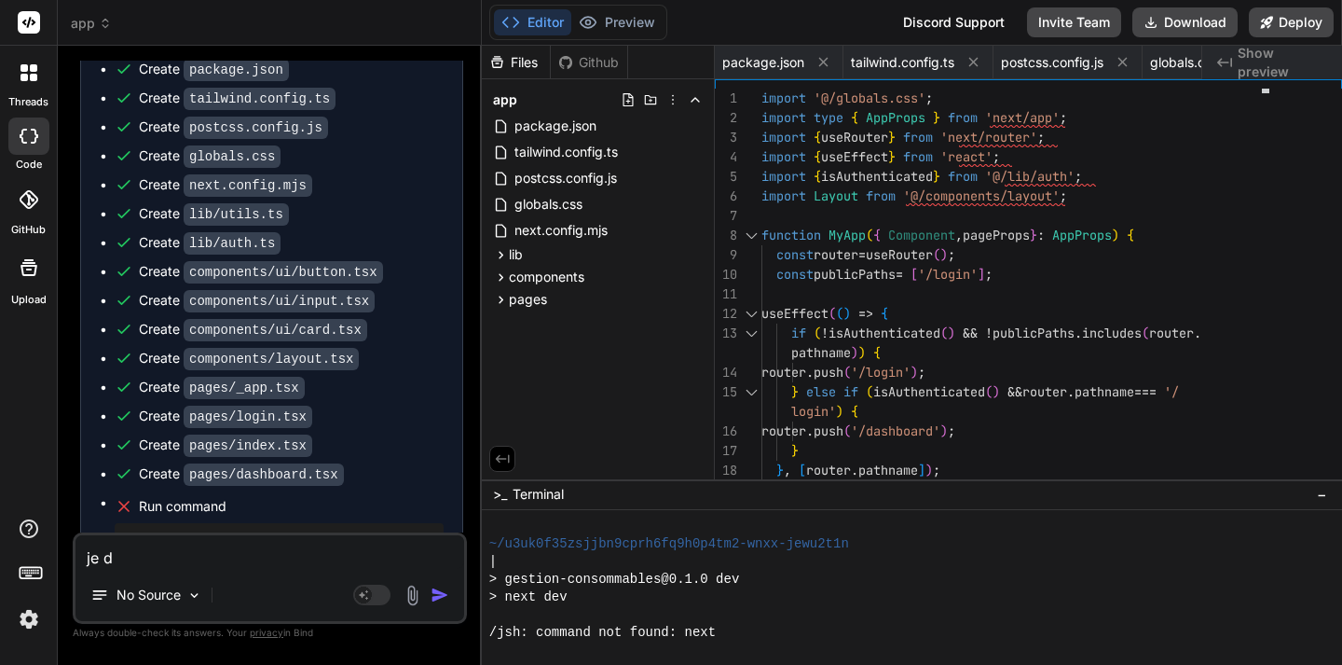
type textarea "x"
type textarea "je doi"
type textarea "x"
type textarea "je doid"
type textarea "x"
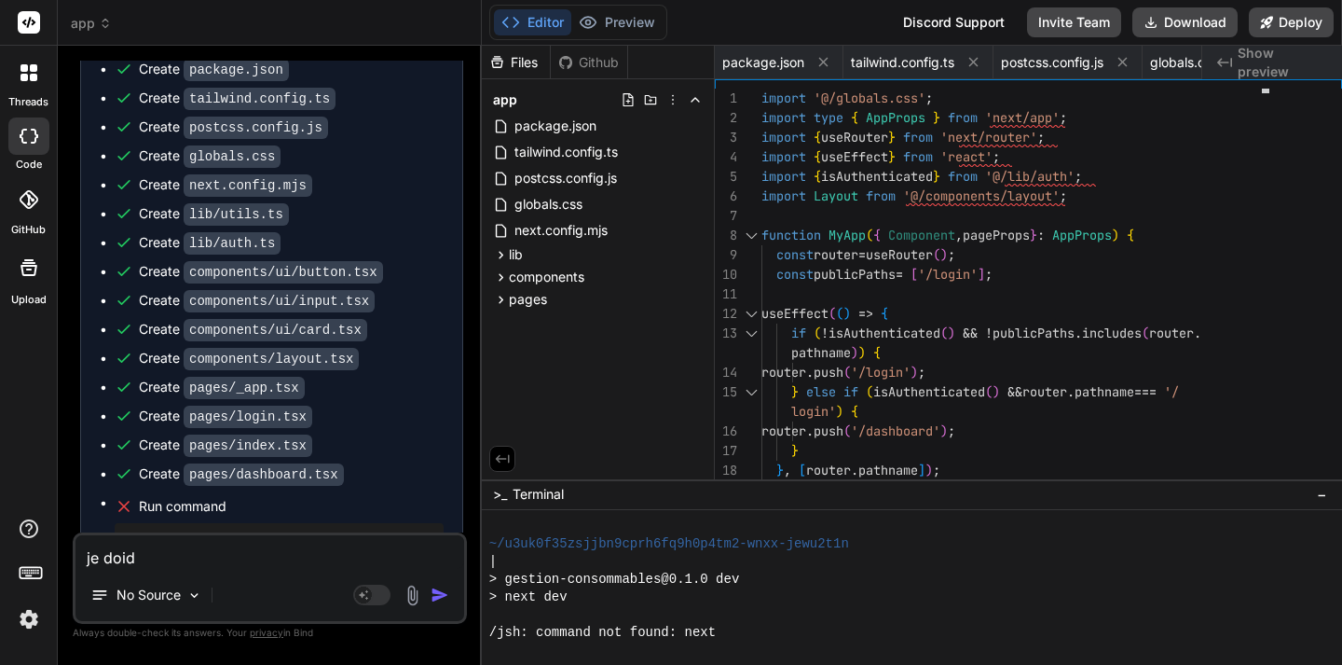
type textarea "je dois"
type textarea "x"
type textarea "je dois"
type textarea "x"
type textarea "je doi"
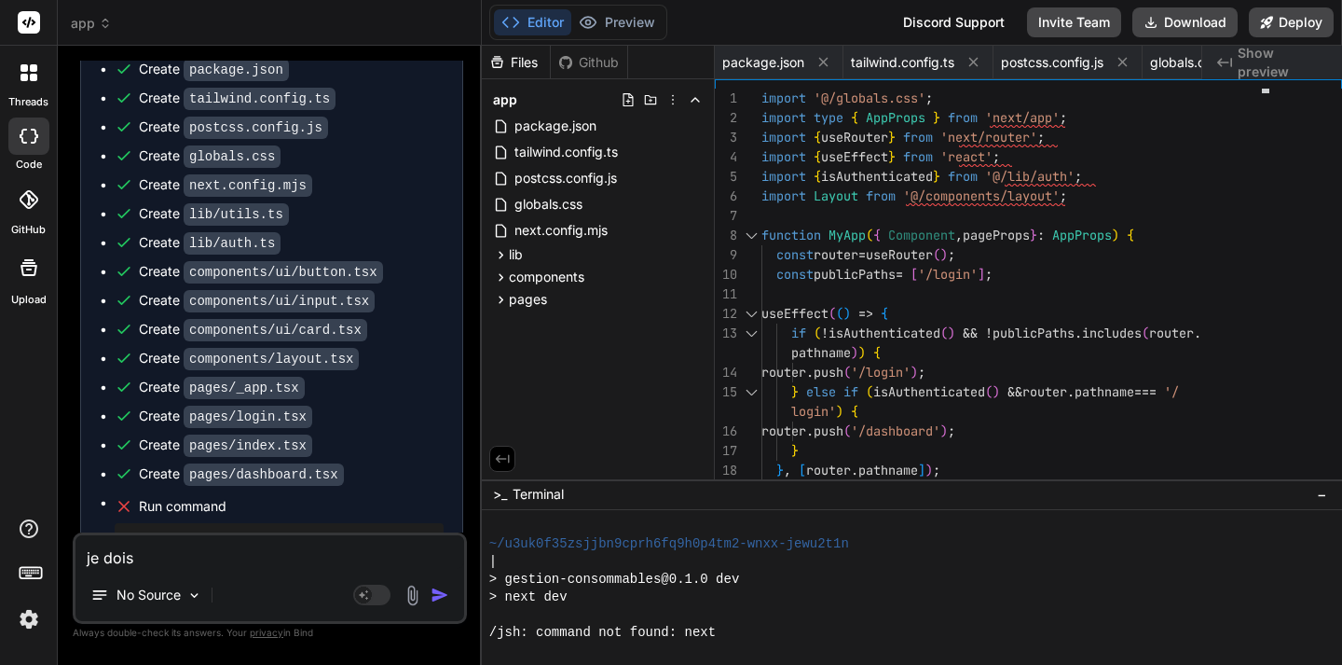
type textarea "x"
type textarea "je dois"
type textarea "x"
type textarea "je dois"
type textarea "x"
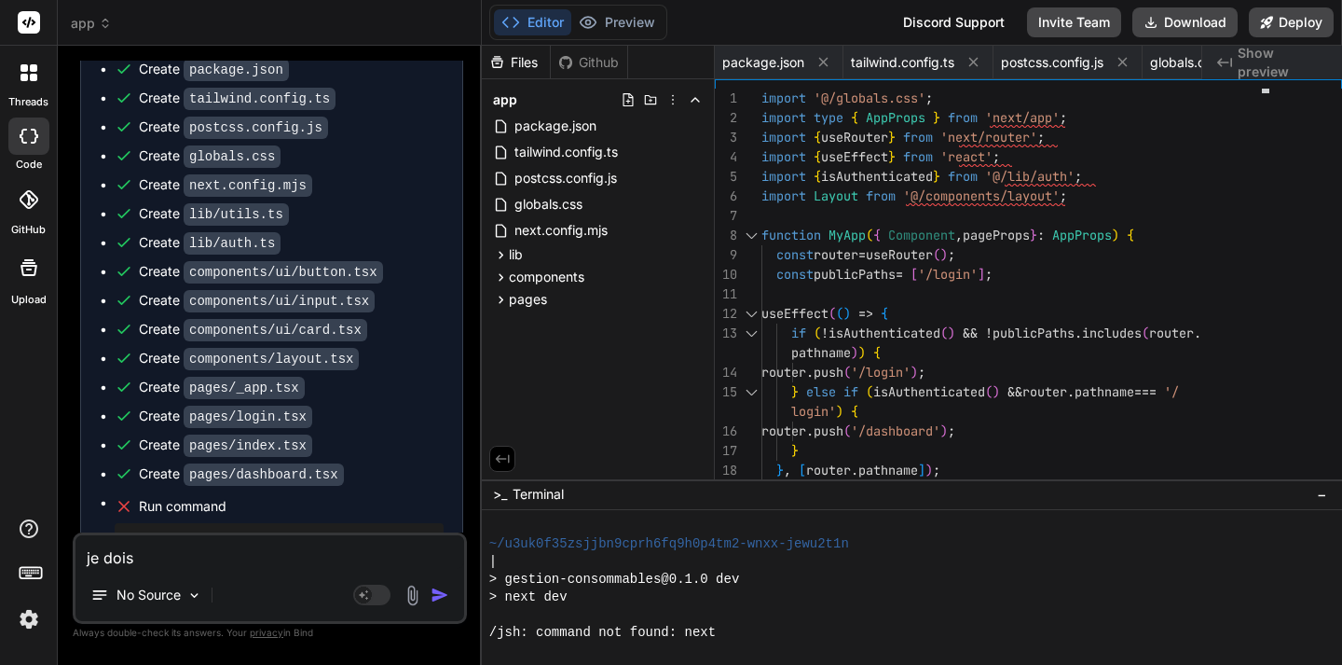
type textarea "je dois f"
type textarea "x"
type textarea "je dois fa"
type textarea "x"
type textarea "je dois fai"
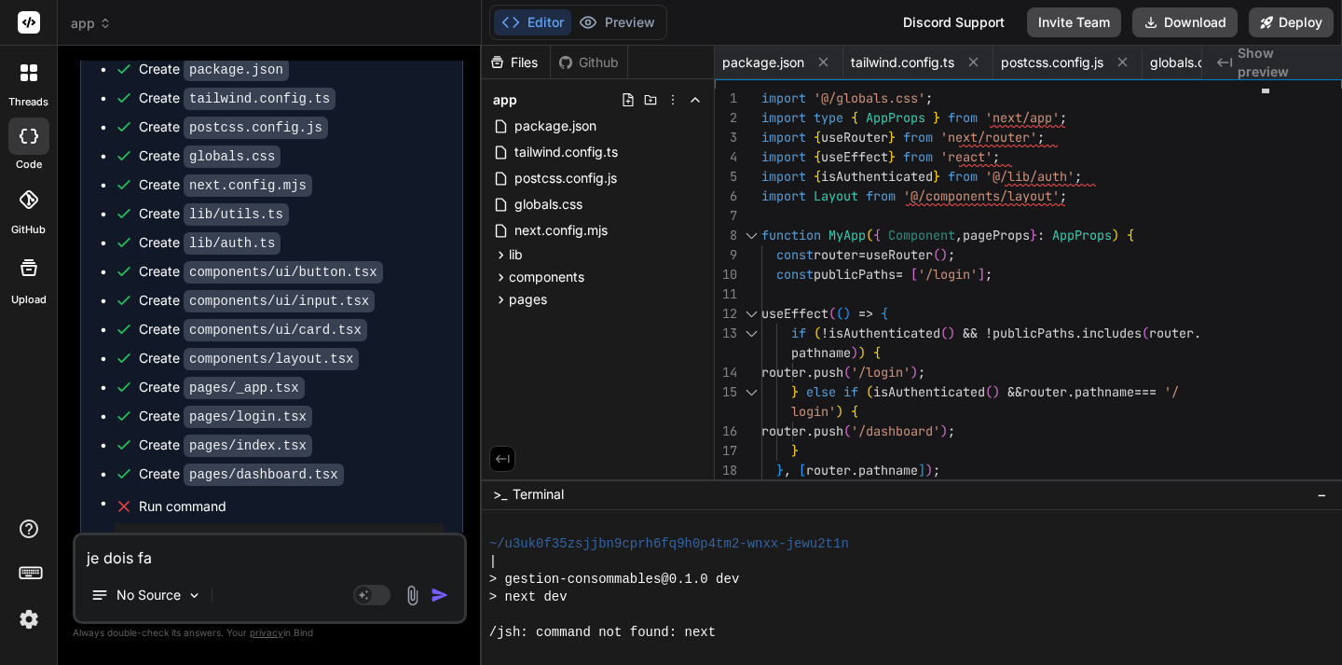
type textarea "x"
type textarea "je dois fair"
type textarea "x"
type textarea "je dois faire"
type textarea "x"
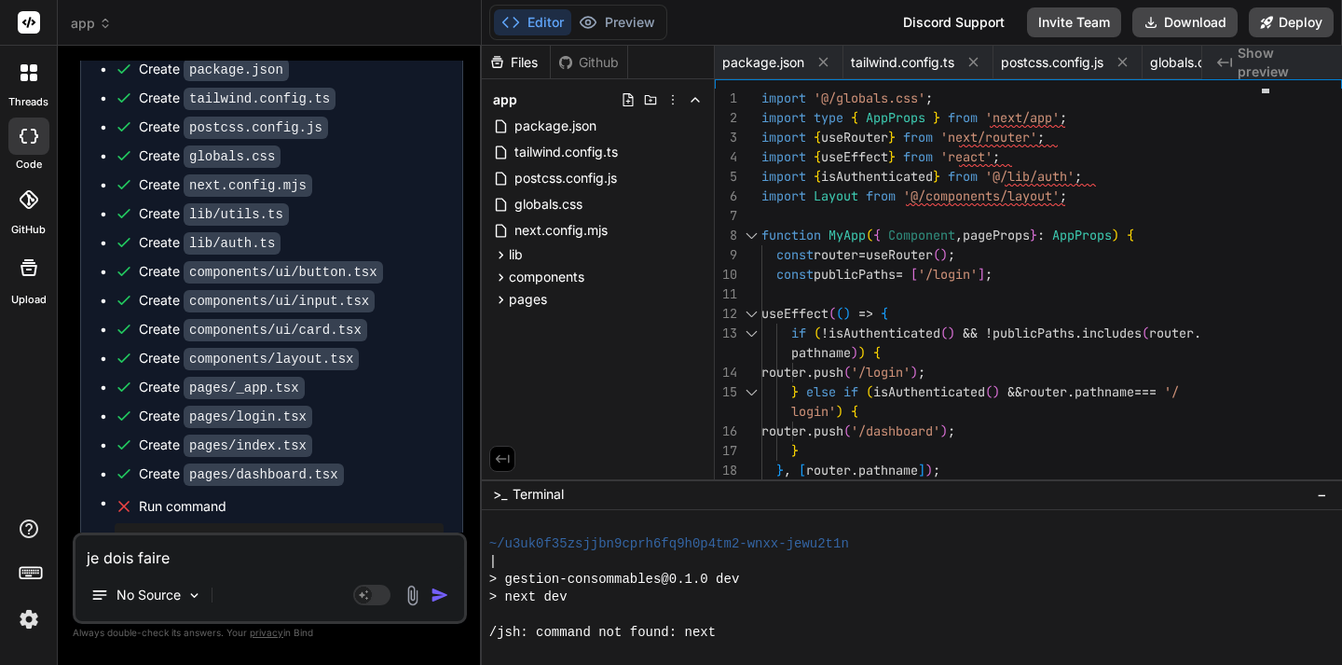
type textarea "je dois faire"
type textarea "x"
type textarea "je dois faire q"
type textarea "x"
type textarea "je dois faire qu"
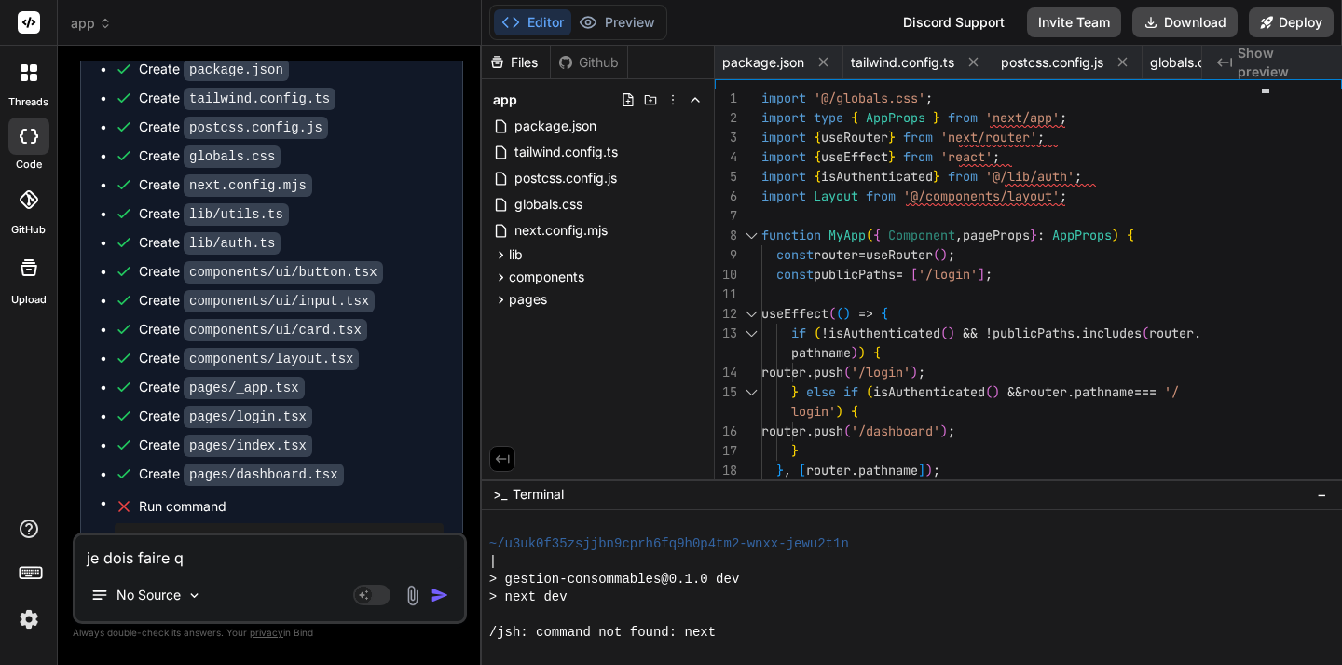
type textarea "x"
type textarea "je dois faire quo"
type textarea "x"
type textarea "je dois faire quo"
type textarea "x"
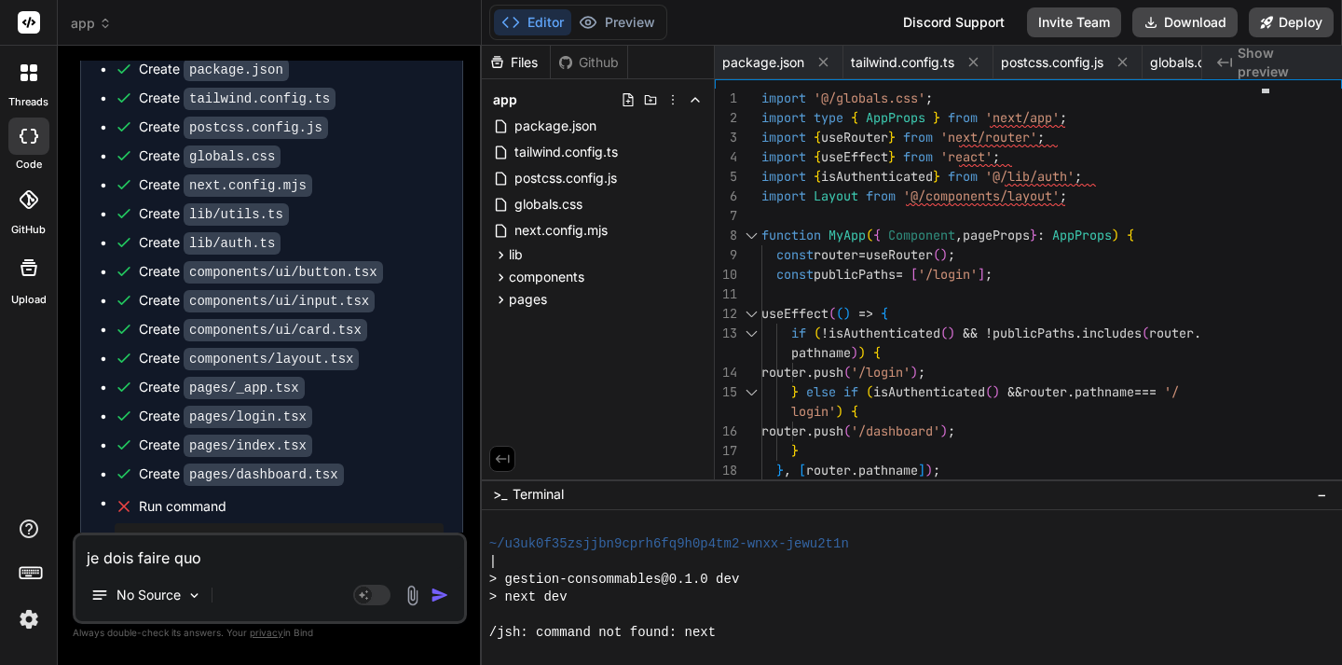
type textarea "je dois faire quo"
type textarea "x"
type textarea "je dois faire quoi"
type textarea "x"
type textarea "je dois faire quoi"
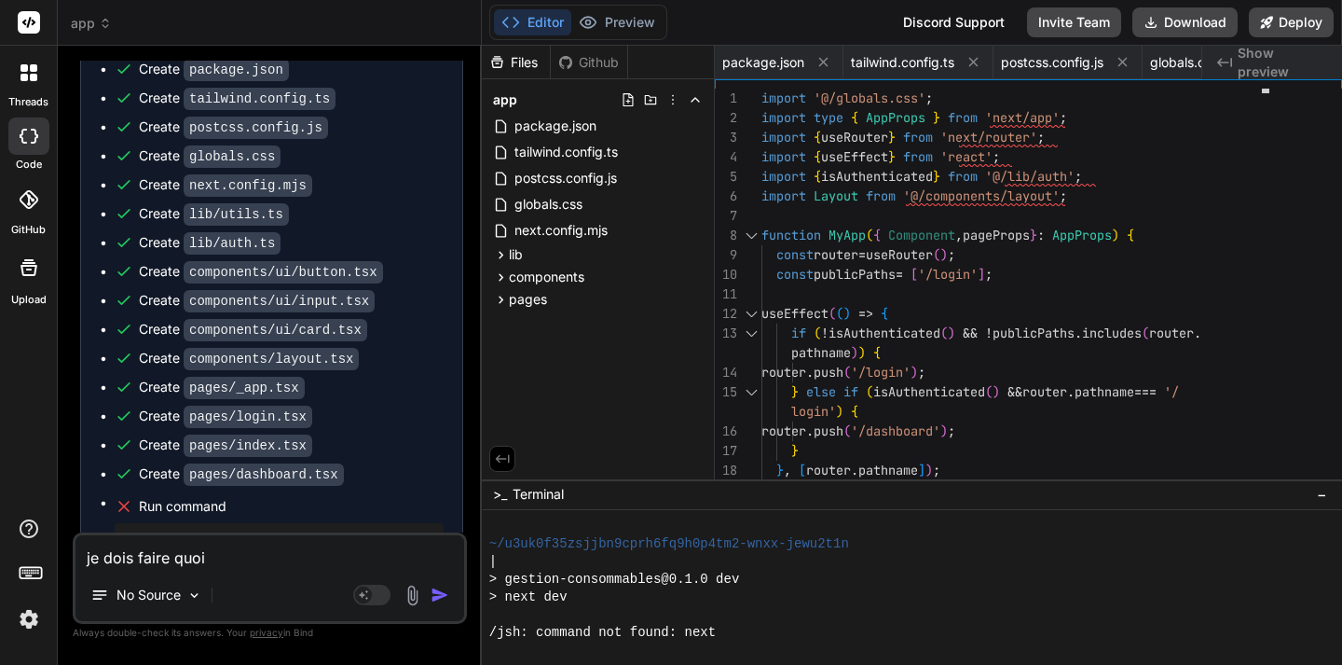
type textarea "x"
type textarea "je dois faire quoi ?"
type textarea "x"
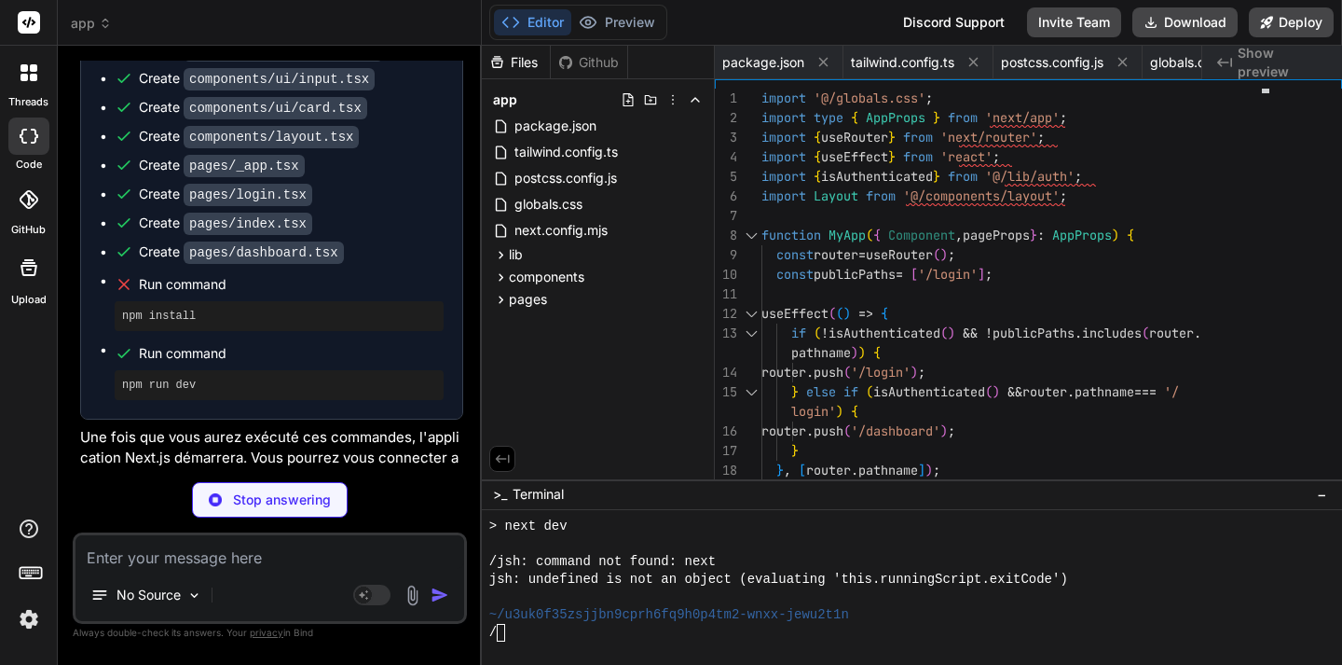
scroll to position [0, 0]
type textarea "x"
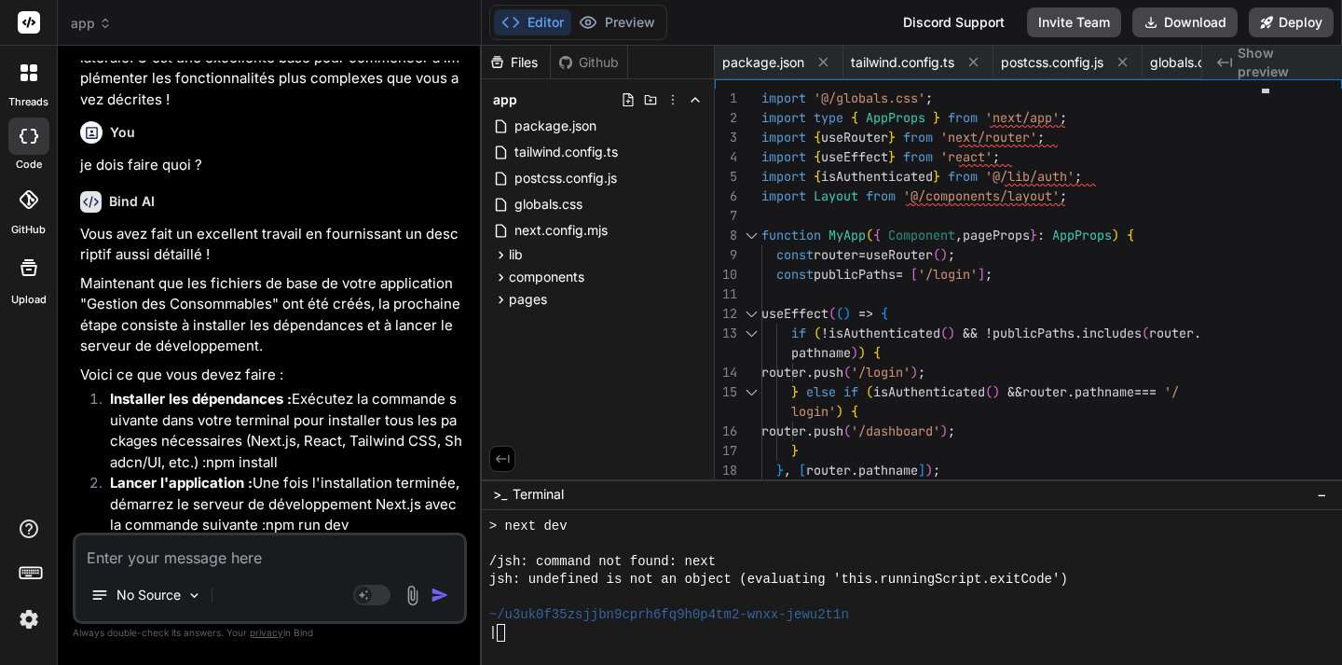
scroll to position [5763, 0]
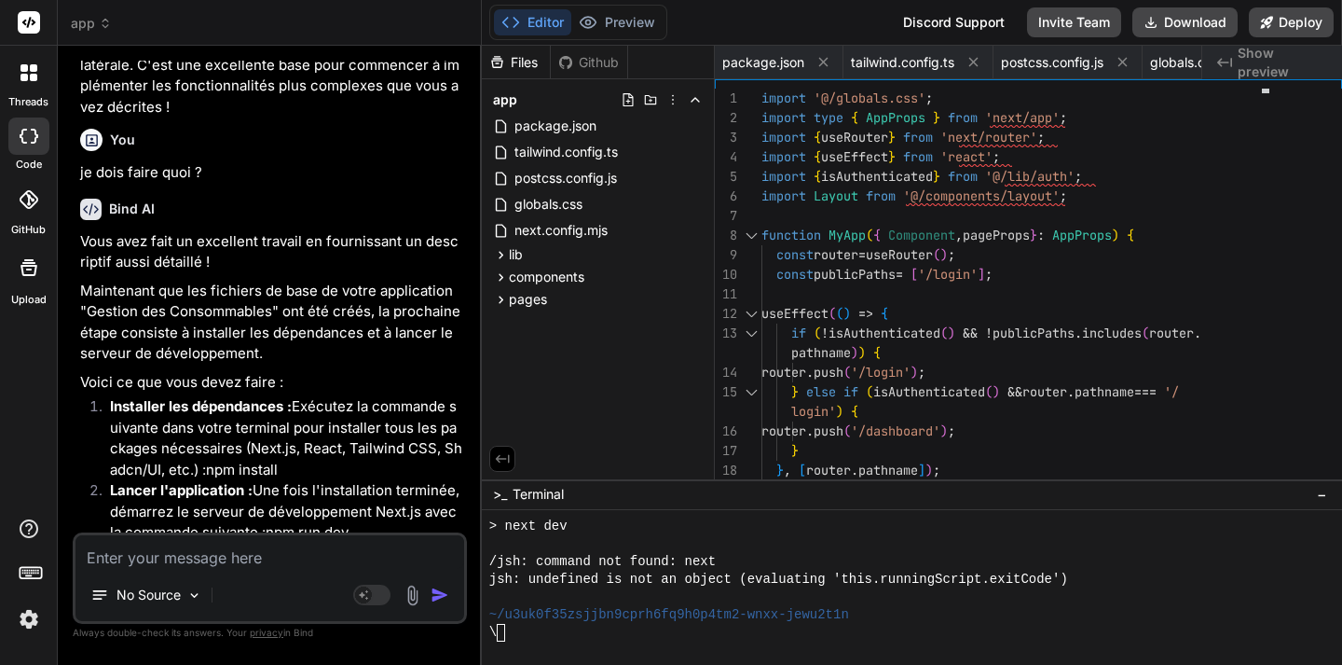
click at [144, 557] on textarea at bounding box center [269, 552] width 389 height 34
type textarea "l"
type textarea "x"
type textarea "la"
type textarea "x"
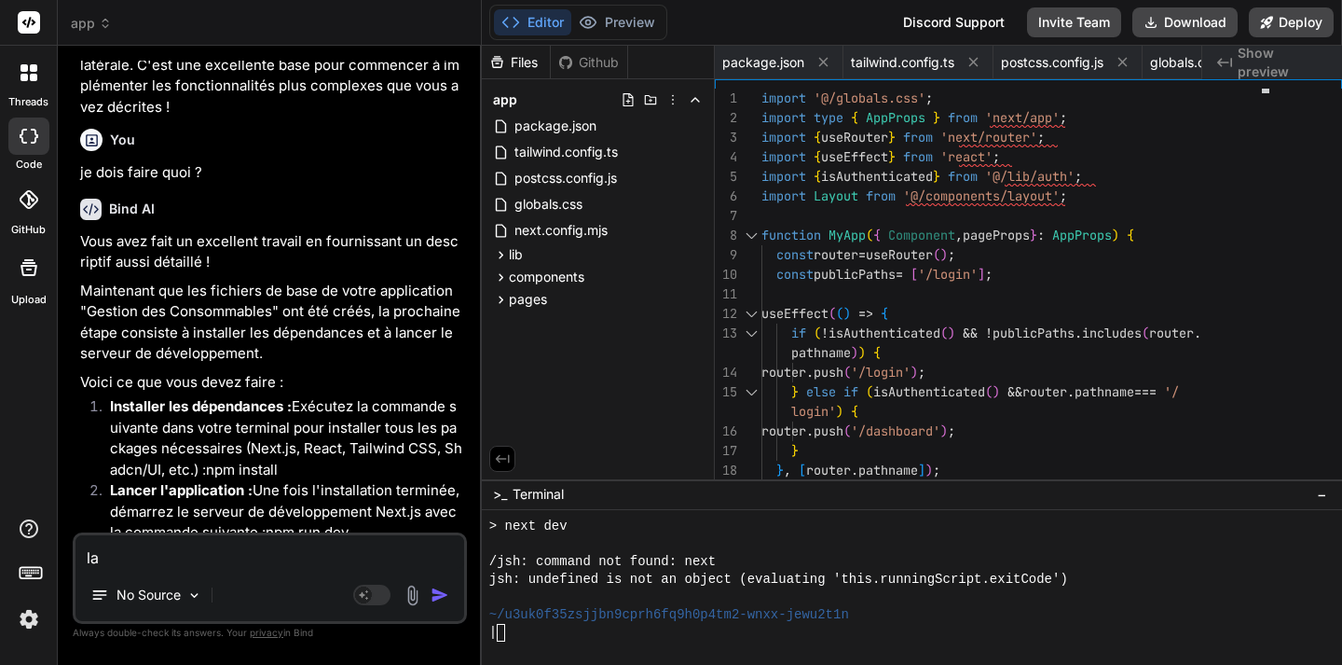
type textarea "la"
type textarea "x"
type textarea "la j"
type textarea "x"
type textarea "la je"
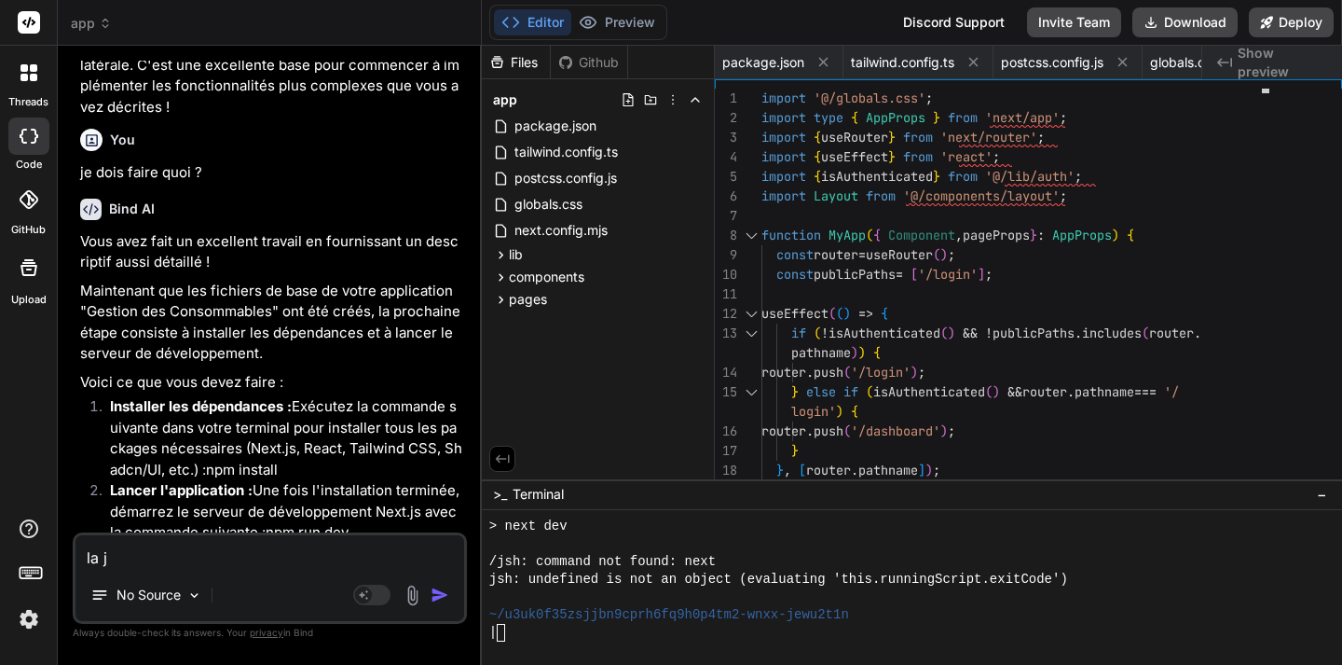
type textarea "x"
type textarea "la je"
type textarea "x"
type textarea "la je p"
type textarea "x"
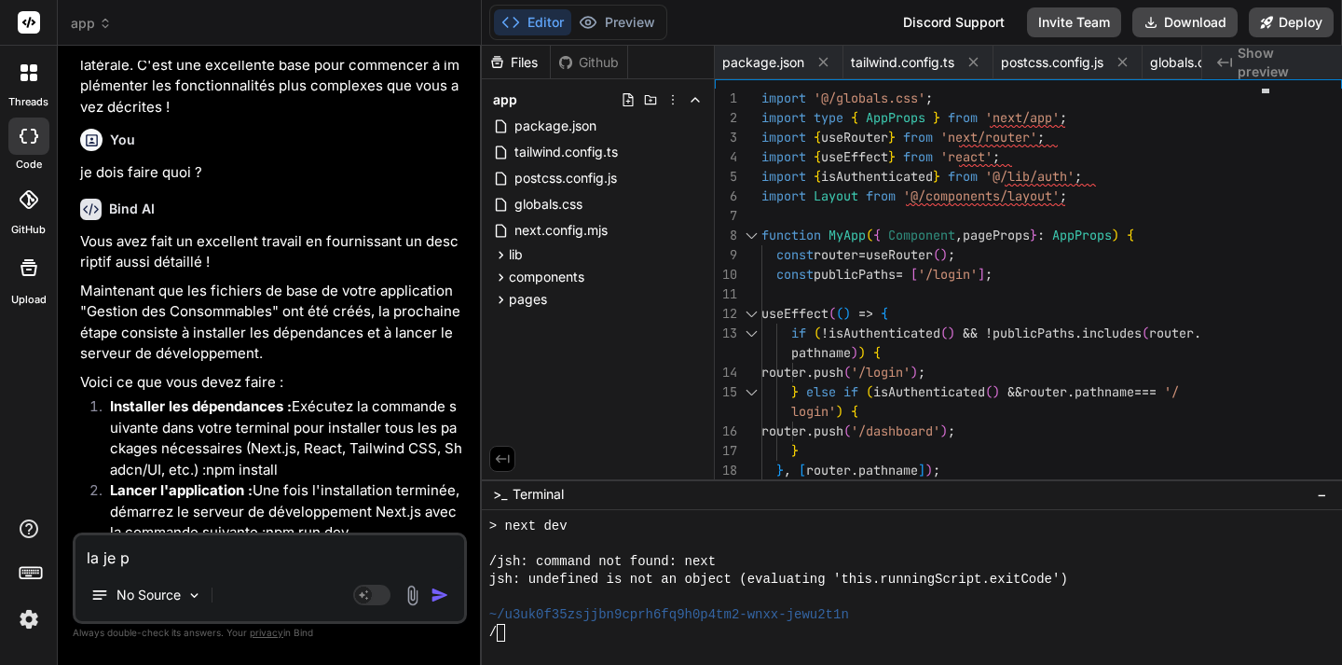
type textarea "la je pe"
type textarea "x"
type textarea "la je peu"
type textarea "x"
type textarea "la je peux"
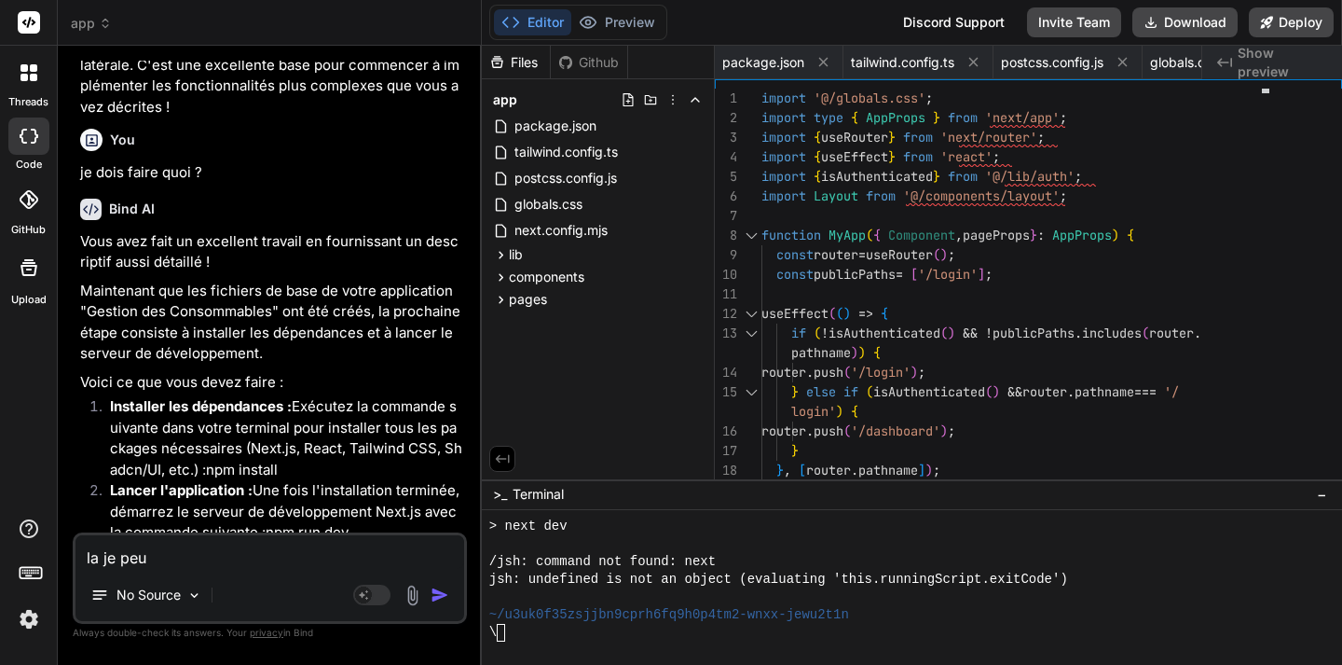
type textarea "x"
type textarea "la je peux"
type textarea "x"
type textarea "la je peux p"
type textarea "x"
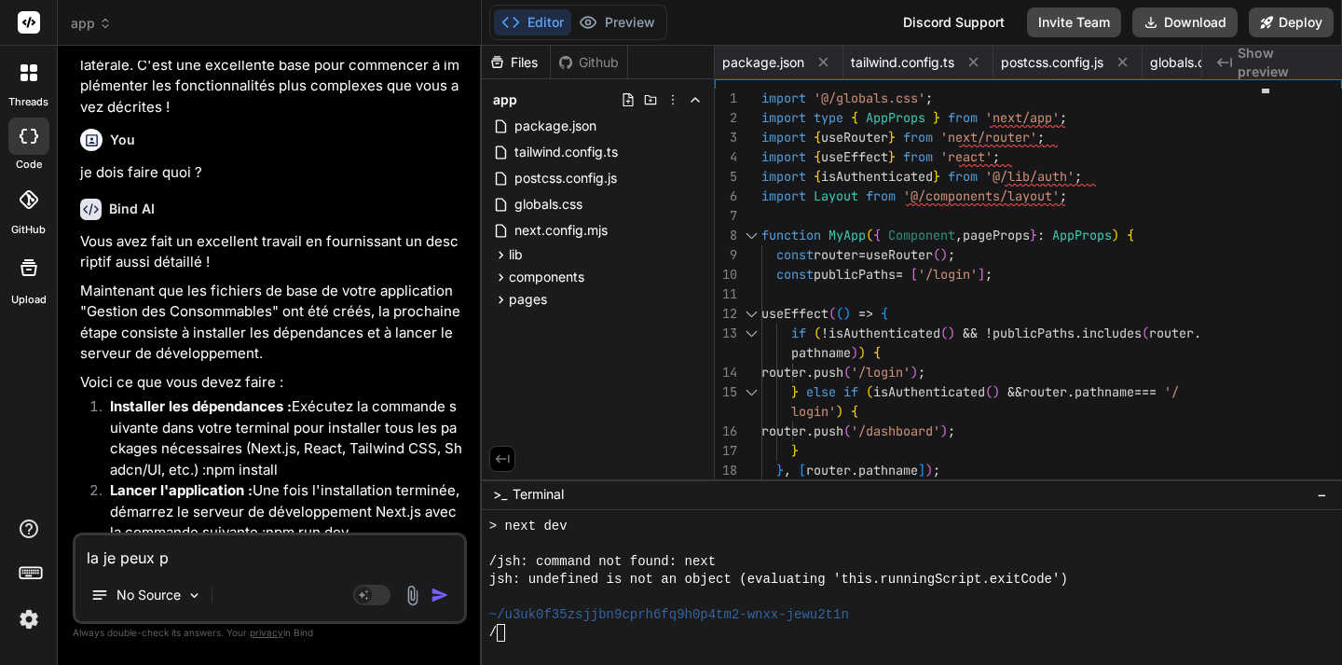
type textarea "la je peux pa"
type textarea "x"
type textarea "la je peux pas"
type textarea "x"
type textarea "la je peux pas"
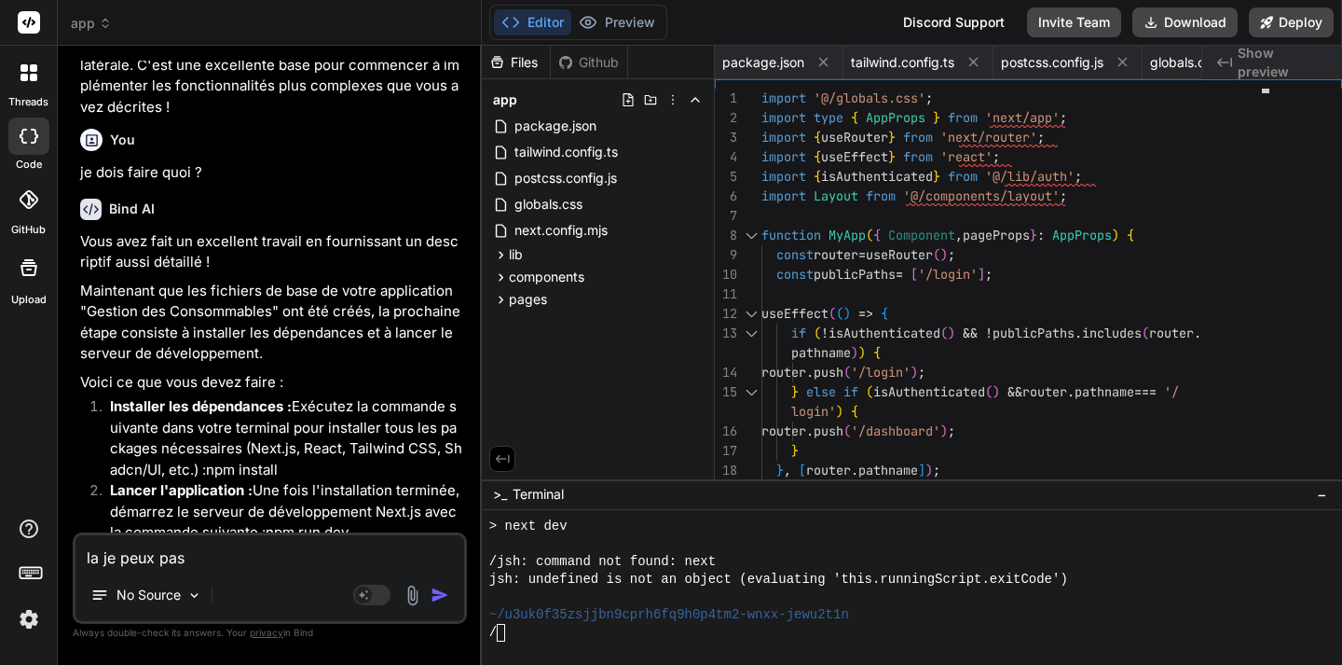
type textarea "x"
type textarea "la je peux pas a"
type textarea "x"
type textarea "la je peux pas av"
type textarea "x"
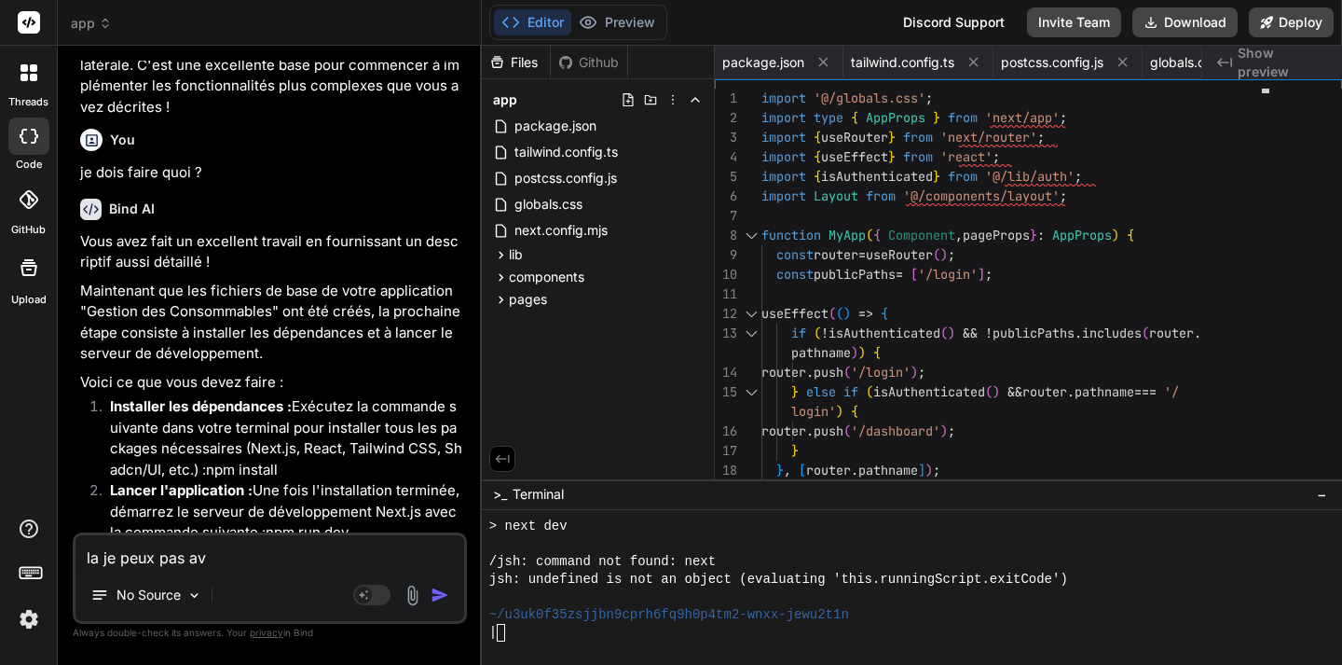
type textarea "la je peux pas avo"
type textarea "x"
type textarea "la je peux pas avoi"
type textarea "x"
type textarea "la je peux pas avoir"
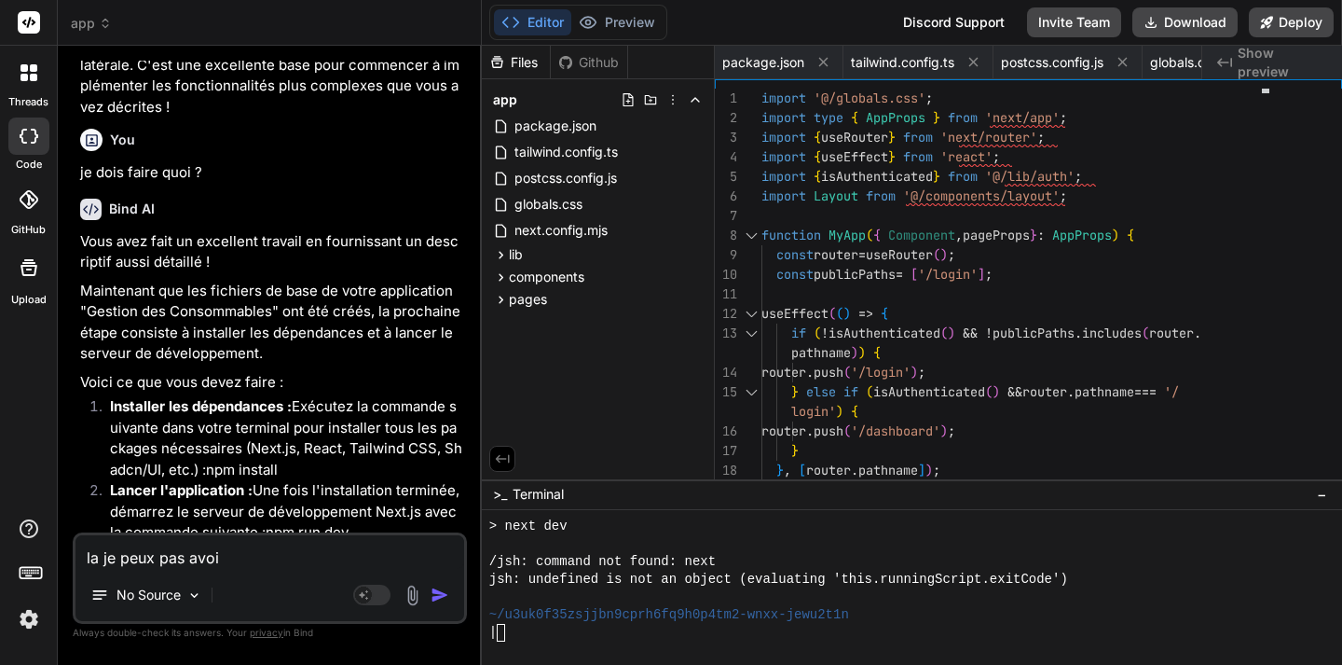
type textarea "x"
type textarea "la je peux pas avoir"
type textarea "x"
type textarea "la je peux pas avoir d"
type textarea "x"
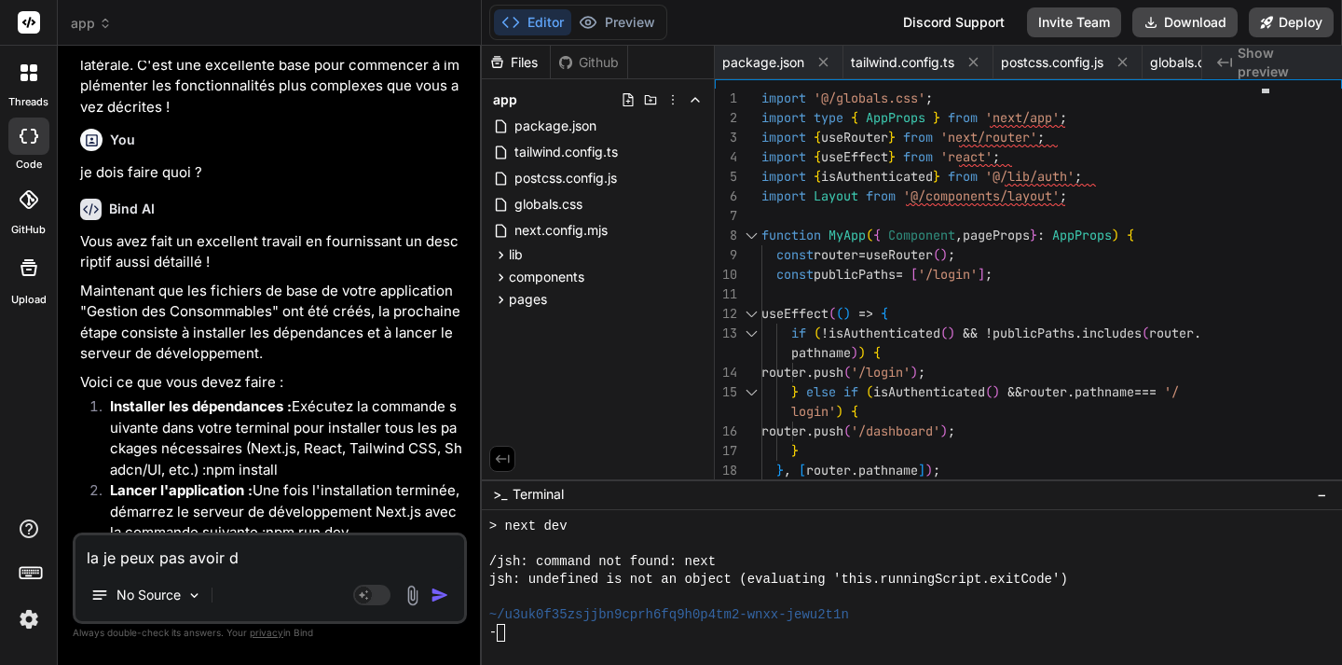
type textarea "la je peux pas avoir de"
type textarea "x"
type textarea "la je peux pas avoir de"
type textarea "x"
type textarea "la je peux pas avoir de p"
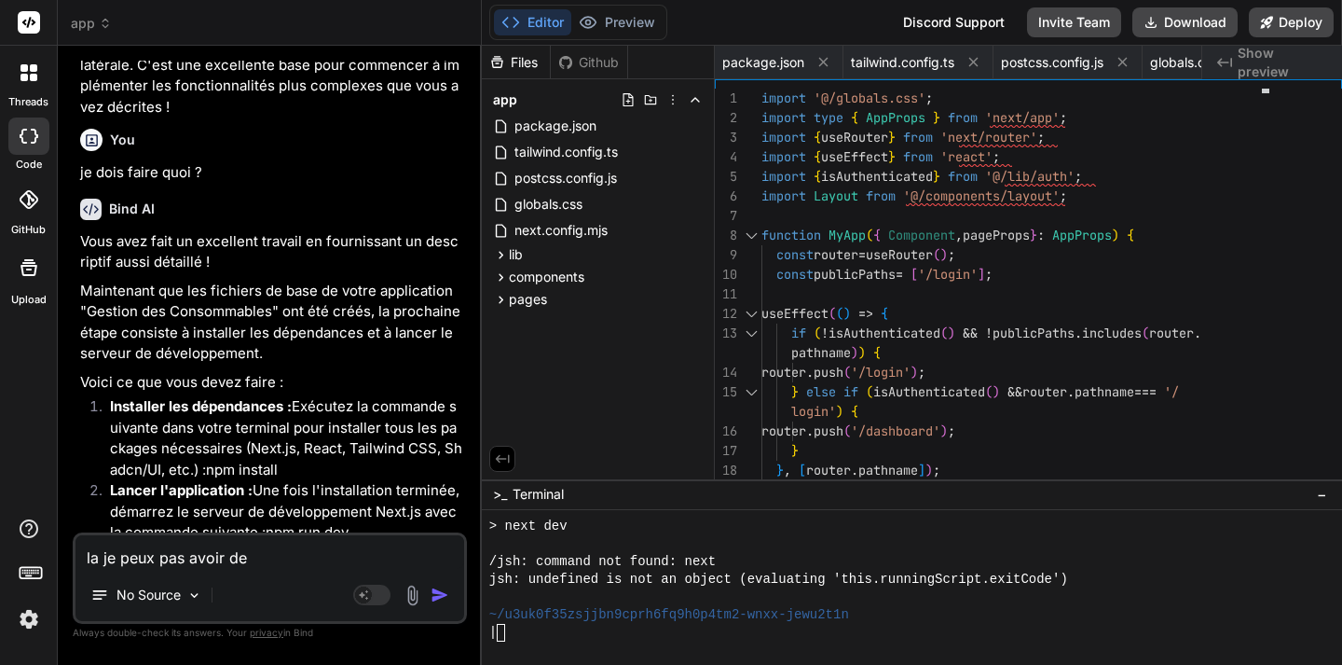
type textarea "x"
type textarea "la je peux pas avoir de pr"
type textarea "x"
type textarea "la je peux pas avoir de prv"
type textarea "x"
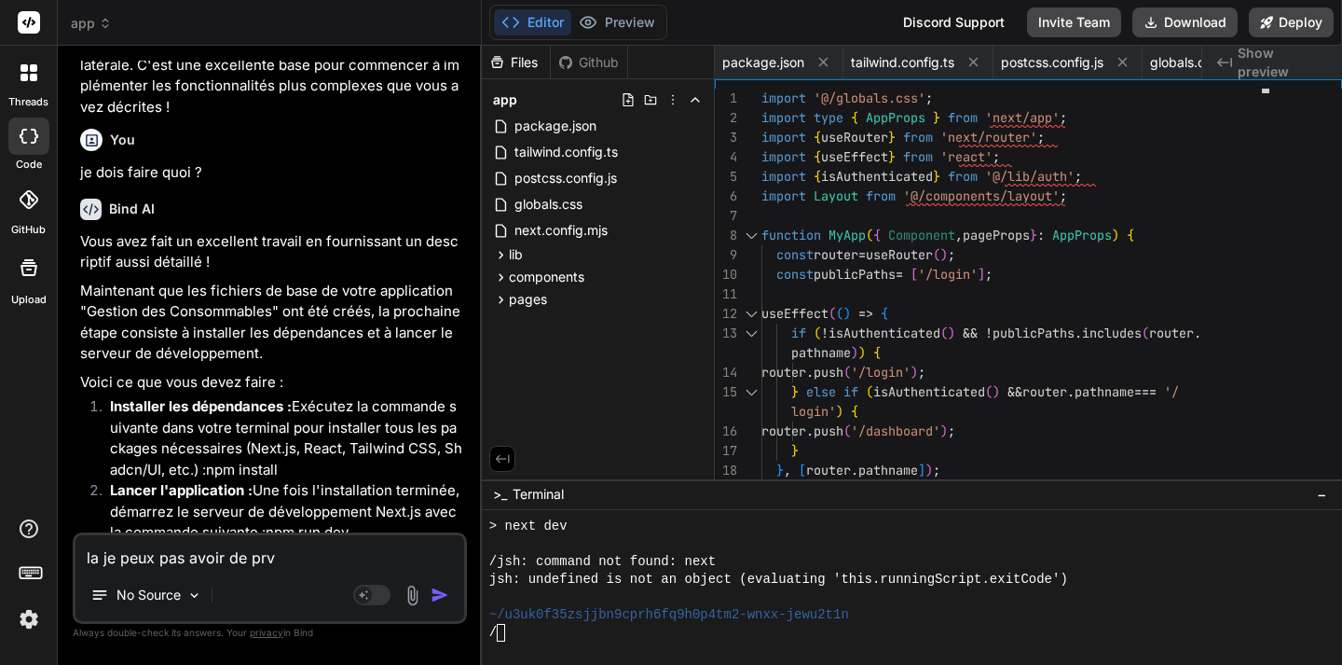
type textarea "la je peux pas avoir de prvi"
type textarea "x"
type textarea "la je peux pas avoir de prv"
type textarea "x"
type textarea "la je peux pas avoir de pr"
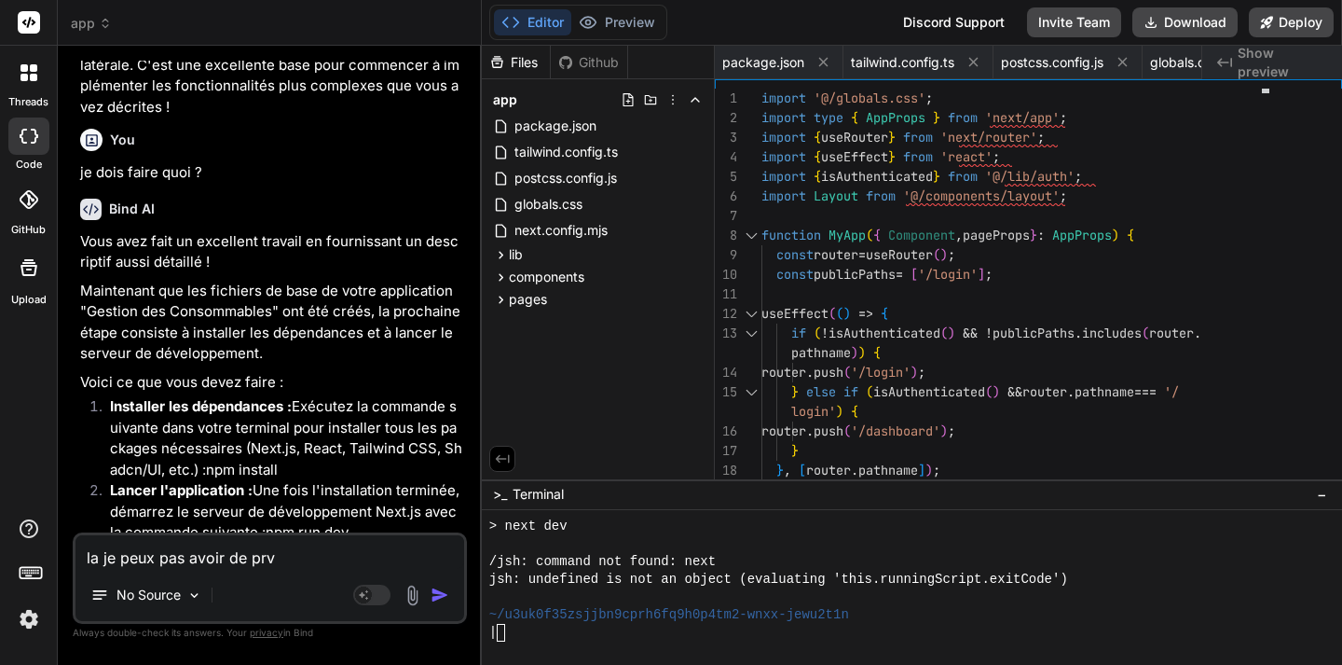
type textarea "x"
type textarea "la je peux pas avoir de pre"
type textarea "x"
type textarea "la je peux pas avoir de prev"
type textarea "x"
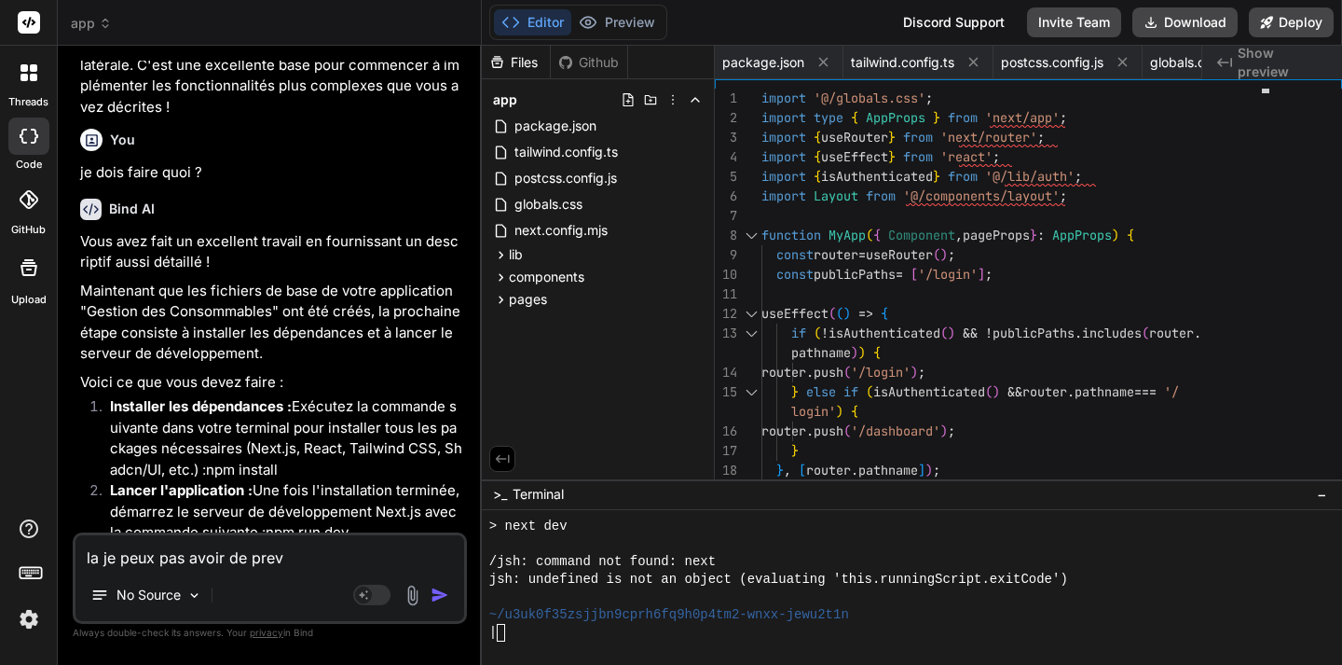
type textarea "la je peux pas avoir de previ"
type textarea "x"
type textarea "la je peux pas avoir de previe"
type textarea "x"
type textarea "la je peux pas avoir de preview"
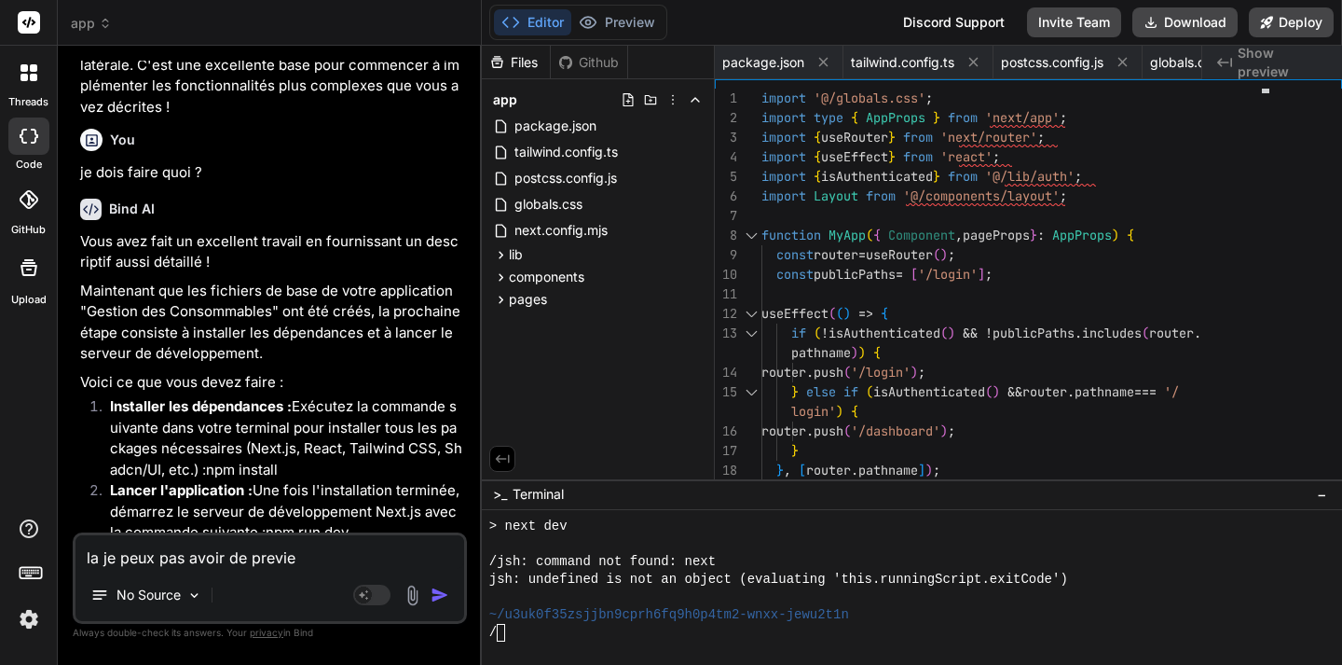
type textarea "x"
type textarea "la je peux pas avoir de preview"
type textarea "x"
type textarea "la je peux pas avoir de preview ?"
type textarea "x"
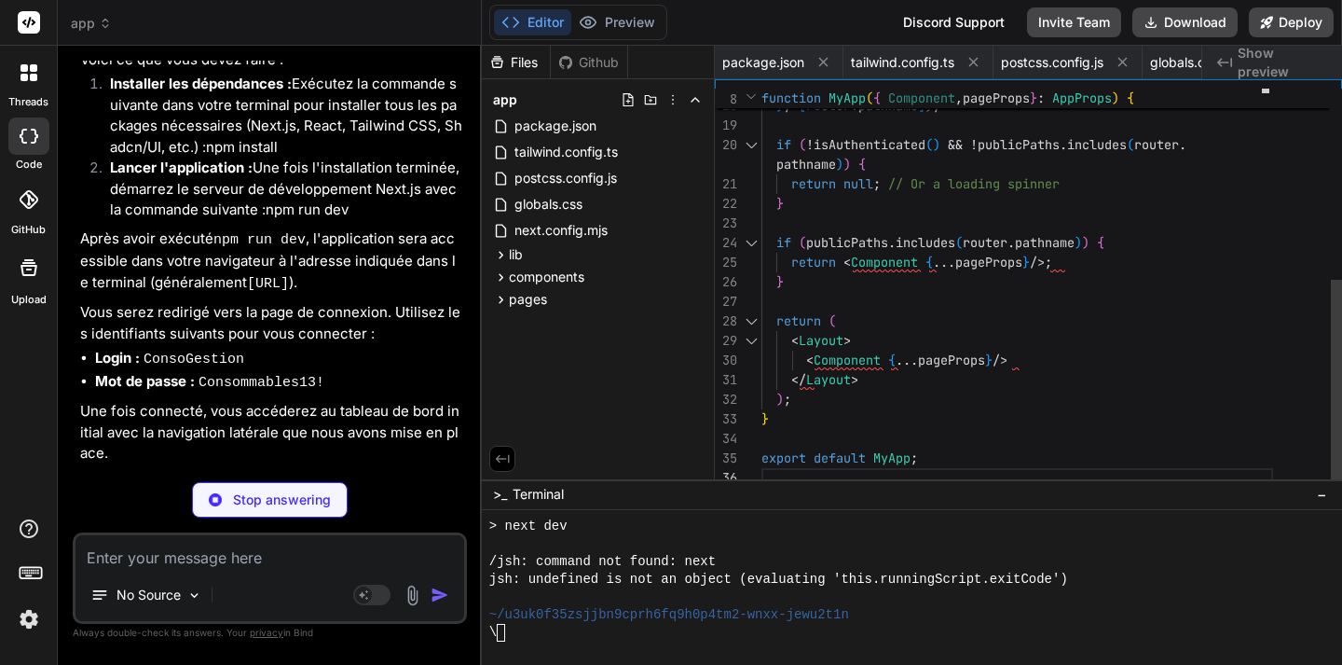
scroll to position [6068, 0]
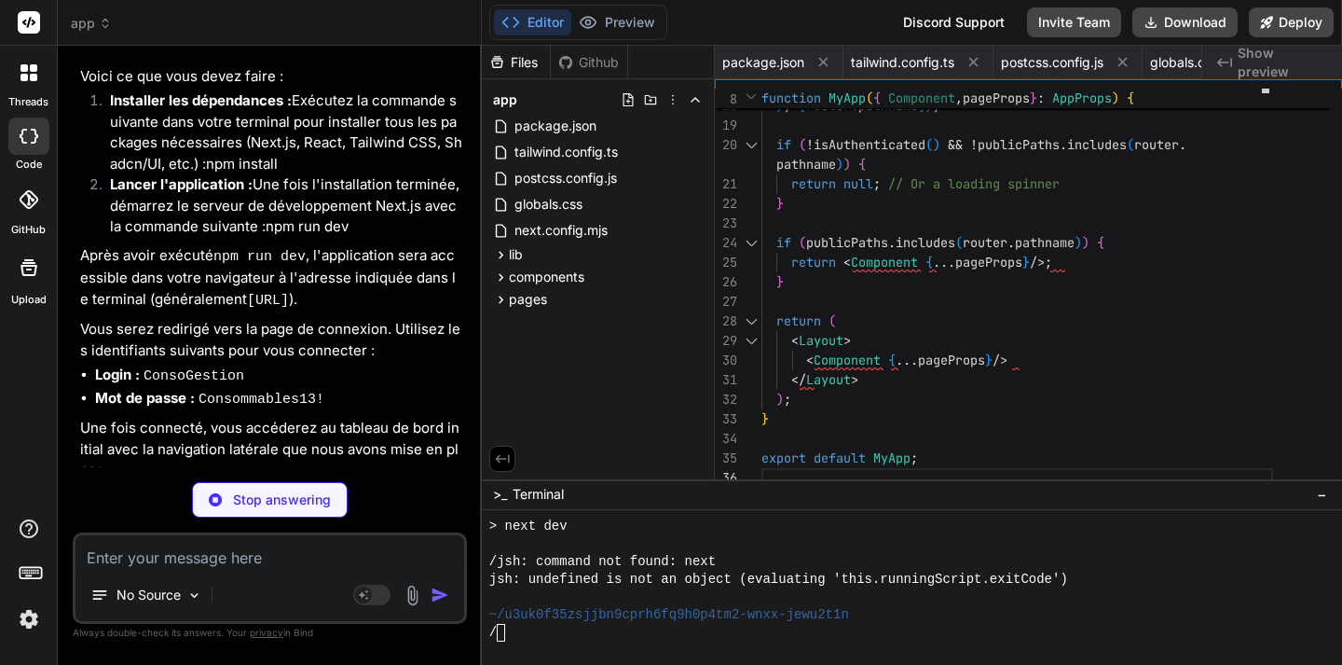
type textarea "x"
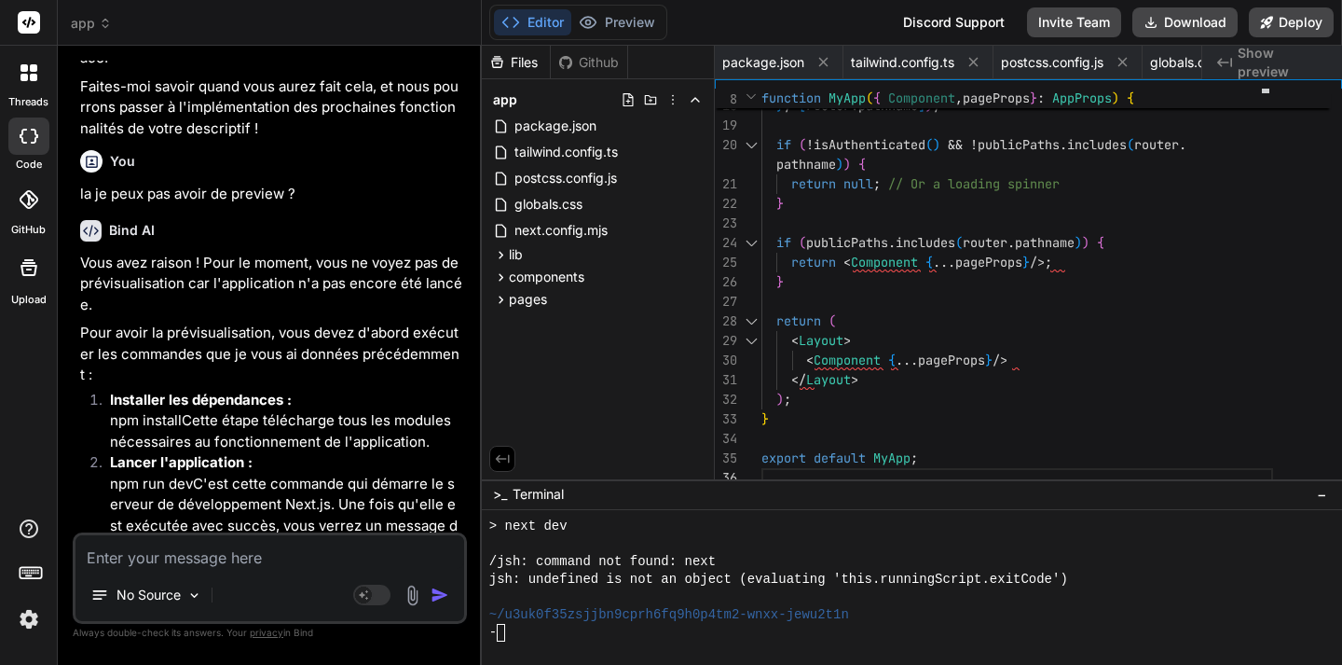
scroll to position [6479, 0]
click at [534, 635] on div "|" at bounding box center [901, 633] width 825 height 18
click at [560, 632] on div "/" at bounding box center [901, 633] width 825 height 18
click at [184, 561] on textarea at bounding box center [269, 552] width 389 height 34
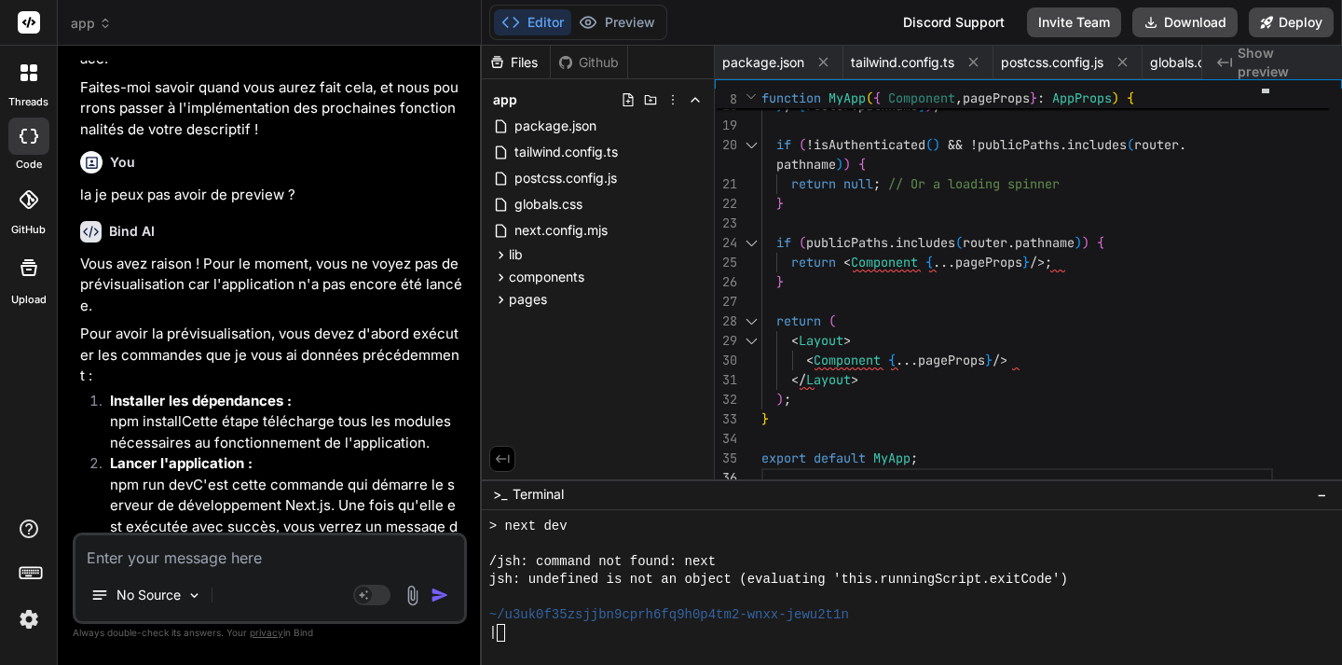
type textarea "j"
type textarea "x"
type textarea "je"
type textarea "x"
type textarea "jen"
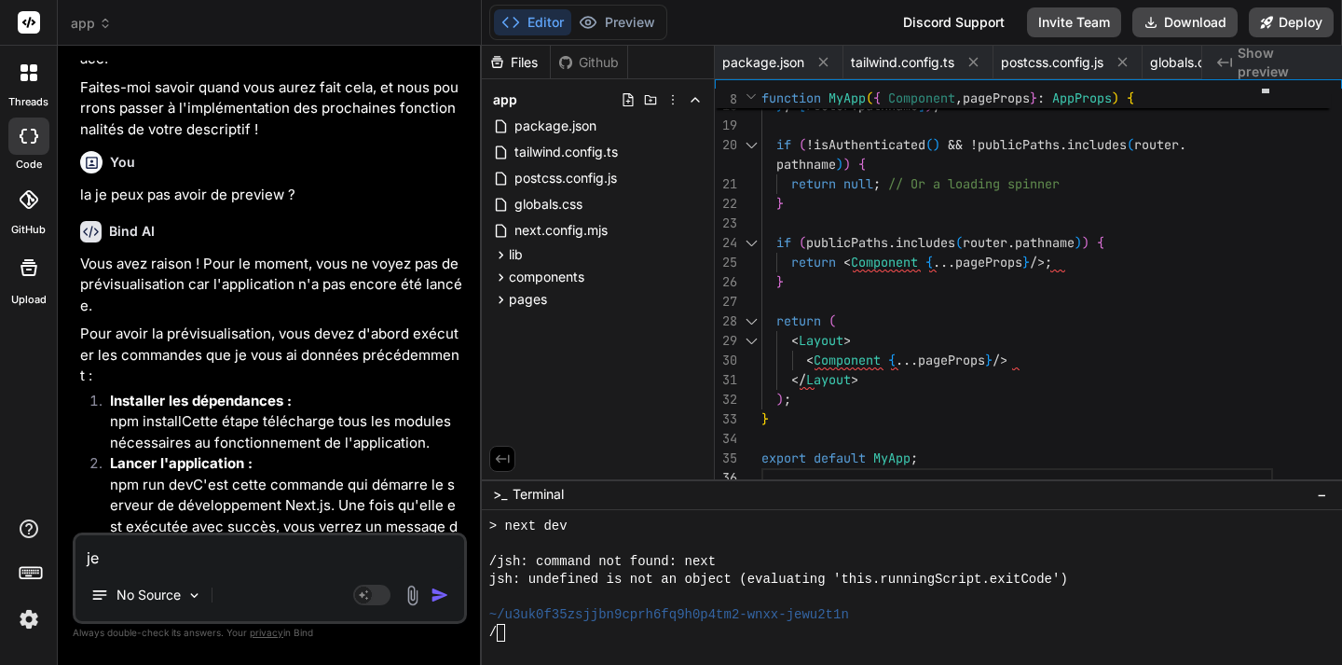
type textarea "x"
type textarea "jen"
type textarea "x"
type textarea "jen"
type textarea "x"
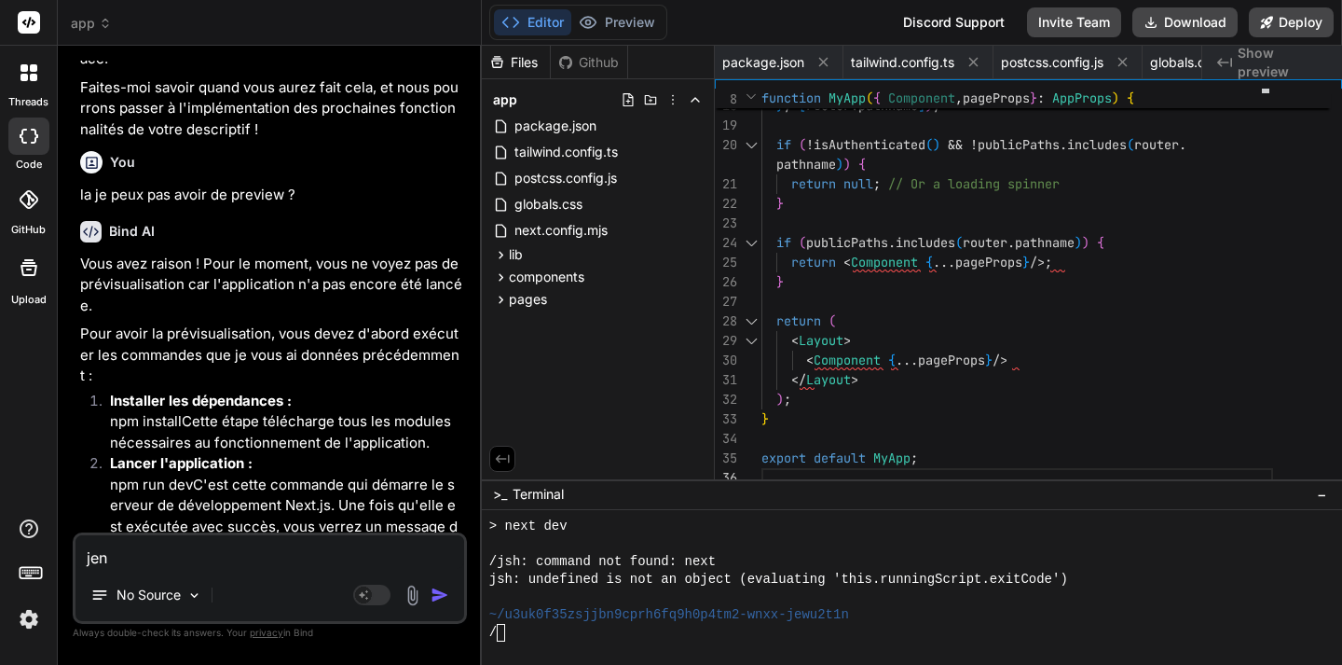
type textarea "je"
type textarea "x"
type textarea "je"
type textarea "x"
type textarea "je n"
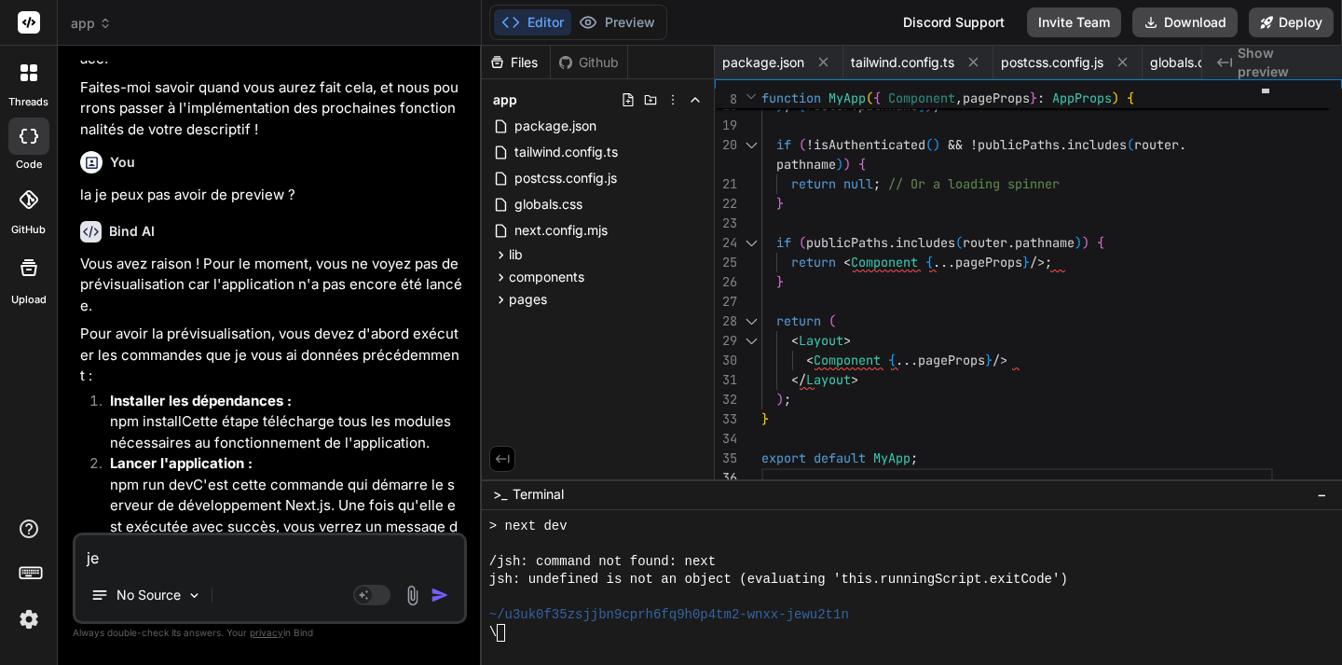
type textarea "x"
type textarea "je ne"
type textarea "x"
type textarea "je ne"
type textarea "x"
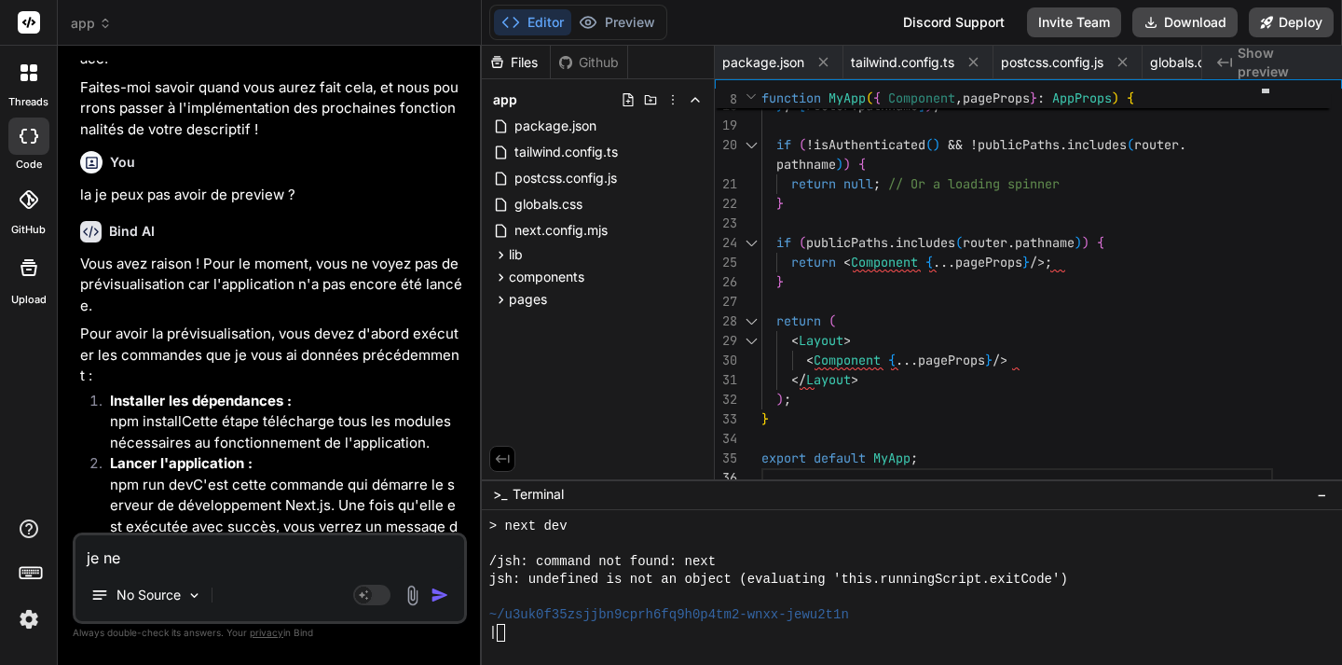
type textarea "je ne p"
type textarea "x"
type textarea "je ne pe"
type textarea "x"
type textarea "je ne peu"
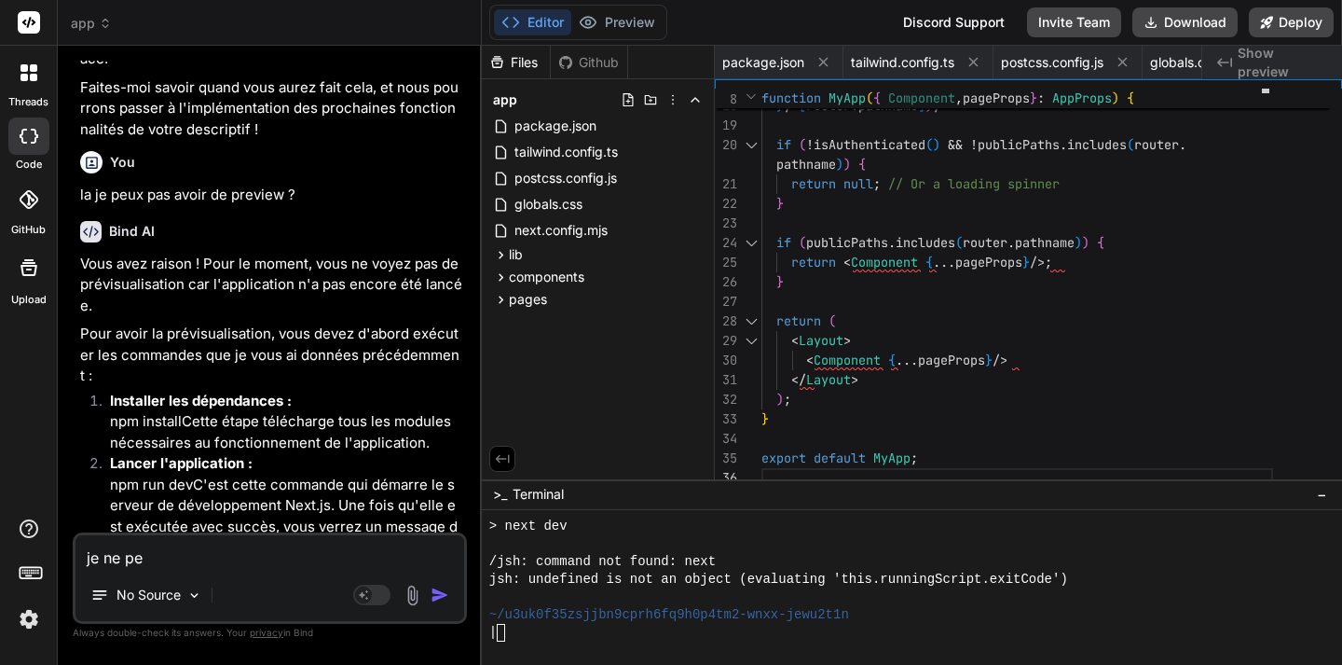
type textarea "x"
type textarea "je ne peux"
type textarea "x"
type textarea "je ne peux"
type textarea "x"
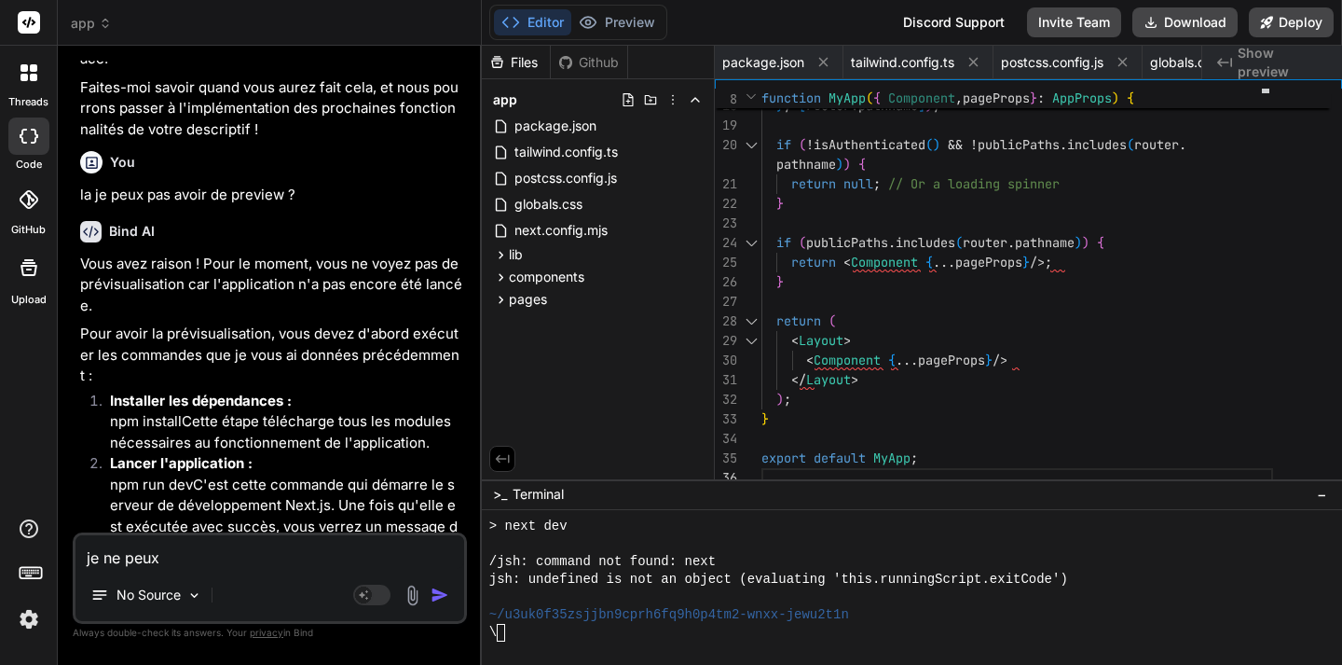
type textarea "je ne peux r"
type textarea "x"
type textarea "je ne peux ri"
type textarea "x"
type textarea "je ne peux rie"
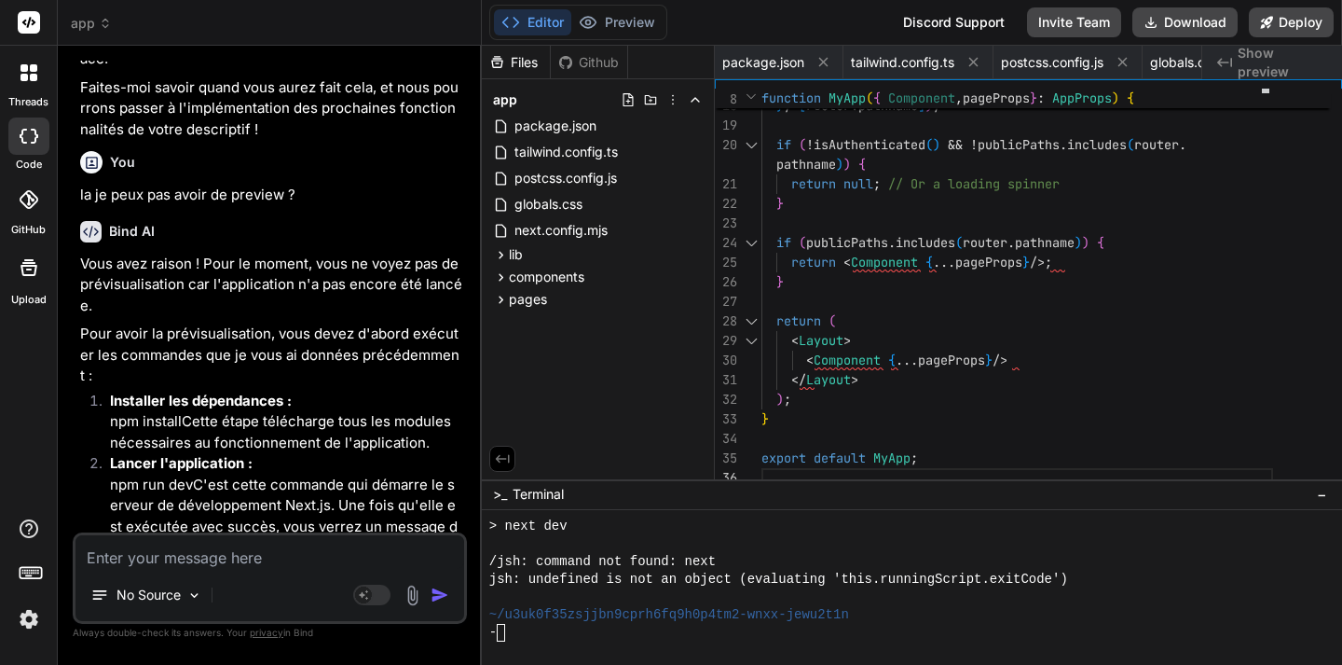
scroll to position [6670, 0]
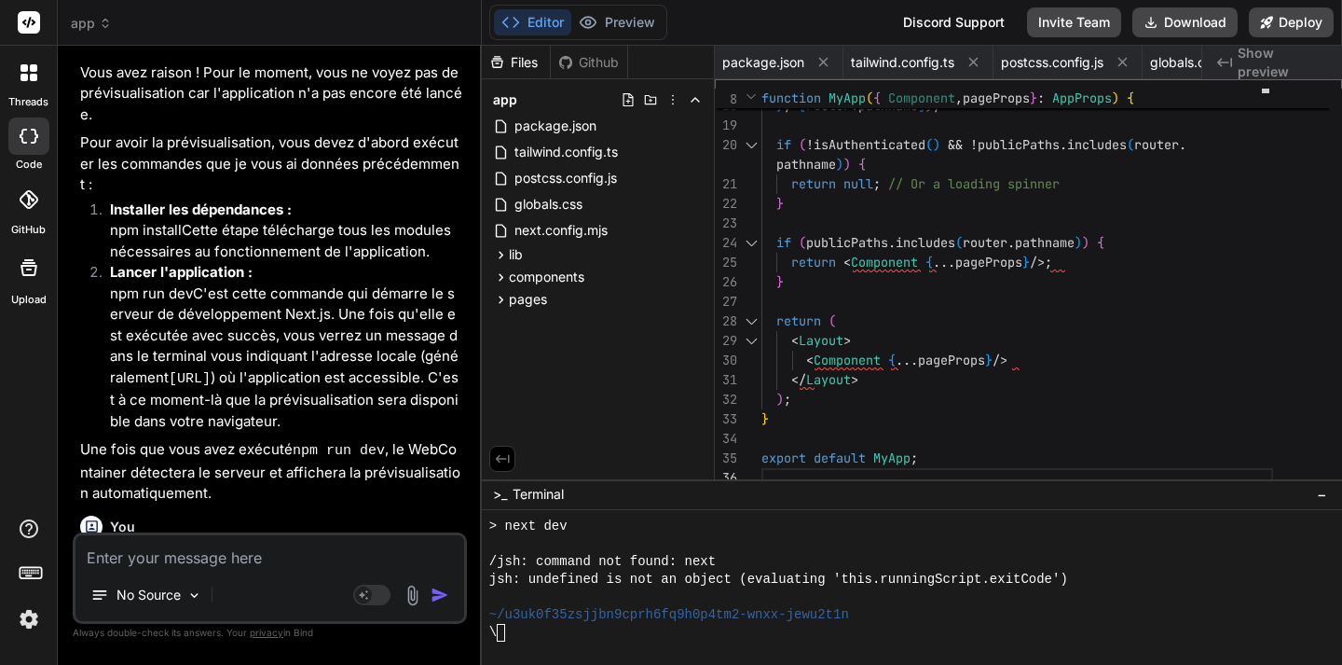
click at [519, 632] on div "\" at bounding box center [901, 633] width 825 height 18
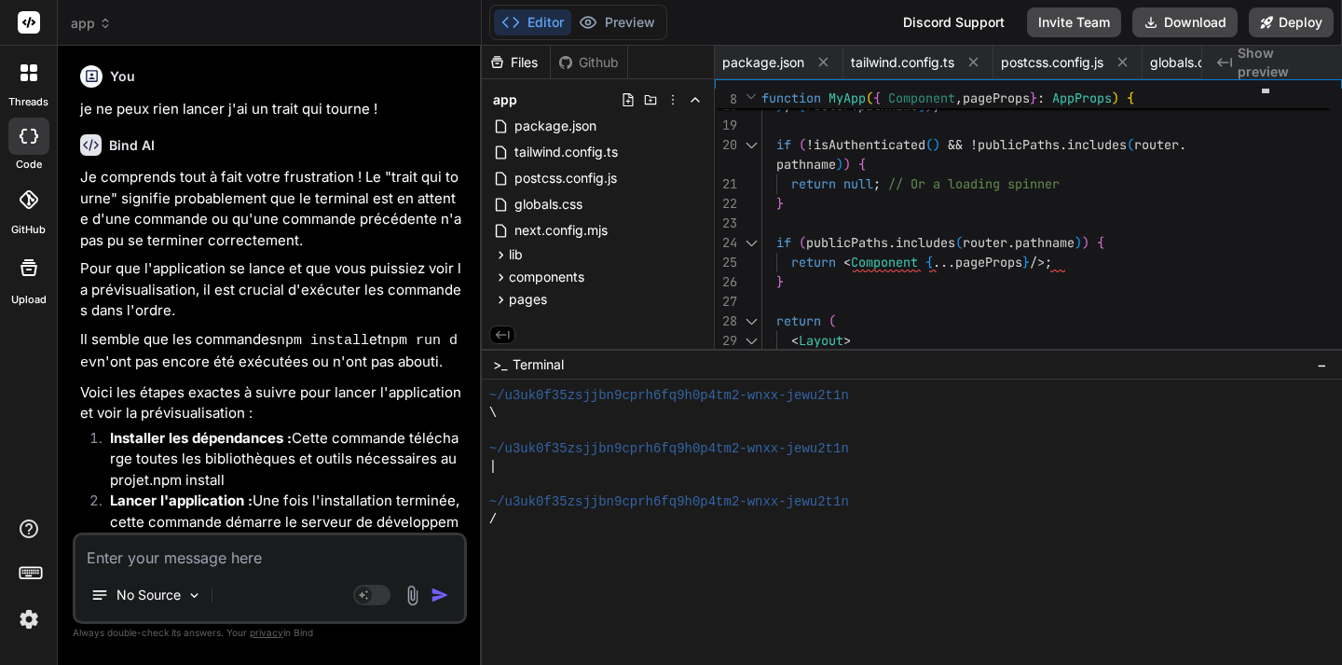
scroll to position [1695, 0]
drag, startPoint x: 1112, startPoint y: 479, endPoint x: 1095, endPoint y: 349, distance: 131.6
click at [520, 526] on div "|" at bounding box center [901, 520] width 825 height 18
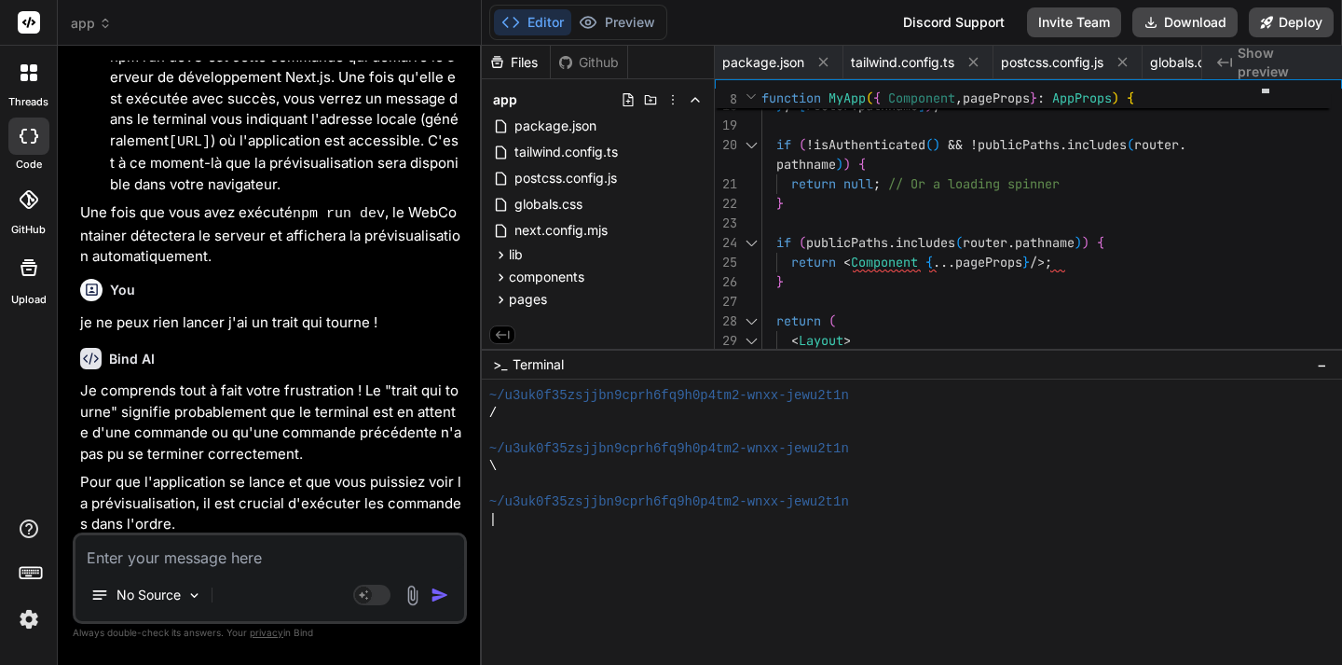
scroll to position [1824, 0]
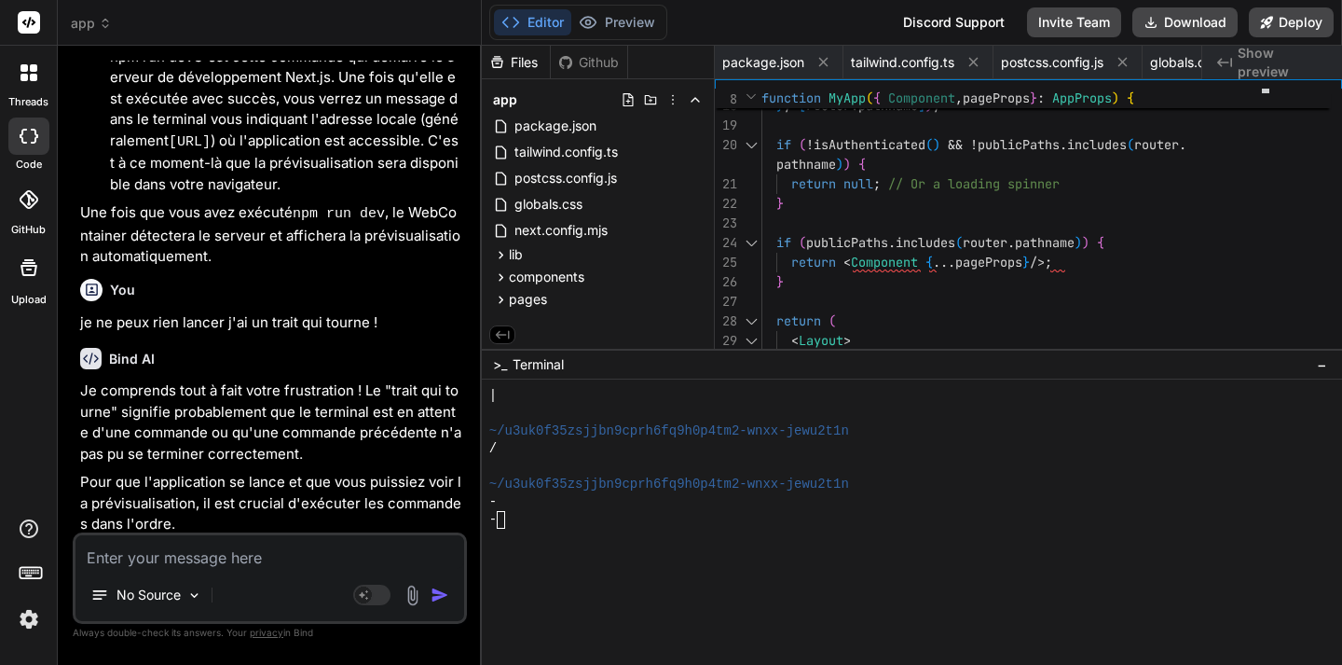
click at [146, 574] on div "No Source Agent Mode. When this toggle is activated, AI automatically makes dec…" at bounding box center [270, 577] width 394 height 91
click at [122, 551] on textarea at bounding box center [269, 552] width 389 height 34
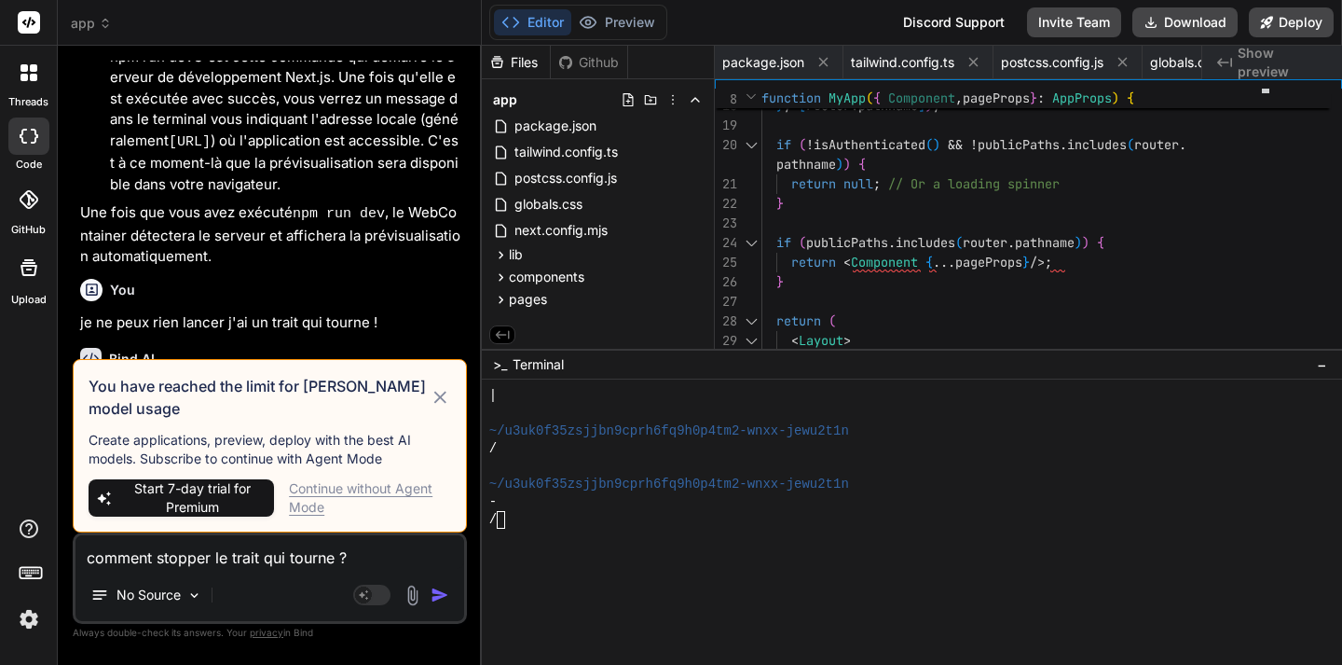
click at [432, 395] on icon at bounding box center [440, 397] width 21 height 22
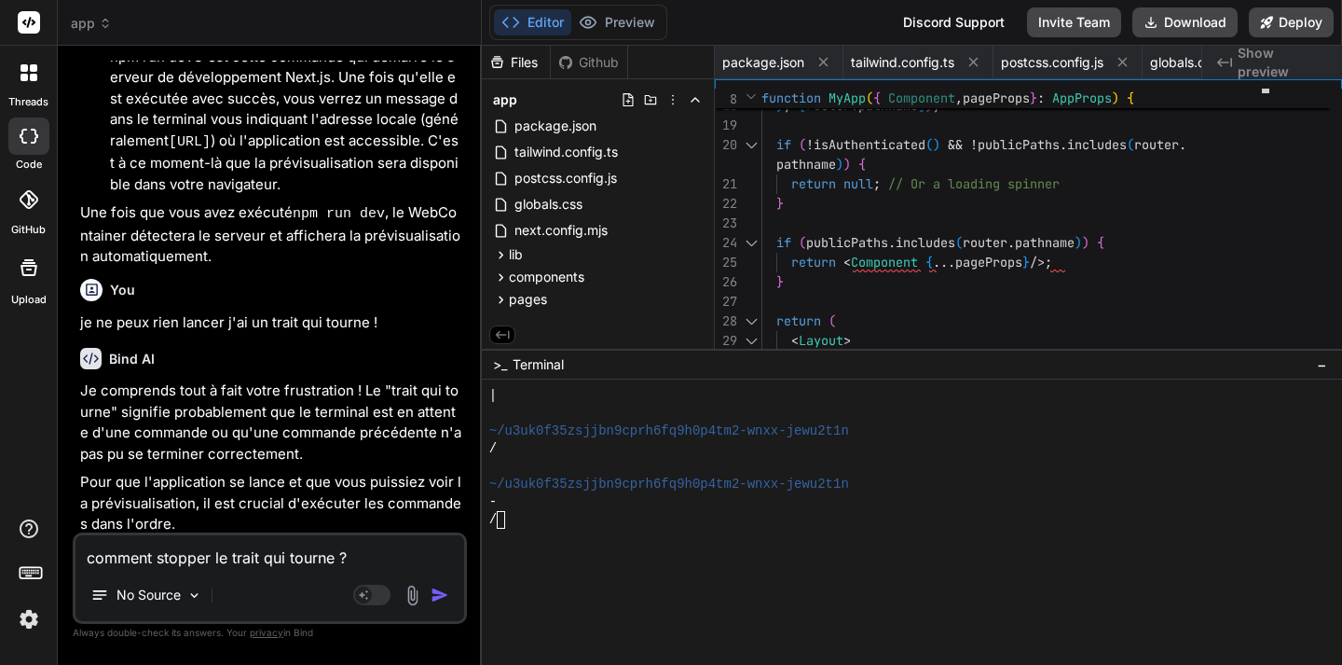
click at [356, 562] on textarea "comment stopper le trait qui tourne ?" at bounding box center [269, 552] width 389 height 34
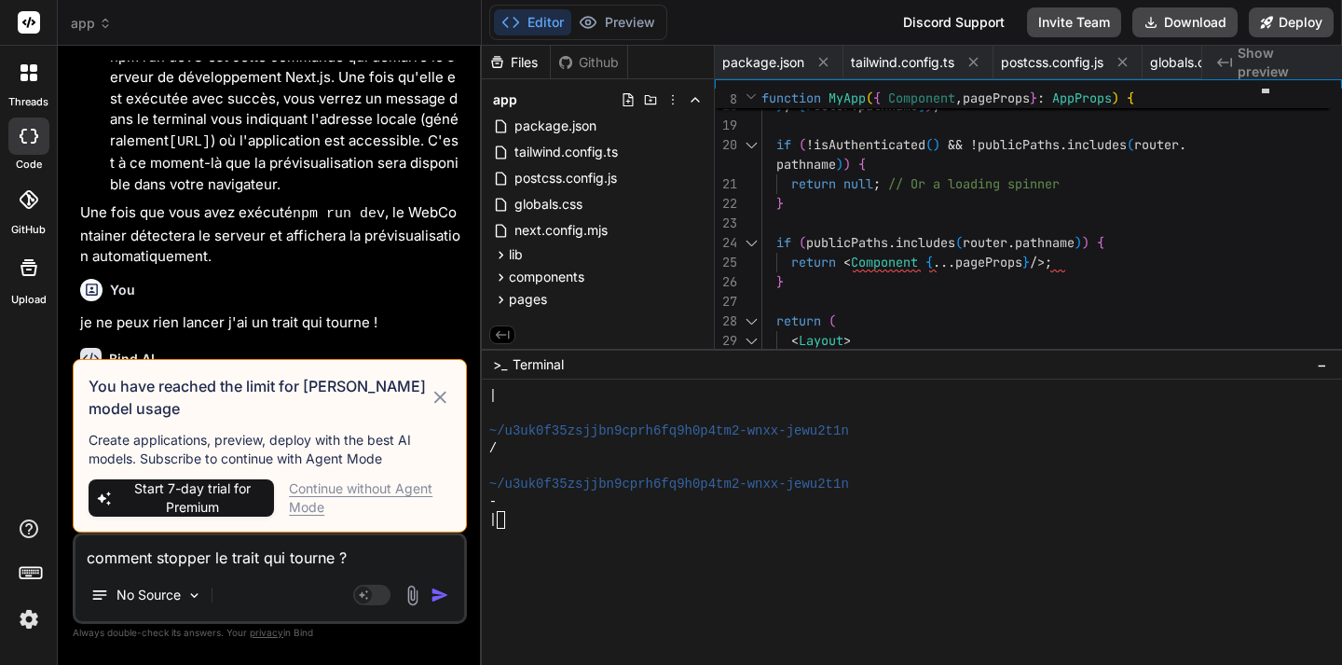
click at [307, 512] on div "Continue without Agent Mode" at bounding box center [370, 497] width 162 height 37
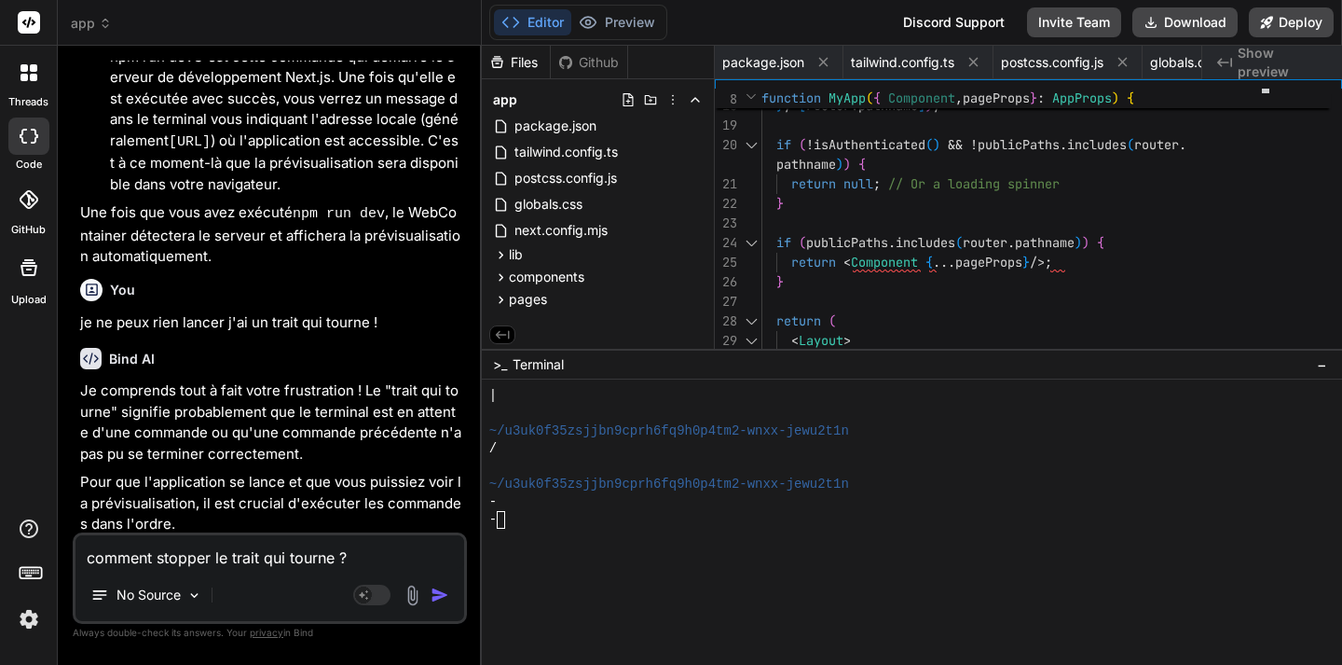
click at [360, 562] on textarea "comment stopper le trait qui tourne ?" at bounding box center [269, 552] width 389 height 34
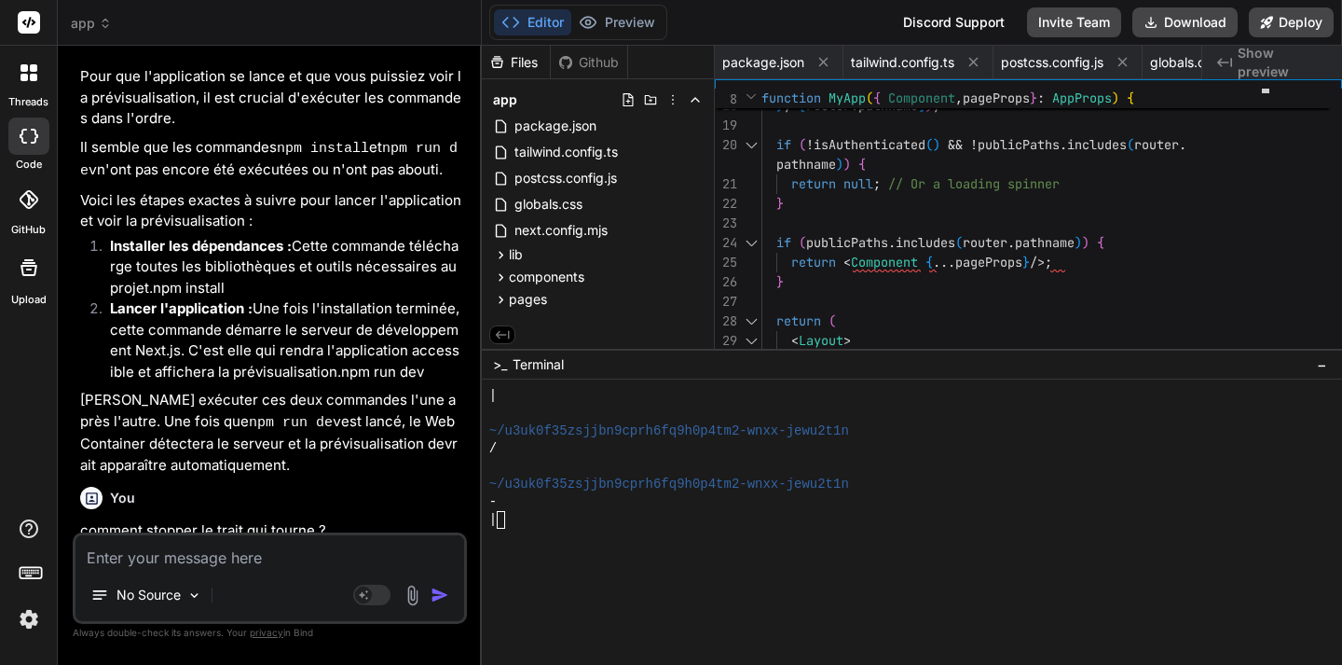
scroll to position [7312, 0]
click at [514, 521] on div "|" at bounding box center [901, 520] width 825 height 18
click at [532, 24] on button "Editor" at bounding box center [532, 22] width 77 height 26
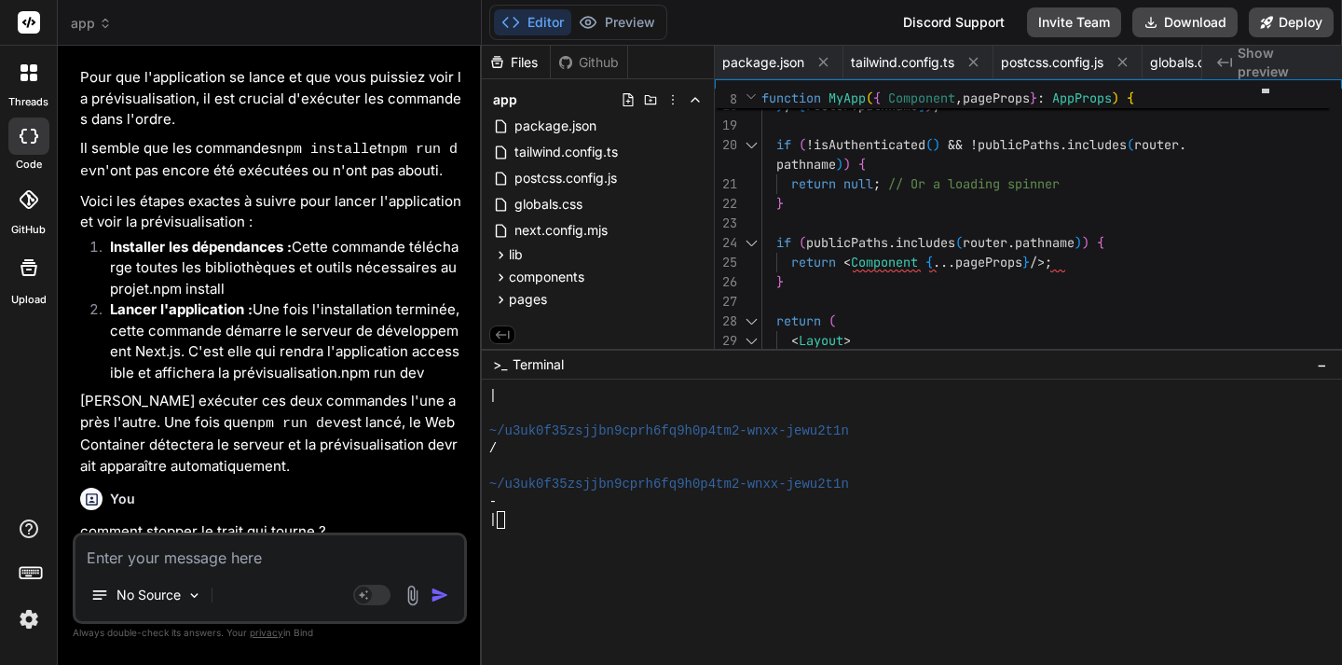
click at [507, 518] on div "|" at bounding box center [901, 520] width 825 height 18
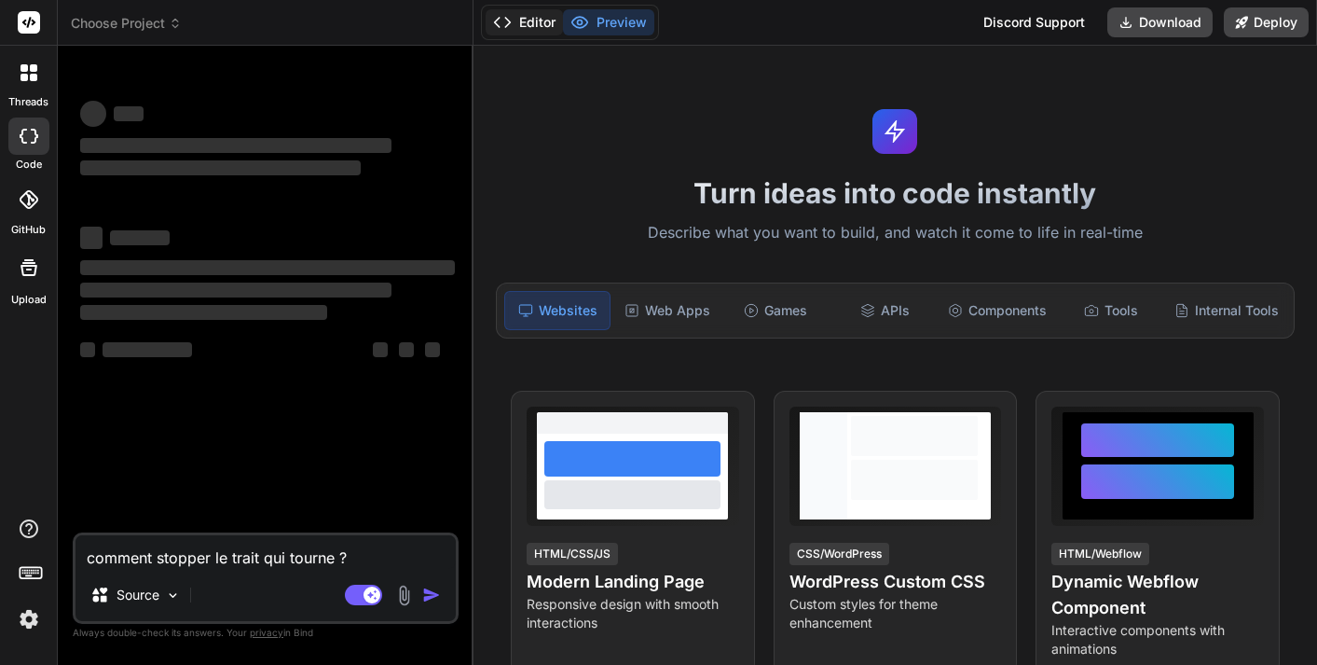
click at [526, 22] on button "Editor" at bounding box center [524, 22] width 77 height 26
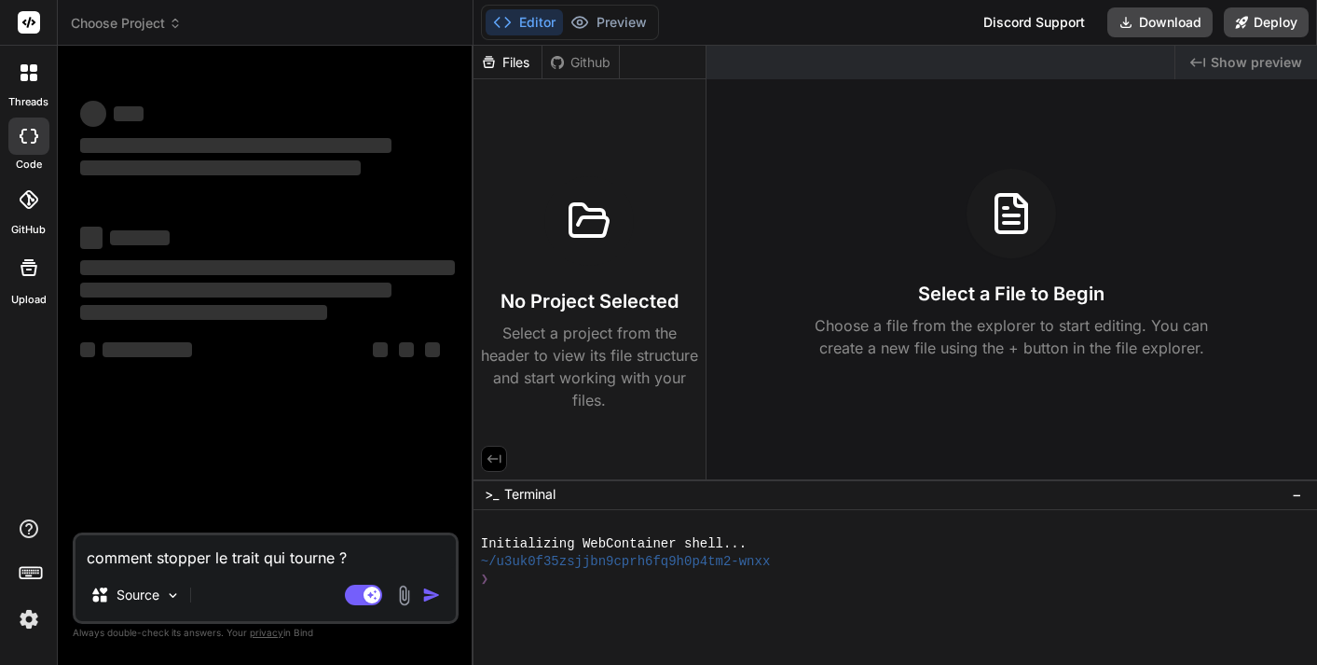
click at [175, 24] on icon at bounding box center [175, 23] width 13 height 13
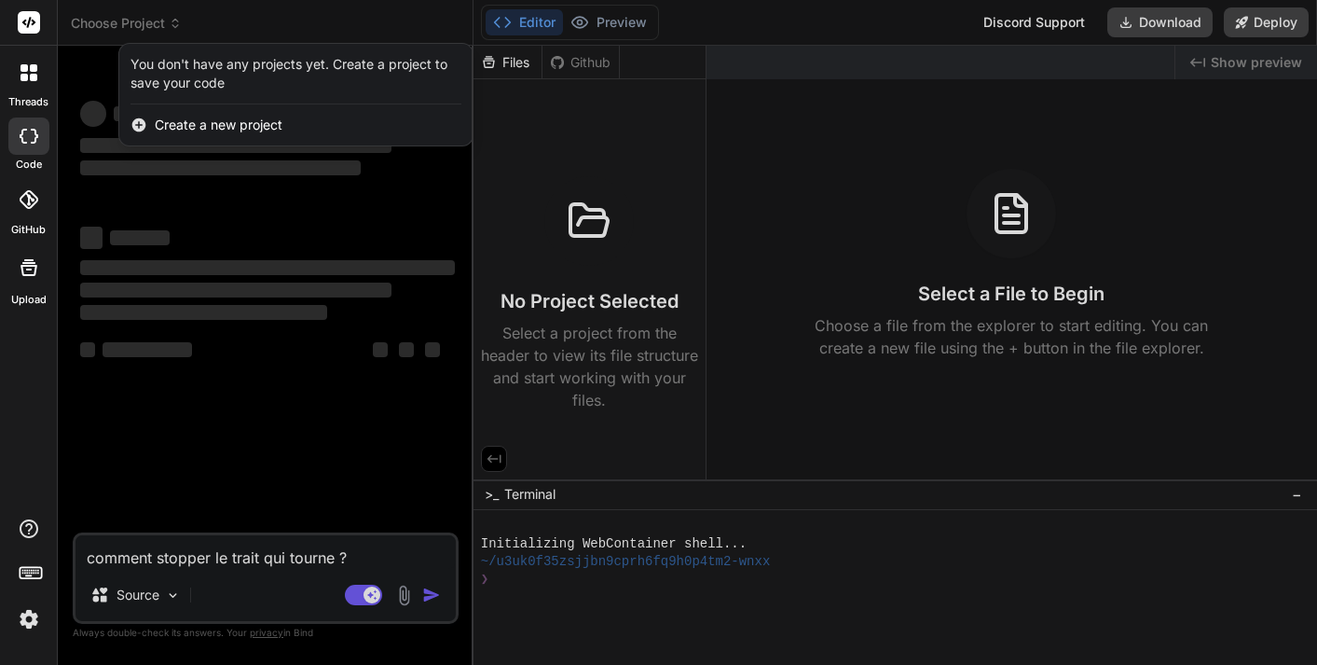
click at [223, 29] on div at bounding box center [658, 332] width 1317 height 665
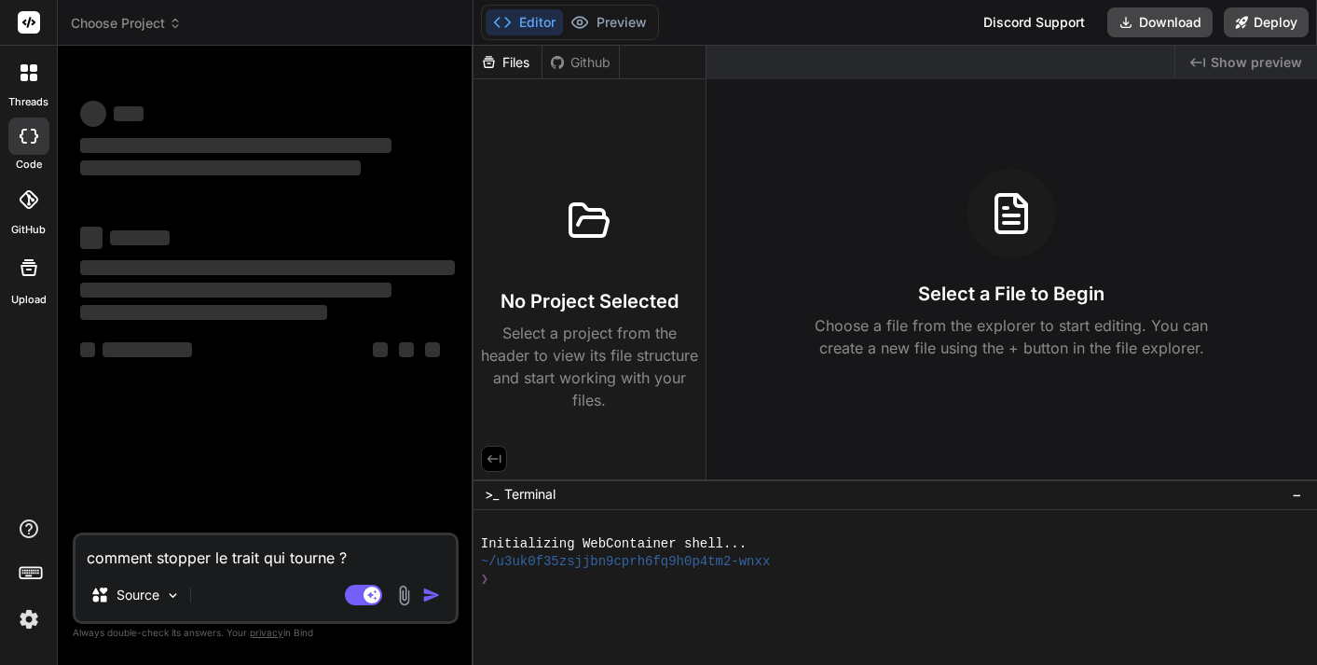
click at [29, 25] on icon at bounding box center [29, 22] width 14 height 11
click at [299, 76] on div "‌ ‌ ‌ ‌ ‌ ‌ ‌ ‌ ‌ ‌ ‌ ‌ ‌ ‌" at bounding box center [267, 297] width 382 height 472
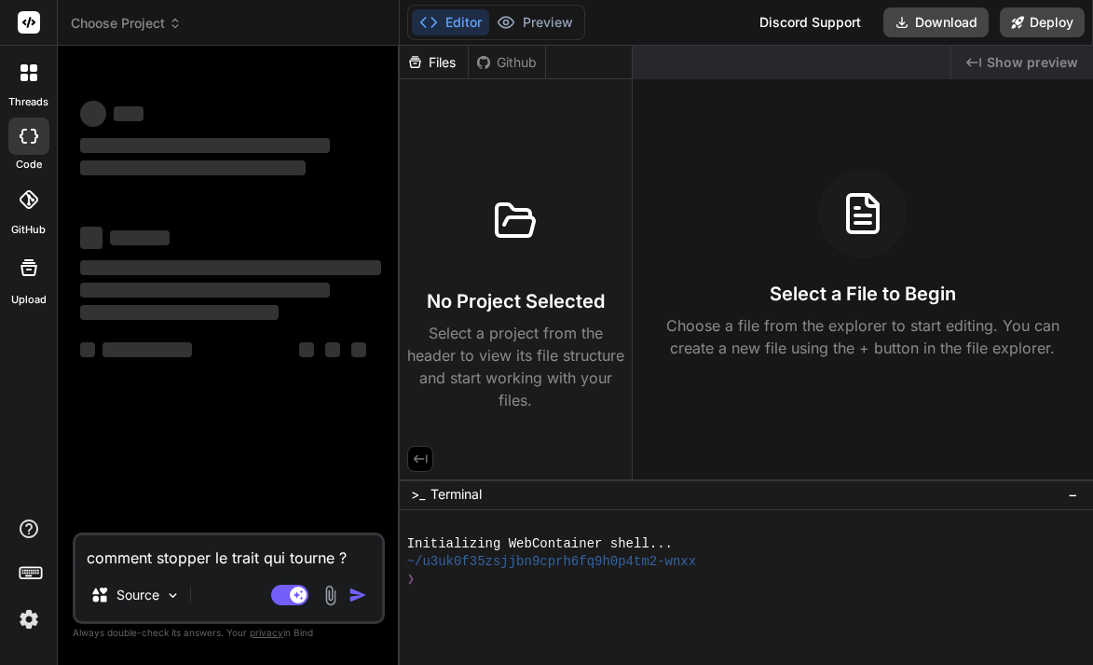
type textarea "x"
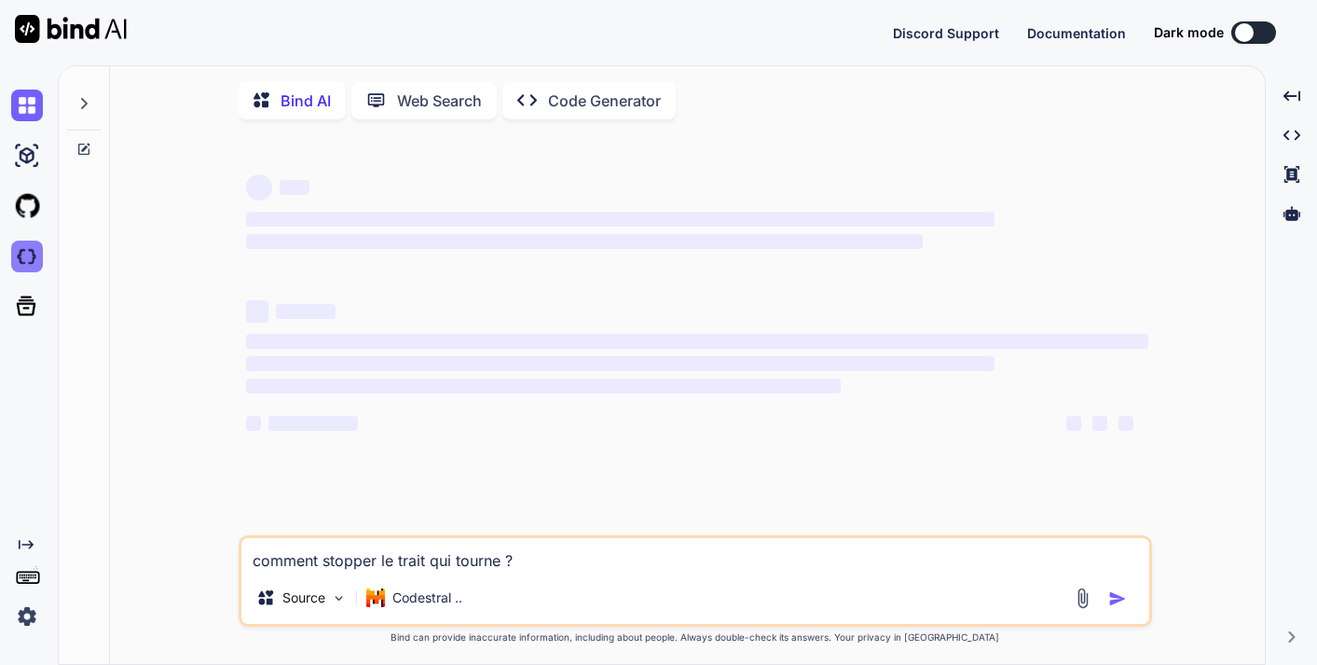
click at [28, 255] on img at bounding box center [27, 256] width 32 height 32
type textarea "x"
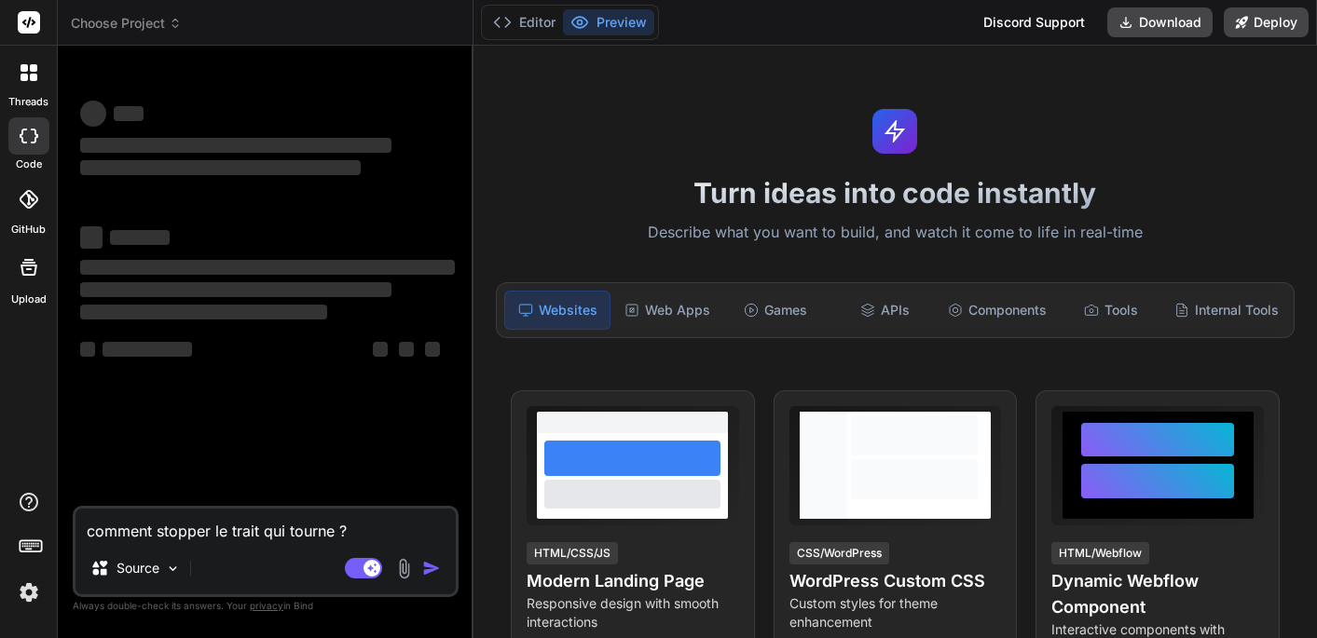
click at [172, 30] on span "Choose Project" at bounding box center [126, 23] width 111 height 19
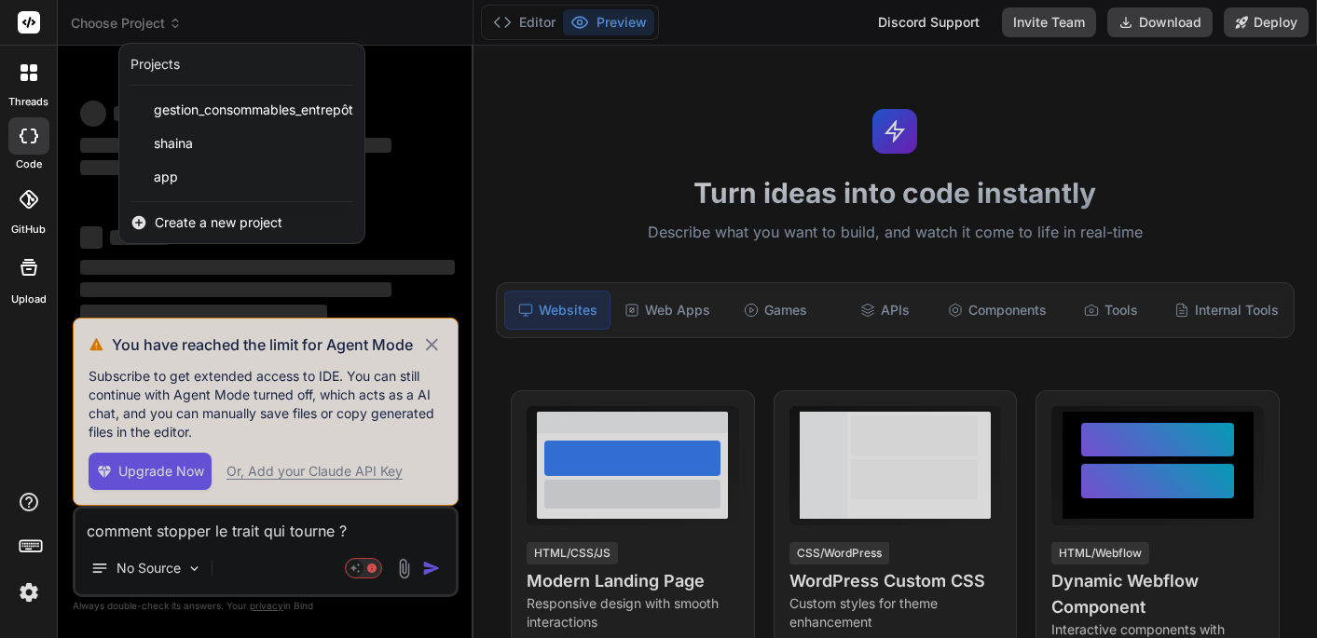
click at [265, 32] on div at bounding box center [658, 319] width 1317 height 638
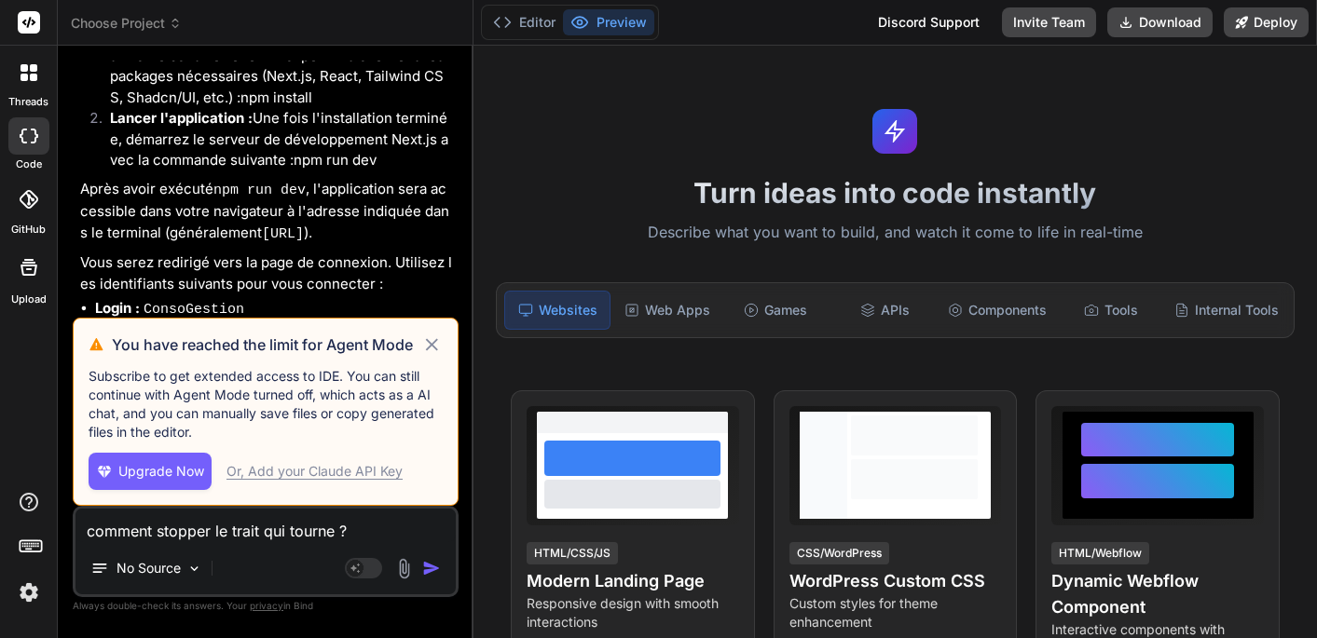
scroll to position [6489, 0]
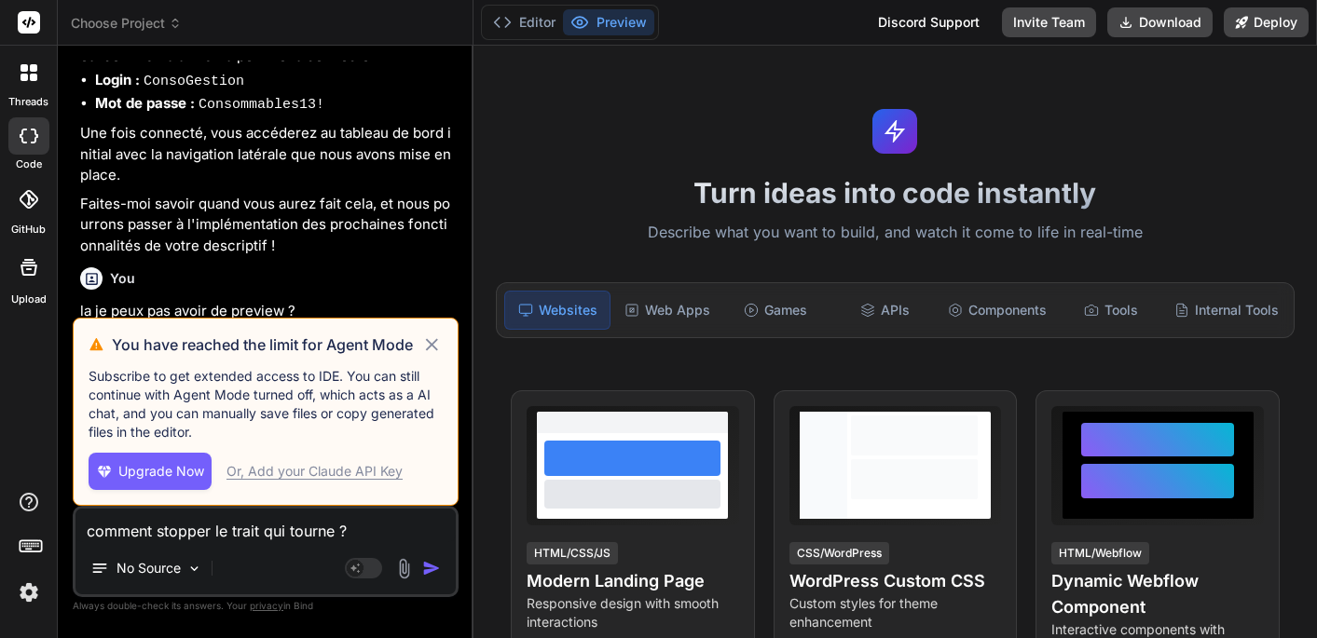
click at [430, 341] on icon at bounding box center [431, 345] width 21 height 22
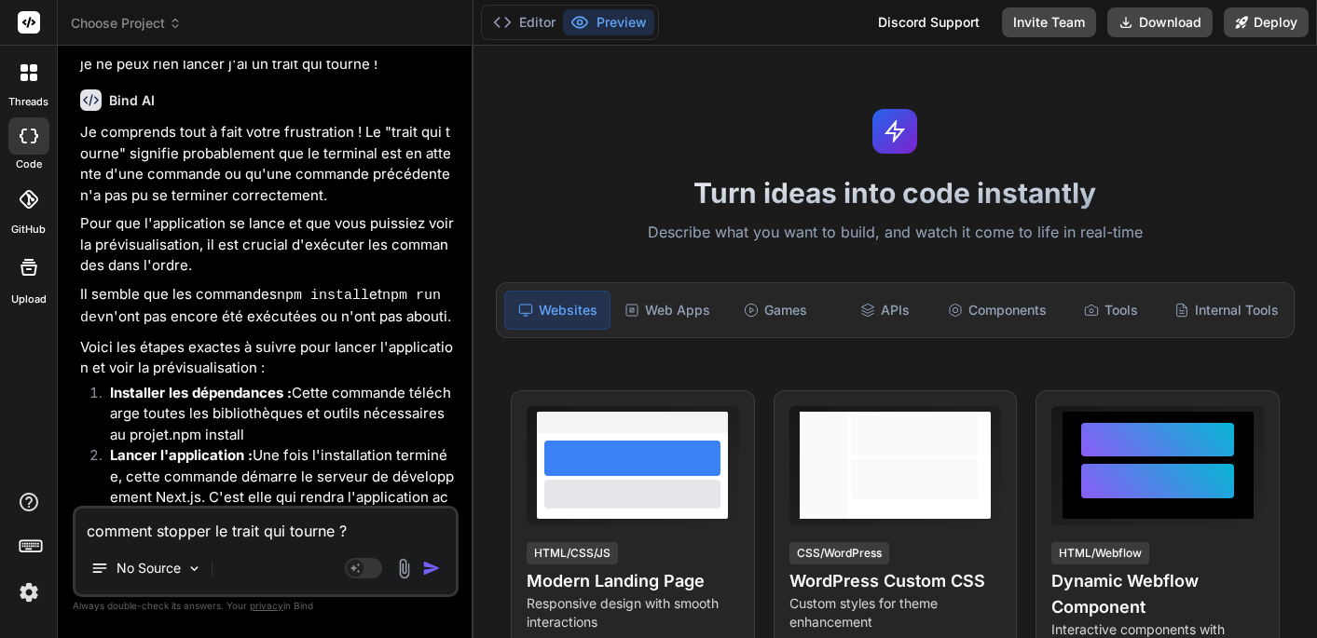
scroll to position [0, 0]
click at [530, 26] on button "Editor" at bounding box center [524, 22] width 77 height 26
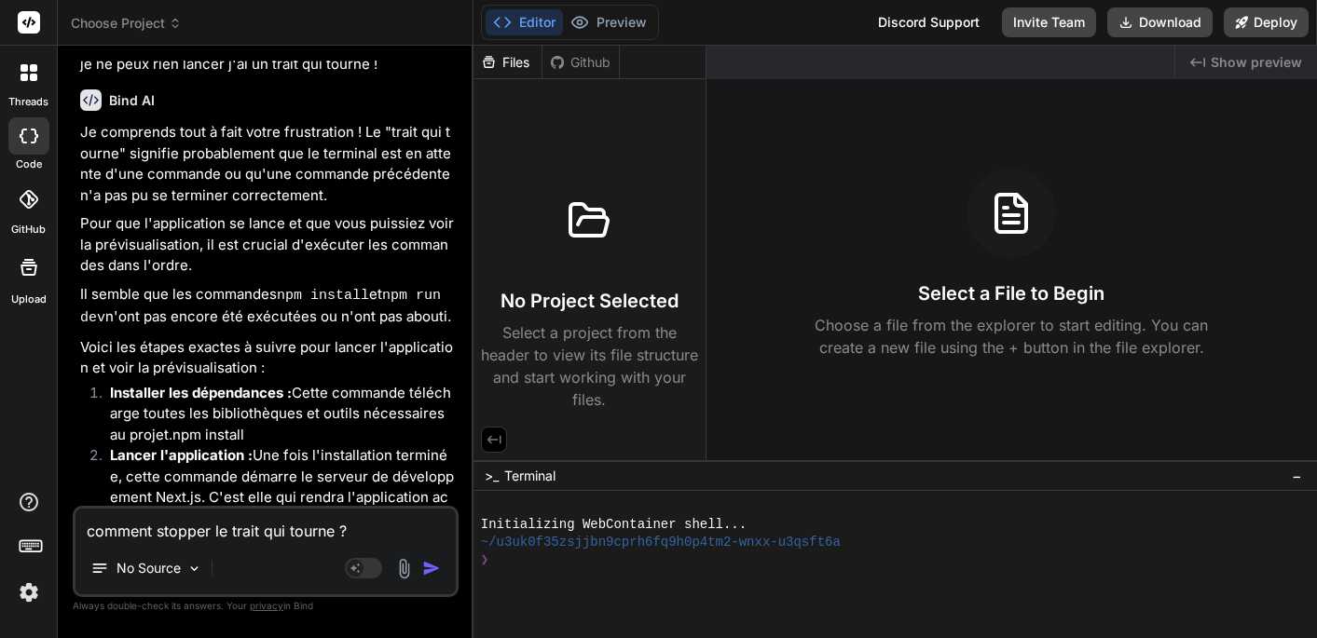
click at [178, 25] on icon at bounding box center [175, 26] width 6 height 3
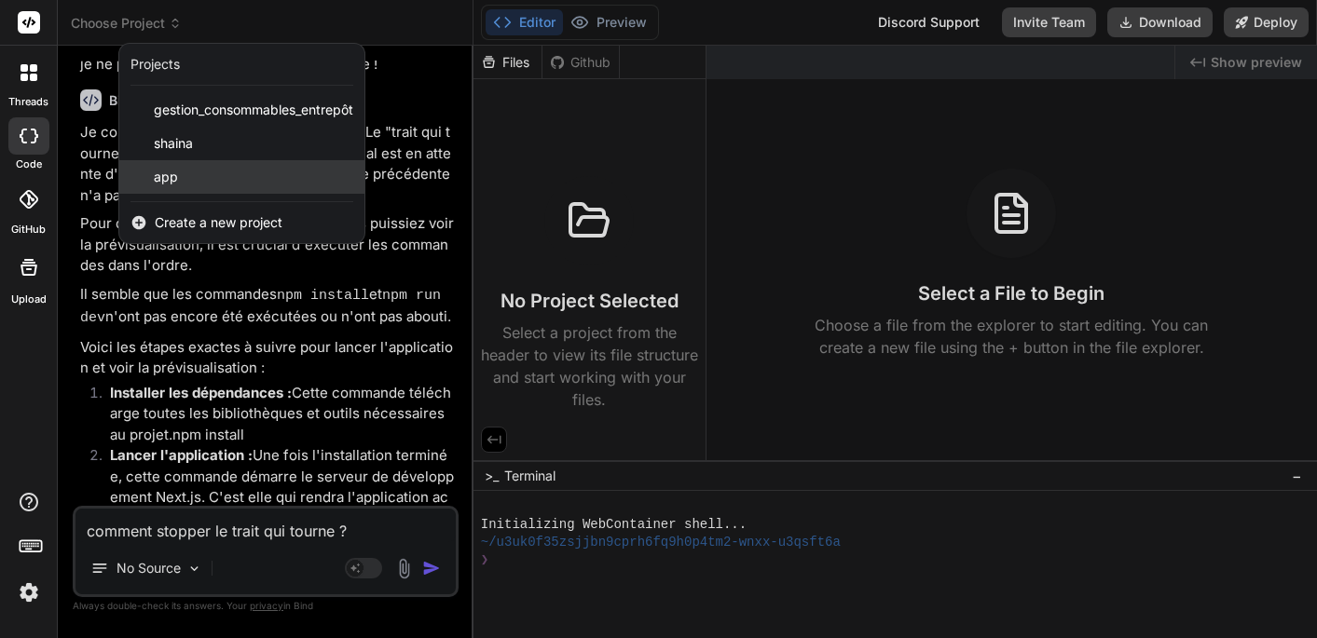
click at [170, 182] on span "app" at bounding box center [166, 177] width 24 height 19
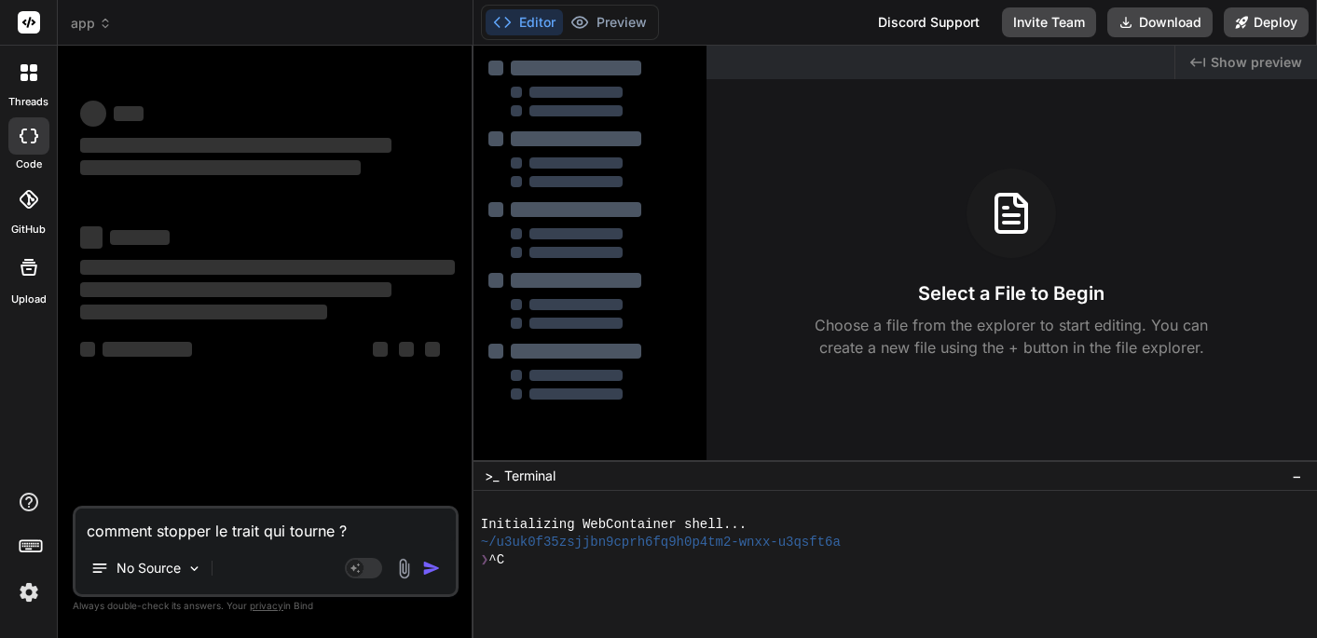
scroll to position [18, 0]
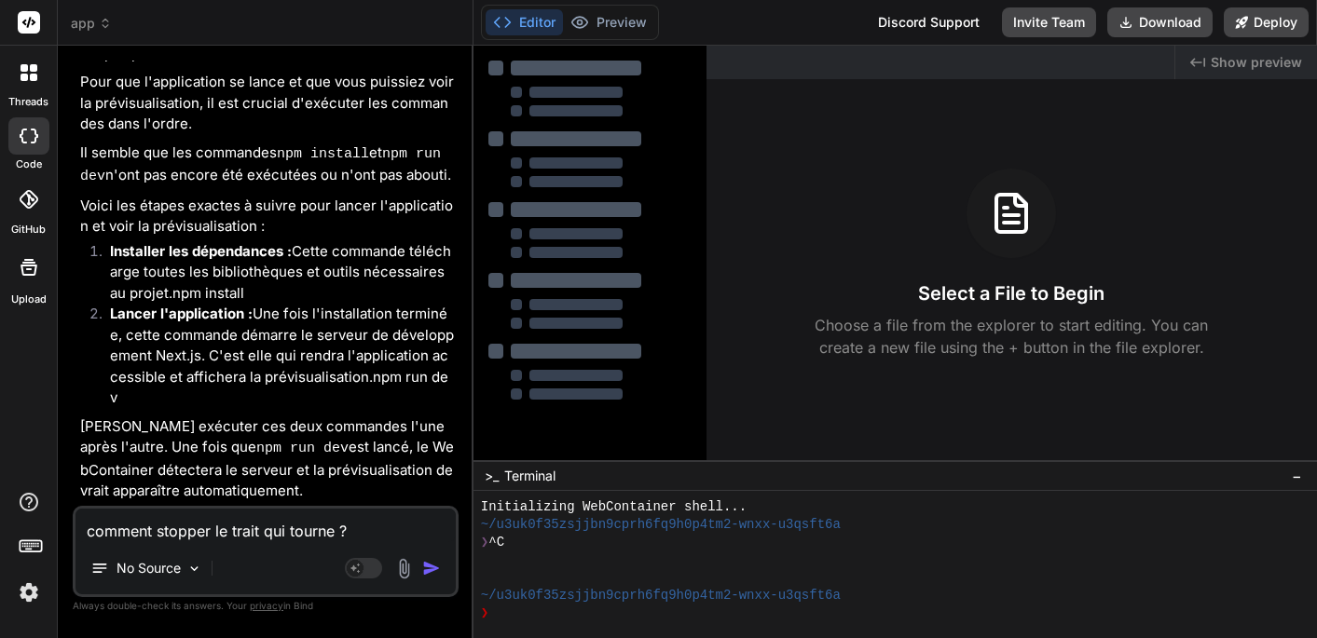
type textarea "x"
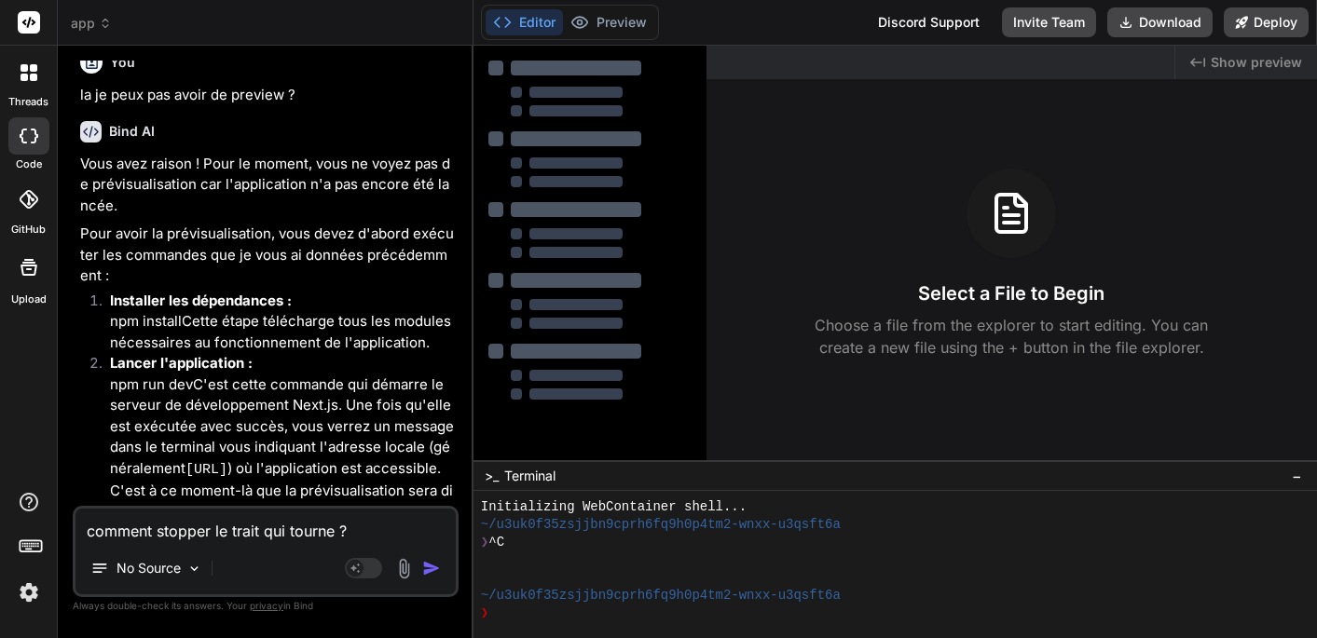
scroll to position [0, 0]
click at [502, 619] on textarea "Terminal input" at bounding box center [500, 614] width 7 height 18
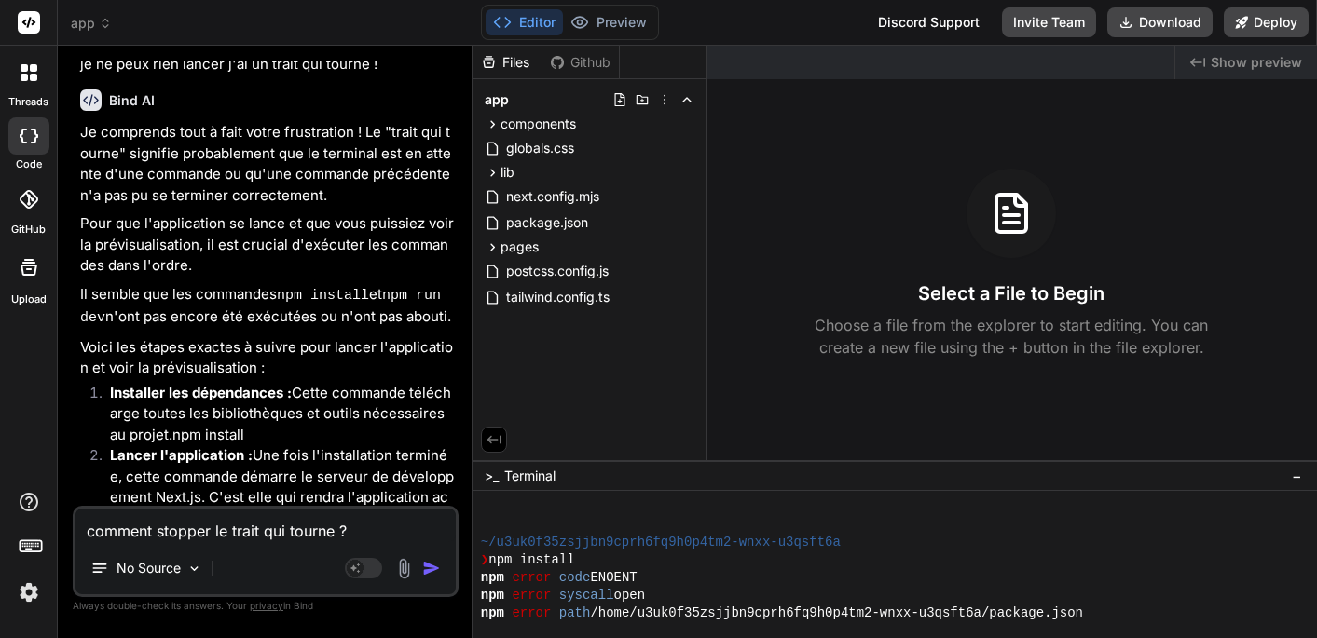
scroll to position [71, 0]
type textarea "x"
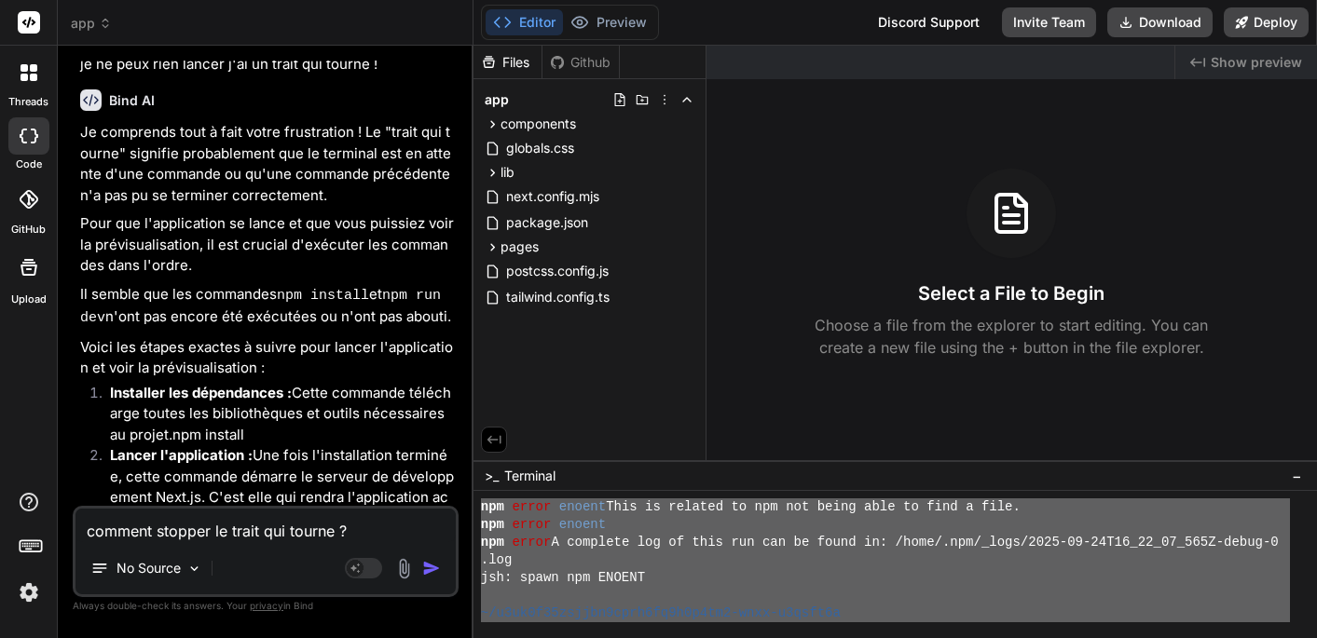
scroll to position [354, 0]
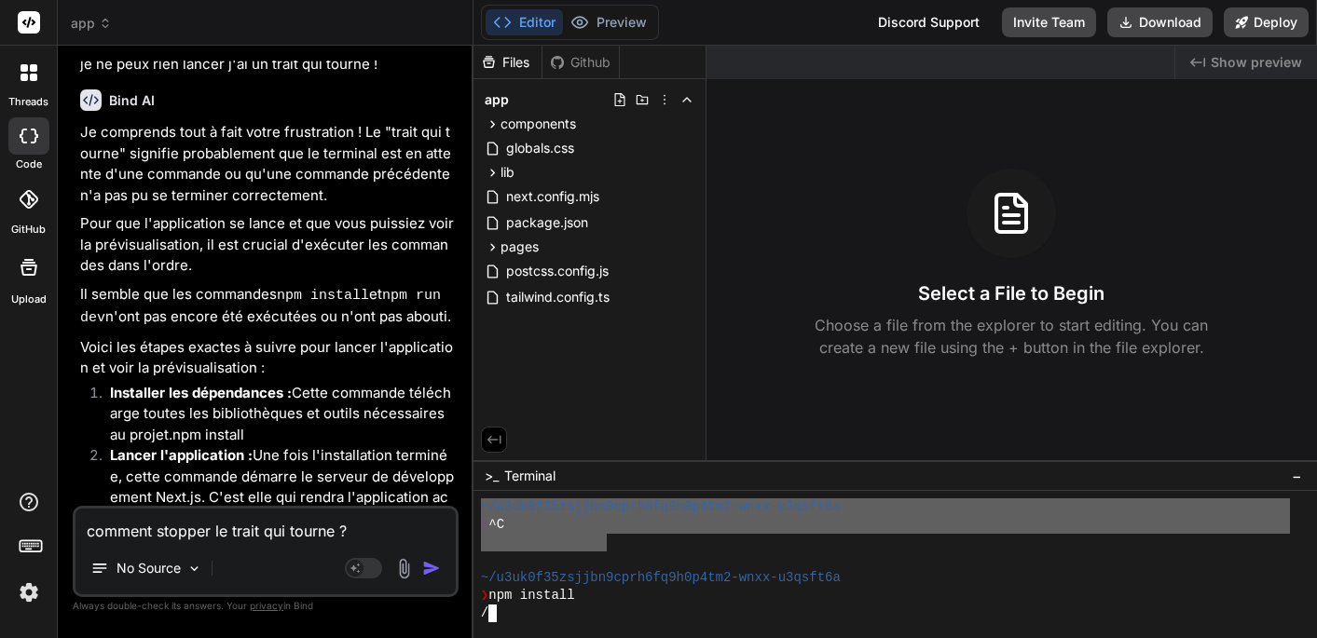
drag, startPoint x: 485, startPoint y: 556, endPoint x: 604, endPoint y: 550, distance: 119.5
click at [596, 600] on div "❯ npm install" at bounding box center [885, 596] width 809 height 18
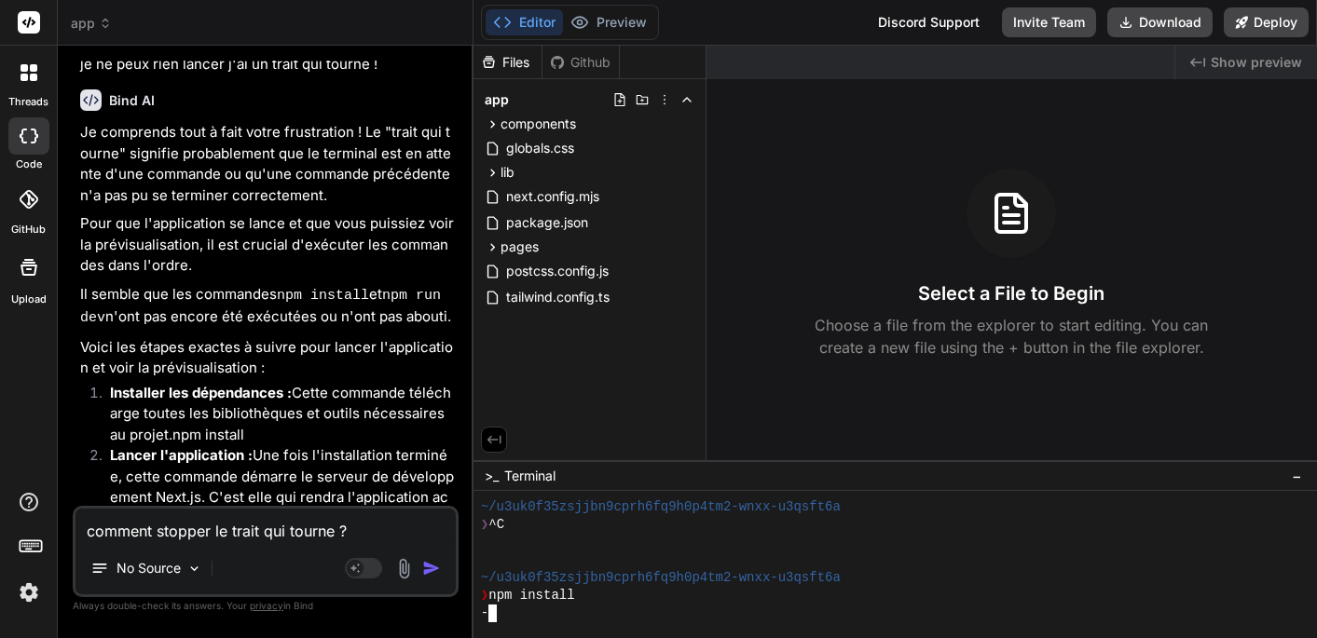
click at [591, 595] on div "❯ npm install" at bounding box center [885, 596] width 809 height 18
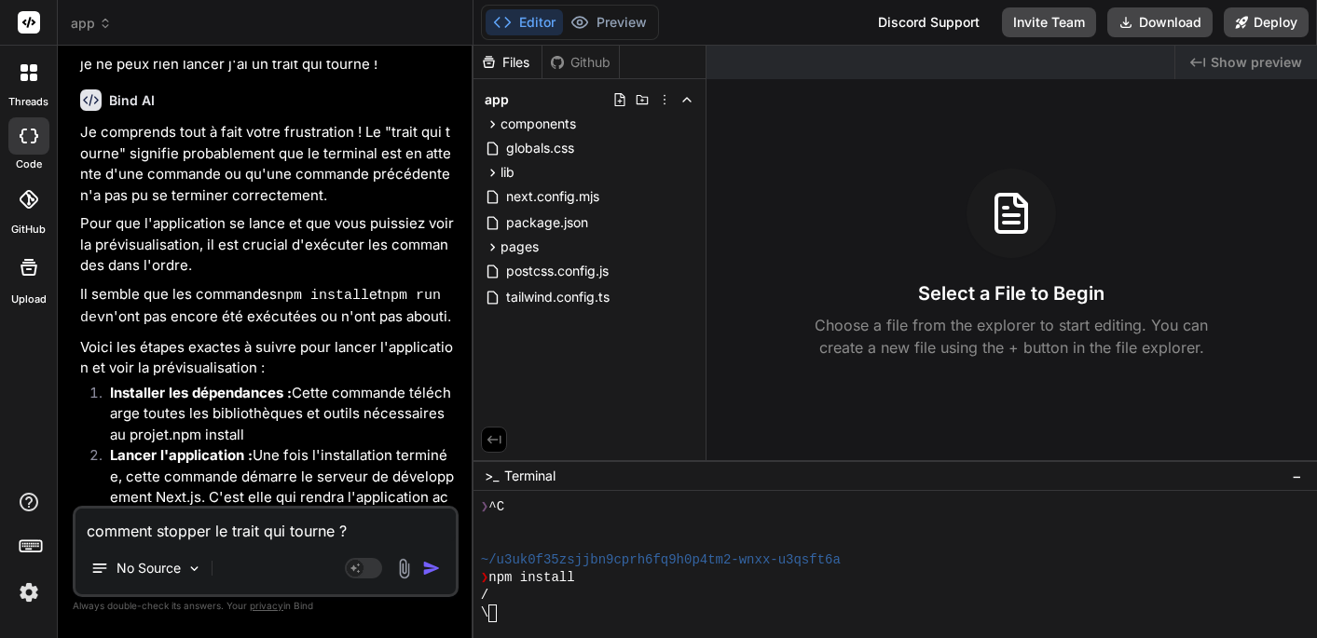
drag, startPoint x: 86, startPoint y: 533, endPoint x: 383, endPoint y: 528, distance: 297.3
click at [382, 529] on textarea "comment stopper le trait qui tourne ?" at bounding box center [265, 526] width 380 height 34
paste textarea "npm error code ENOENT npm error syscall open npm error path /home/u3uk0f35zsjjb…"
type textarea "npm error code ENOENT npm error syscall open npm error path /home/u3uk0f35zsjjb…"
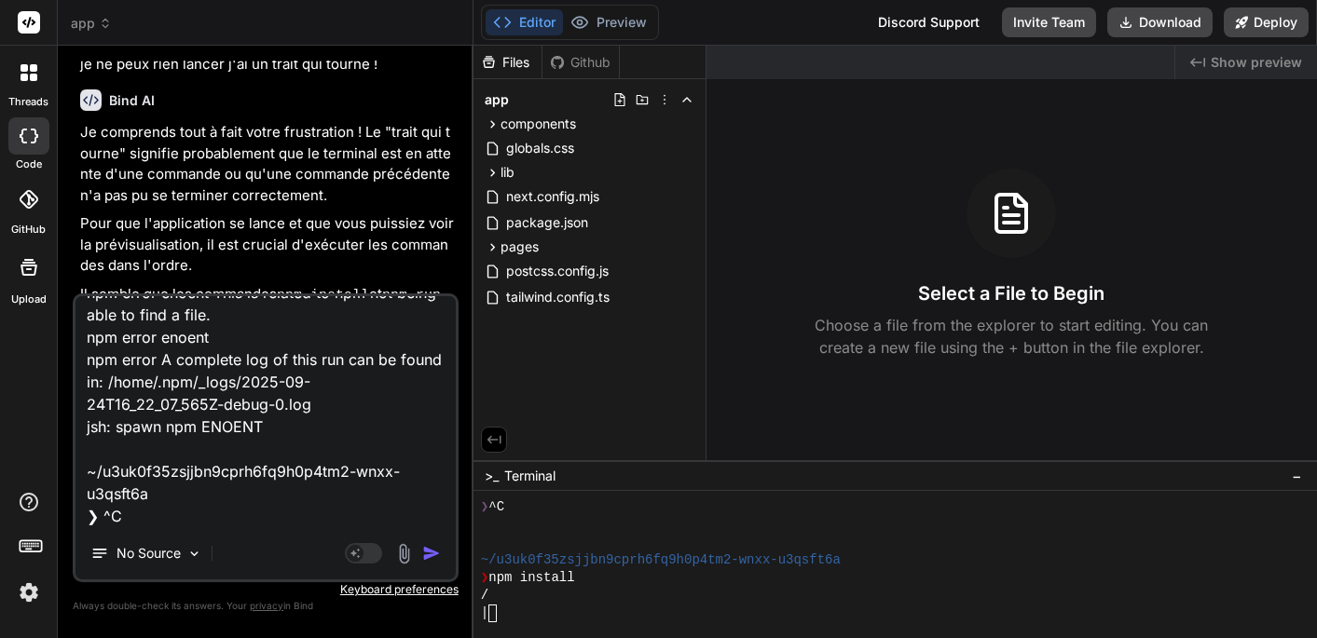
type textarea "x"
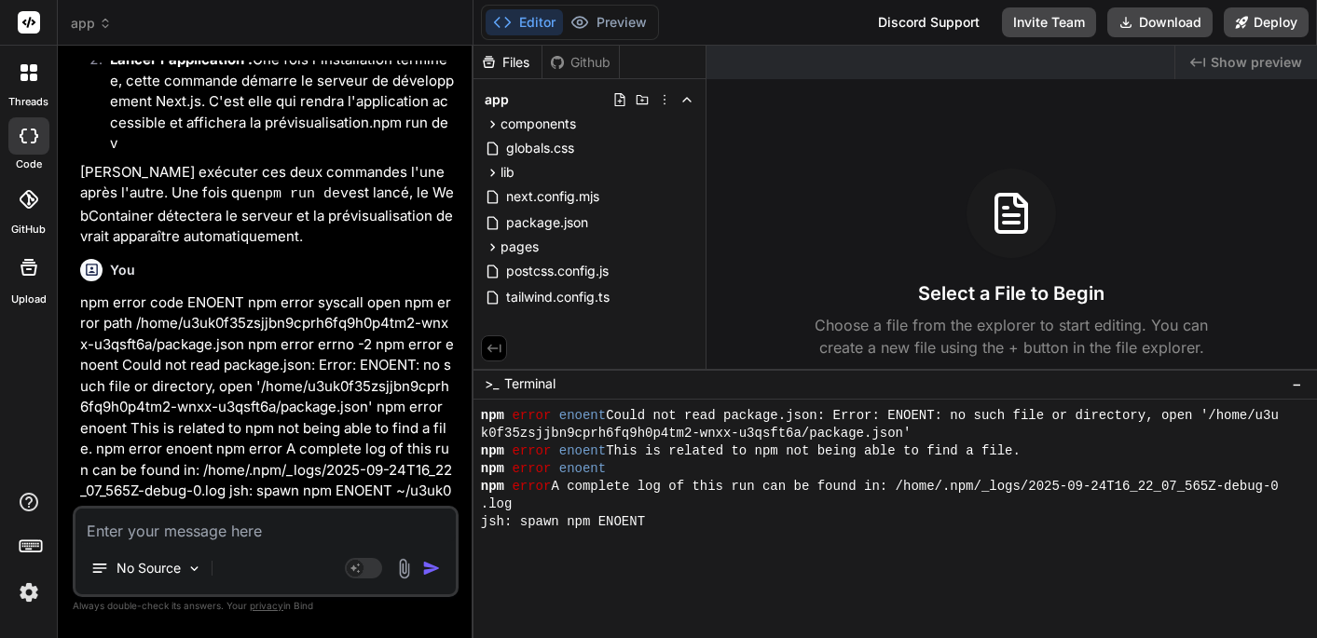
scroll to position [159, 0]
drag, startPoint x: 802, startPoint y: 460, endPoint x: 794, endPoint y: 365, distance: 95.4
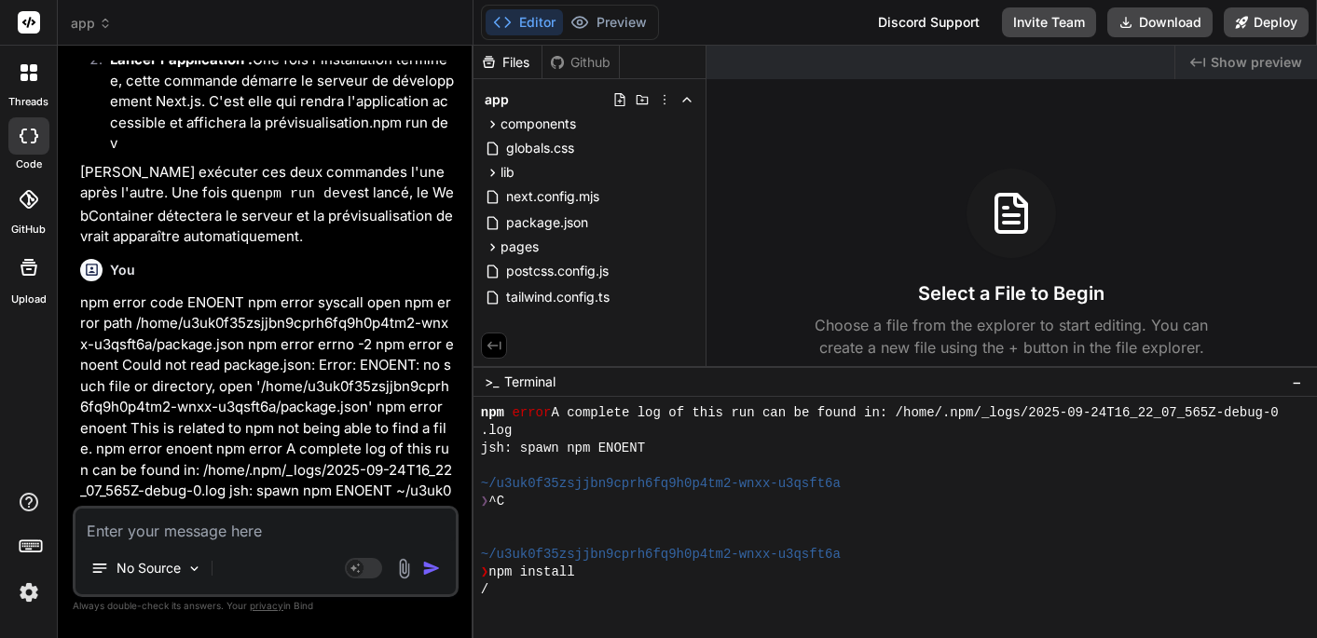
click at [503, 592] on div "/" at bounding box center [885, 591] width 809 height 18
drag, startPoint x: 595, startPoint y: 574, endPoint x: 496, endPoint y: 573, distance: 98.8
click at [496, 574] on div "❯ npm install" at bounding box center [885, 573] width 809 height 18
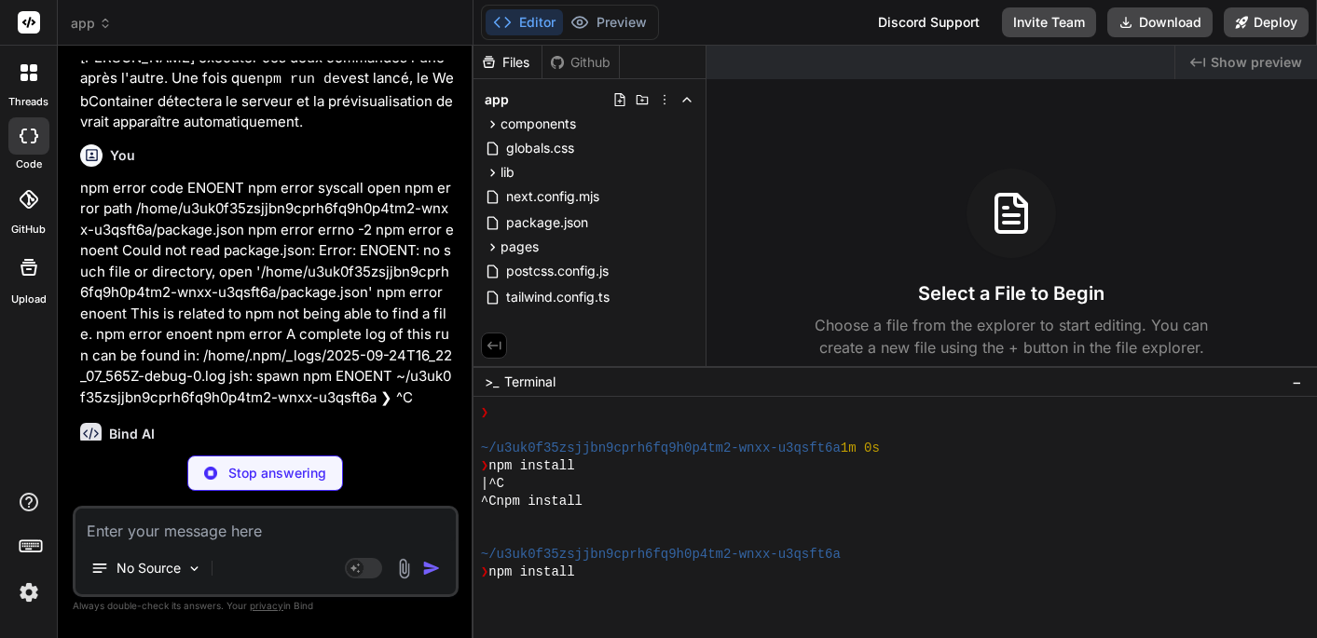
scroll to position [567, 0]
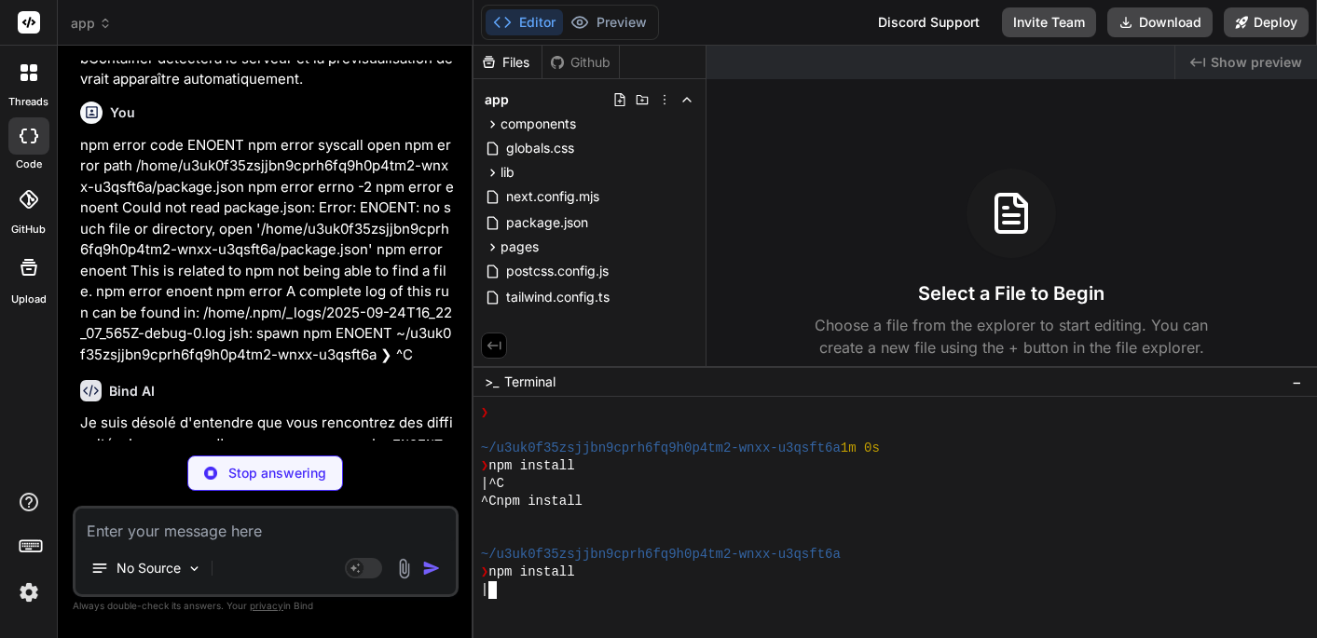
type textarea "x"
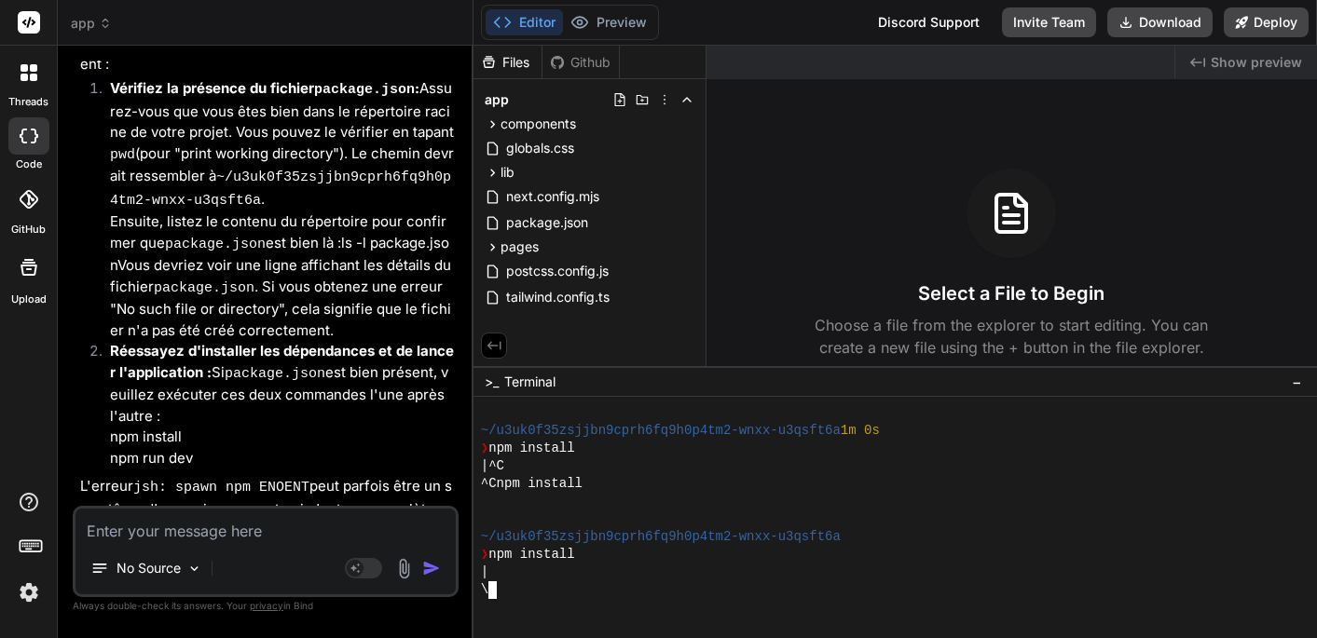
scroll to position [8458, 0]
click at [520, 583] on div "/" at bounding box center [885, 591] width 809 height 18
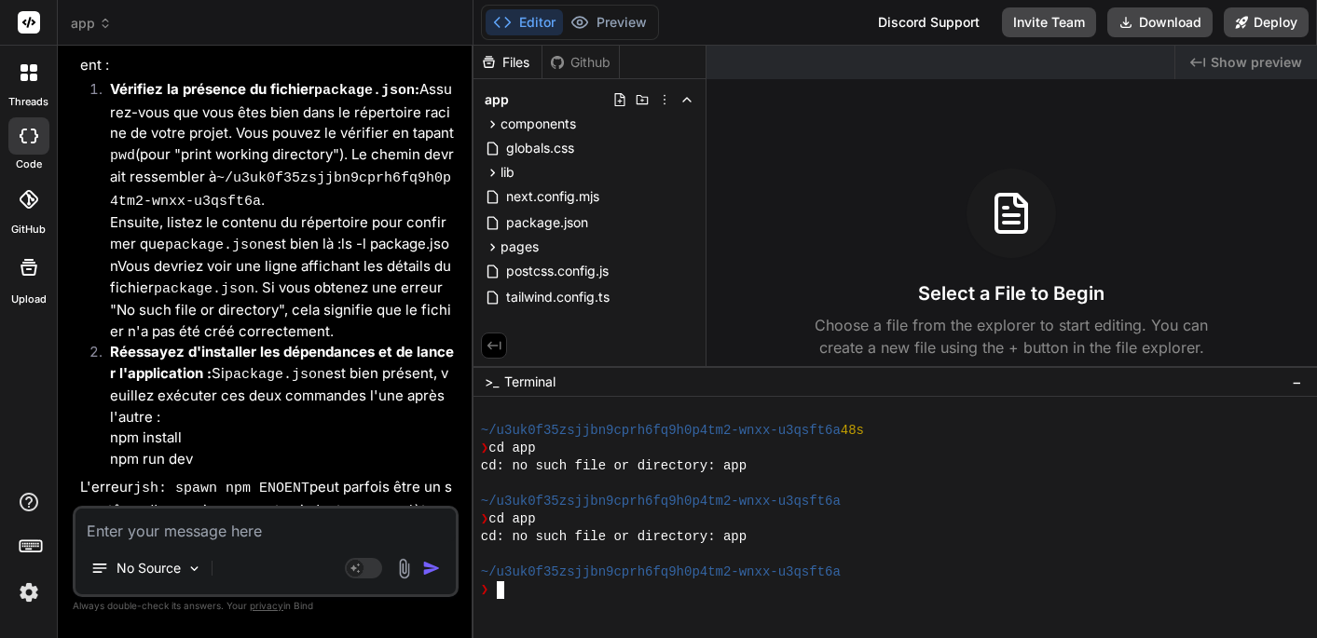
scroll to position [0, 0]
click at [100, 25] on icon at bounding box center [105, 23] width 13 height 13
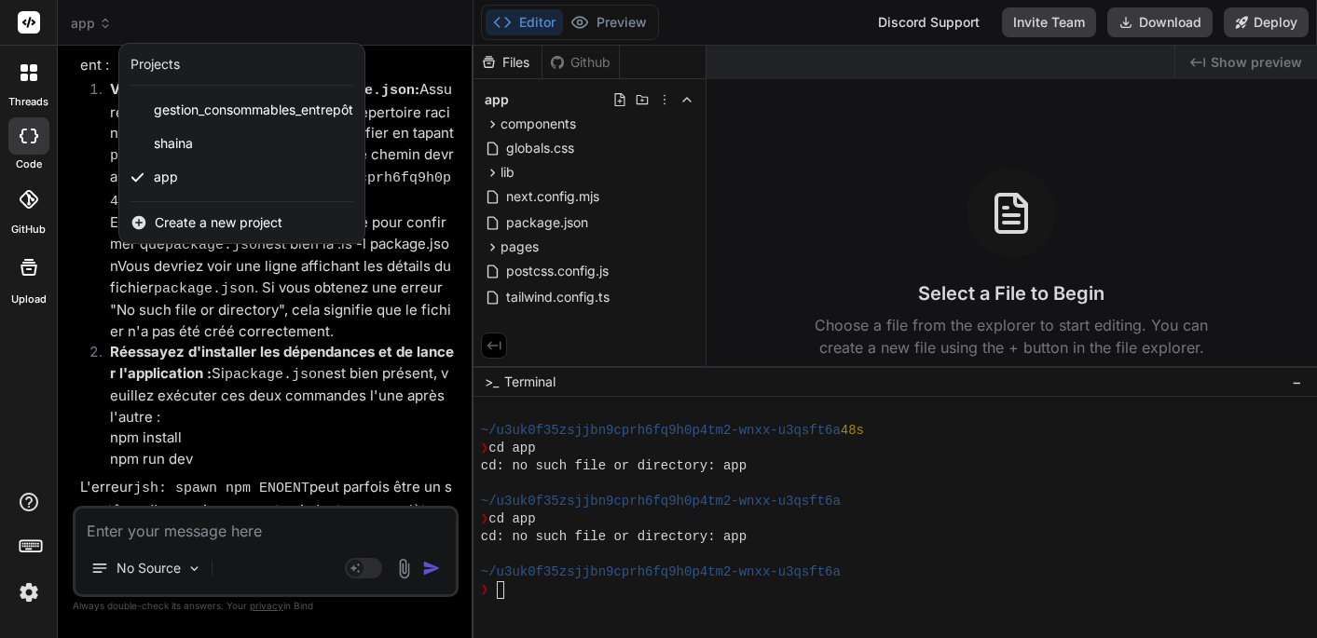
click at [199, 22] on div at bounding box center [658, 319] width 1317 height 638
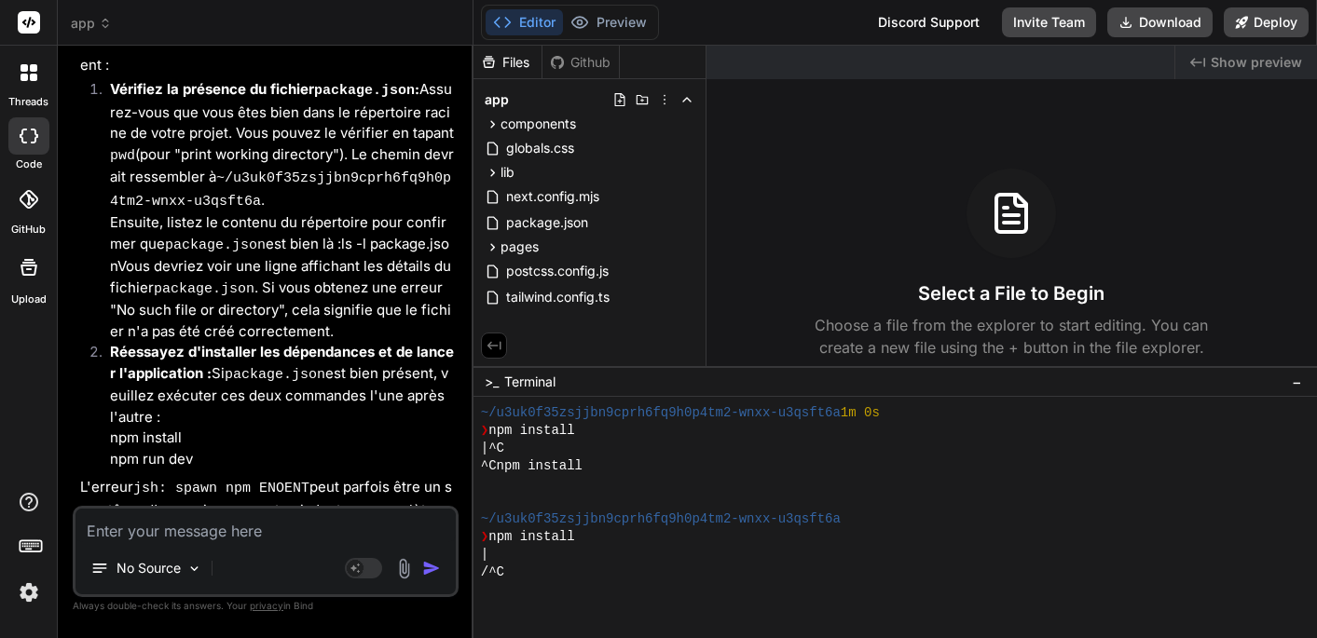
scroll to position [779, 0]
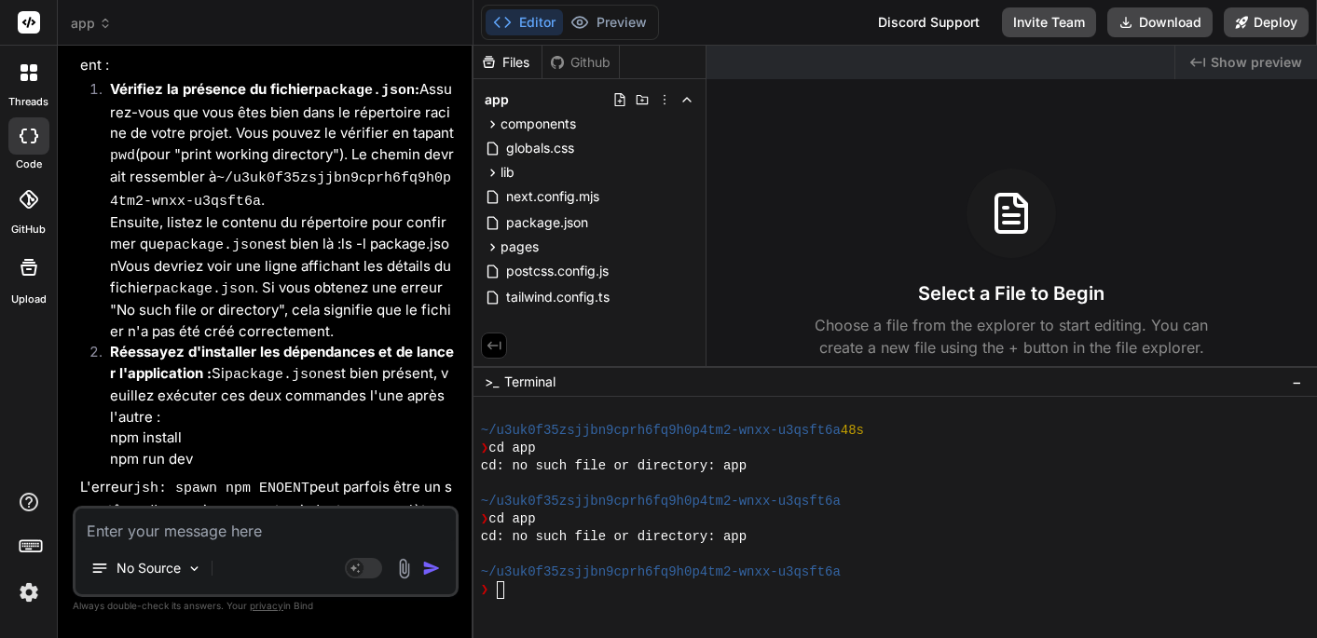
click at [513, 61] on div "Files" at bounding box center [507, 62] width 68 height 19
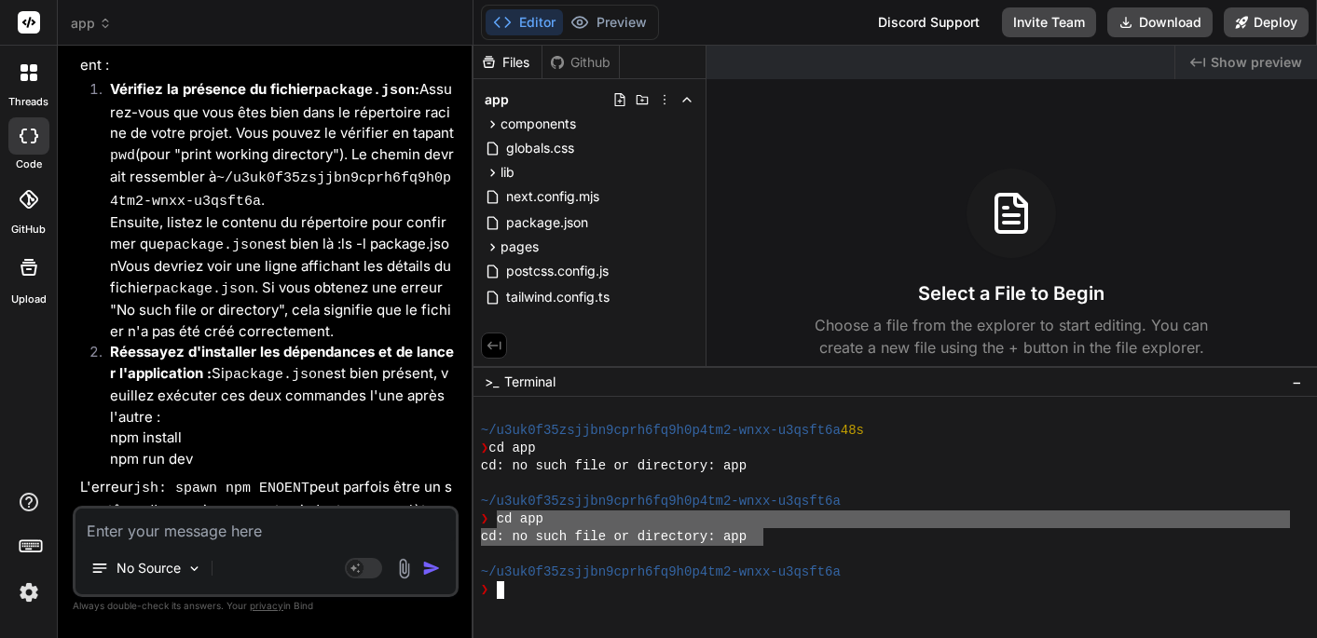
drag, startPoint x: 493, startPoint y: 525, endPoint x: 764, endPoint y: 529, distance: 271.3
click at [141, 528] on textarea at bounding box center [265, 526] width 380 height 34
type textarea "c"
type textarea "x"
type textarea "c'"
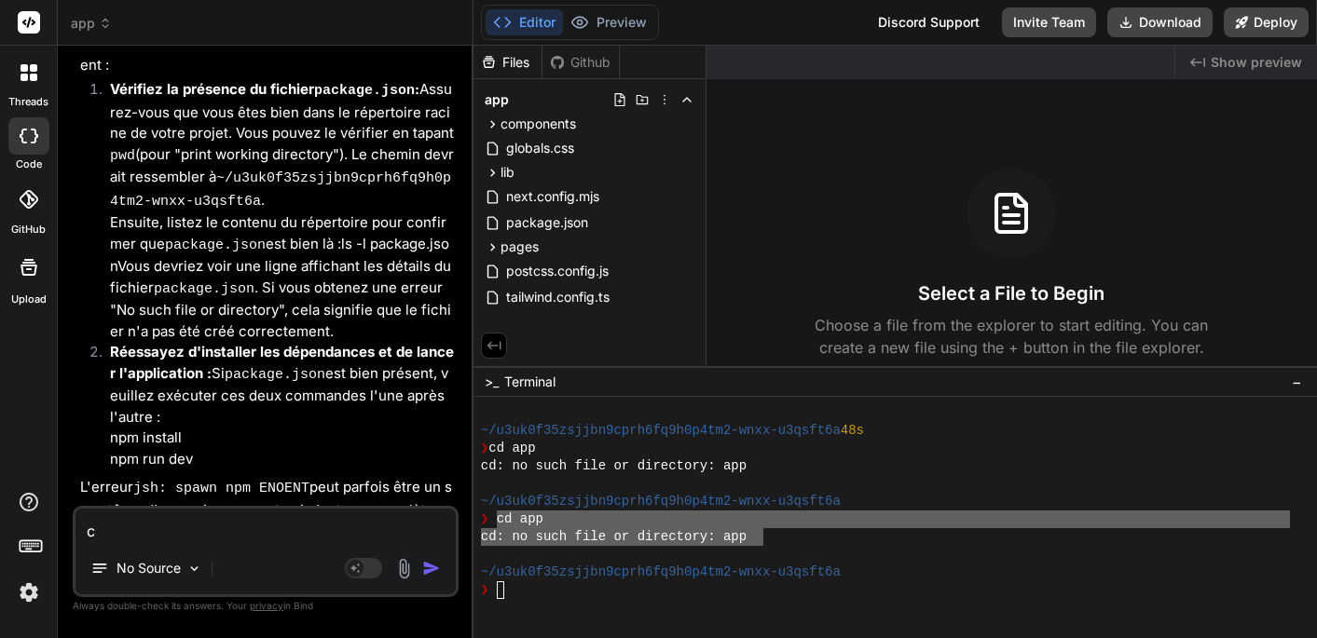
type textarea "x"
type textarea "c'e"
type textarea "x"
type textarea "c'es"
type textarea "x"
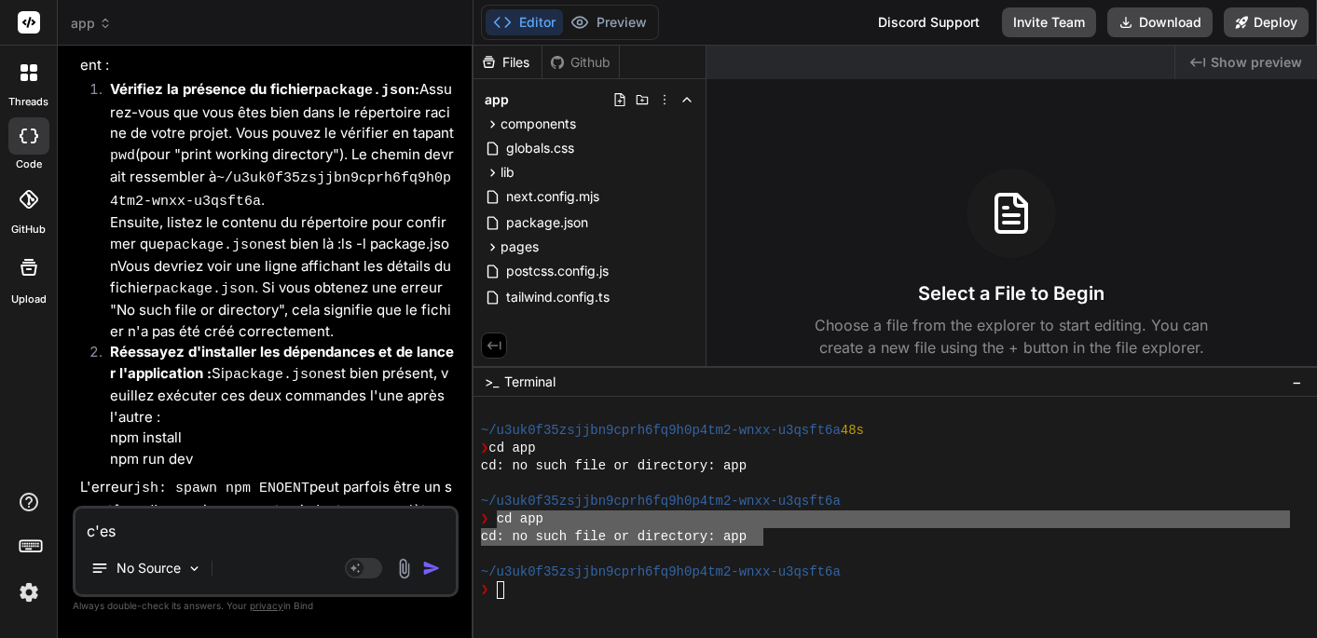
type textarea "c'est"
type textarea "x"
type textarea "c'est"
type textarea "x"
type textarea "c'est q"
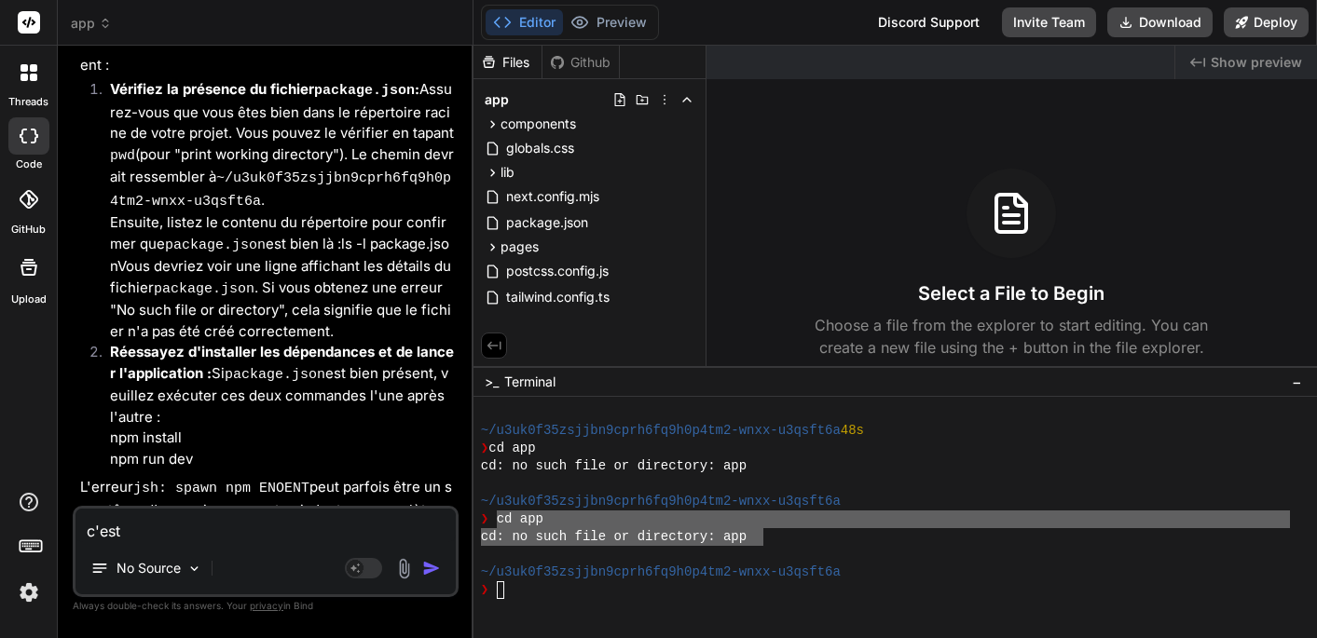
type textarea "x"
type textarea "c'est qu"
type textarea "x"
type textarea "c'est quo"
type textarea "x"
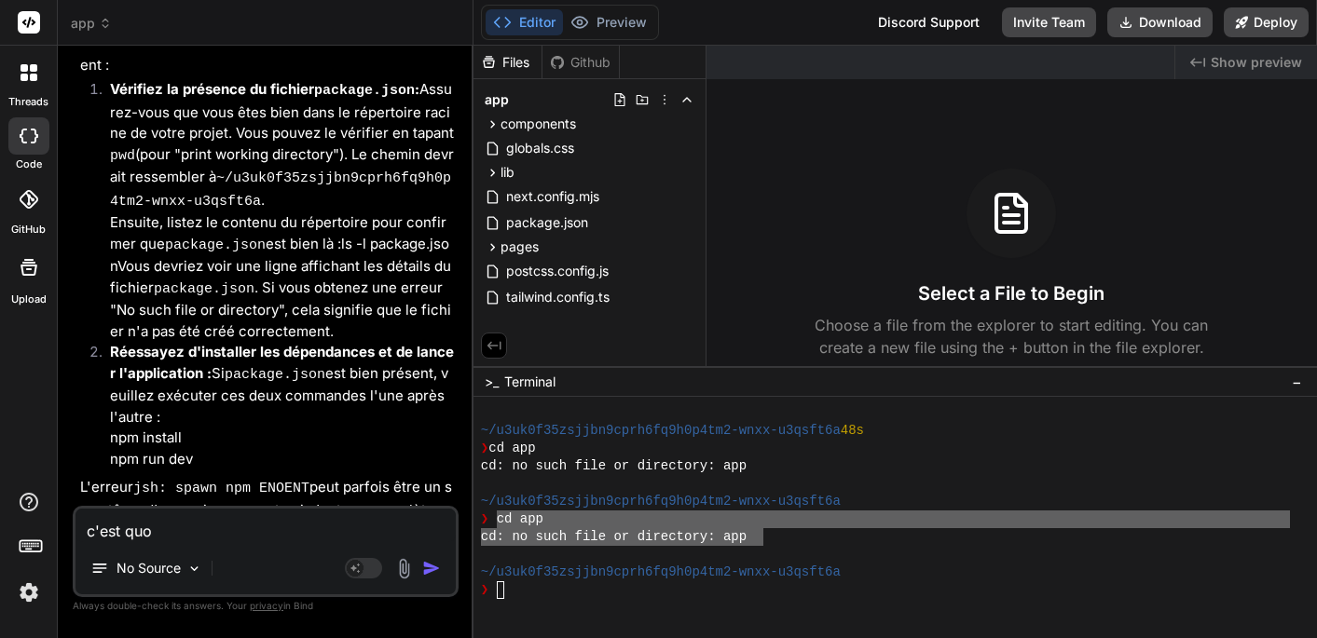
type textarea "c'est quoi"
type textarea "x"
type textarea "c'est quoi"
type textarea "x"
type textarea "c'est quoi m"
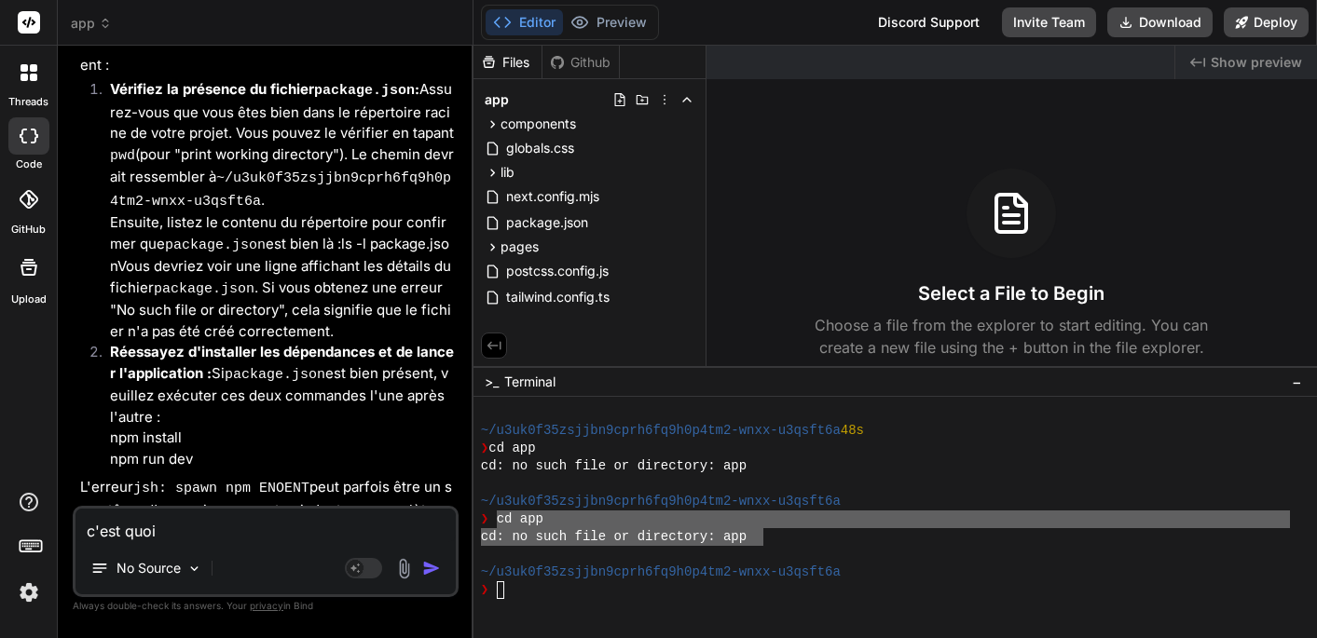
type textarea "x"
type textarea "c'est quoi mo"
type textarea "x"
type textarea "c'est quoi mon"
type textarea "x"
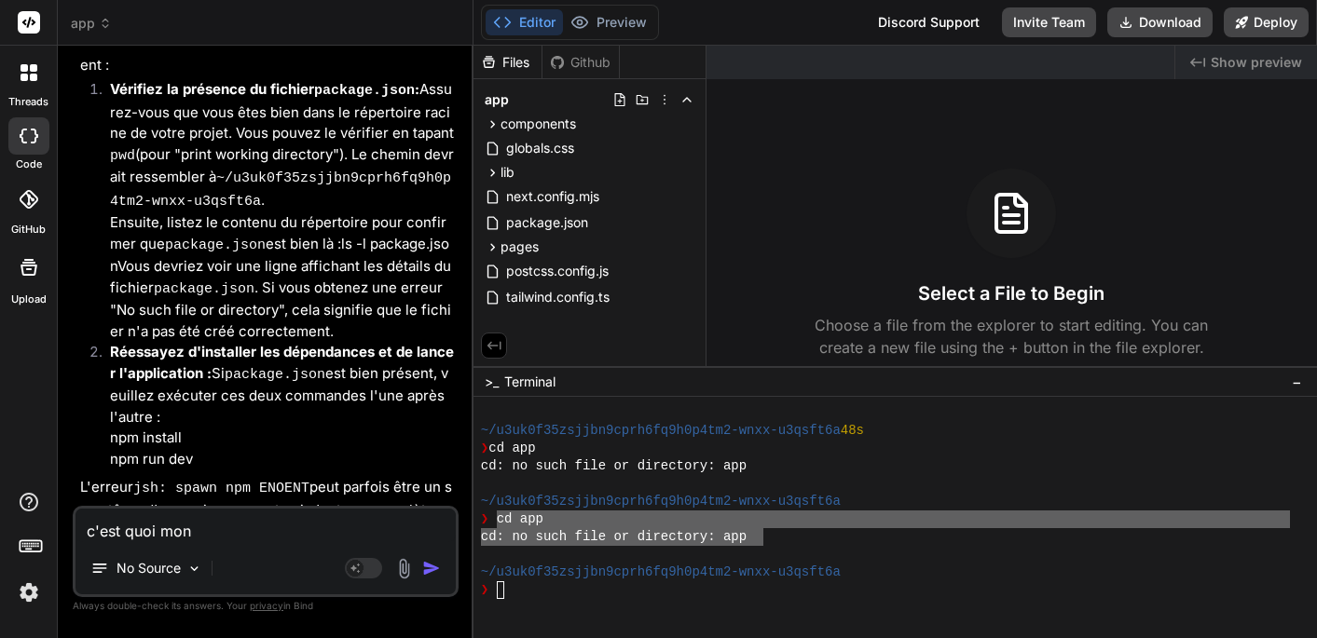
type textarea "c'est quoi mon"
type textarea "x"
type textarea "c'est quoi mon d"
type textarea "x"
type textarea "c'est quoi mon do"
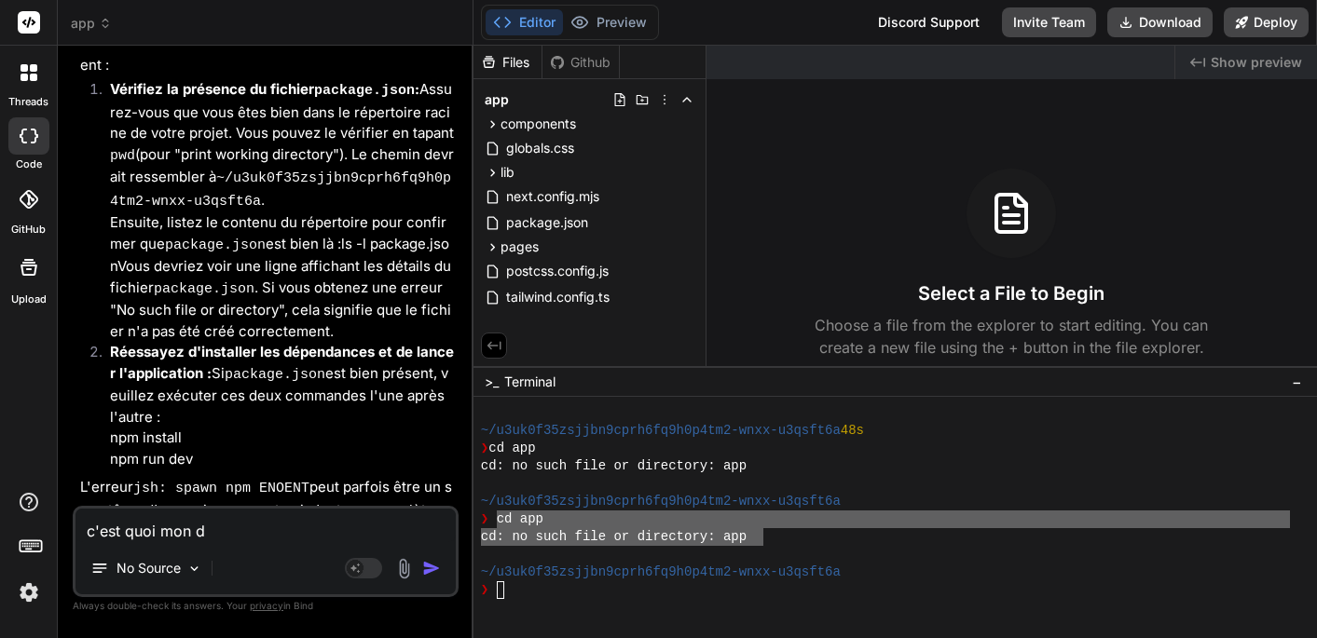
type textarea "x"
type textarea "c'est quoi mon dos"
type textarea "x"
type textarea "c'est quoi mon doss"
type textarea "x"
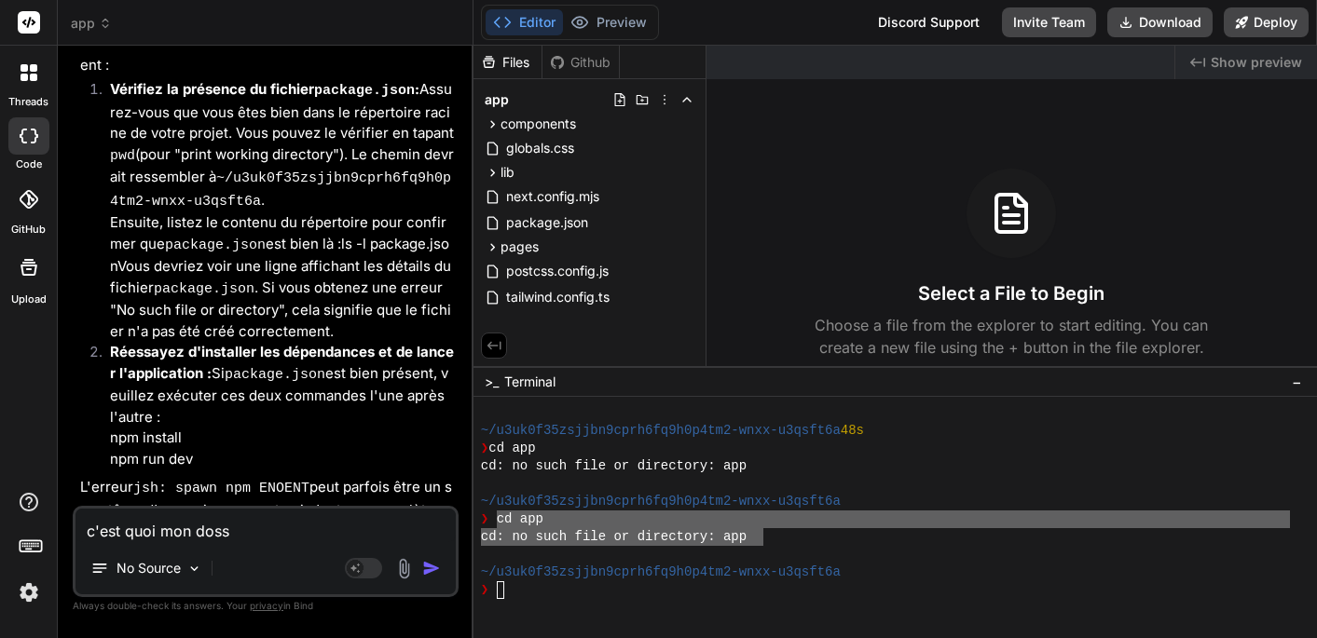
type textarea "c'est quoi mon dossi"
type textarea "x"
type textarea "c'est quoi mon dossie"
type textarea "x"
type textarea "c'est quoi mon dossier"
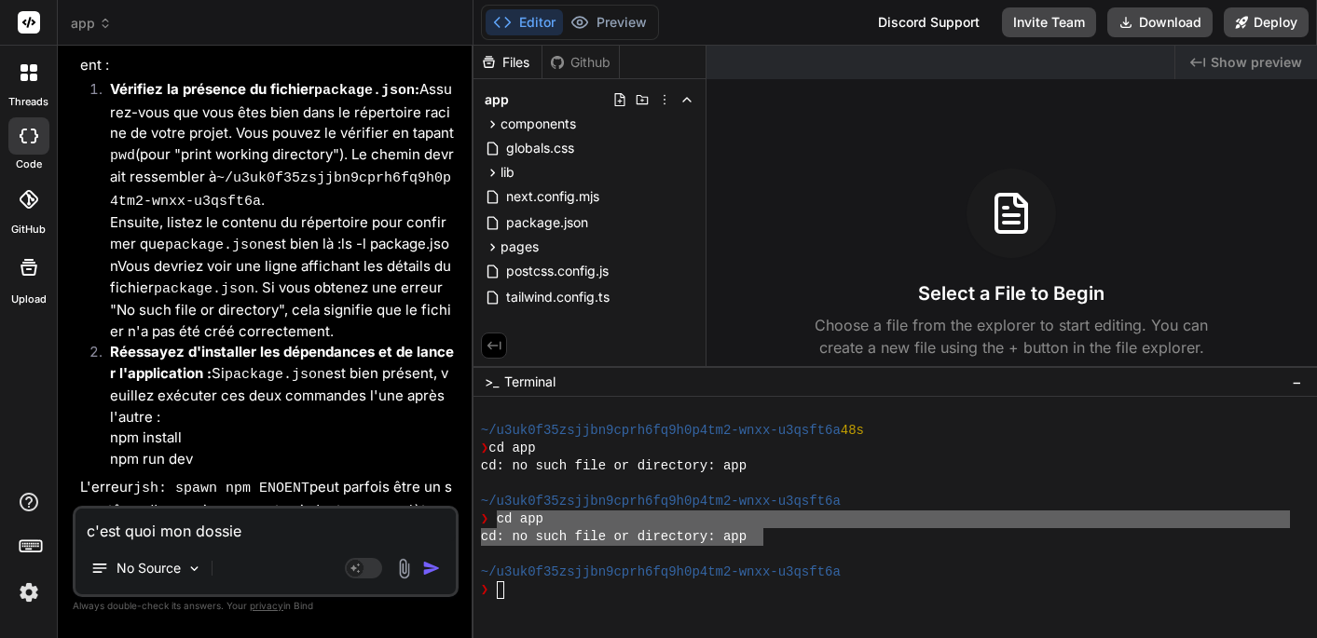
type textarea "x"
type textarea "c'est quoi mon dossier"
type textarea "x"
type textarea "c'est quoi mon dossier ?"
type textarea "x"
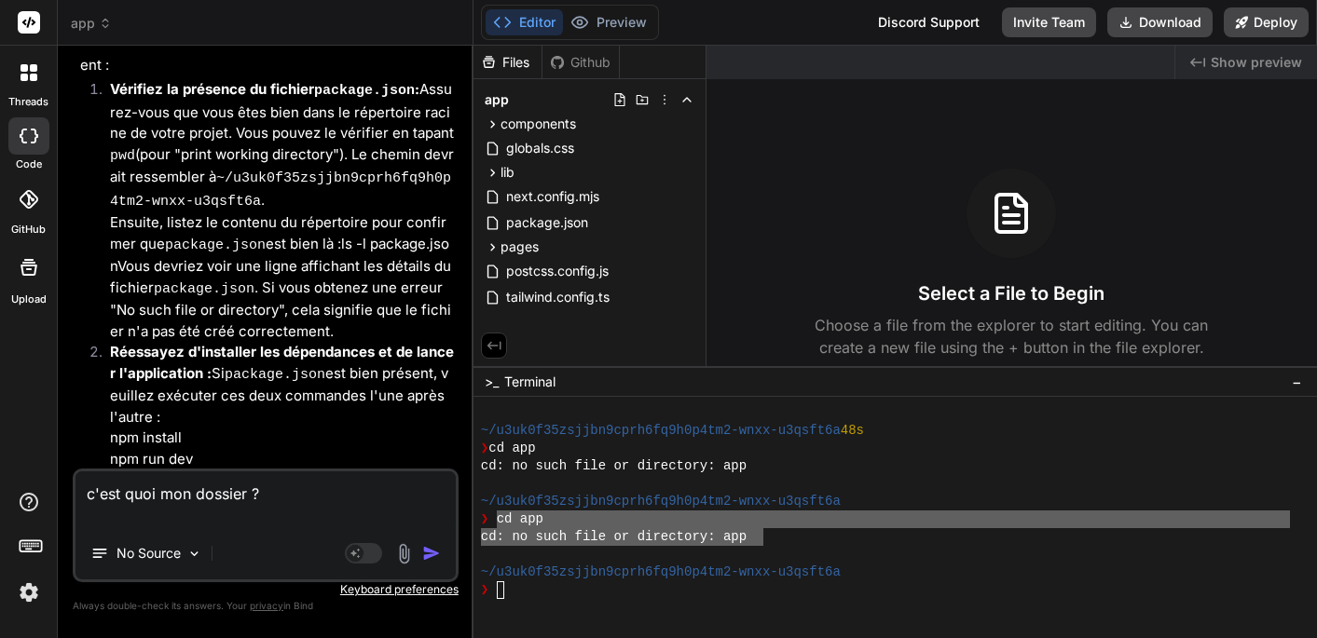
paste textarea "cd app cd: no such file or directory: app"
type textarea "c'est quoi mon dossier ? cd app cd: no such file or directory: app"
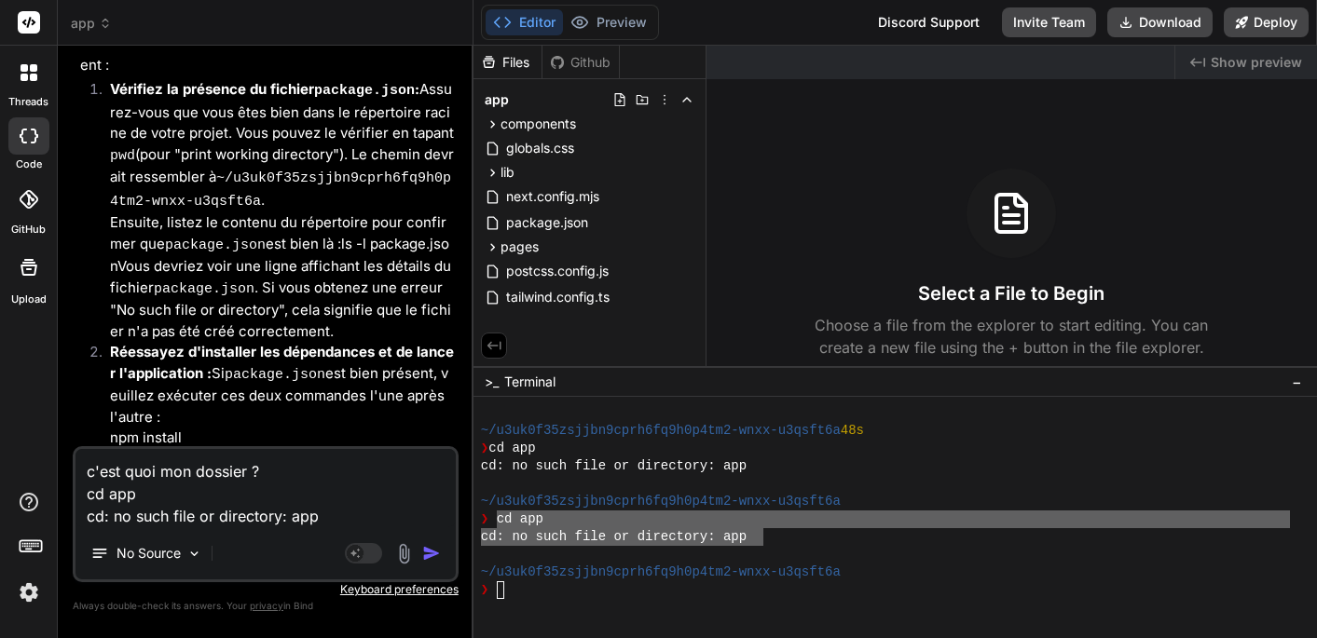
type textarea "x"
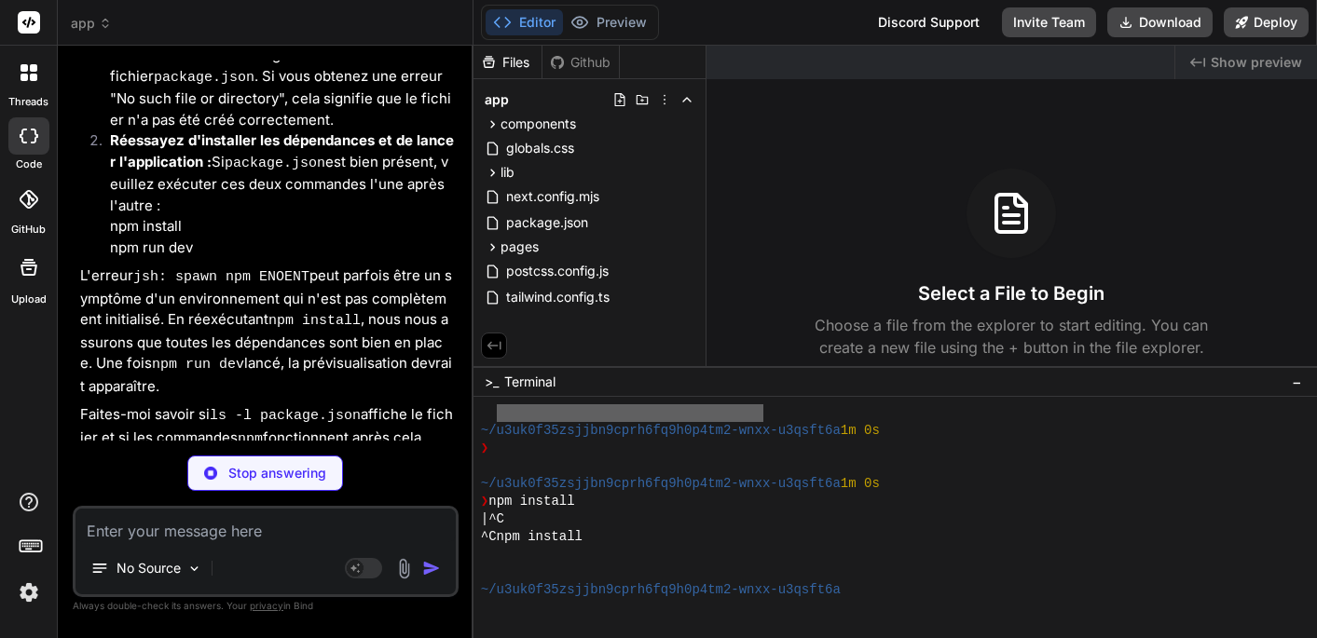
scroll to position [779, 0]
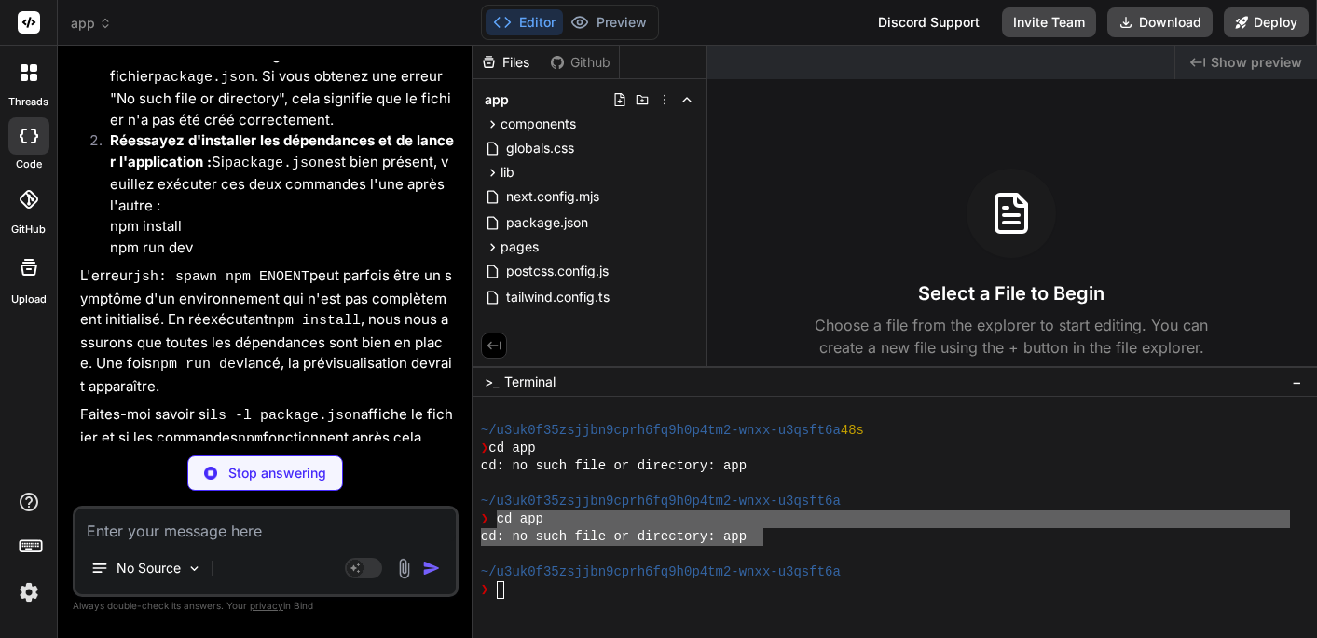
type textarea "x"
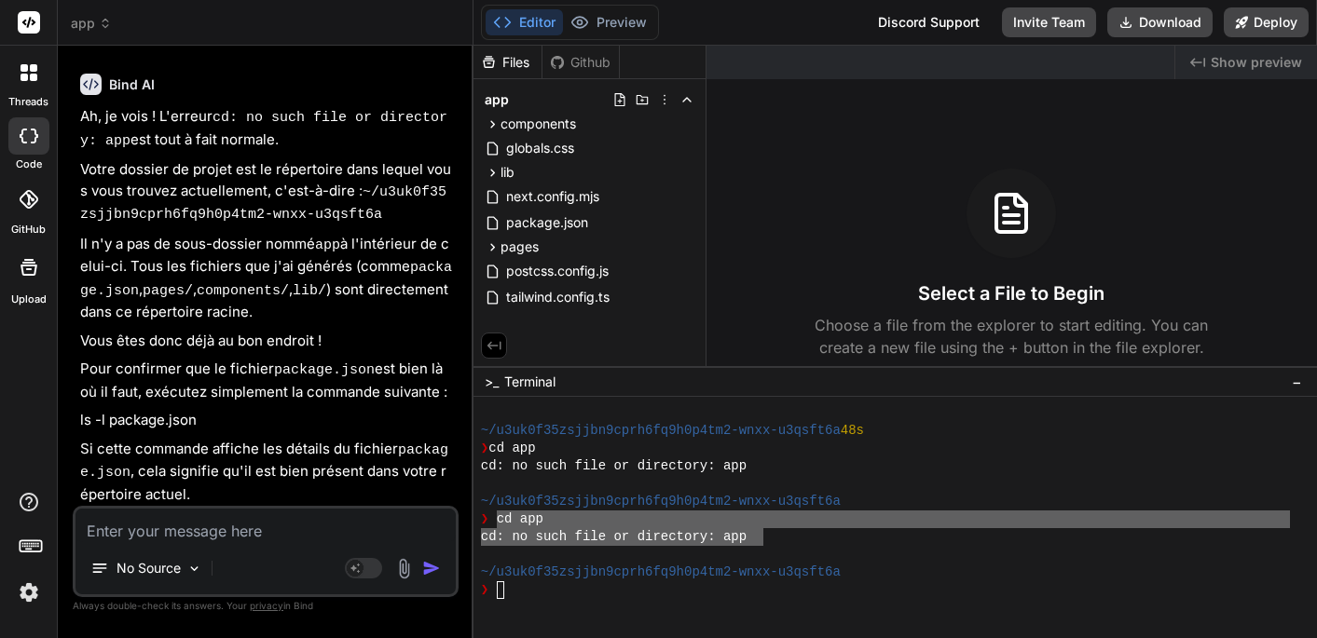
scroll to position [9147, 0]
drag, startPoint x: 82, startPoint y: 270, endPoint x: 217, endPoint y: 271, distance: 135.1
click at [217, 411] on p "ls -l package.json" at bounding box center [267, 421] width 375 height 21
copy bindaction "s -l package.json"
click at [510, 592] on div "❯" at bounding box center [885, 591] width 809 height 18
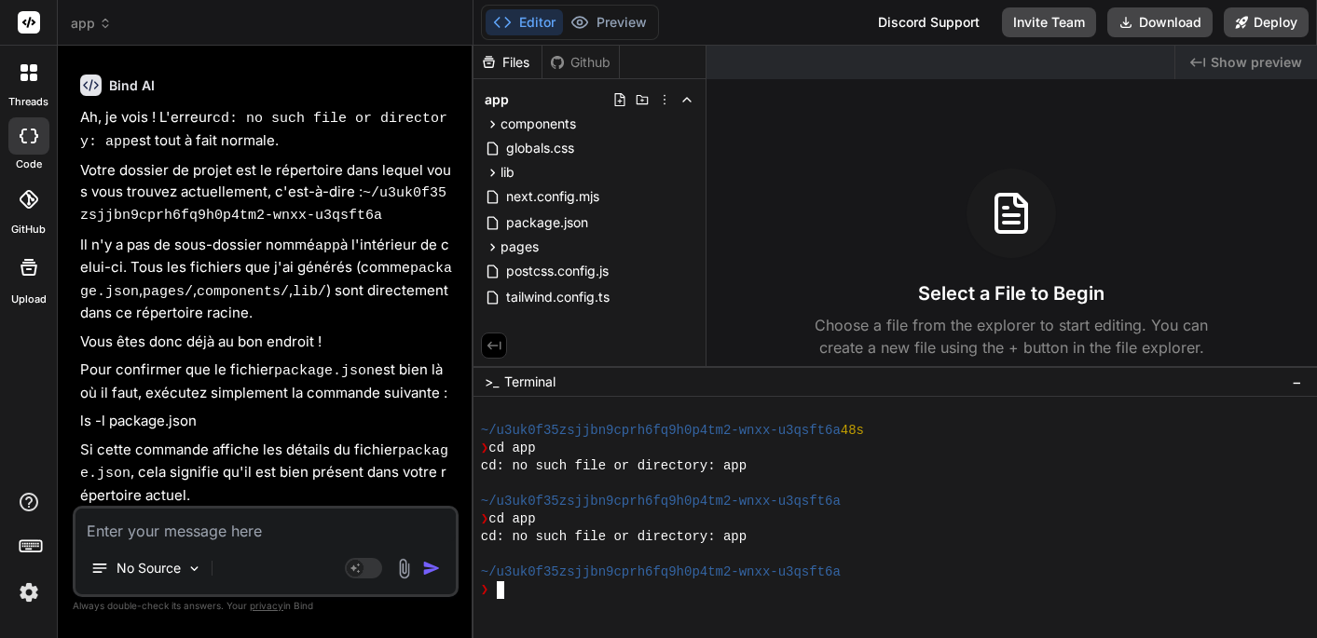
type textarea "s -l package.json"
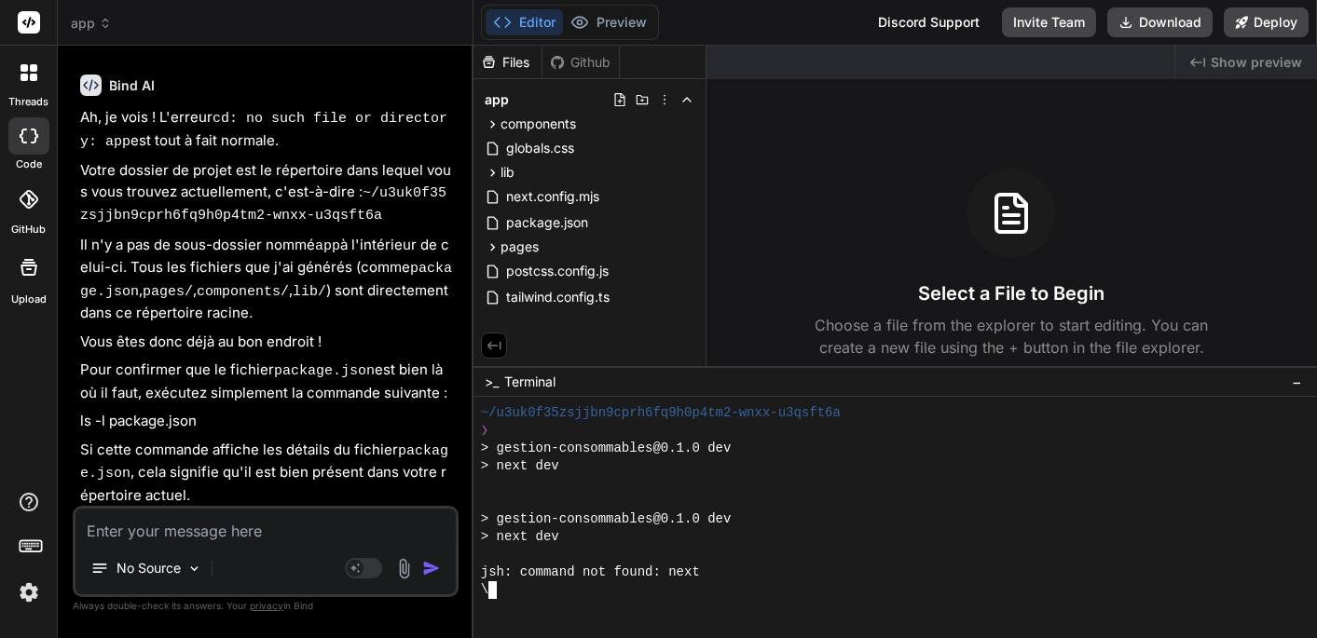
scroll to position [1310, 0]
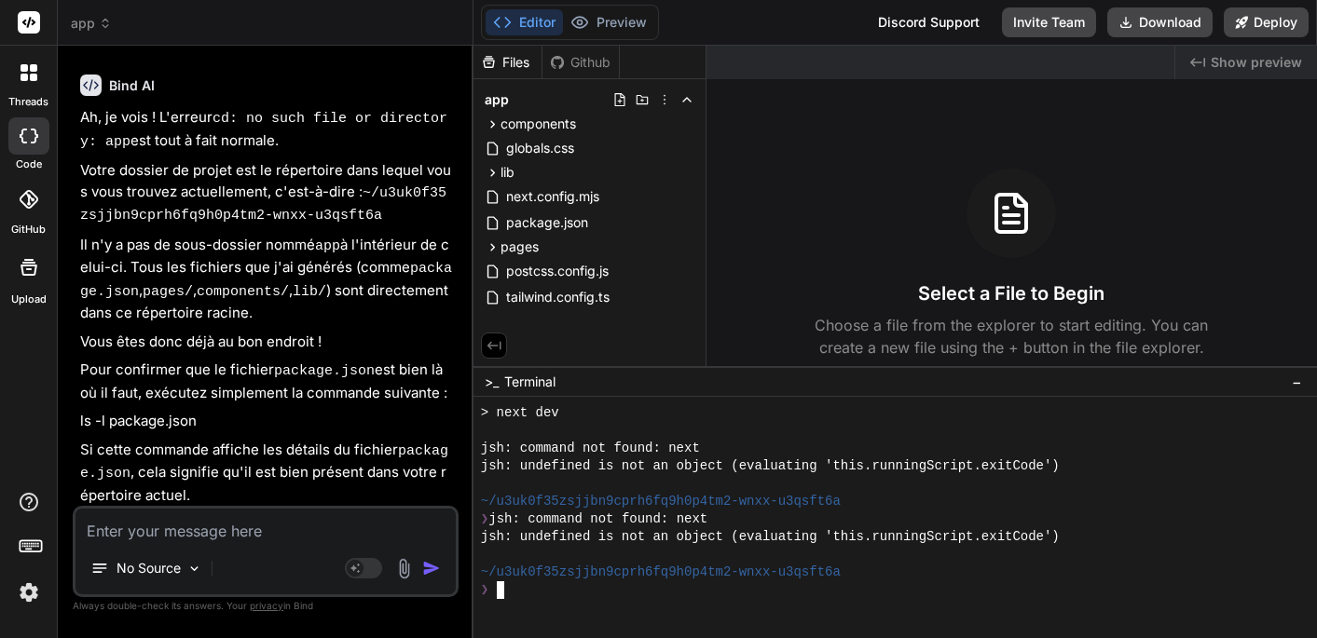
type textarea "x"
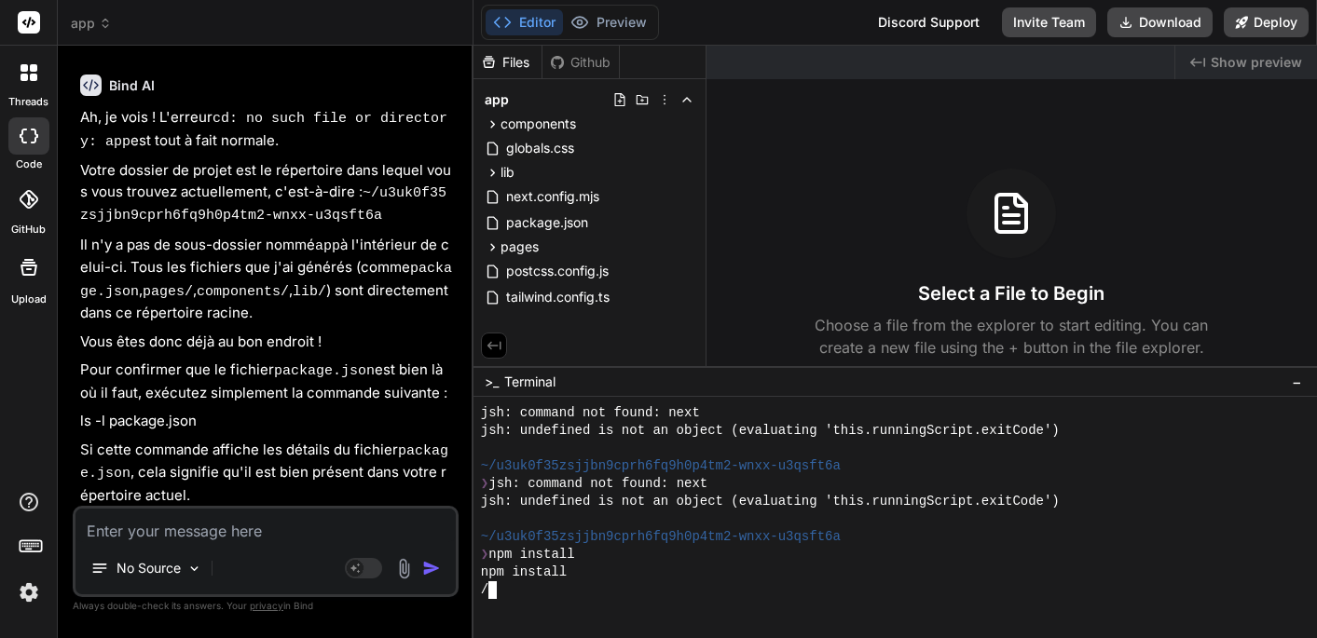
scroll to position [0, 0]
click at [142, 540] on textarea at bounding box center [265, 526] width 380 height 34
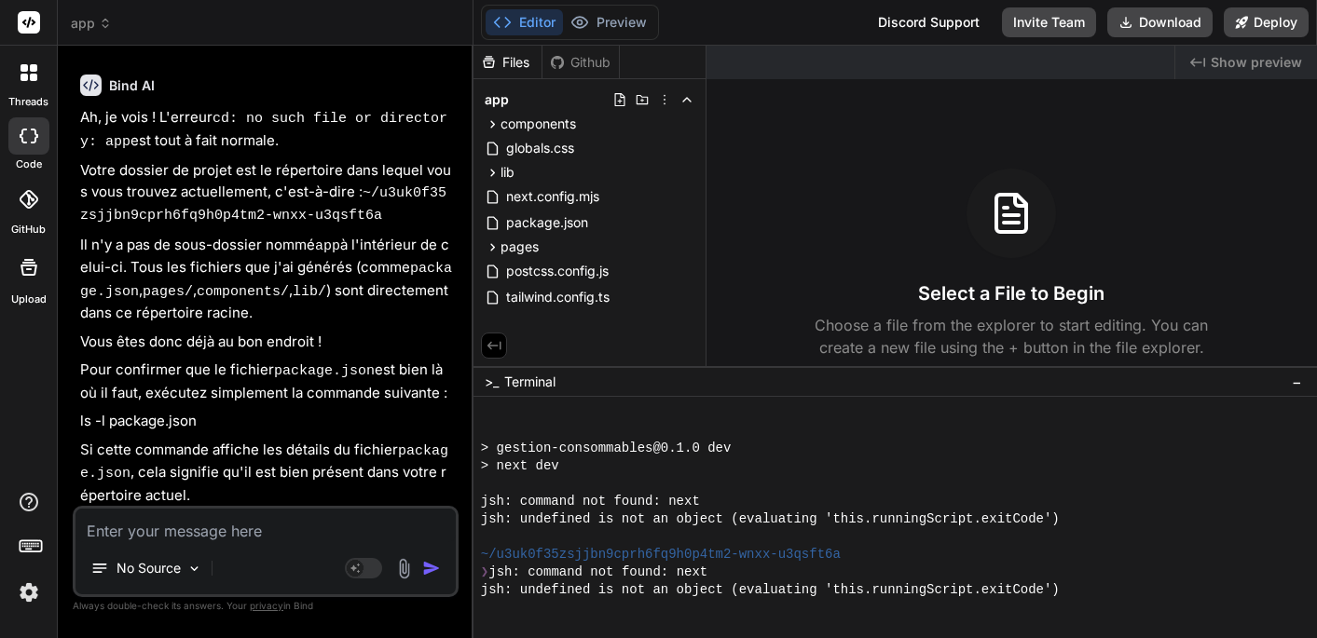
scroll to position [1346, 0]
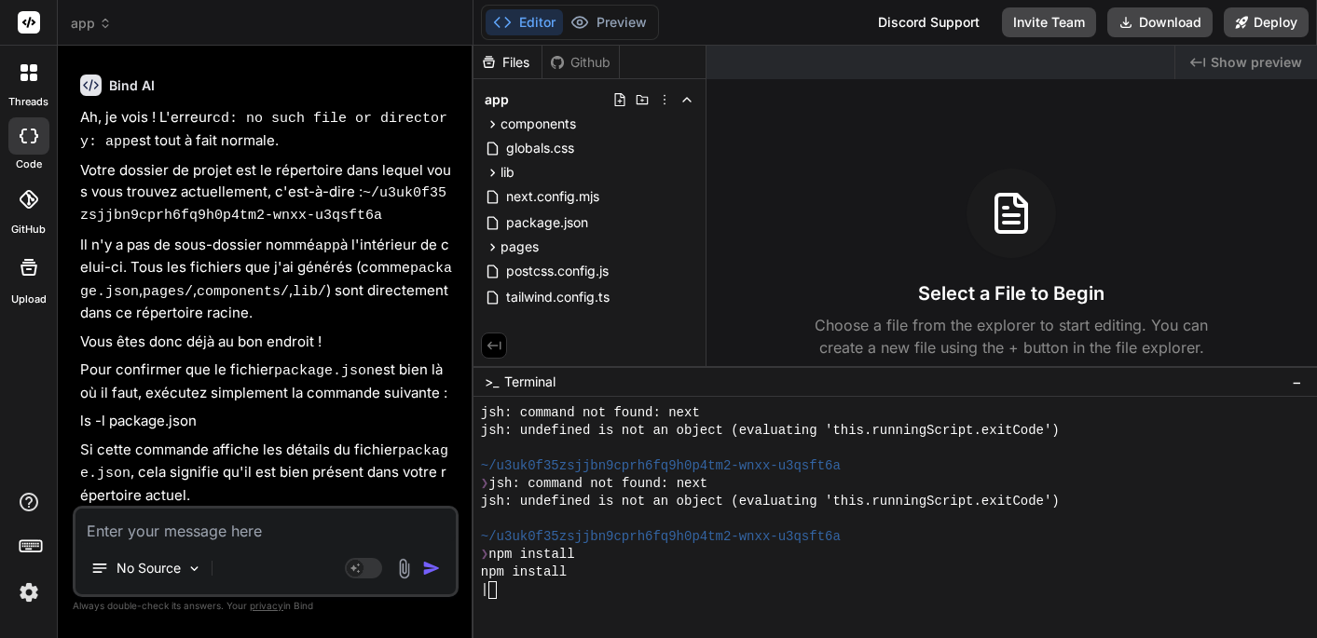
click at [503, 588] on div "|" at bounding box center [885, 591] width 809 height 18
click at [132, 533] on textarea at bounding box center [265, 526] width 380 height 34
type textarea "n"
type textarea "x"
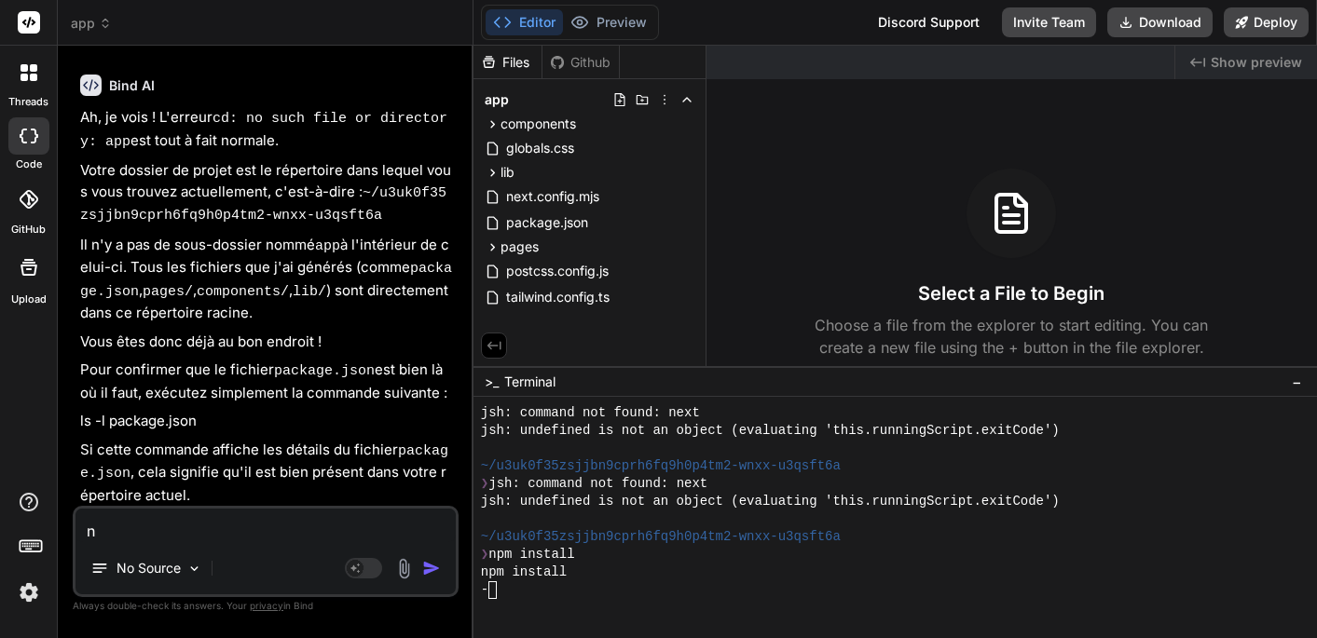
type textarea "np"
type textarea "x"
type textarea "npm"
type textarea "x"
type textarea "nom"
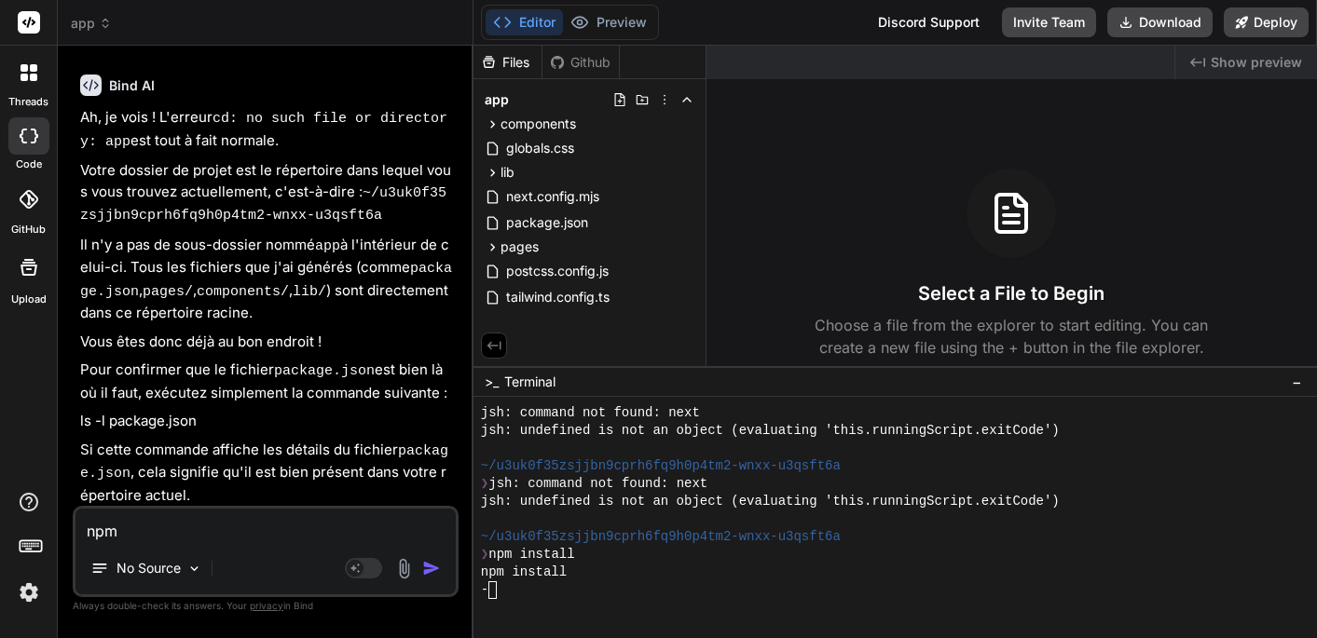
type textarea "x"
type textarea "nom"
type textarea "x"
type textarea "no"
type textarea "x"
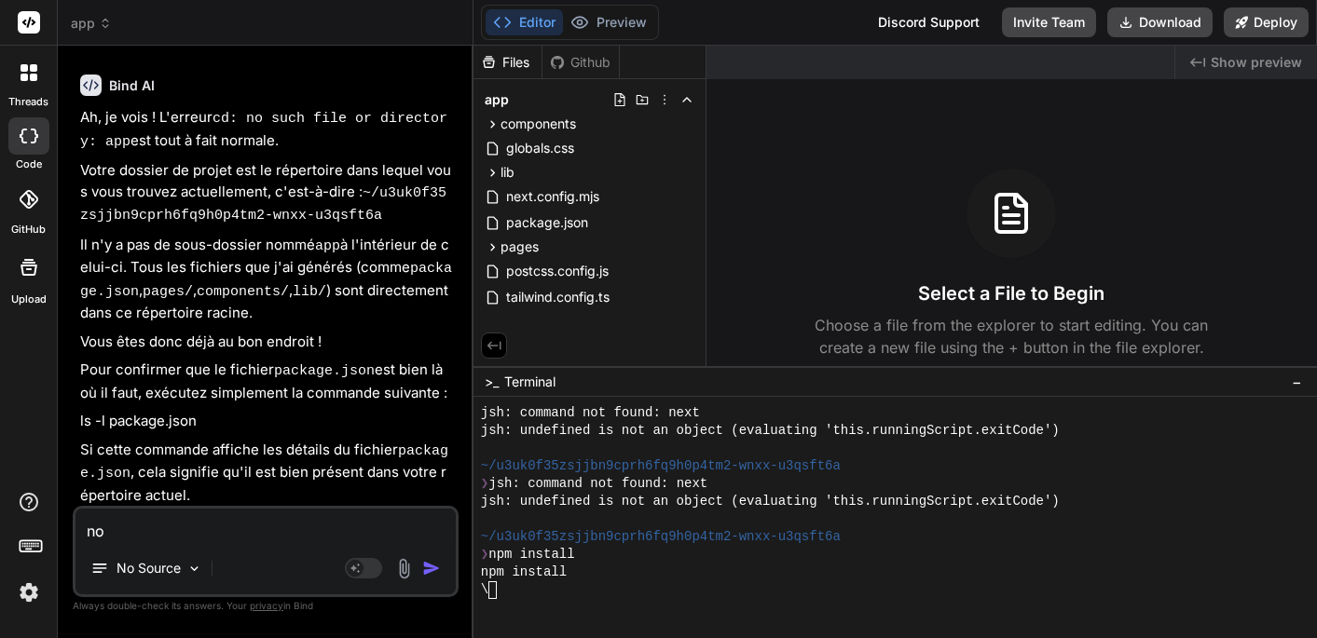
type textarea "n"
type textarea "x"
type textarea "np"
type textarea "x"
type textarea "npm"
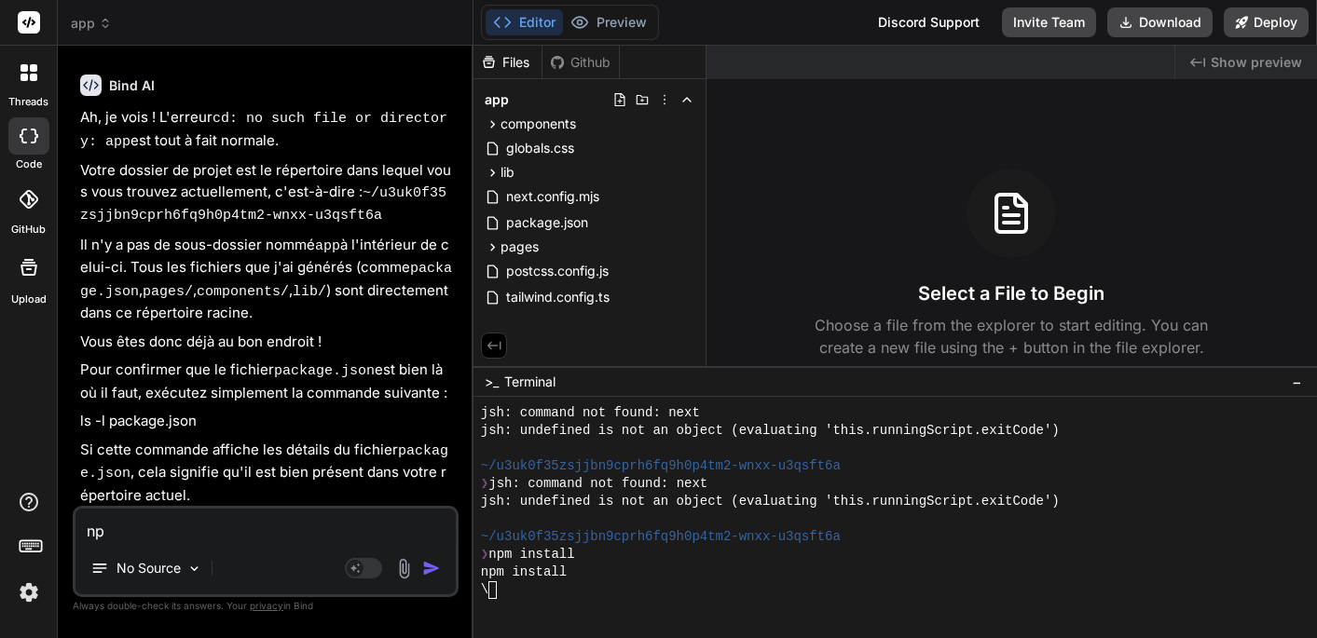
type textarea "x"
type textarea "npm"
type textarea "x"
type textarea "npm i"
type textarea "x"
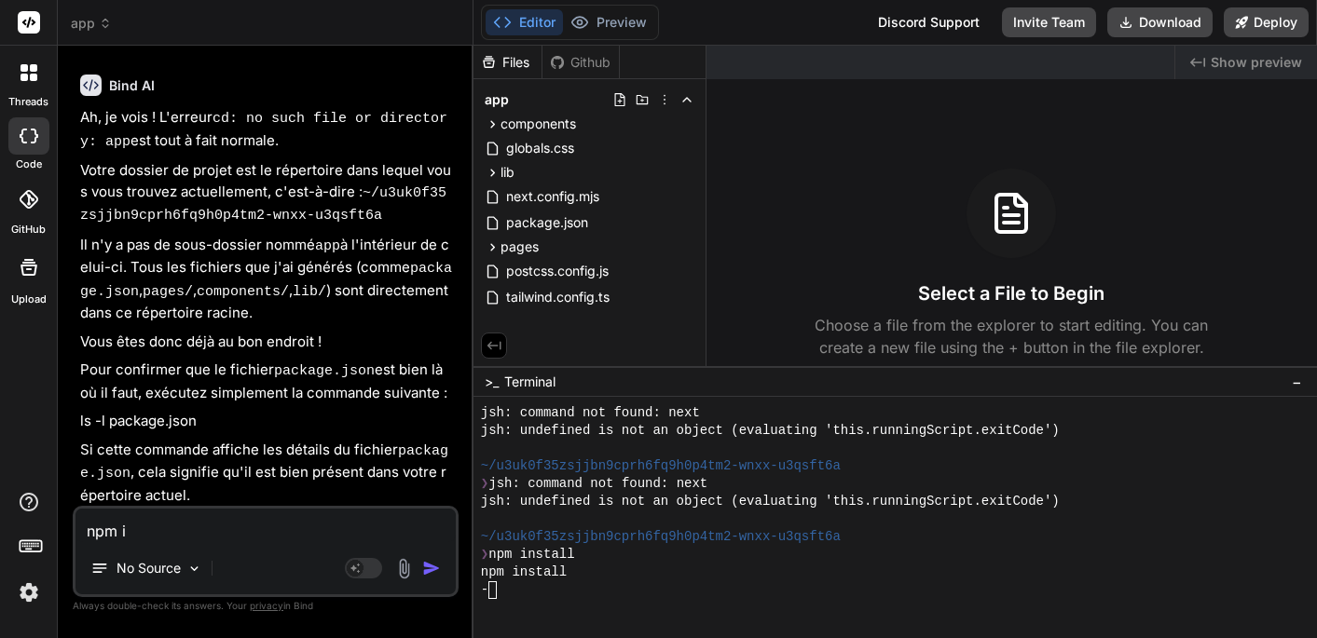
type textarea "npm in"
type textarea "x"
type textarea "npm ins"
type textarea "x"
type textarea "npm inst"
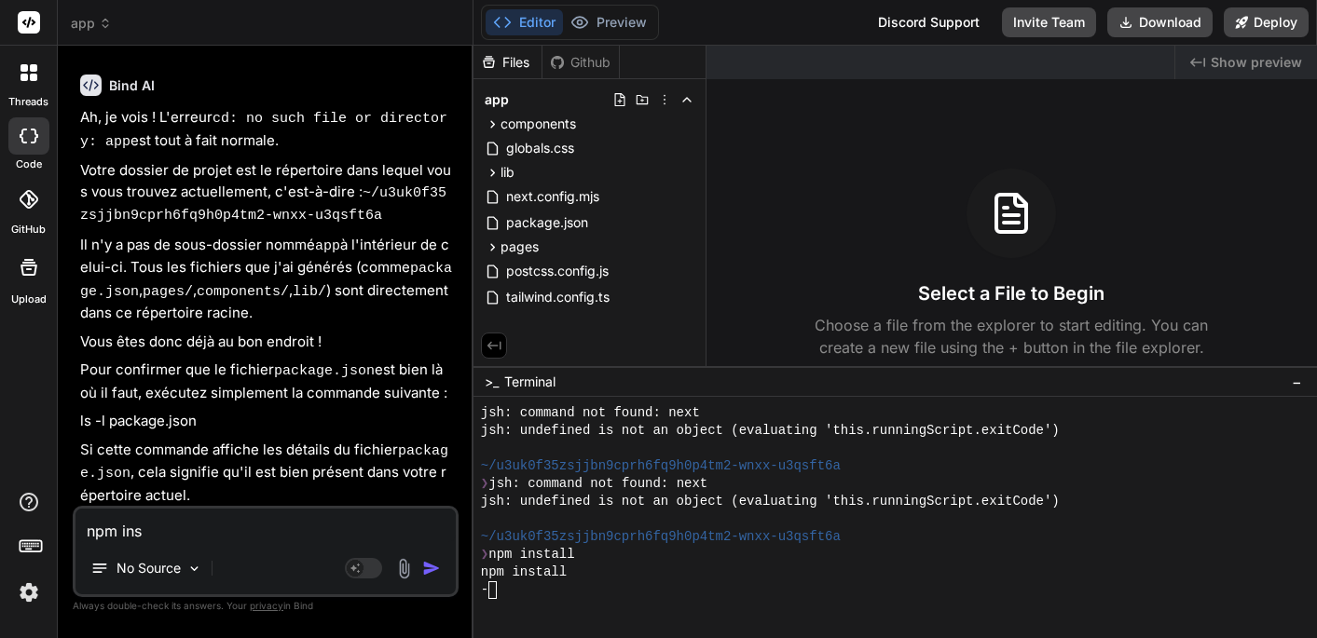
type textarea "x"
type textarea "npm insta"
type textarea "x"
type textarea "npm instal"
type textarea "x"
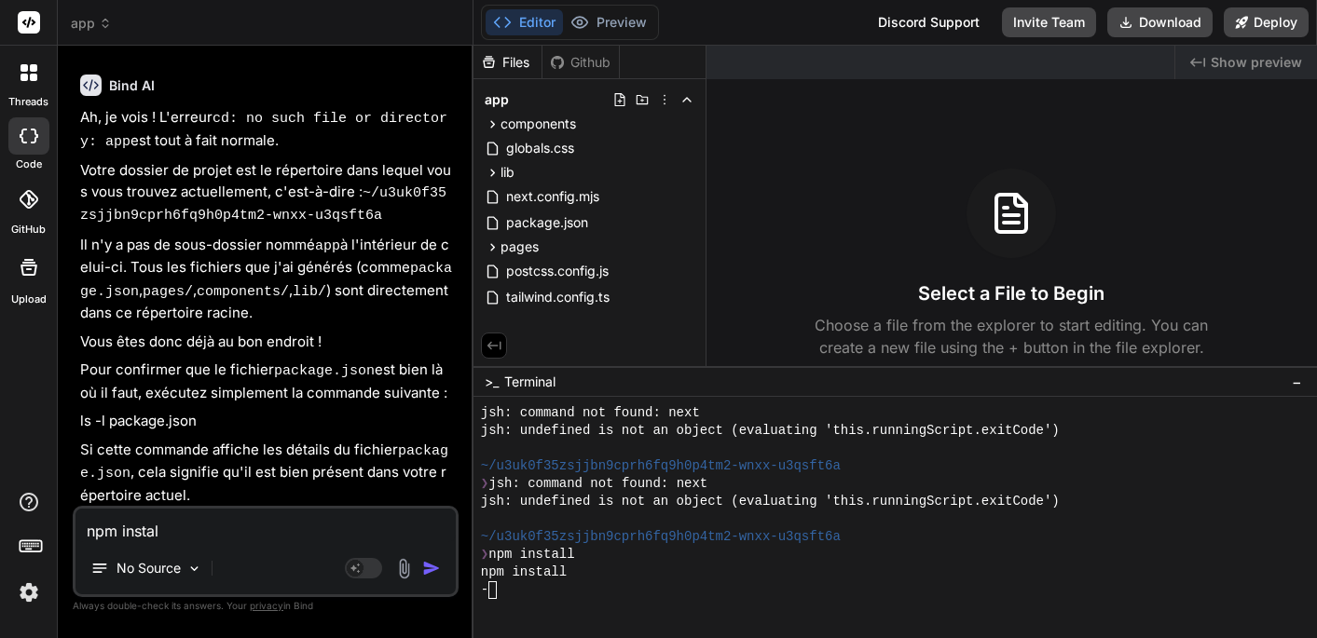
type textarea "npm install"
type textarea "x"
type textarea "npm install"
type textarea "x"
type textarea "npm install n"
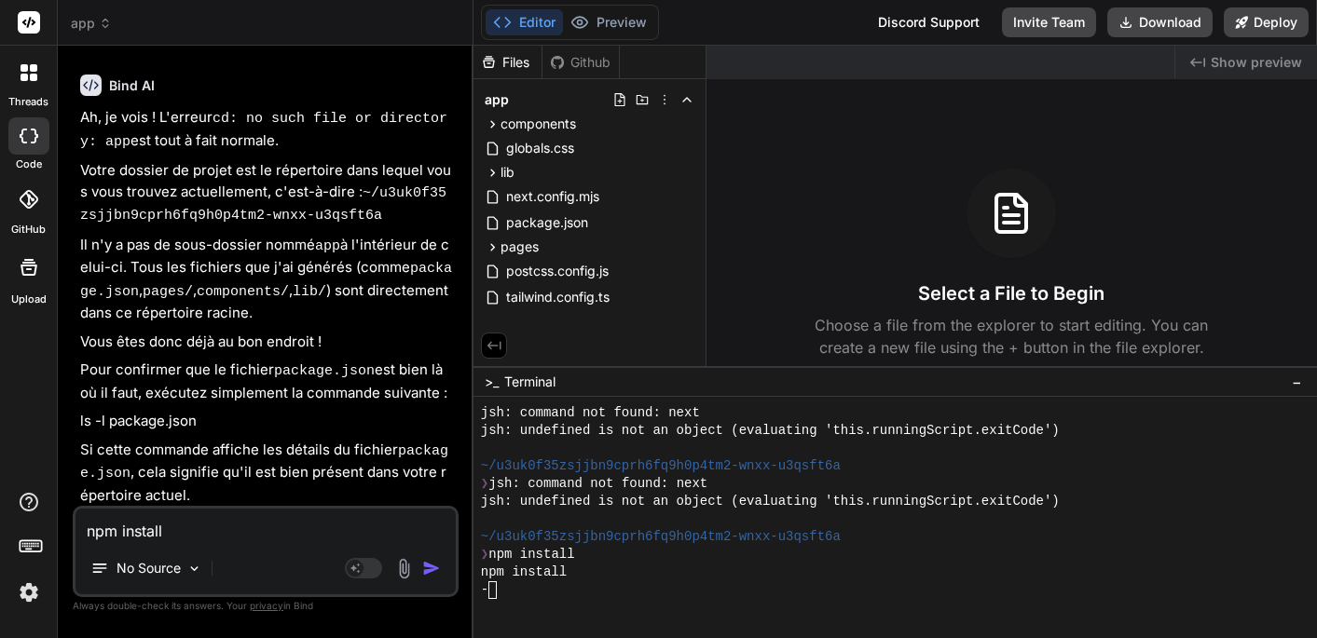
type textarea "x"
type textarea "npm install n'"
type textarea "x"
type textarea "npm install n'a"
type textarea "x"
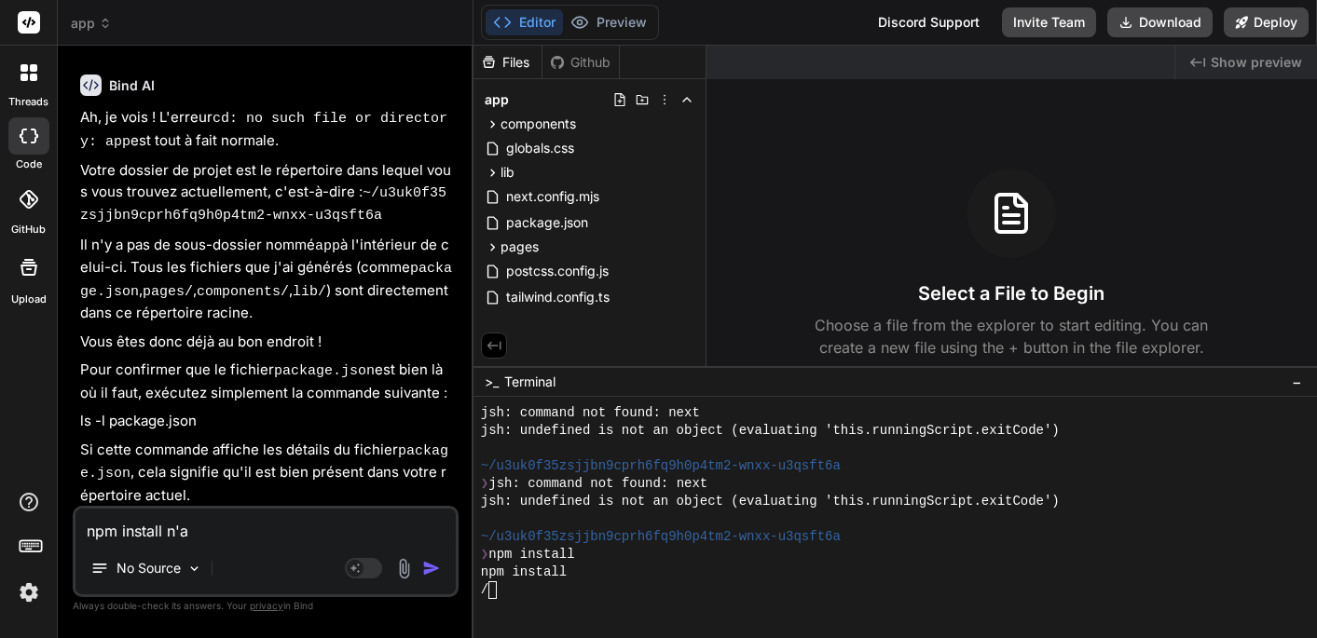
type textarea "npm install n'ar"
type textarea "x"
type textarea "npm install n'arr"
type textarea "x"
type textarea "npm install n'arre"
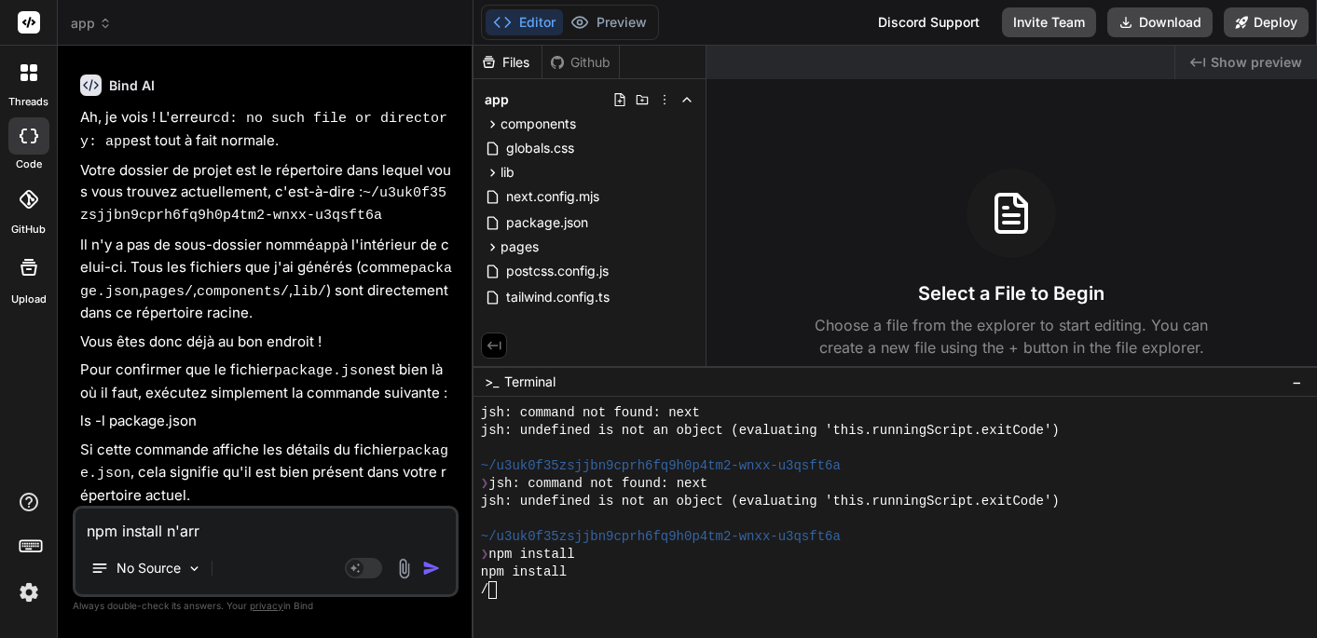
type textarea "x"
type textarea "npm install n'arret"
type textarea "x"
type textarea "npm install n'arrete"
type textarea "x"
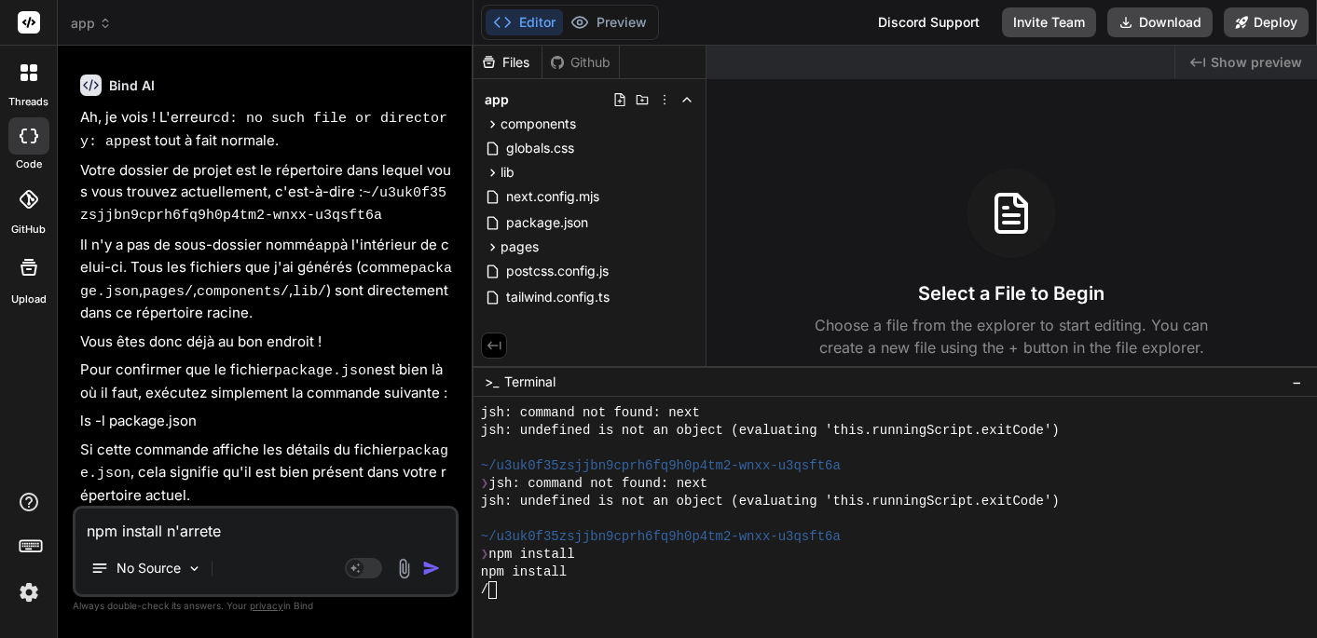
type textarea "npm install n'arretes"
type textarea "x"
type textarea "npm install n'arretes"
type textarea "x"
type textarea "npm install n'arretes p"
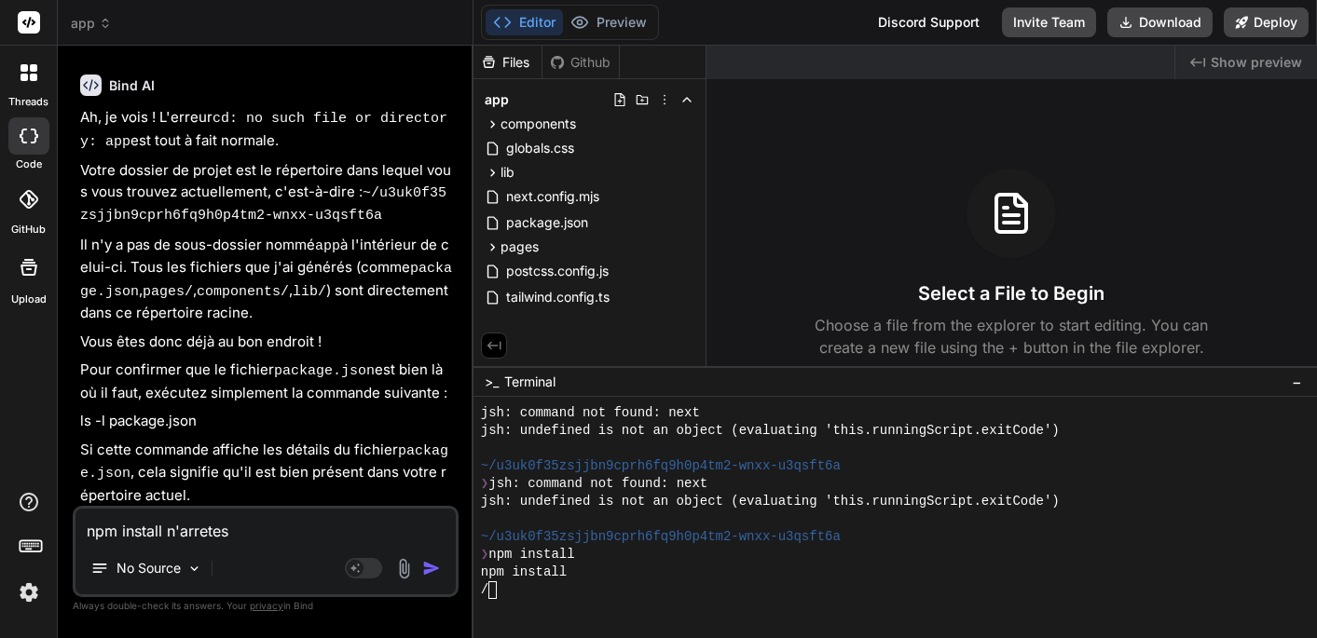
type textarea "x"
type textarea "npm install n'arretes pa"
type textarea "x"
type textarea "npm install n'arretes pad"
type textarea "x"
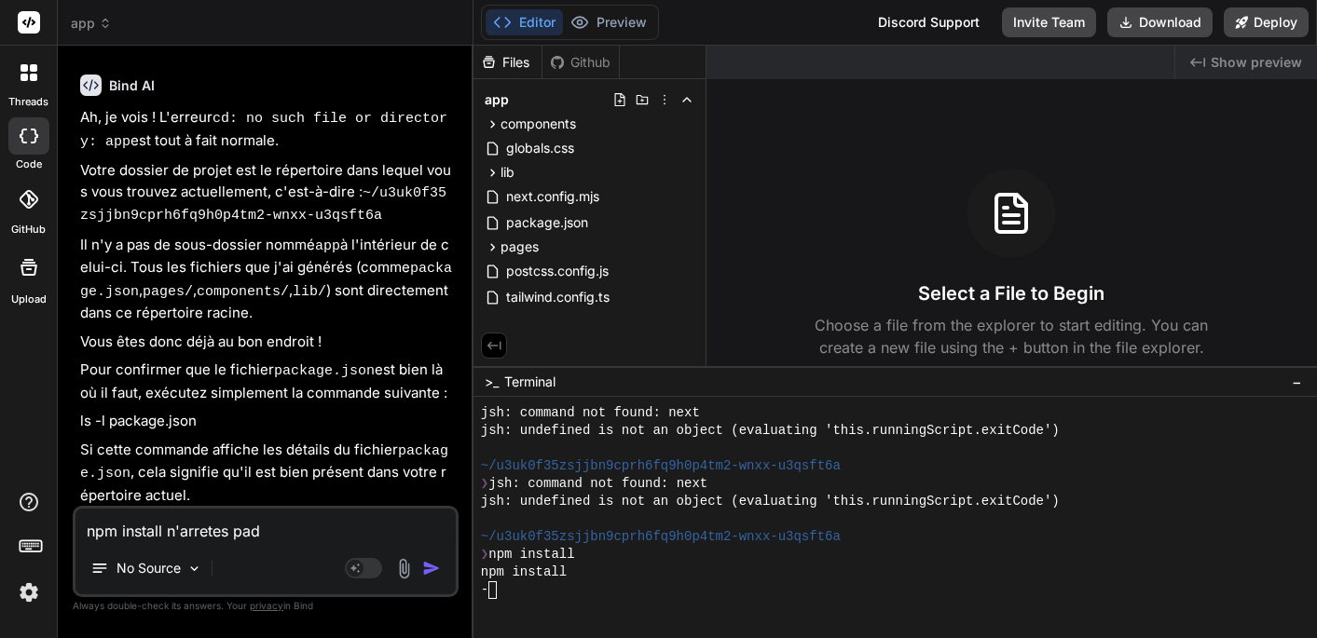
type textarea "npm install n'arretes pad"
type textarea "x"
type textarea "npm install n'arretes pad -"
type textarea "x"
type textarea "npm install n'arretes pad"
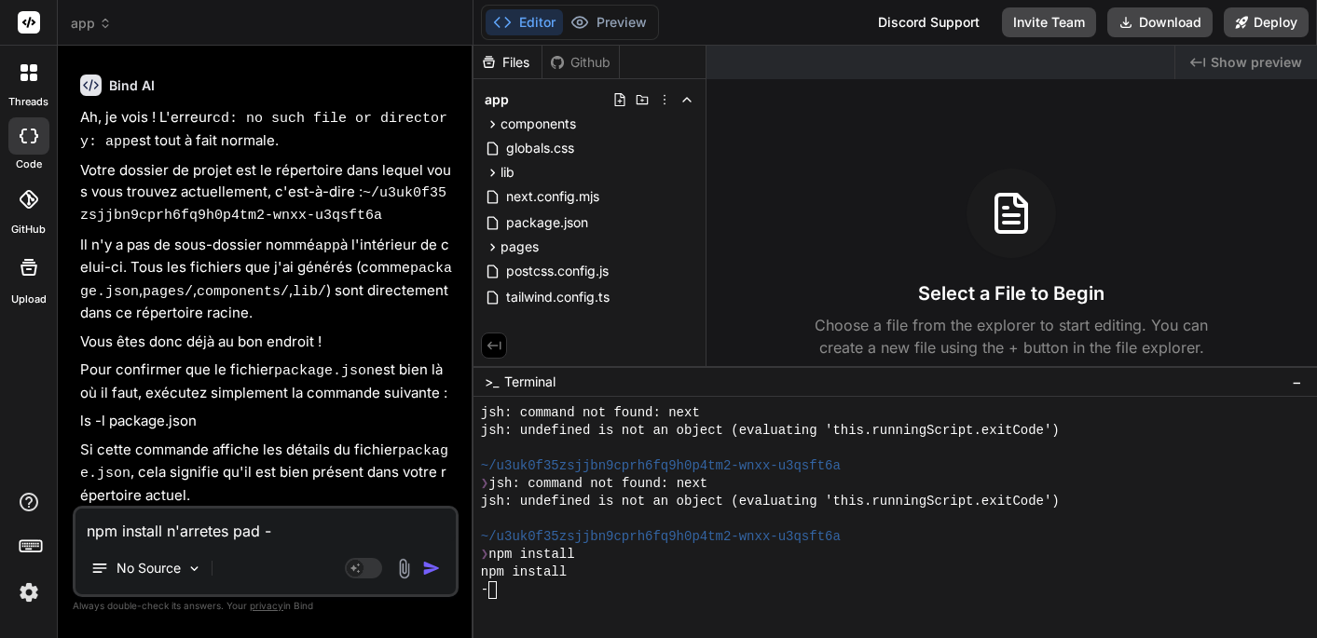
type textarea "x"
type textarea "npm install n'arretes pad"
type textarea "x"
type textarea "npm install n'arretes pa"
type textarea "x"
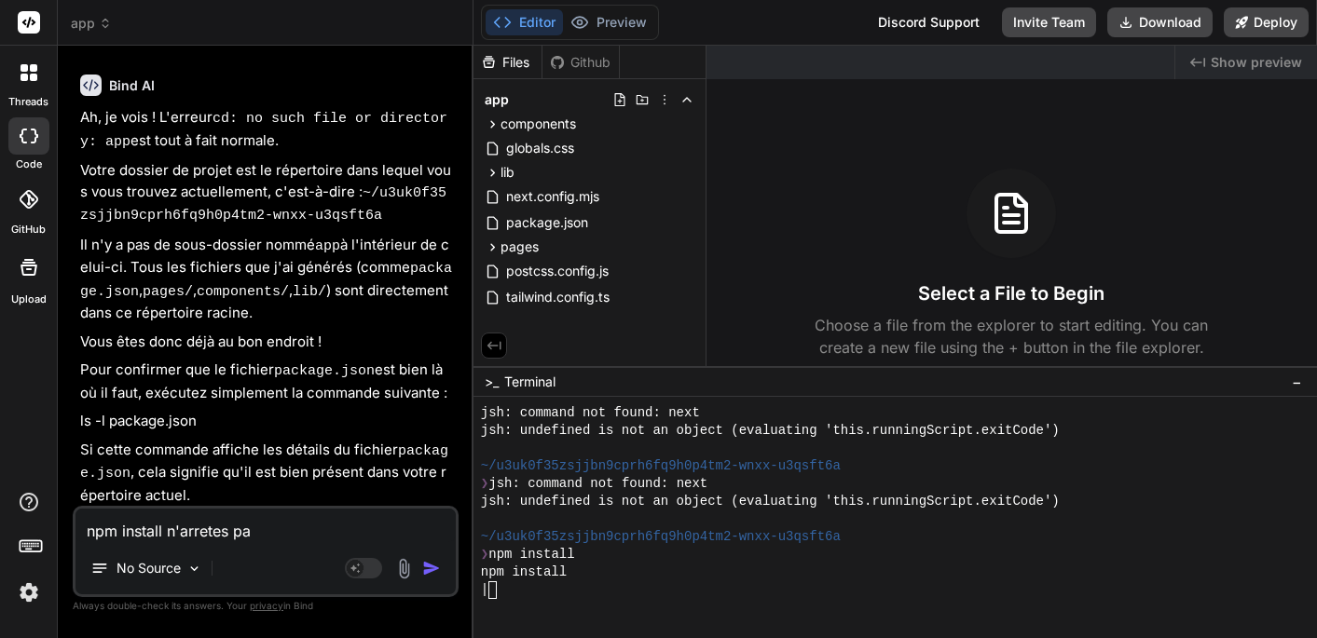
type textarea "npm install n'arretes pas"
type textarea "x"
type textarea "npm install n'arretes pas"
type textarea "x"
type textarea "npm install n'arretes pas d"
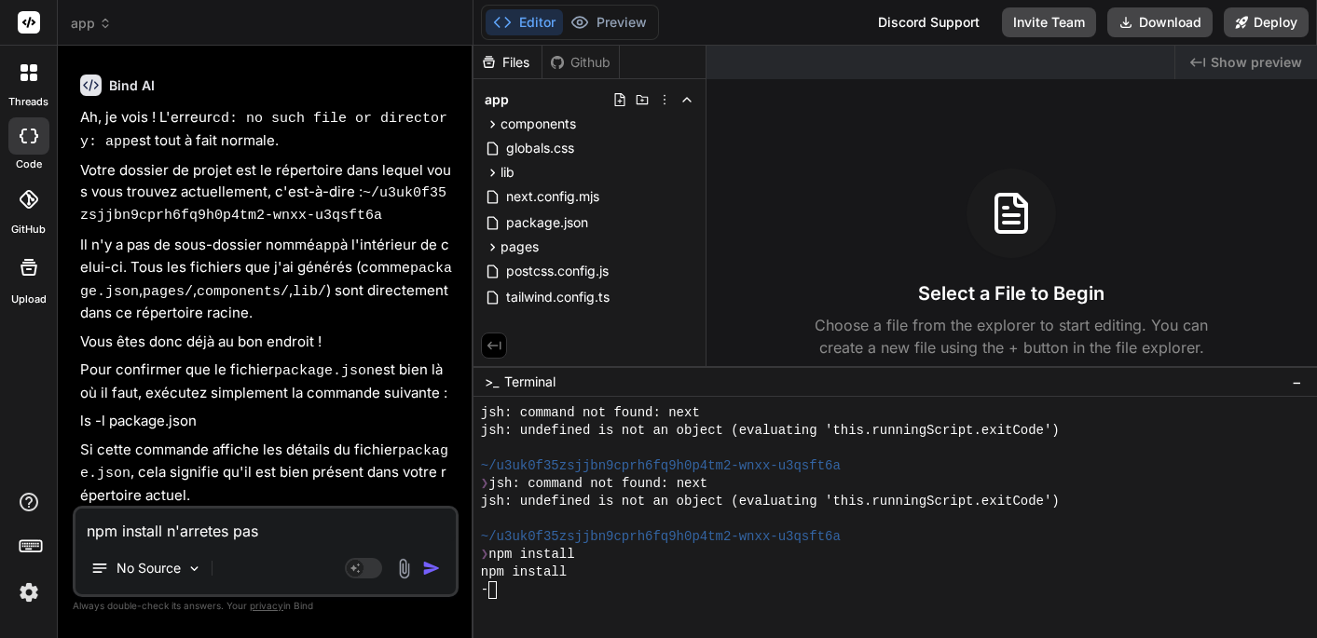
type textarea "x"
type textarea "npm install n'arretes pas de"
type textarea "x"
type textarea "npm install n'arretes pas de"
type textarea "x"
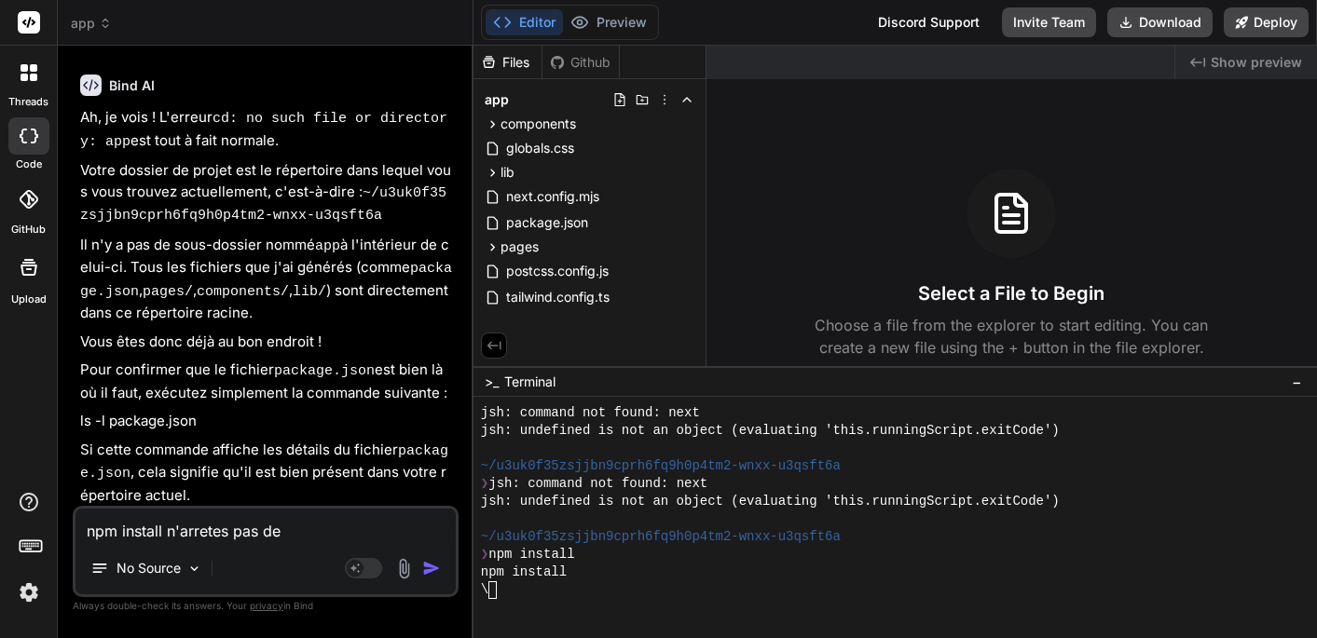
type textarea "npm install n'arretes pas de t"
type textarea "x"
type textarea "npm install n'arretes pas de to"
type textarea "x"
type textarea "npm install n'arretes pas de tou"
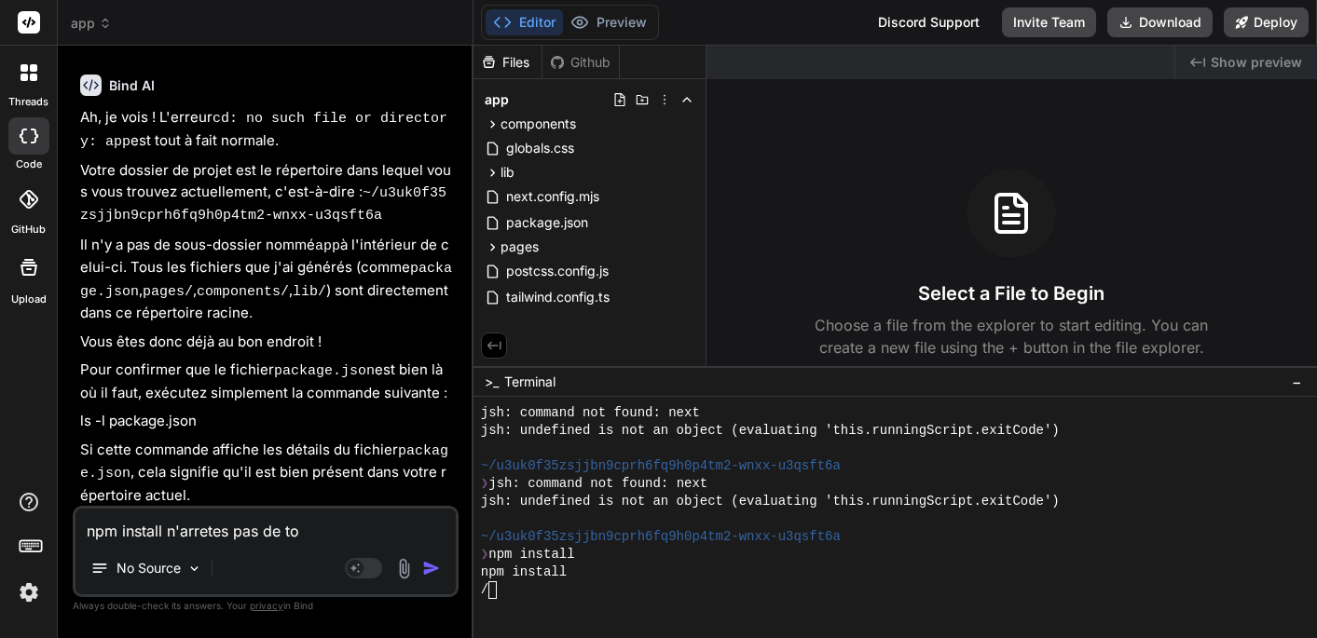
type textarea "x"
type textarea "npm install n'arretes pas de tour"
type textarea "x"
type textarea "npm install n'arretes pas de tourn"
type textarea "x"
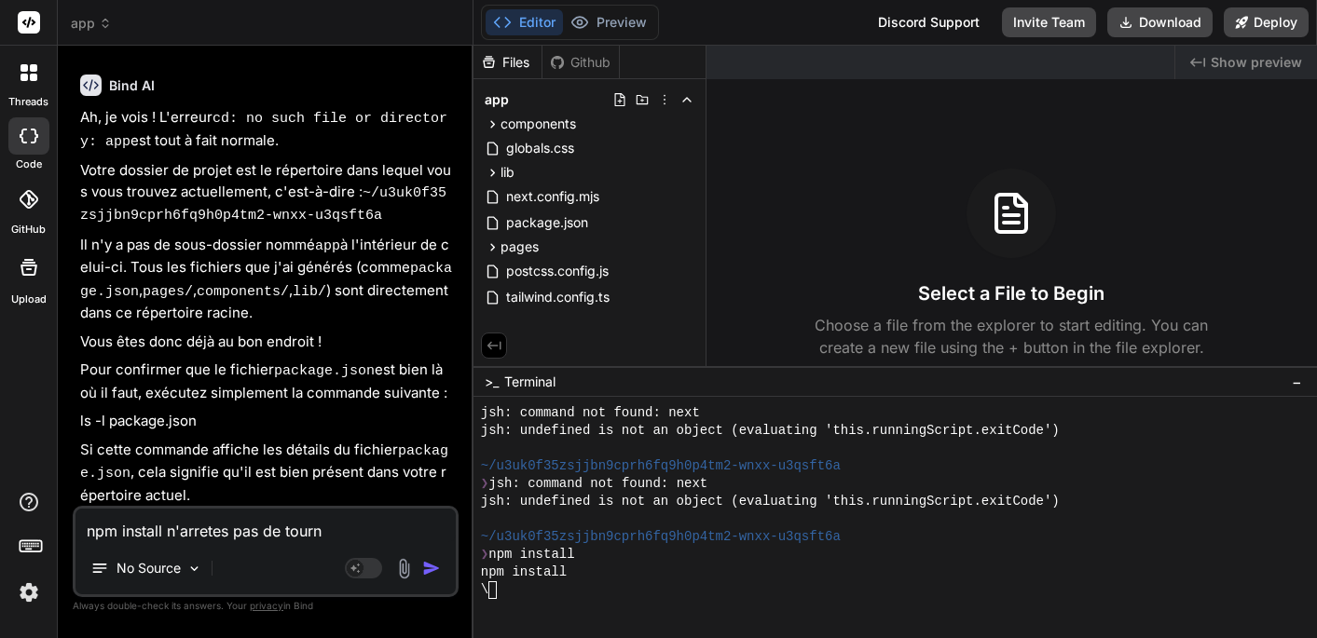
type textarea "npm install n'arretes pas de tourne"
type textarea "x"
type textarea "npm install n'arretes pas de tourner"
type textarea "x"
type textarea "npm install n'arretes pas de tourner"
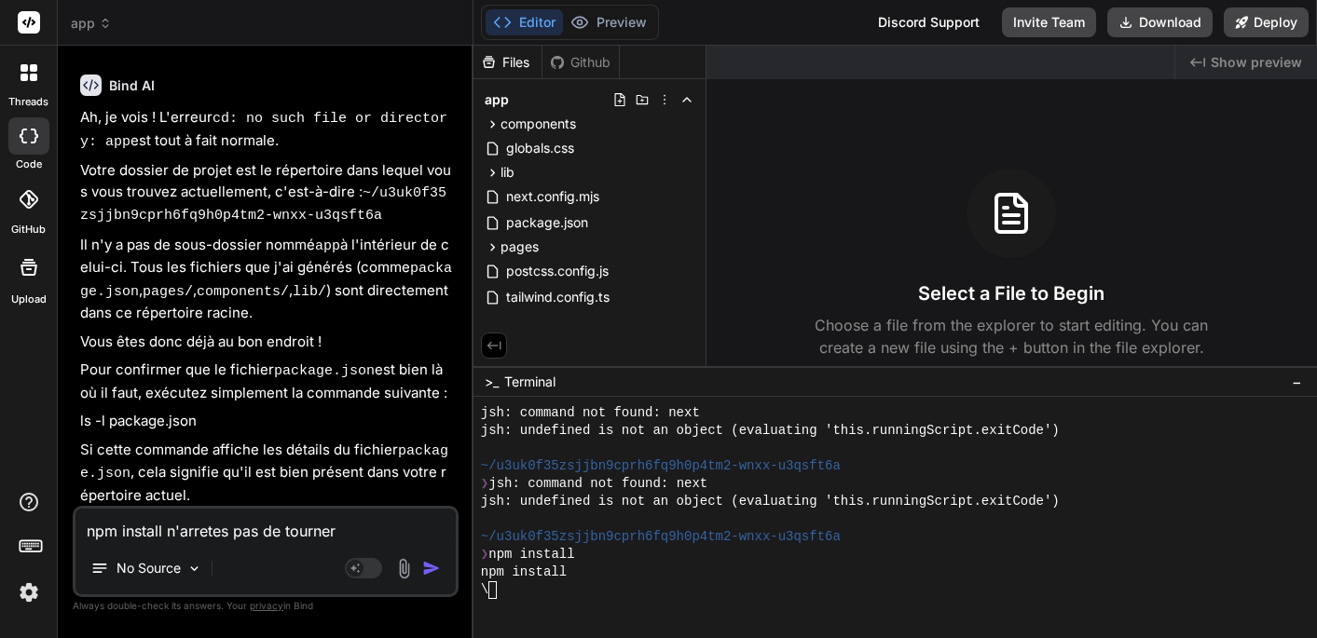
type textarea "x"
type textarea "npm install n'arretes pas de tourner ?"
type textarea "x"
type textarea "npm install n'arretes pas de tourner ?"
type textarea "x"
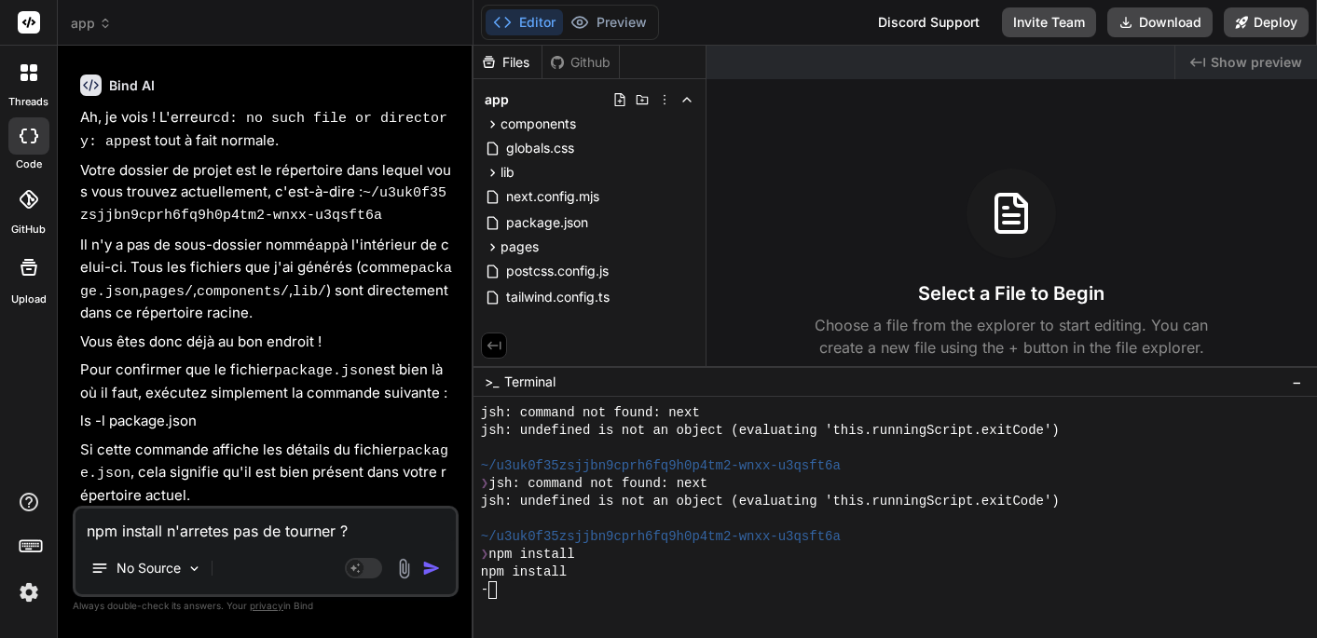
type textarea "npm install n'arretes pas de tourner ? l"
type textarea "x"
type textarea "npm install n'arretes pas de tourner ? le"
type textarea "x"
type textarea "npm install n'arretes pas de tourner ? le"
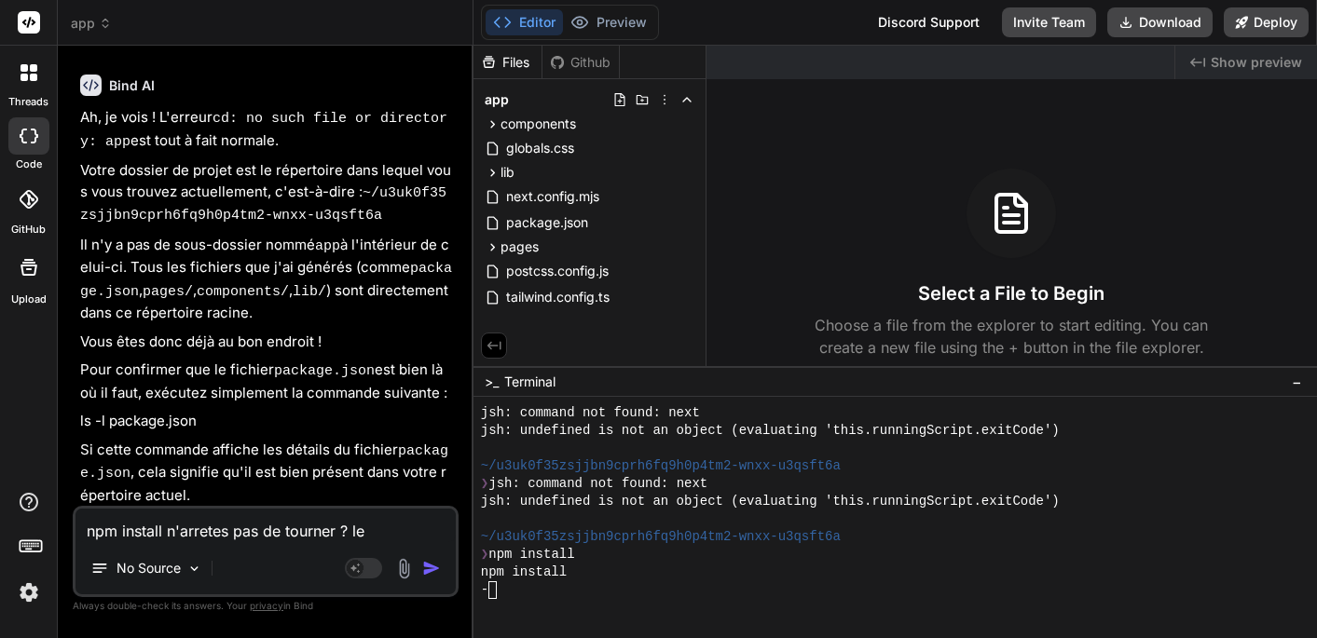
type textarea "x"
type textarea "npm install n'arretes pas de tourner ? le t"
type textarea "x"
type textarea "npm install n'arretes pas de tourner ? le tr"
type textarea "x"
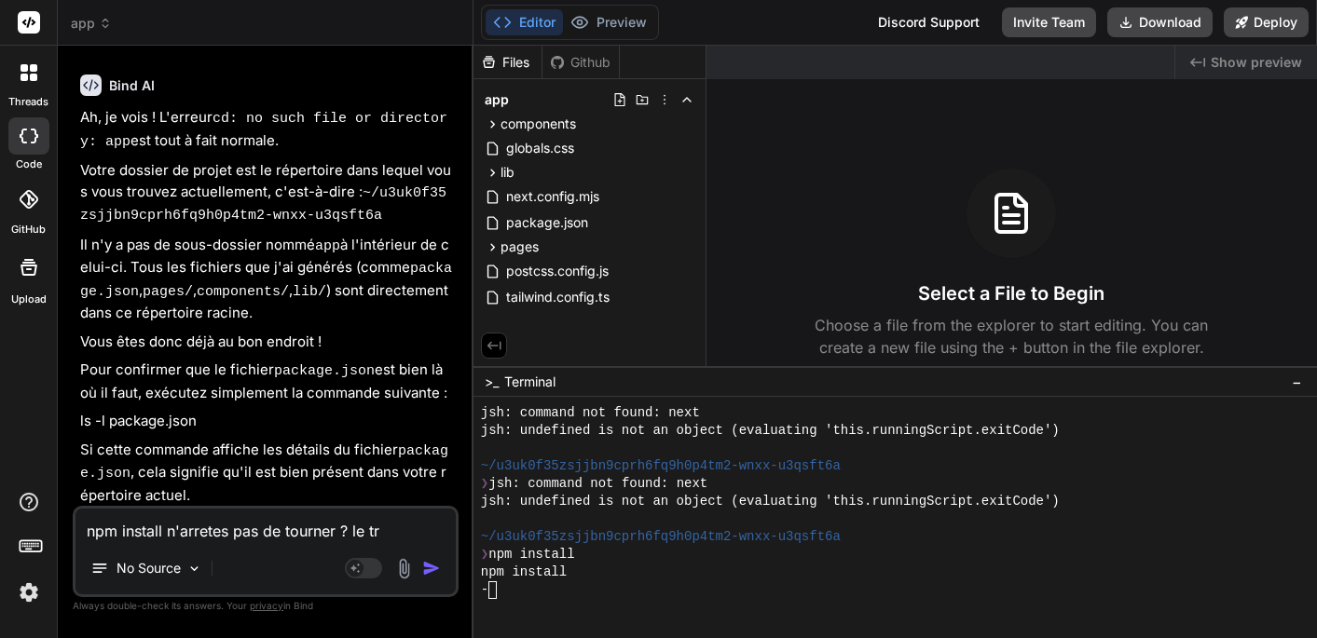
type textarea "npm install n'arretes pas de tourner ? le tra"
type textarea "x"
type textarea "npm install n'arretes pas de tourner ? le trai"
type textarea "x"
type textarea "npm install n'arretes pas de tourner ? le trait"
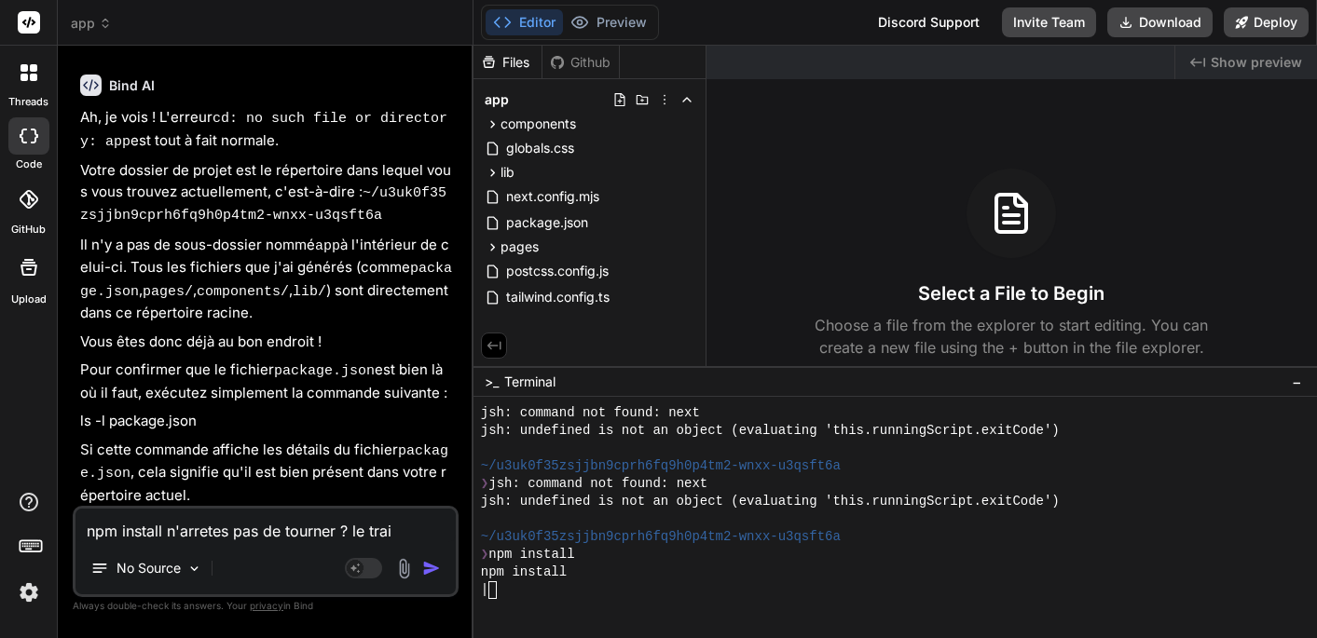
type textarea "x"
type textarea "npm install n'arretes pas de tourner ? le trait."
type textarea "x"
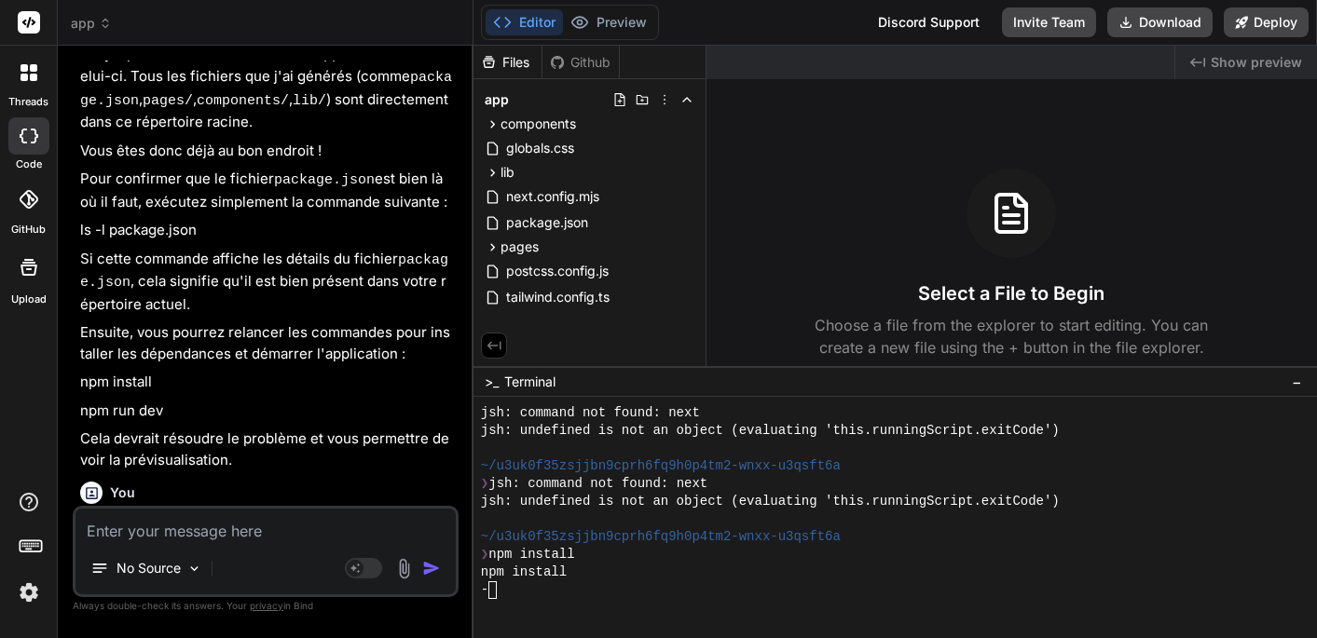
click at [507, 589] on div "-" at bounding box center [885, 591] width 809 height 18
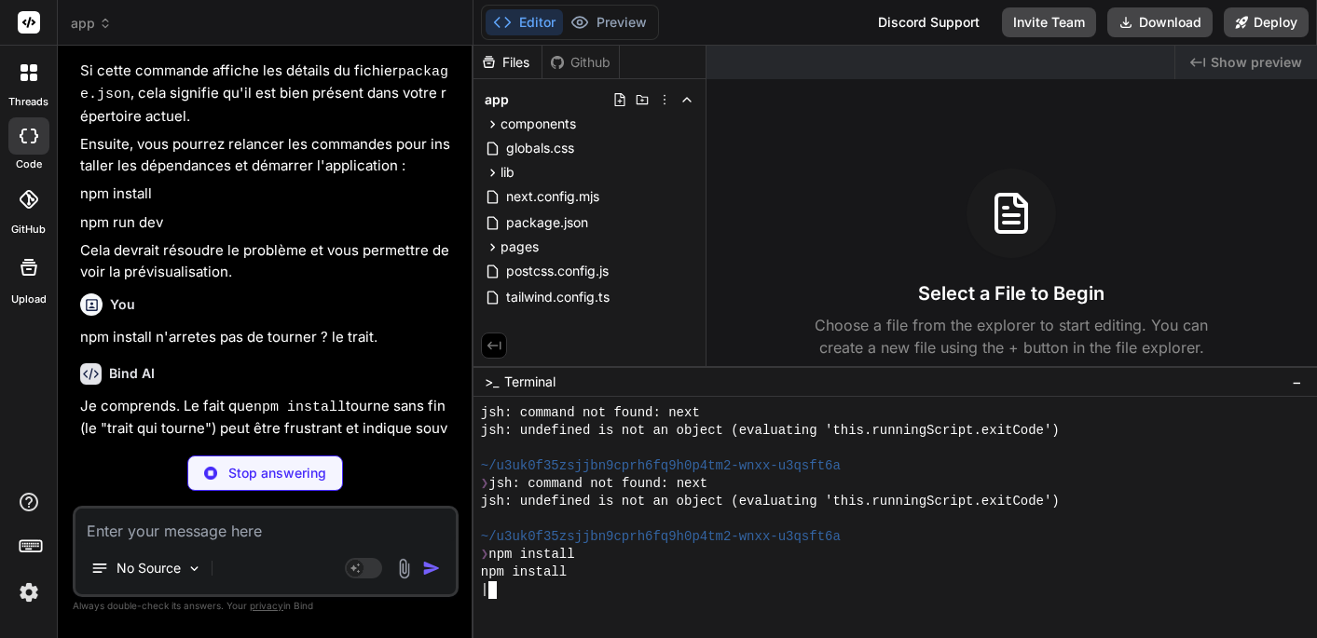
type textarea "x"
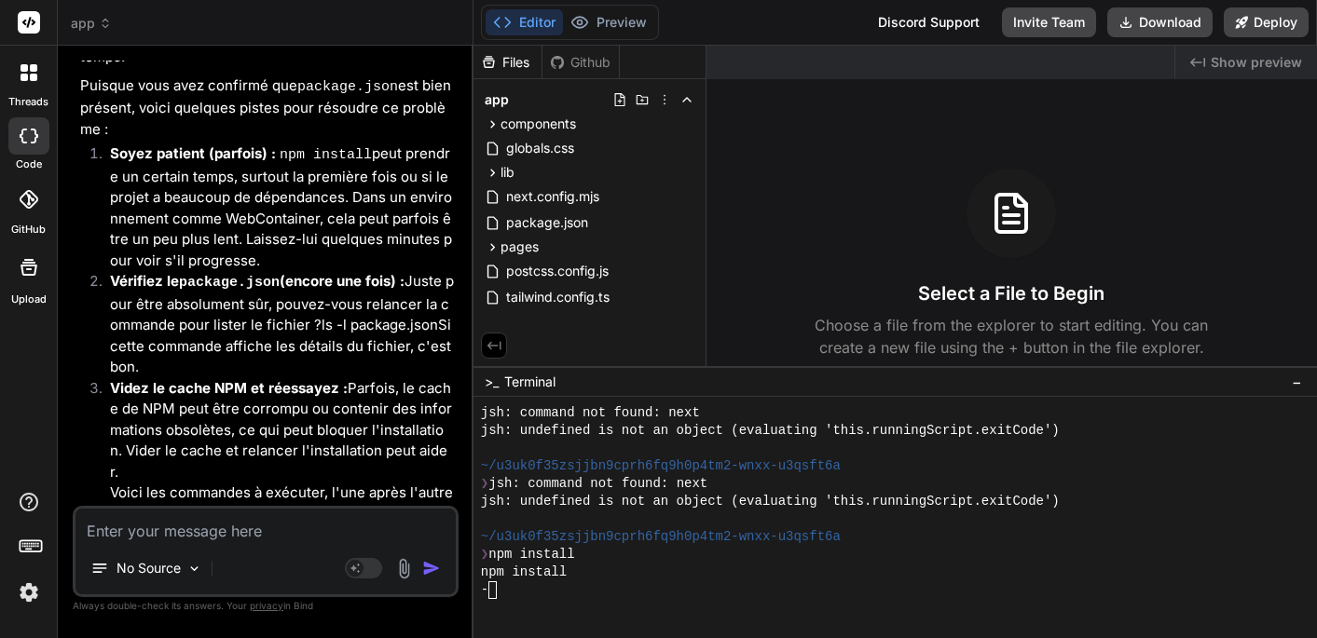
drag, startPoint x: 111, startPoint y: 359, endPoint x: 282, endPoint y: 361, distance: 171.5
click at [282, 525] on p "npm cache clean --force" at bounding box center [282, 535] width 345 height 21
copy bindaction "npm cache clean --force"
click at [501, 590] on div "|" at bounding box center [885, 591] width 809 height 18
type textarea "npm cache clean --force"
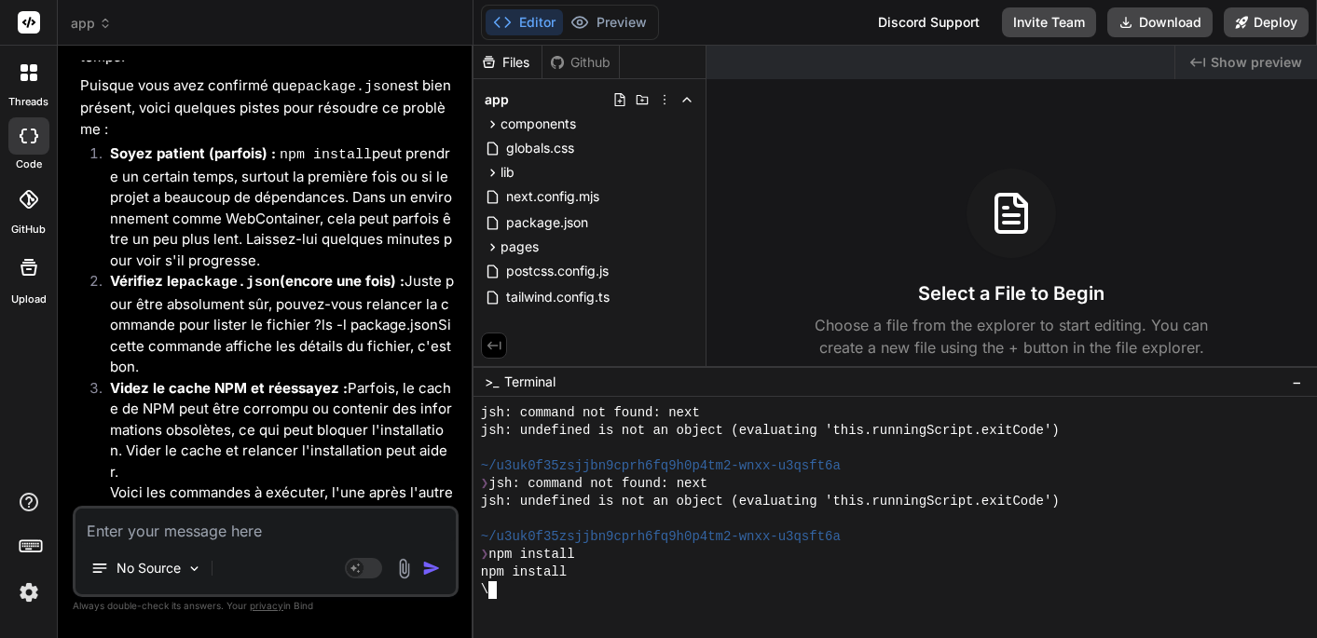
scroll to position [1399, 0]
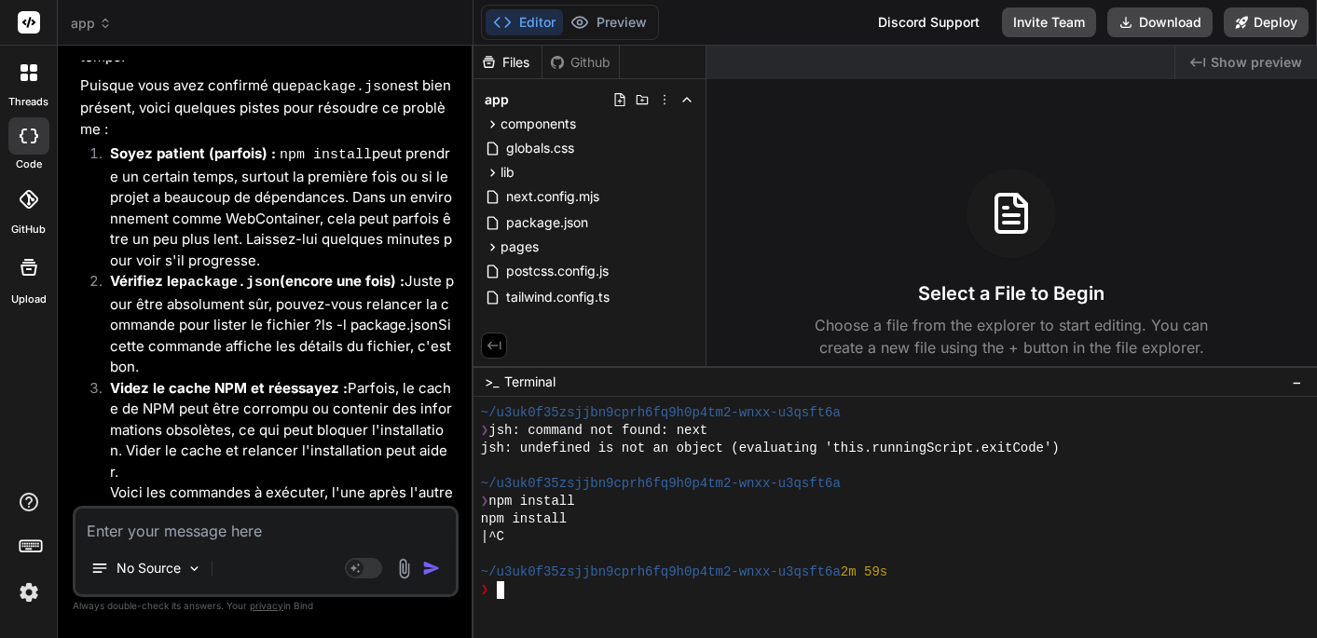
type textarea "npm cache clean --force"
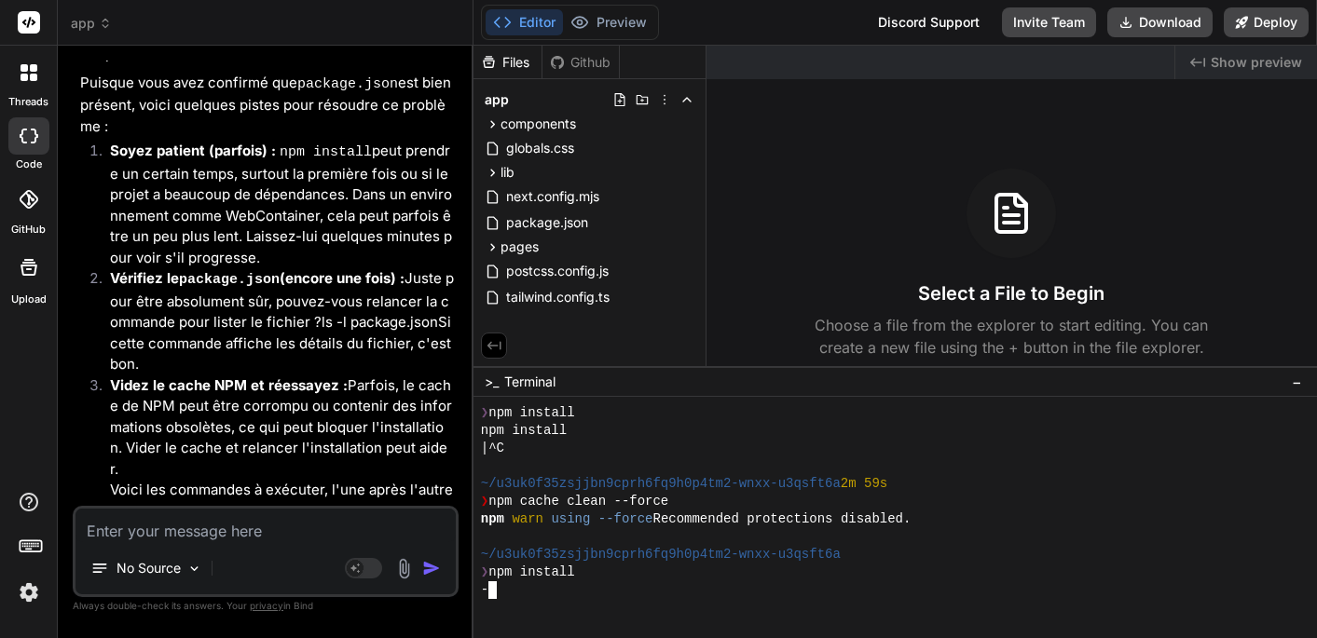
scroll to position [9940, 0]
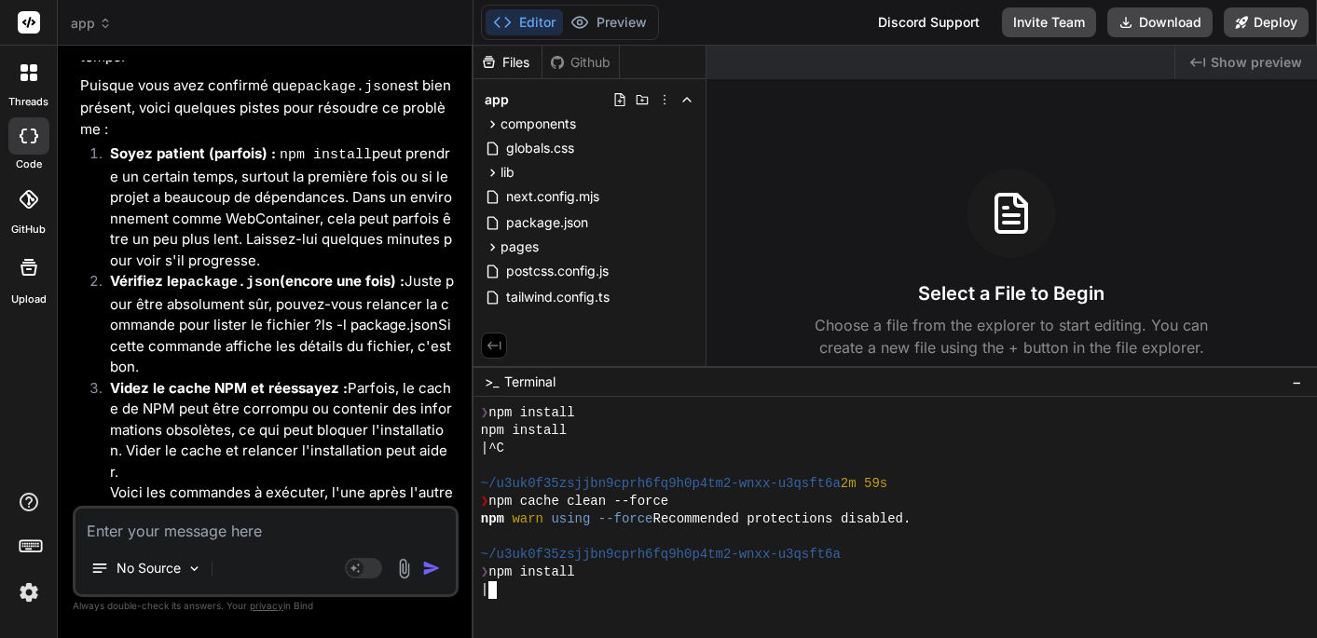
click at [591, 582] on div "|" at bounding box center [885, 591] width 809 height 18
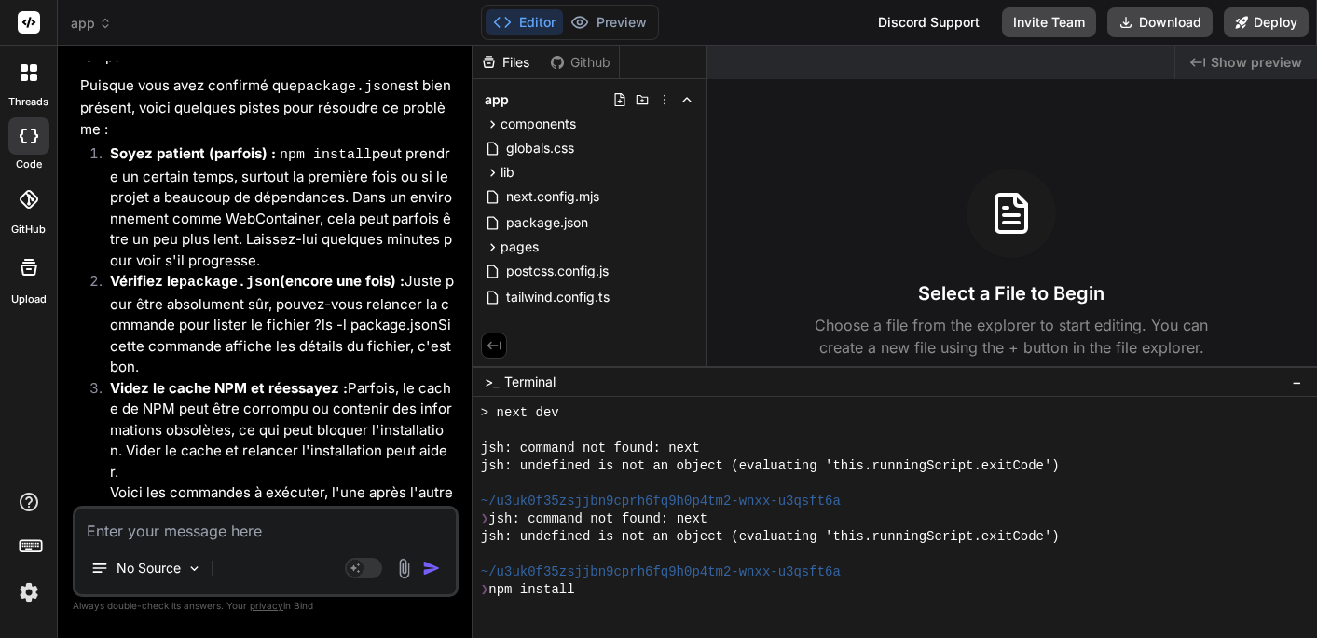
scroll to position [1205, 0]
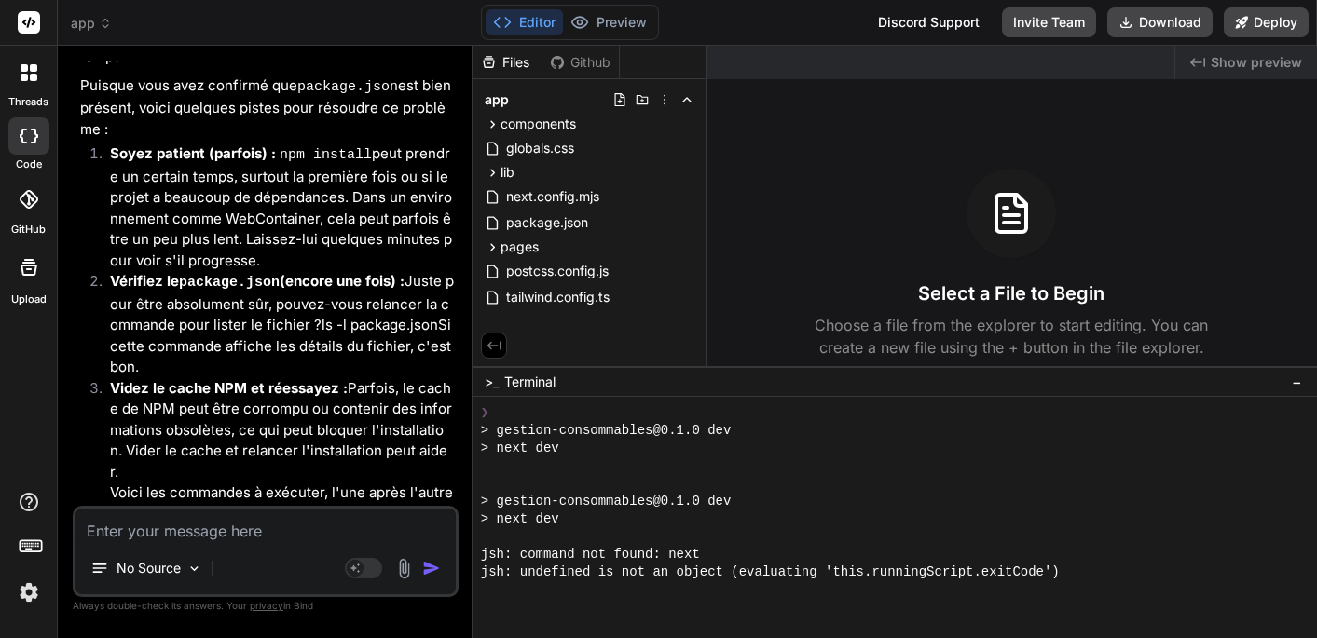
click at [535, 32] on button "Editor" at bounding box center [524, 22] width 77 height 26
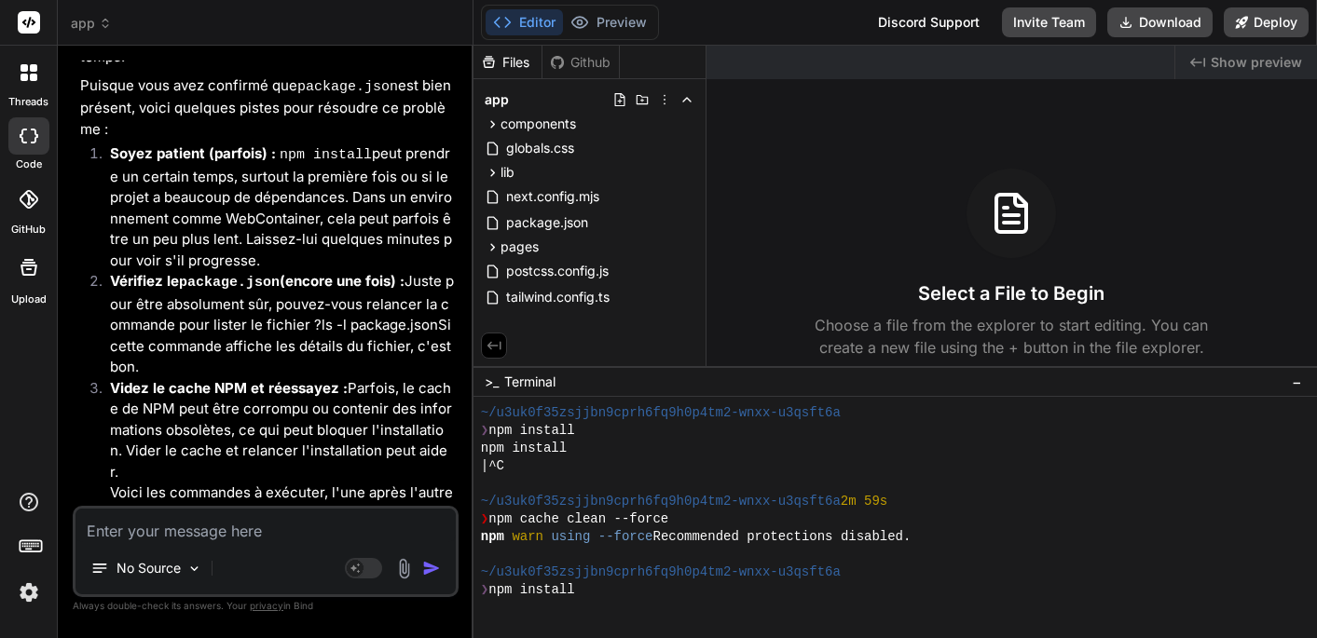
scroll to position [1487, 0]
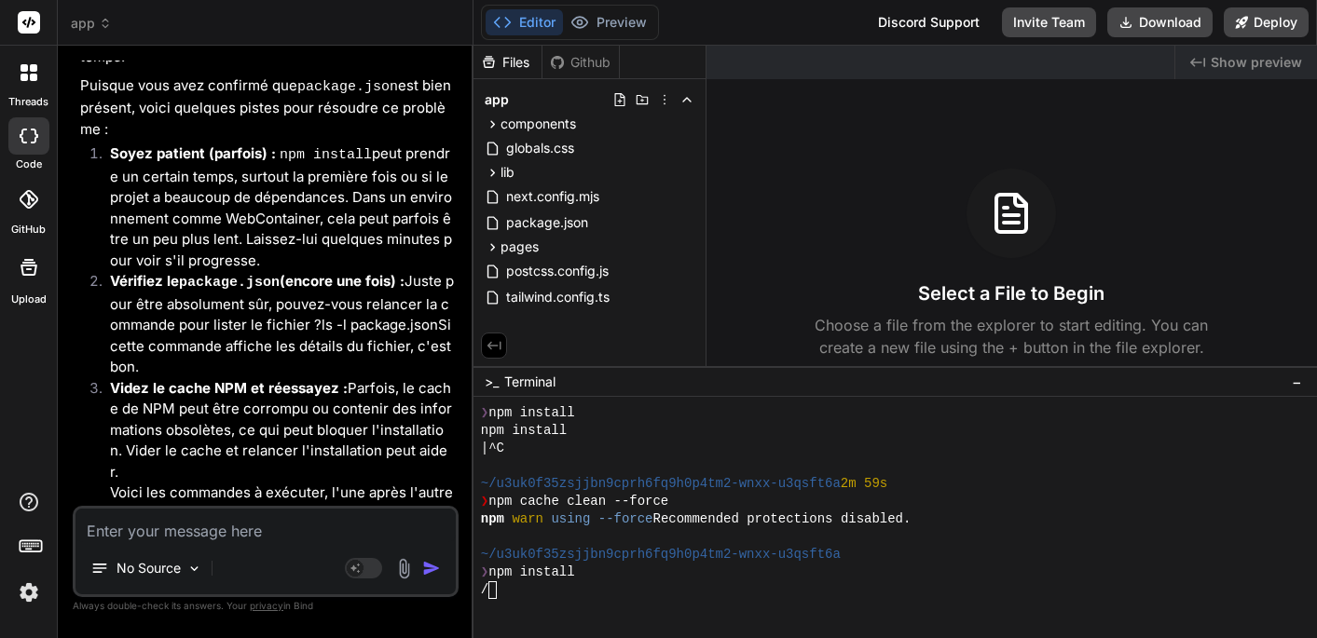
click at [586, 599] on div "/" at bounding box center [885, 591] width 809 height 18
click at [555, 141] on span "globals.css" at bounding box center [540, 148] width 72 height 22
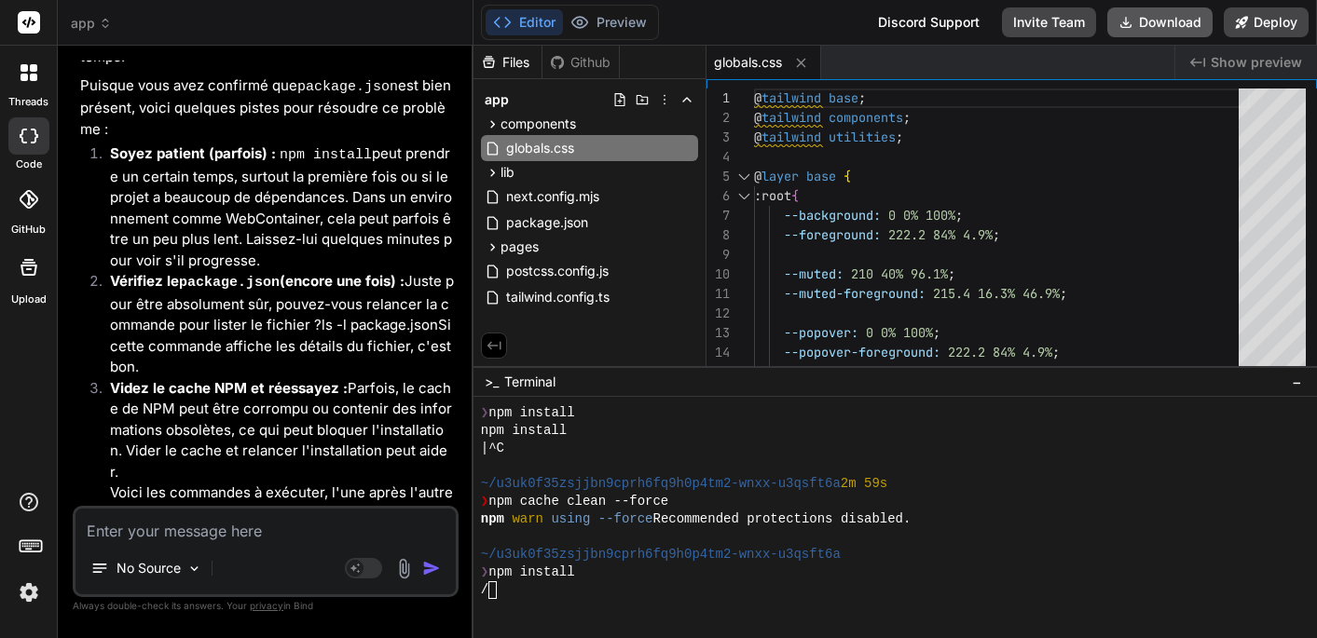
click at [1156, 25] on button "Download" at bounding box center [1159, 22] width 105 height 30
click at [1275, 26] on button "Deploy" at bounding box center [1266, 22] width 85 height 30
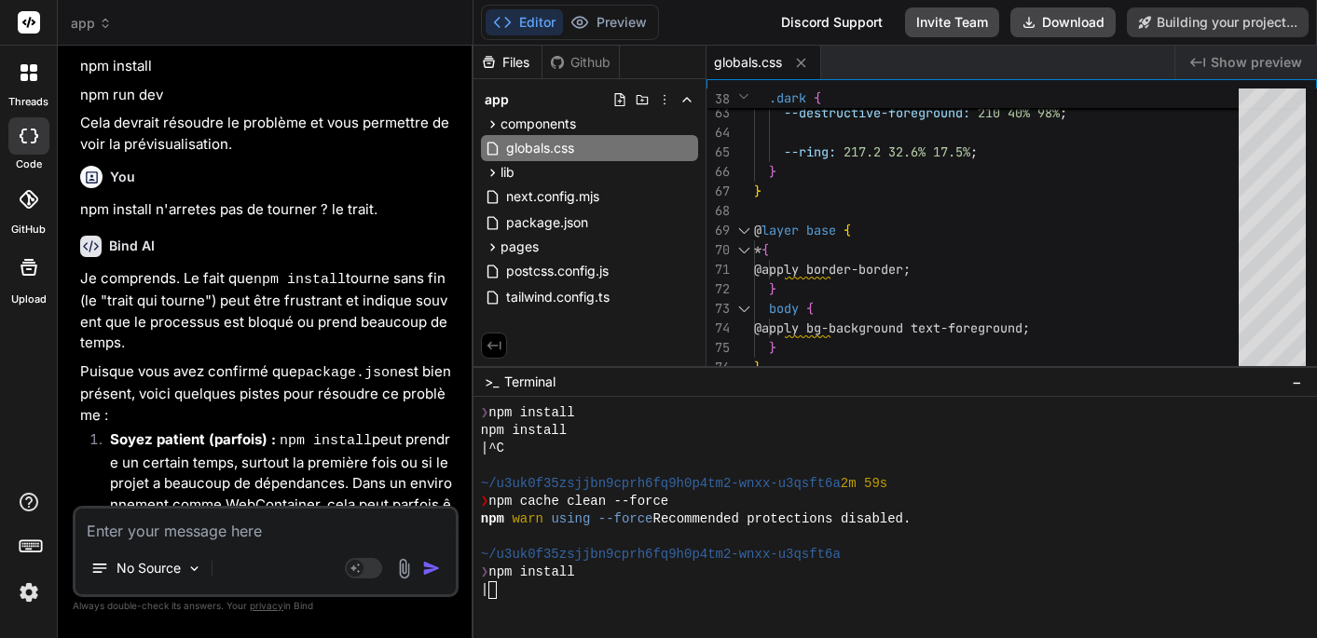
scroll to position [0, 0]
click at [940, 29] on button "Invite Team" at bounding box center [952, 22] width 94 height 30
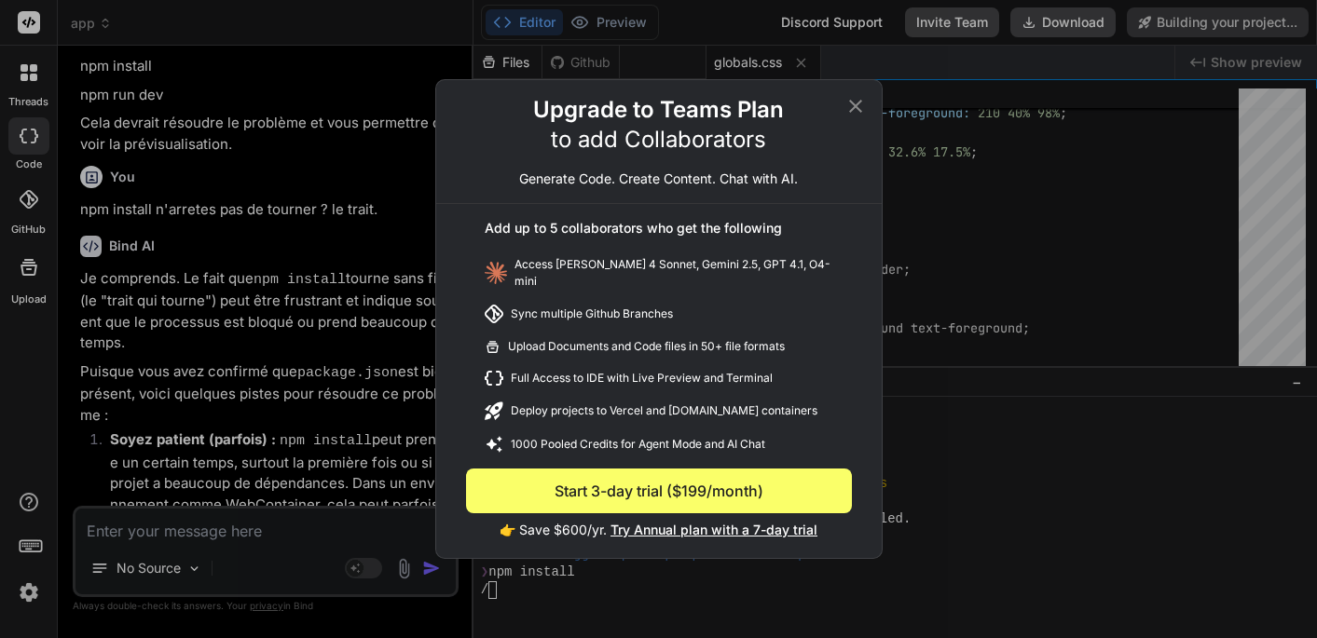
click at [855, 115] on icon at bounding box center [855, 106] width 22 height 22
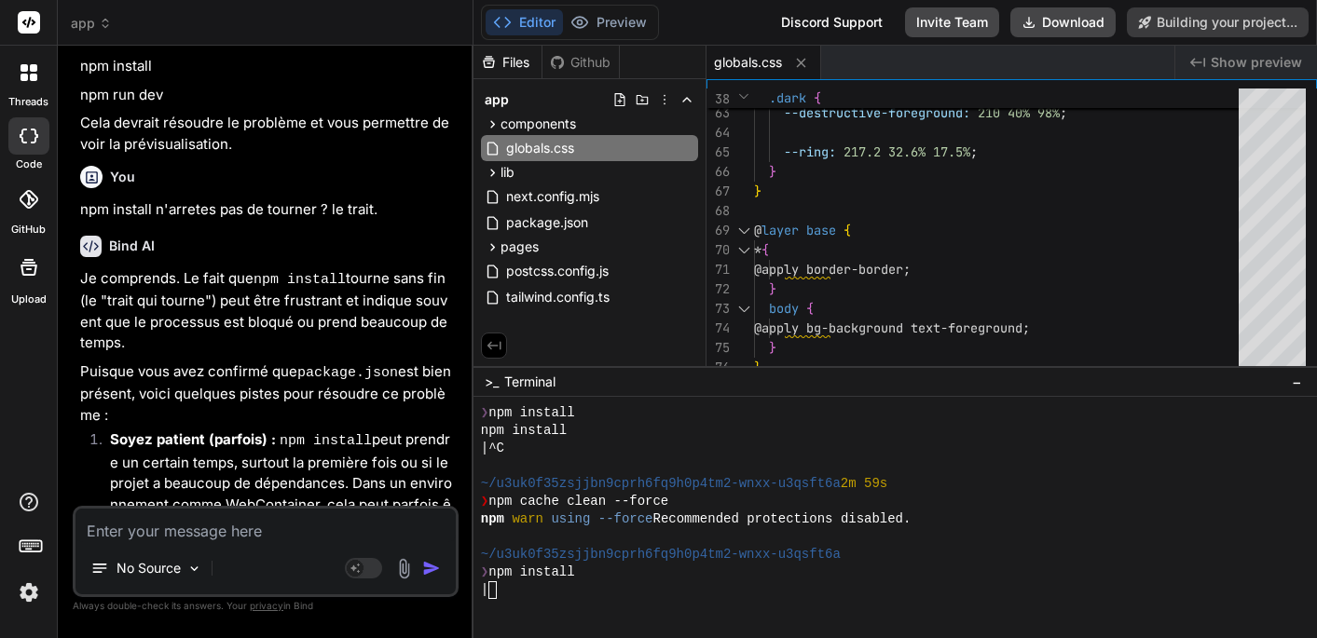
click at [829, 18] on div "Discord Support" at bounding box center [832, 22] width 124 height 30
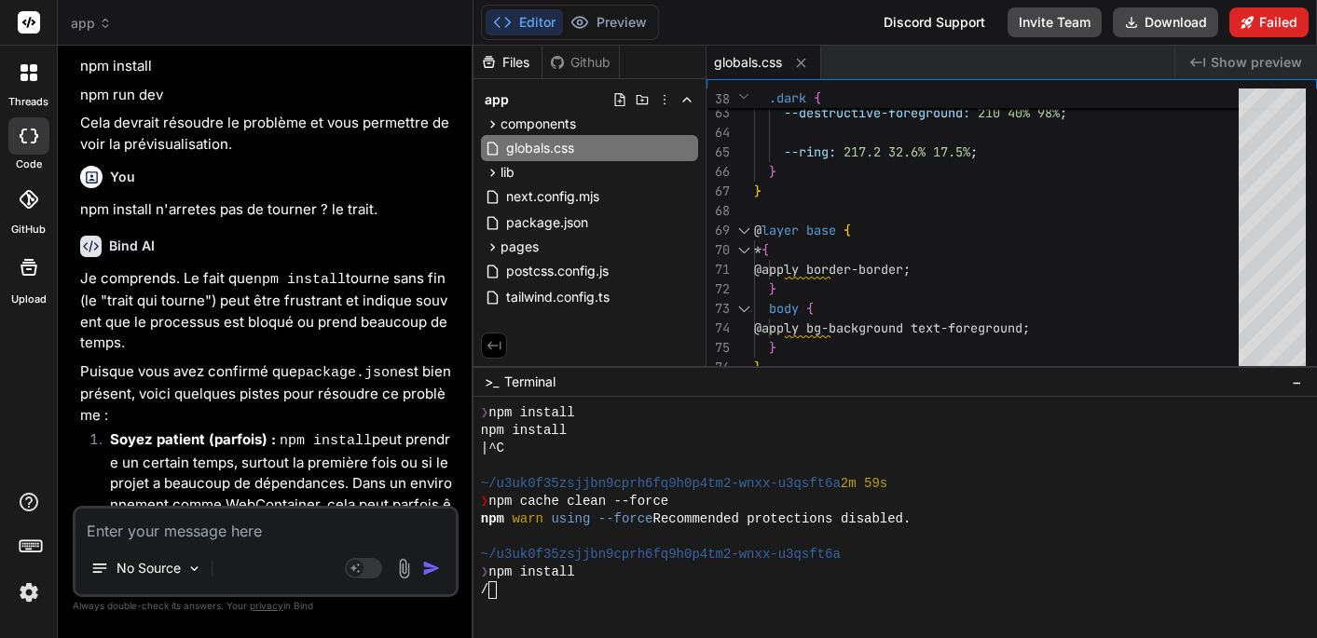
drag, startPoint x: 1264, startPoint y: 17, endPoint x: 1273, endPoint y: 12, distance: 10.4
click at [1273, 11] on button "Failed" at bounding box center [1268, 22] width 79 height 30
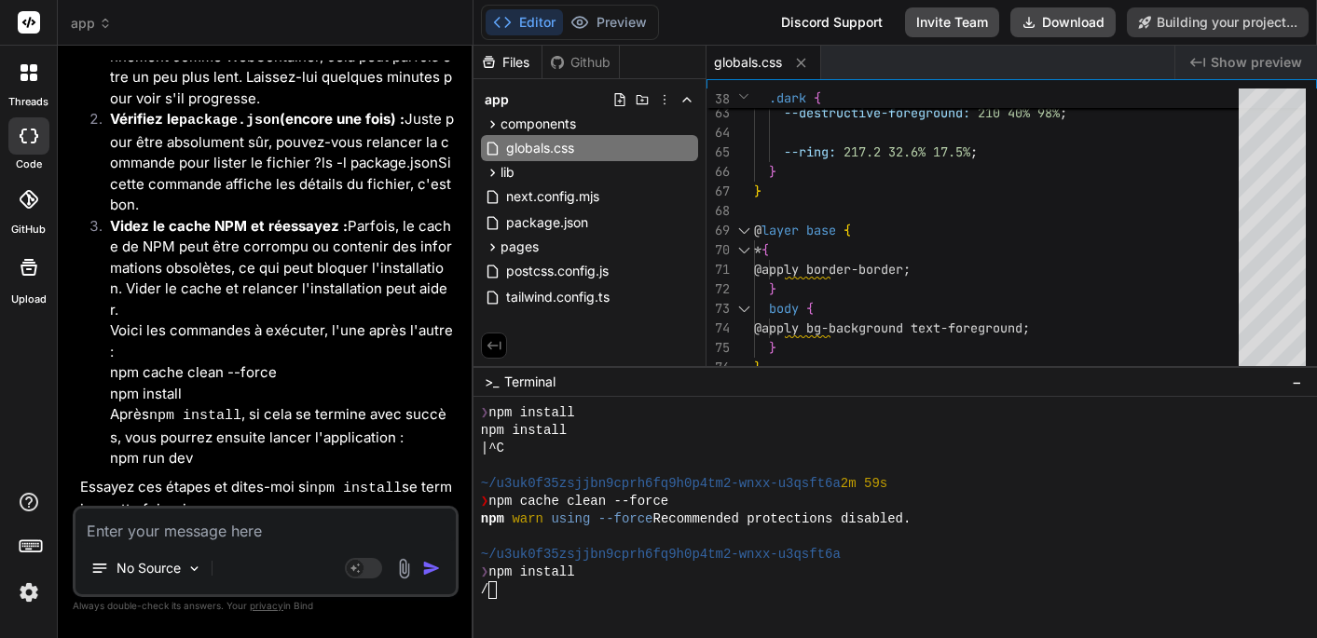
click at [20, 203] on icon at bounding box center [29, 199] width 19 height 19
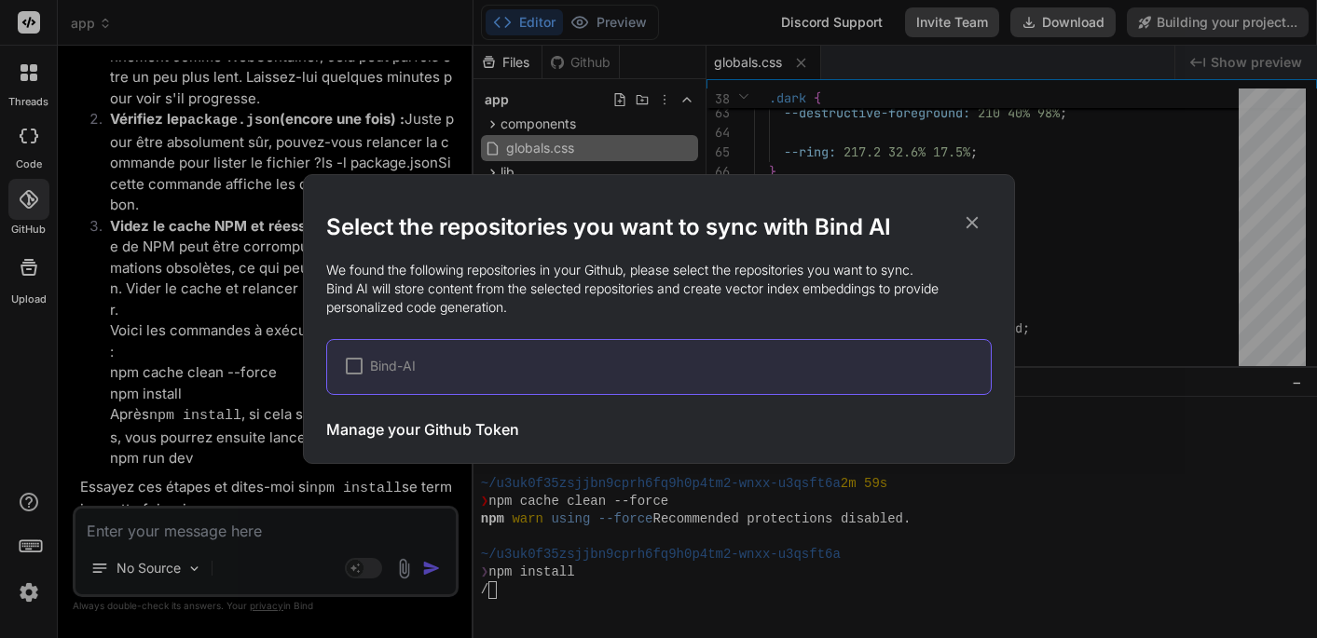
click at [352, 363] on div at bounding box center [354, 366] width 17 height 17
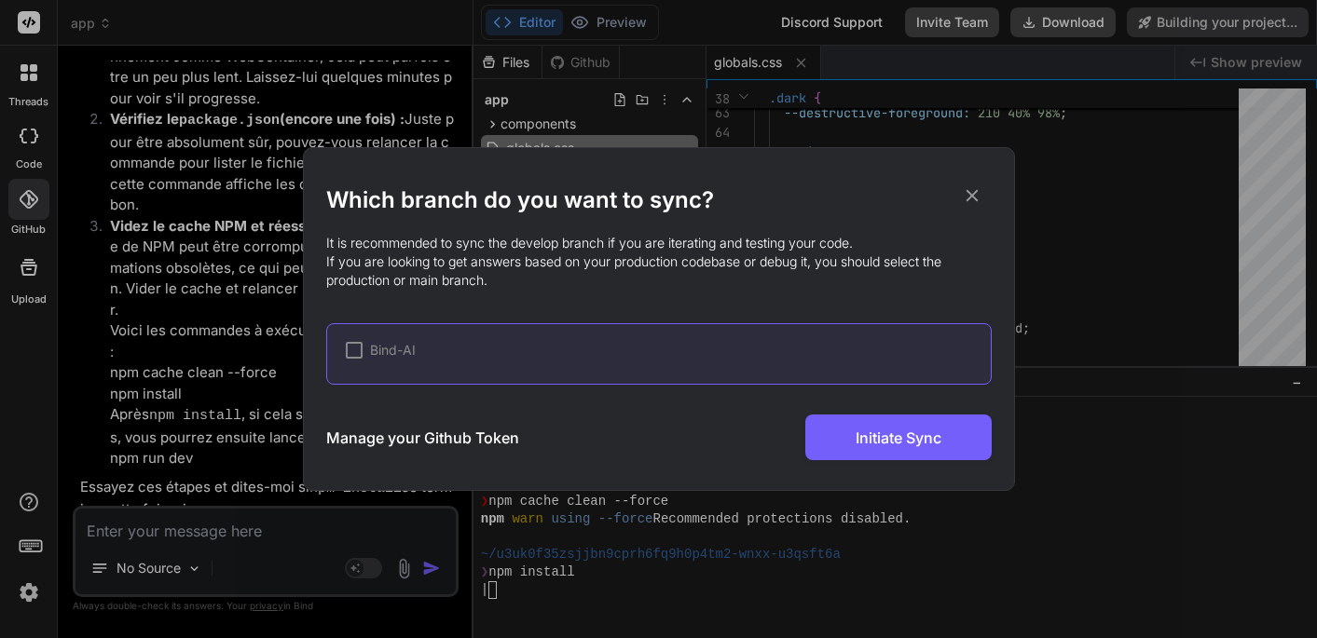
click at [355, 350] on div at bounding box center [354, 350] width 17 height 17
click at [974, 198] on icon at bounding box center [972, 196] width 12 height 12
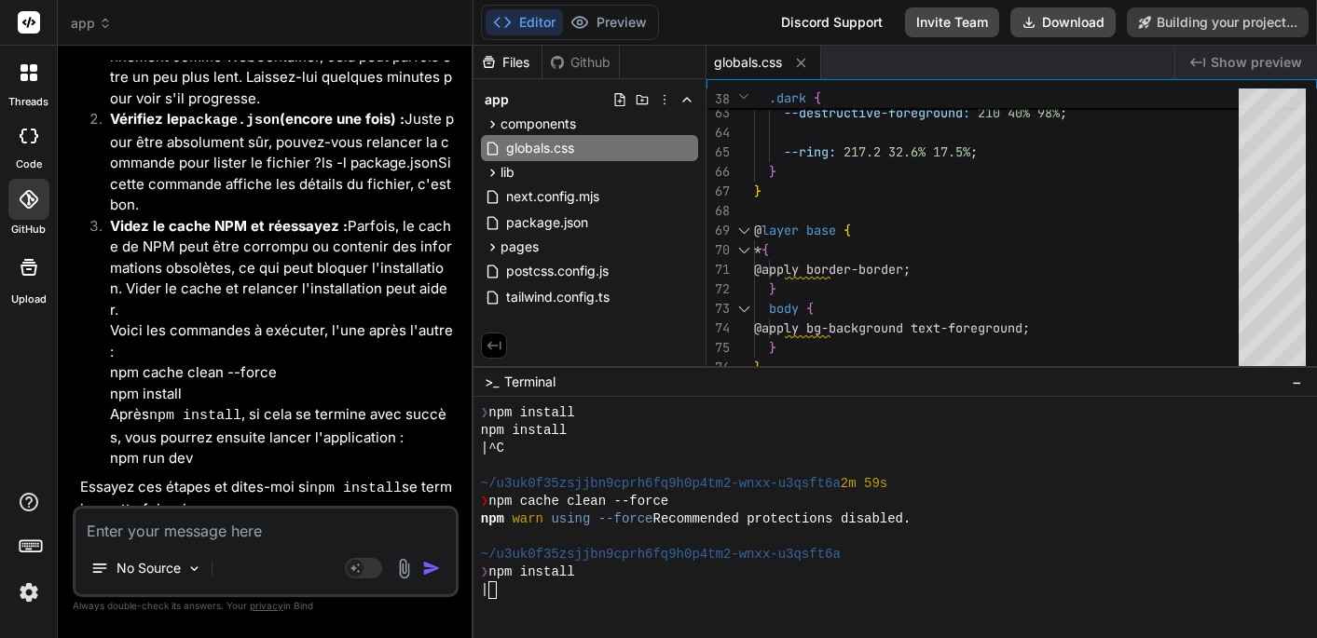
click at [24, 147] on div at bounding box center [28, 135] width 41 height 37
click at [21, 69] on icon at bounding box center [24, 67] width 7 height 7
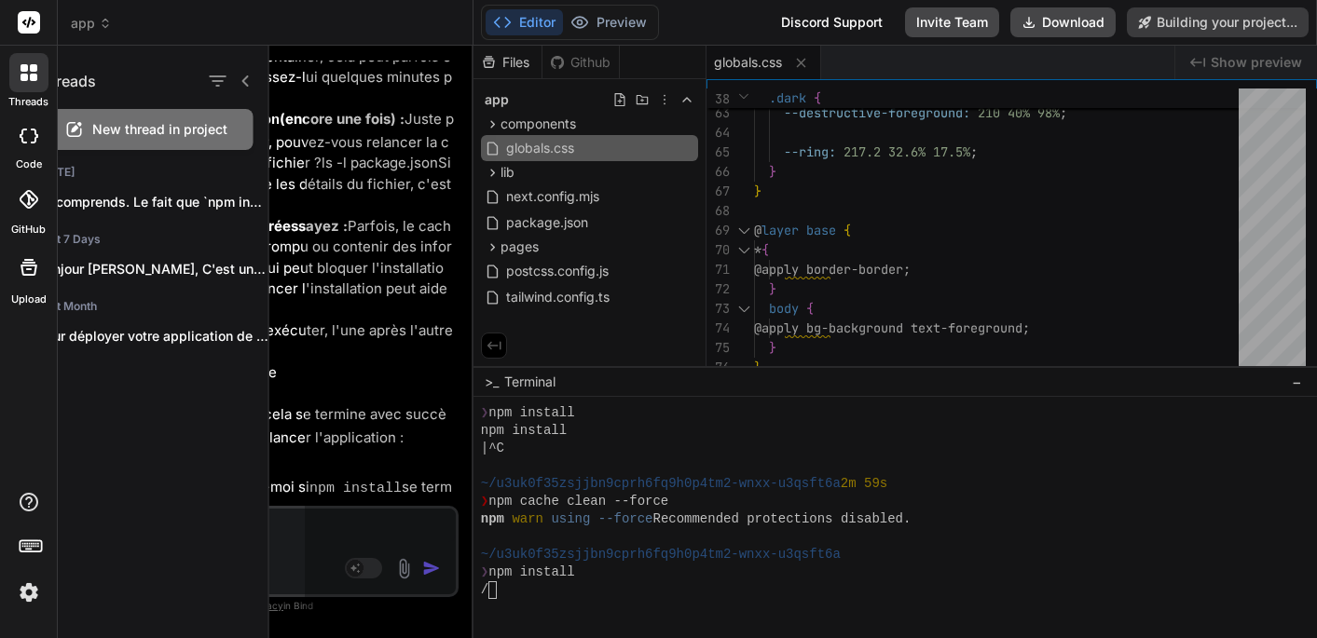
type textarea "x"
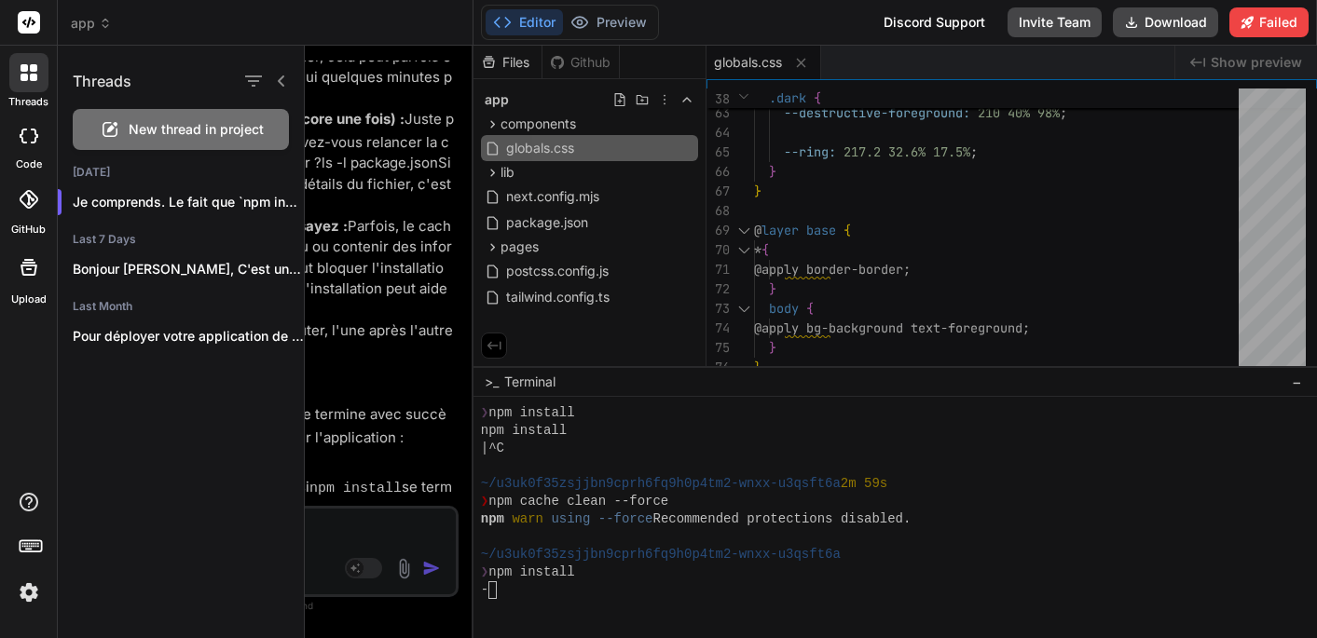
click at [102, 29] on icon at bounding box center [105, 23] width 13 height 13
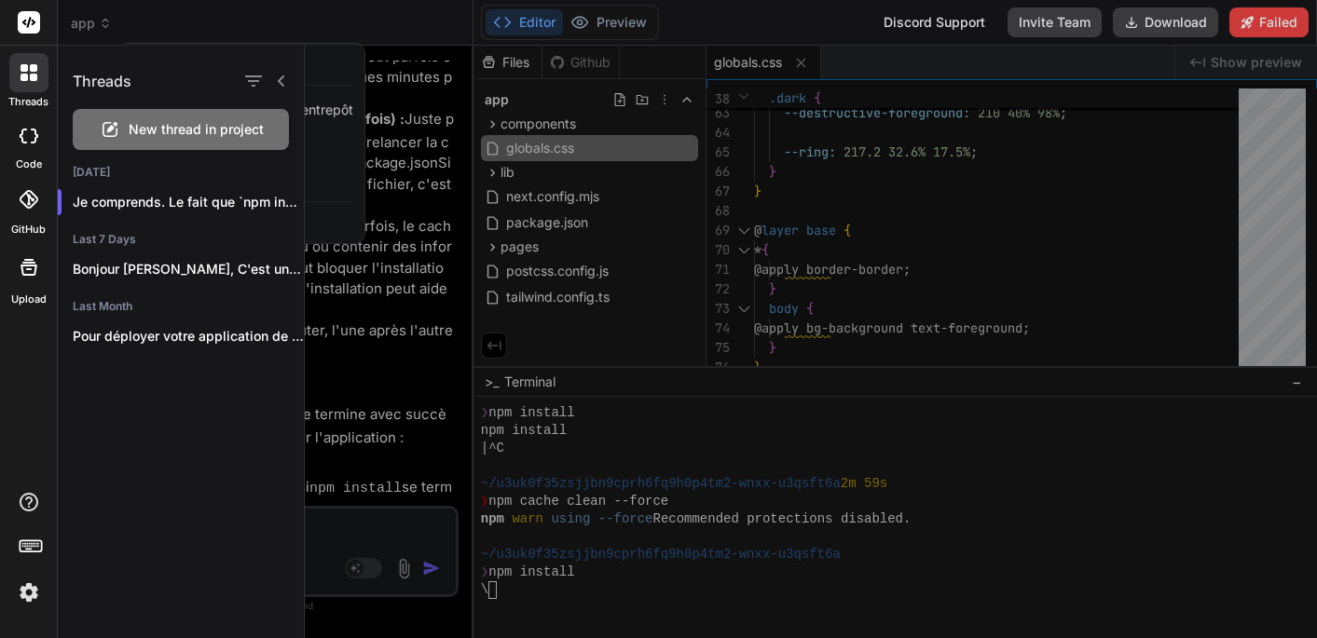
click at [277, 70] on div at bounding box center [264, 81] width 48 height 26
click at [279, 84] on icon at bounding box center [281, 81] width 15 height 15
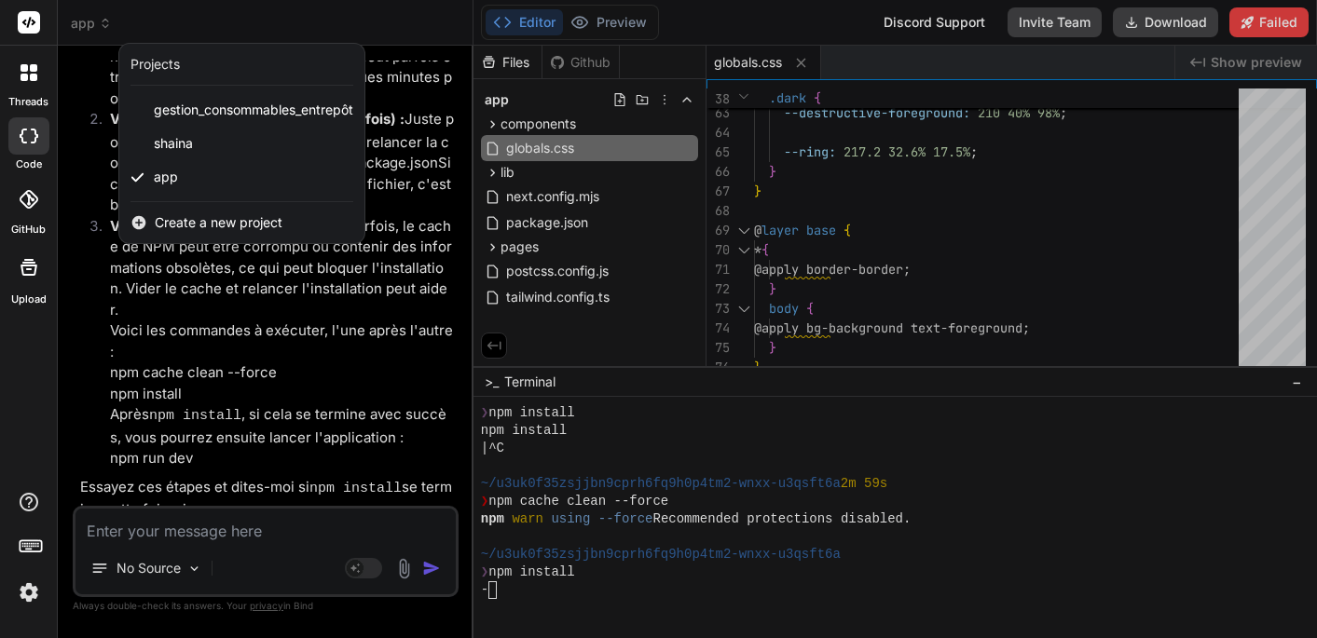
click at [436, 35] on div at bounding box center [658, 319] width 1317 height 638
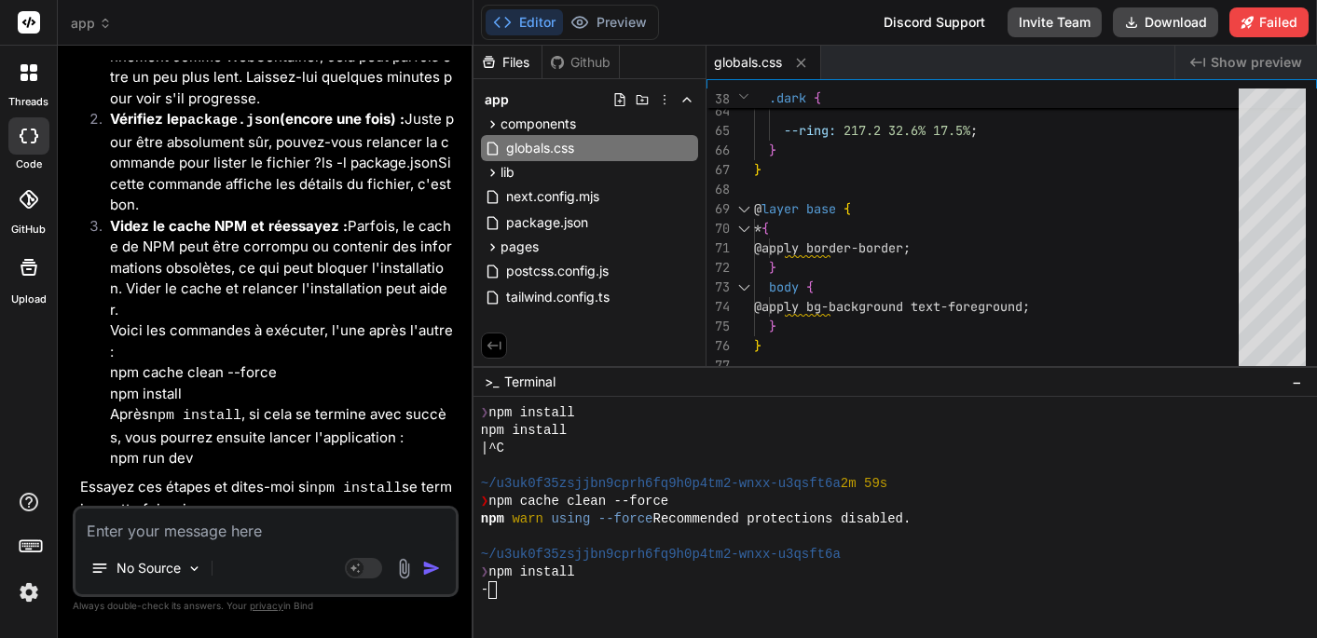
click at [573, 62] on div "Github" at bounding box center [580, 62] width 76 height 19
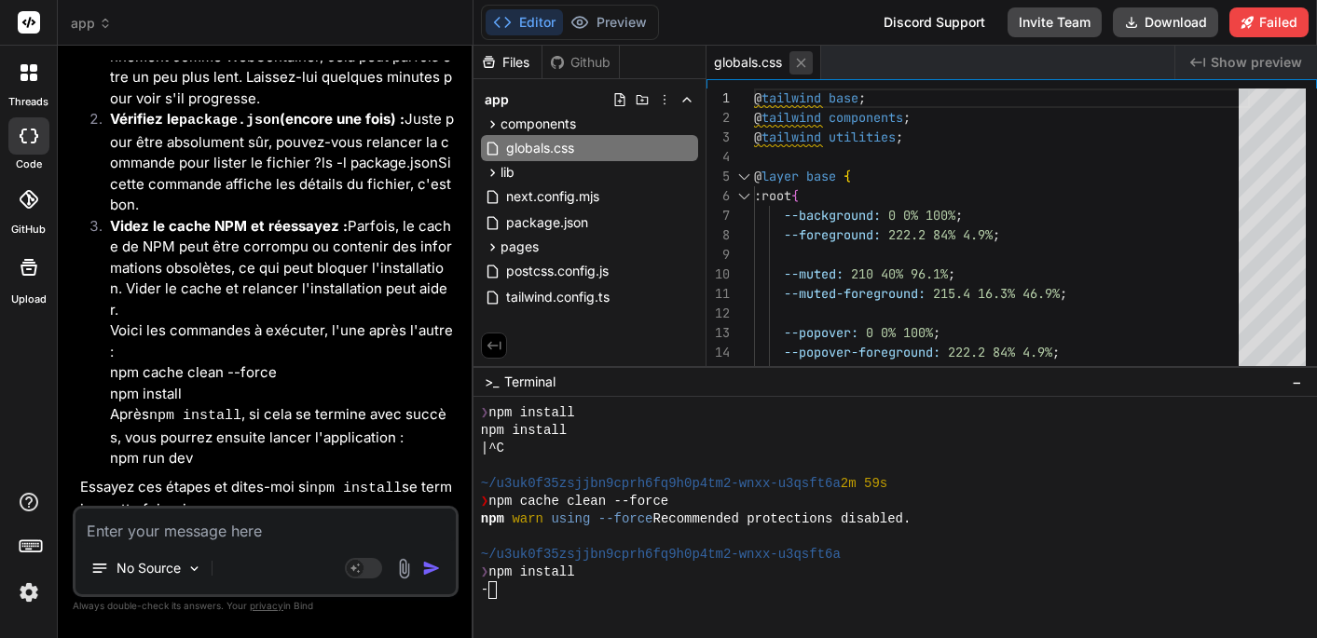
click at [804, 68] on icon at bounding box center [801, 63] width 16 height 16
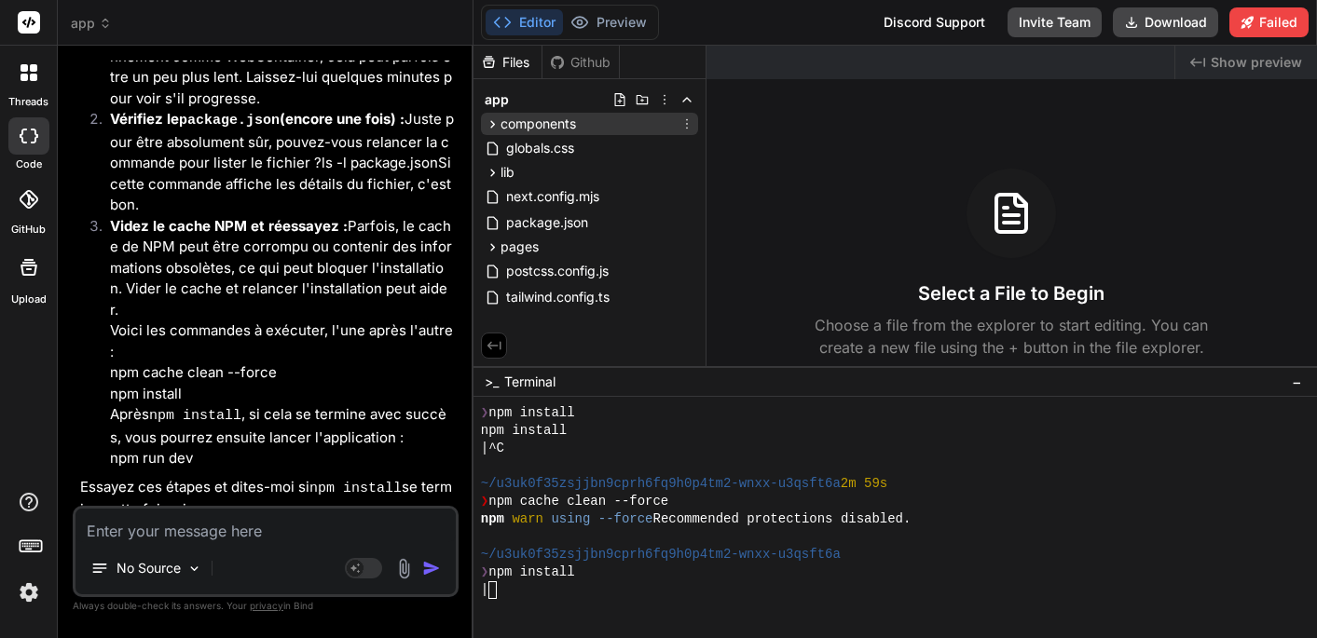
click at [528, 124] on span "components" at bounding box center [537, 124] width 75 height 19
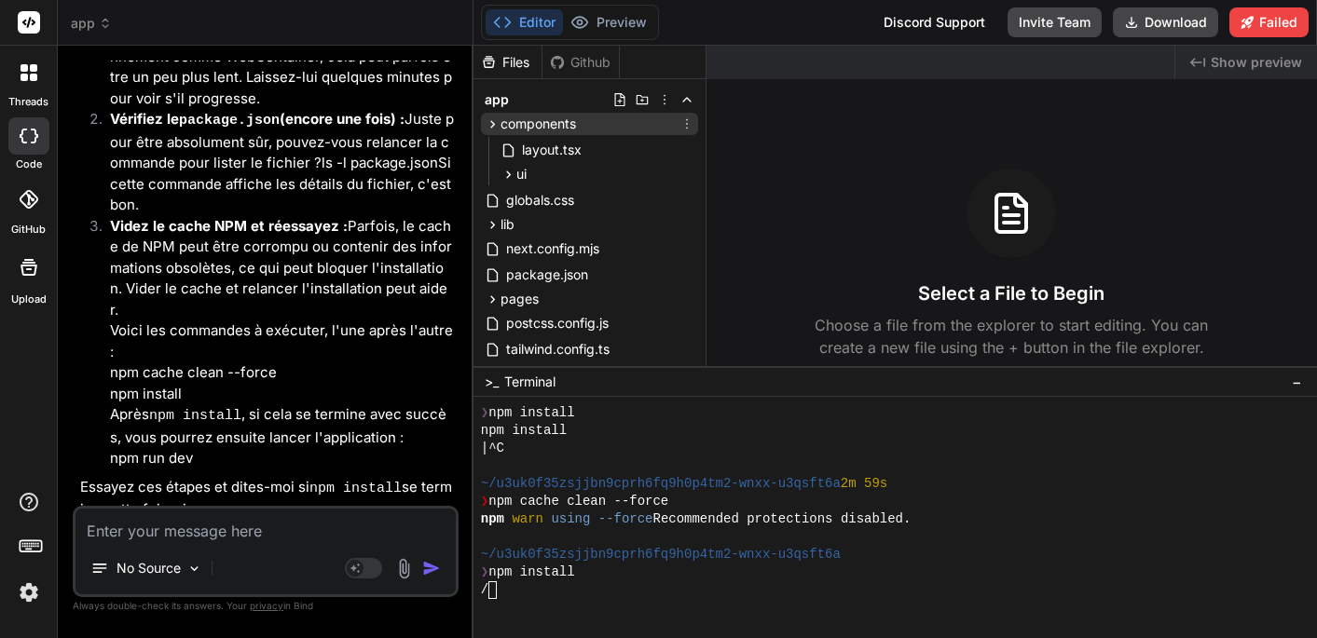
click at [488, 122] on icon at bounding box center [493, 125] width 16 height 16
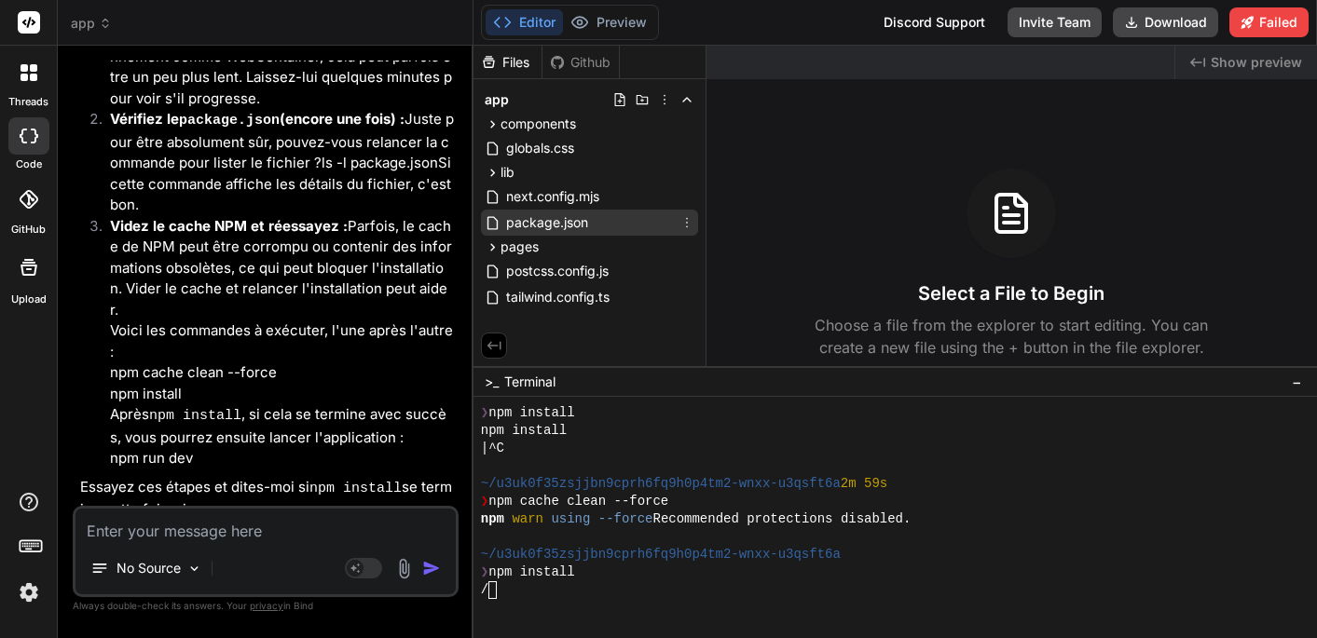
click at [539, 223] on span "package.json" at bounding box center [547, 223] width 86 height 22
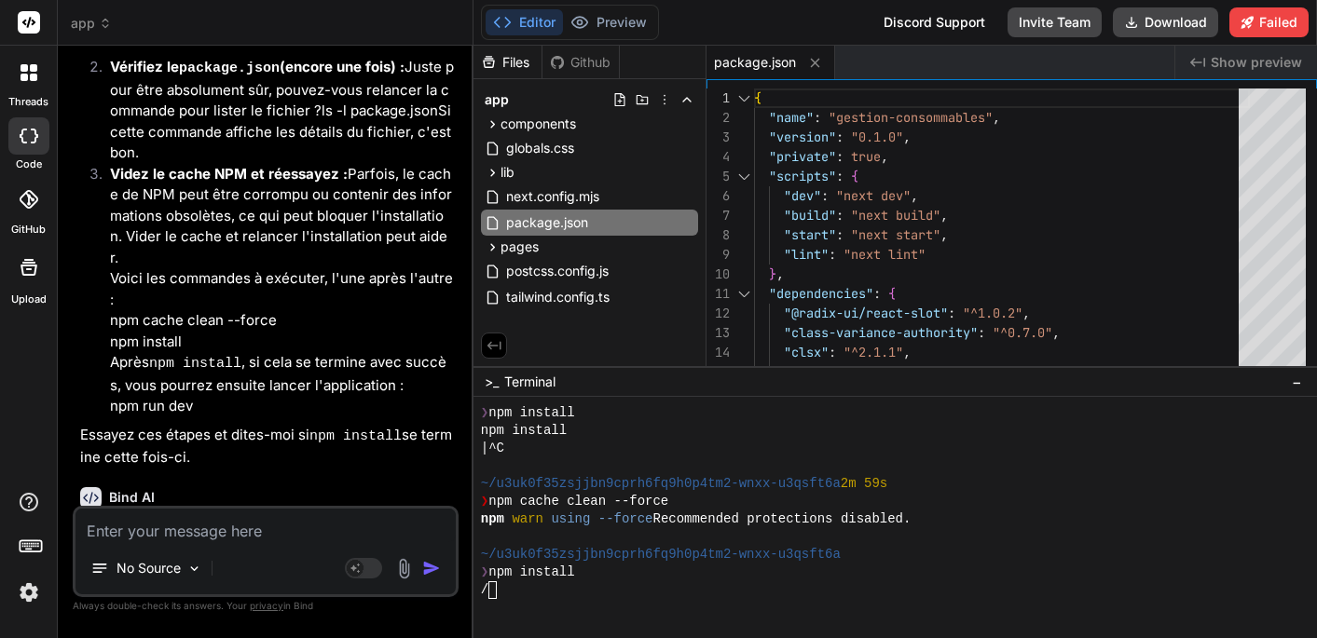
click at [504, 583] on div "/" at bounding box center [885, 591] width 809 height 18
